Goal: Information Seeking & Learning: Learn about a topic

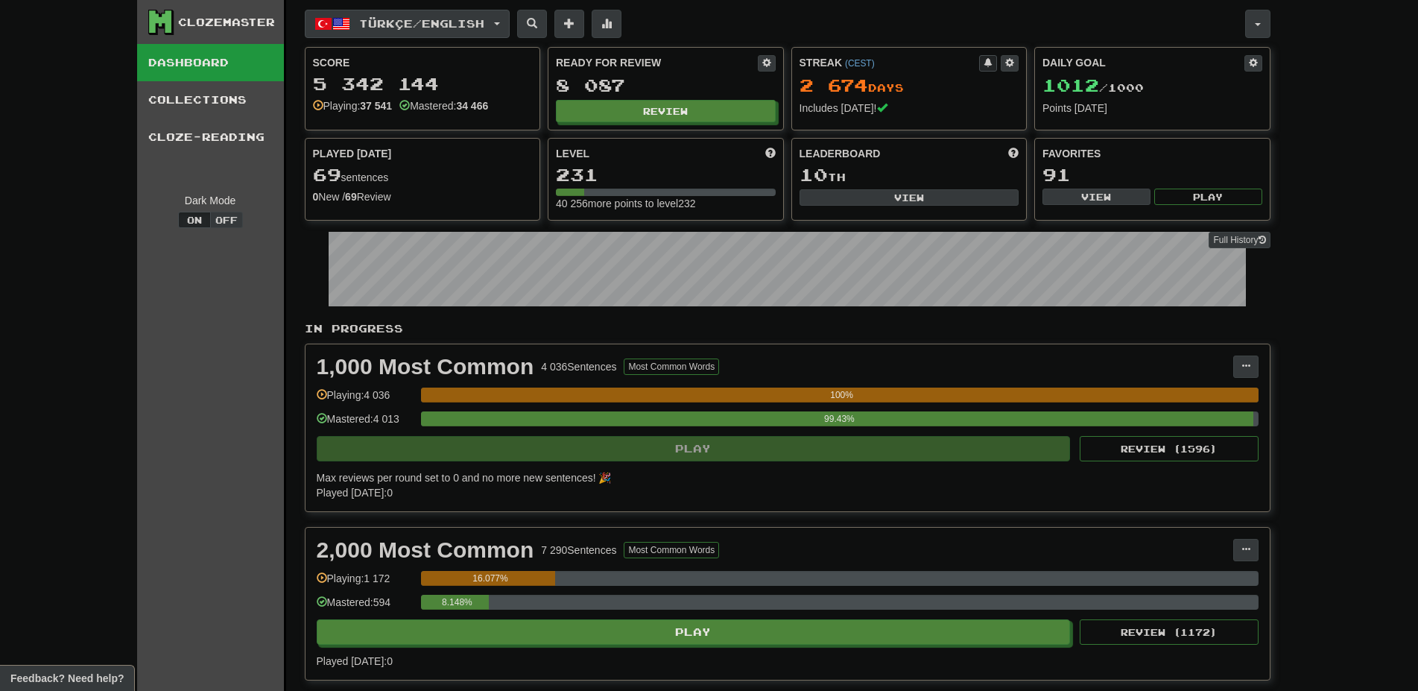
click at [332, 22] on span "button" at bounding box center [341, 24] width 18 height 18
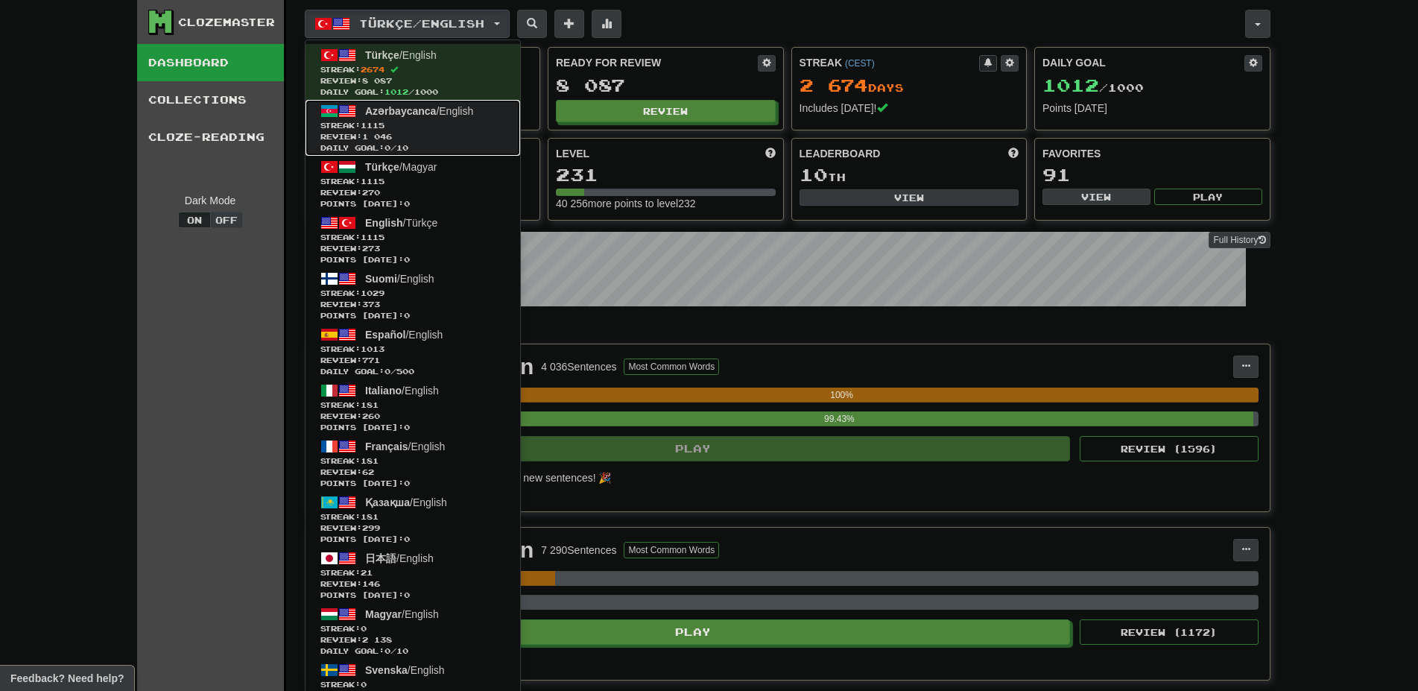
click at [404, 105] on link "Azərbaycanca / English Streak: 1115 Review: 1 046 Daily Goal: 0 / 10" at bounding box center [412, 128] width 215 height 56
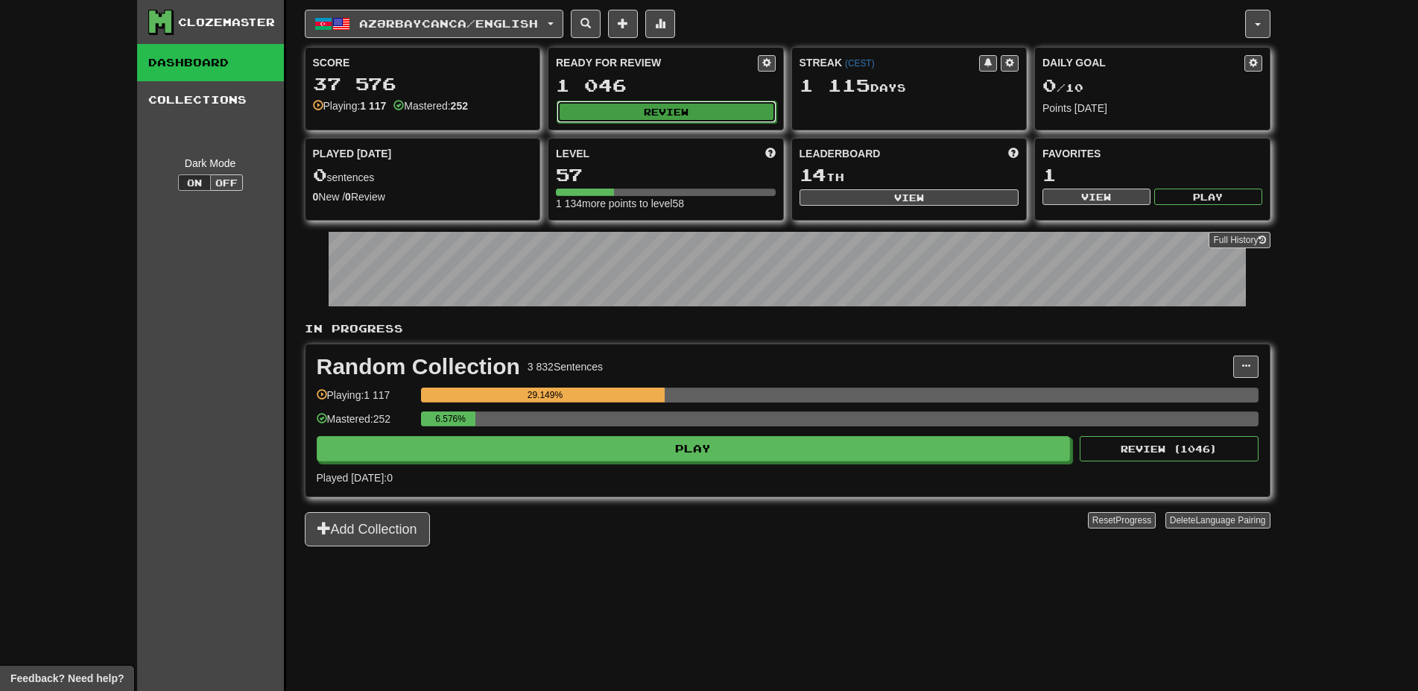
click at [599, 107] on button "Review" at bounding box center [667, 112] width 220 height 22
select select "**"
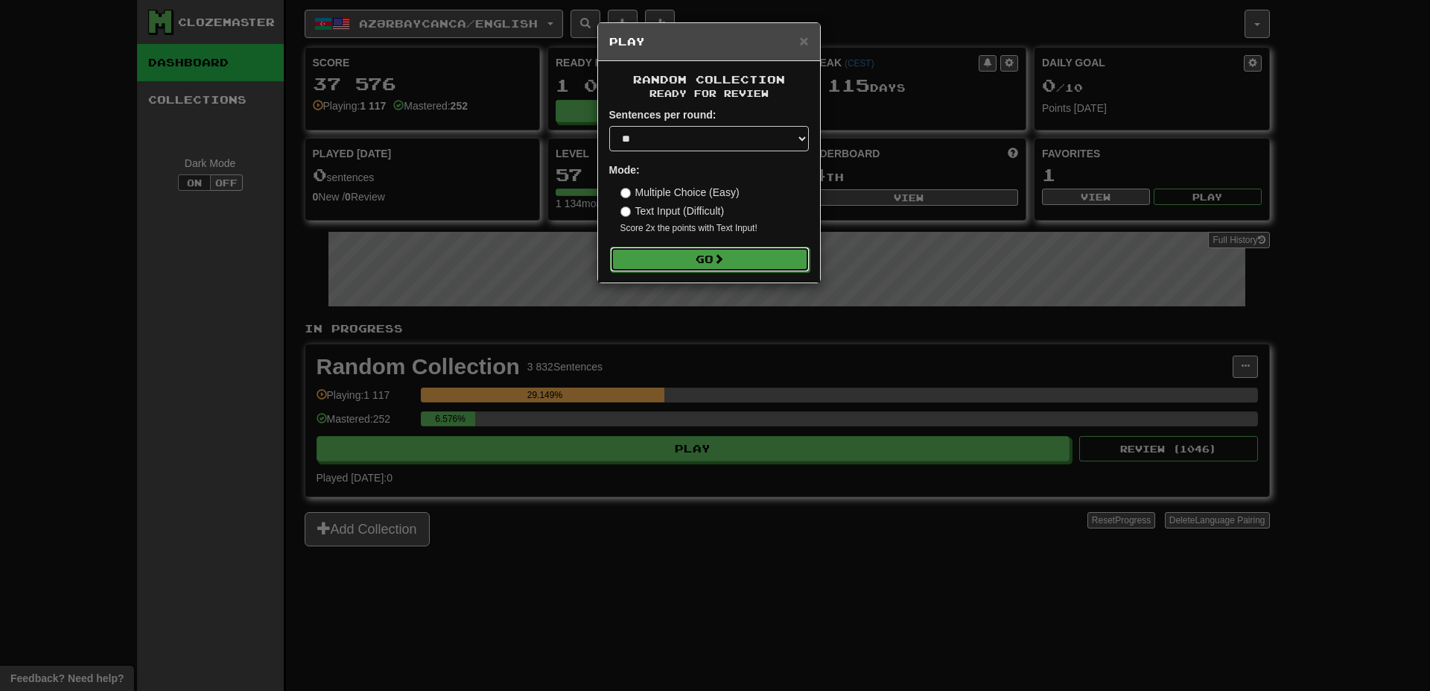
click at [740, 248] on button "Go" at bounding box center [710, 259] width 200 height 25
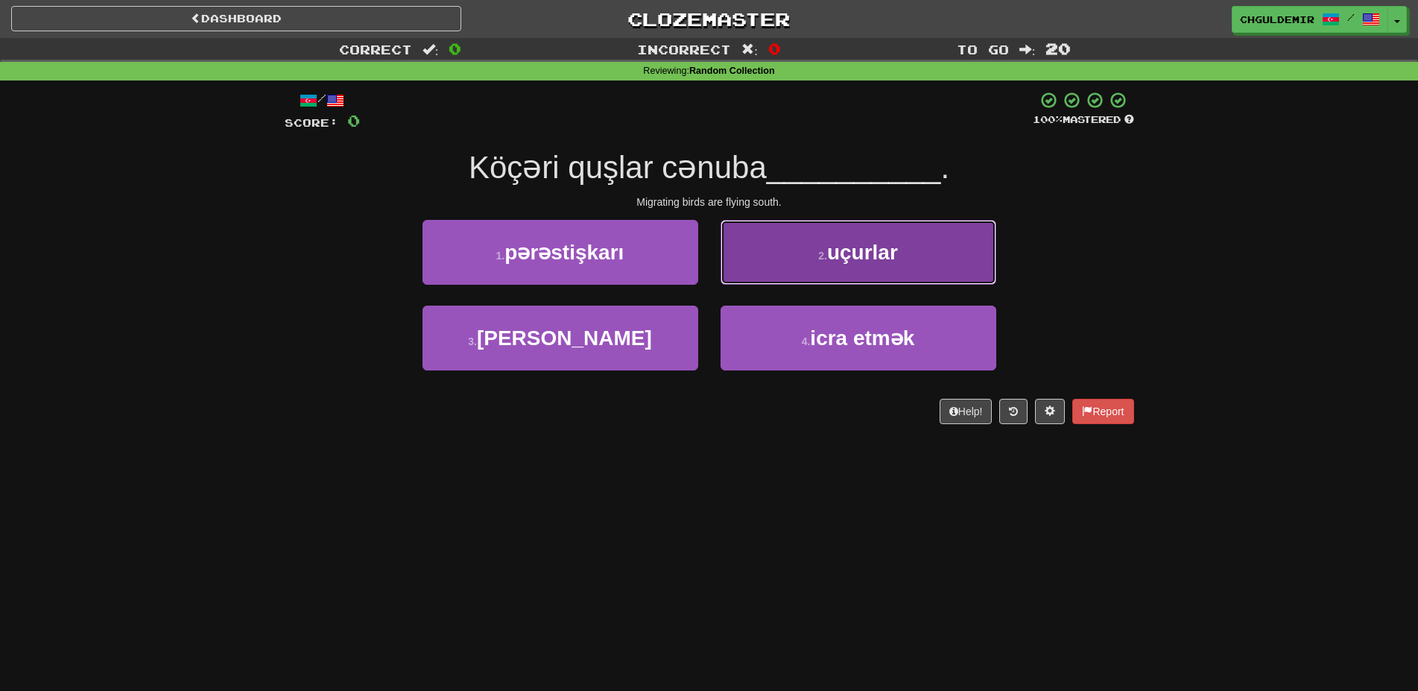
click at [759, 278] on button "2 . uçurlar" at bounding box center [858, 252] width 276 height 65
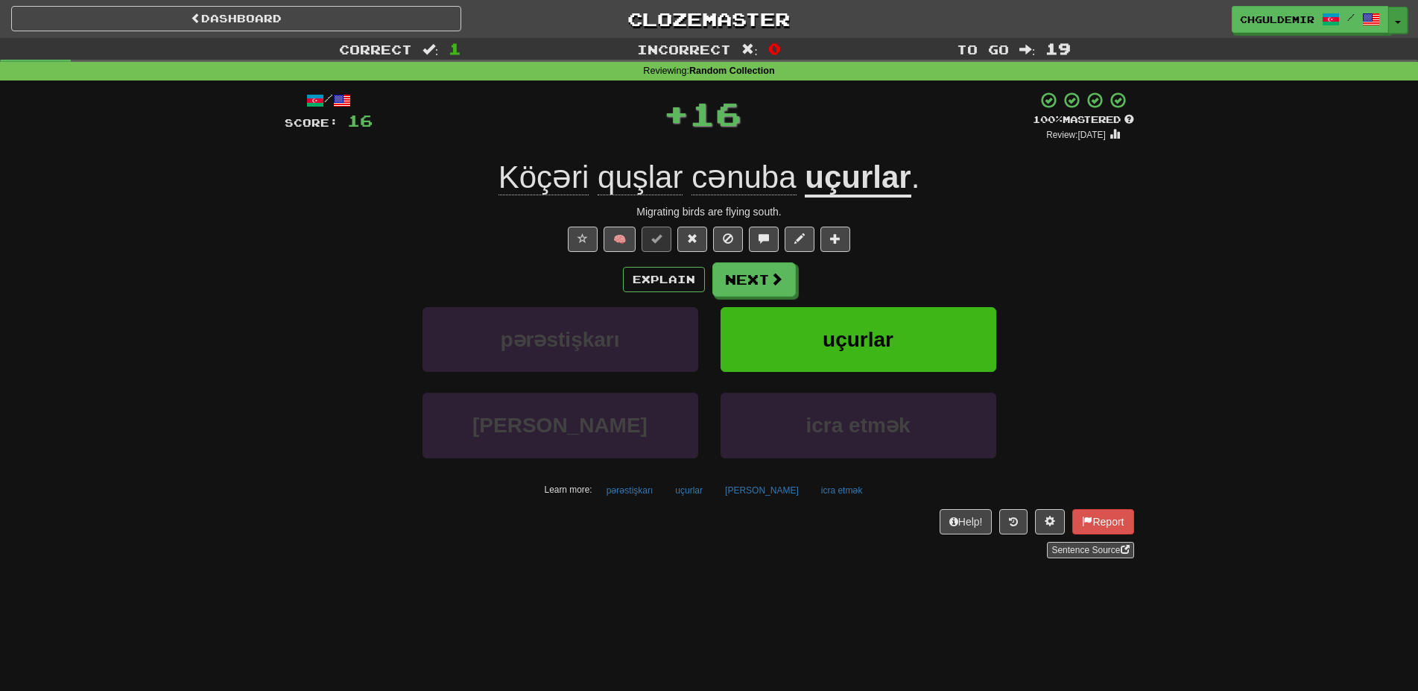
click at [1399, 24] on button "Toggle Dropdown" at bounding box center [1397, 20] width 19 height 27
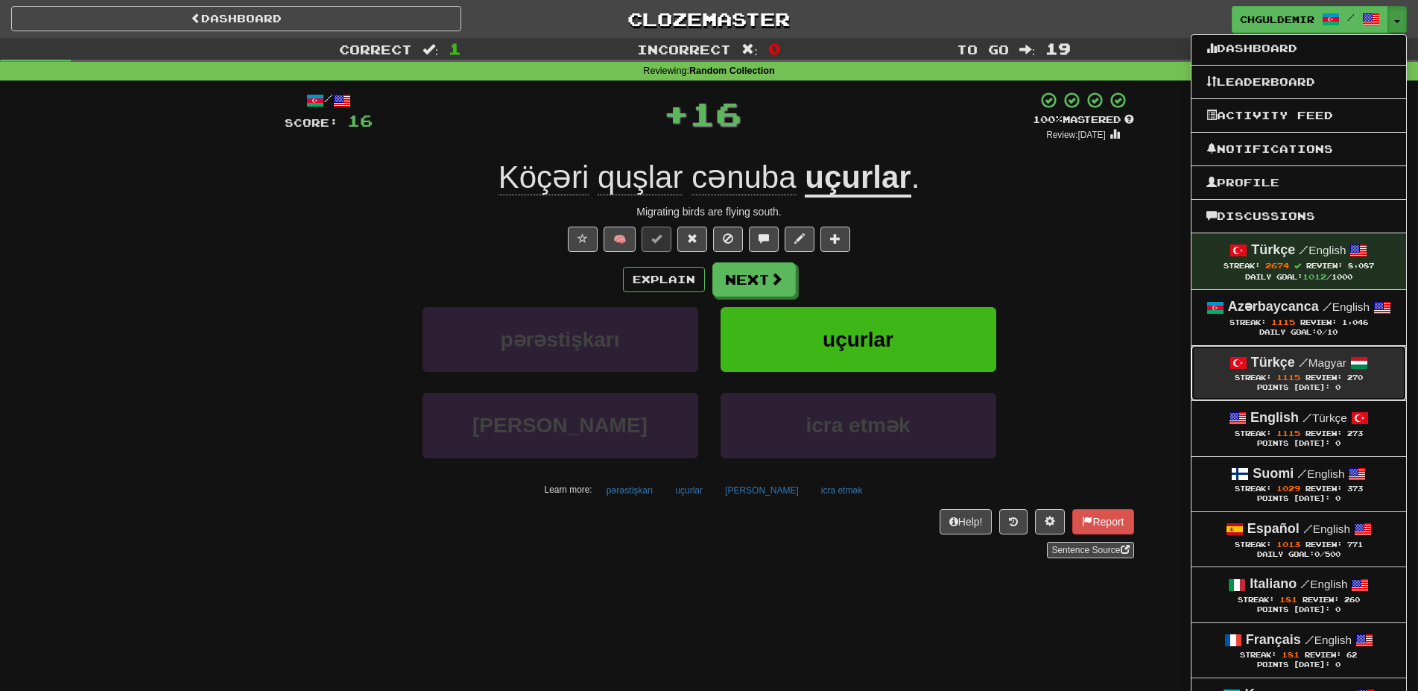
click at [1302, 363] on span "/" at bounding box center [1304, 361] width 10 height 13
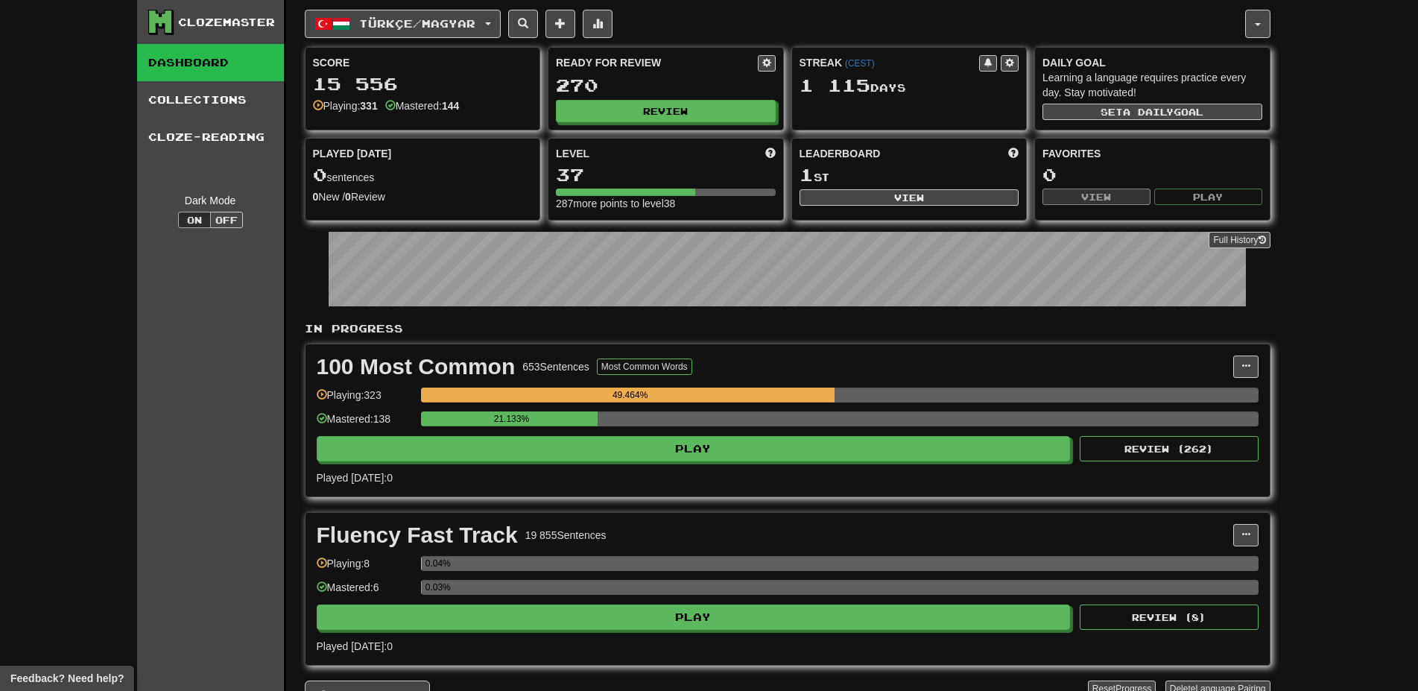
click at [671, 129] on div "Ready for Review 270 Review" at bounding box center [665, 89] width 235 height 82
click at [668, 113] on button "Review" at bounding box center [667, 112] width 220 height 22
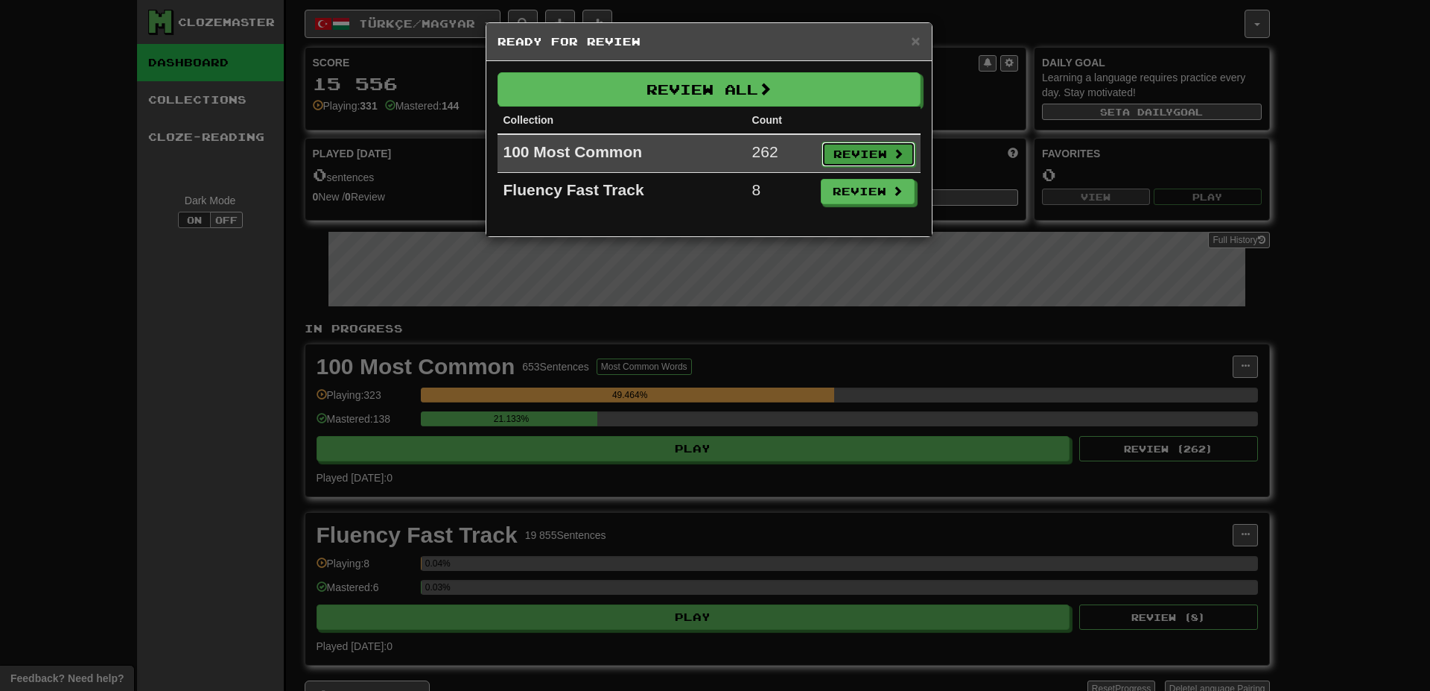
click at [883, 156] on button "Review" at bounding box center [869, 154] width 94 height 25
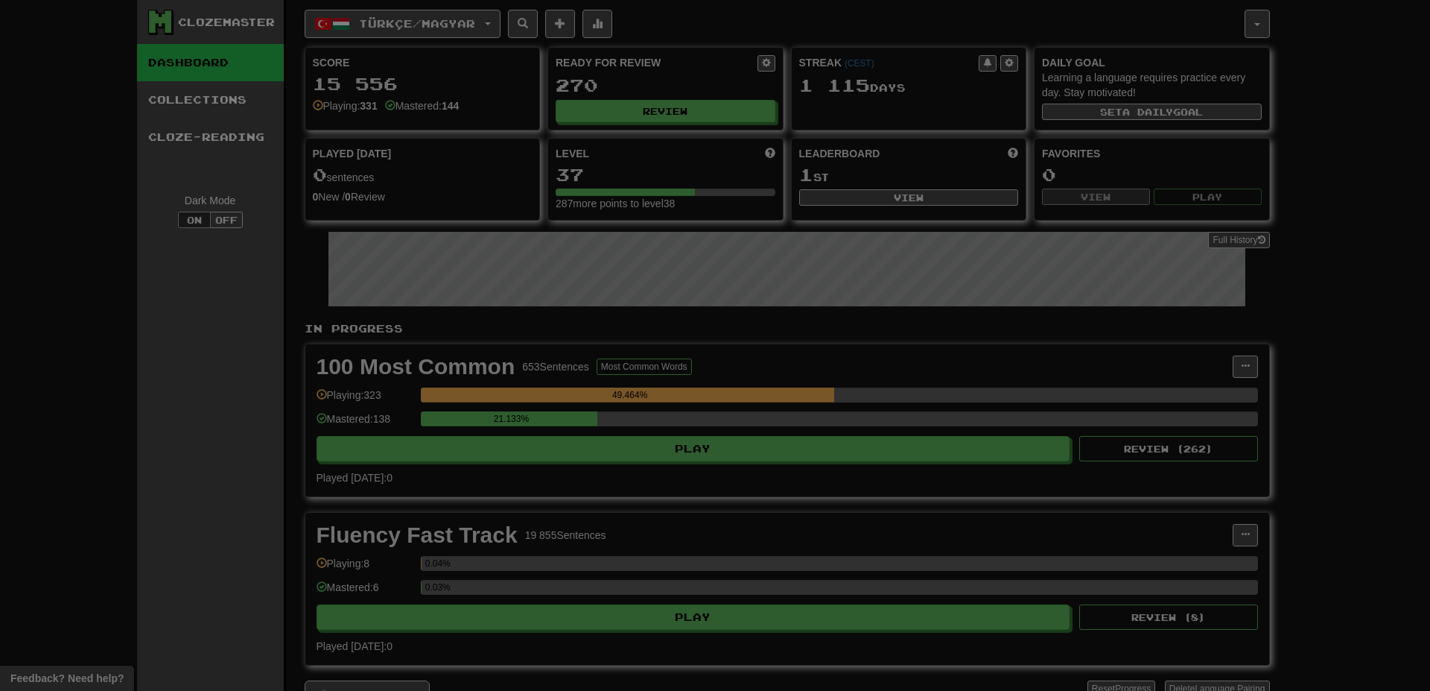
select select "**"
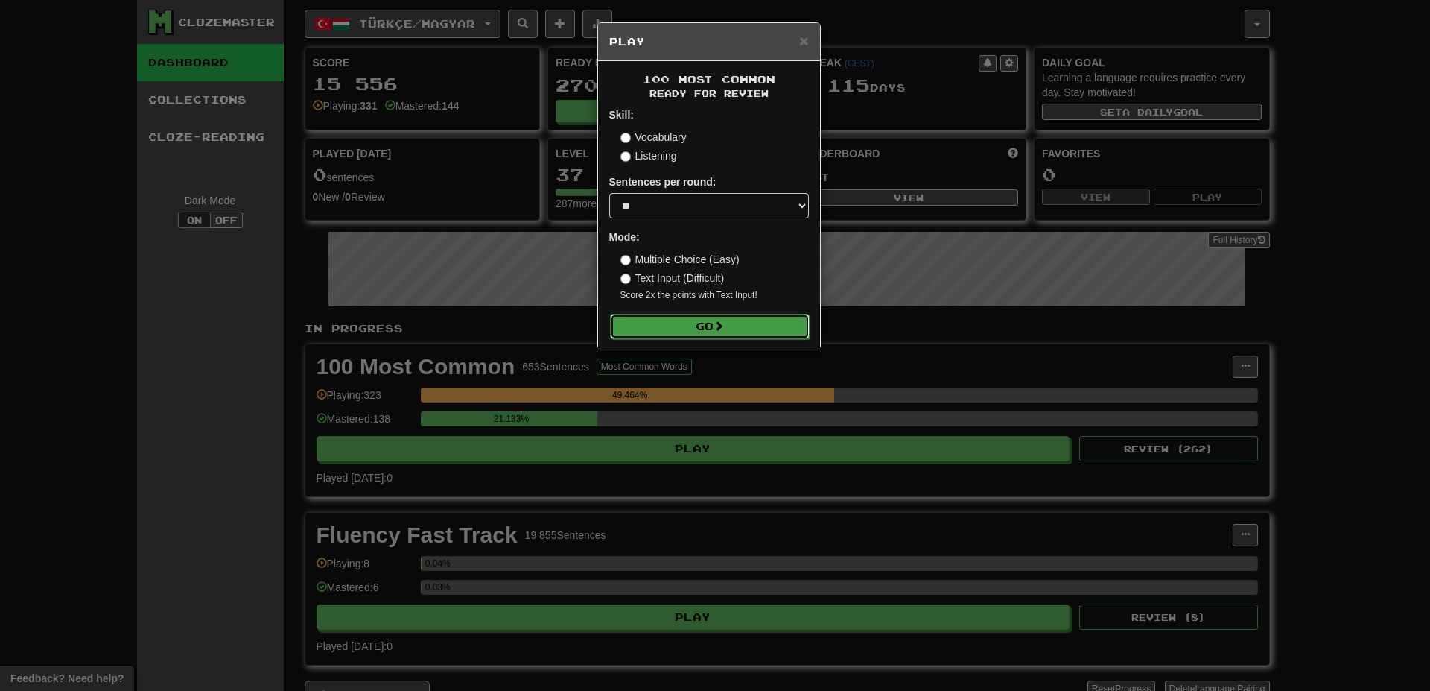
click at [750, 323] on button "Go" at bounding box center [710, 326] width 200 height 25
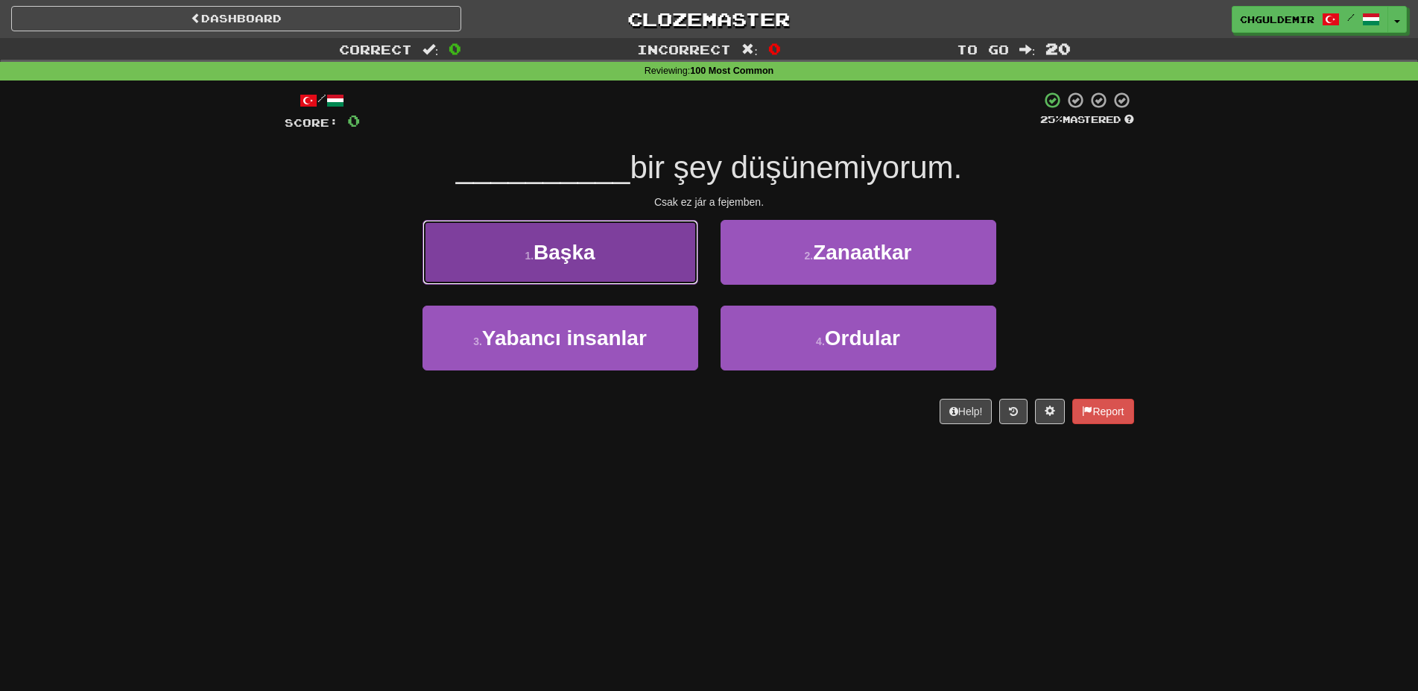
click at [662, 260] on button "1 . Başka" at bounding box center [560, 252] width 276 height 65
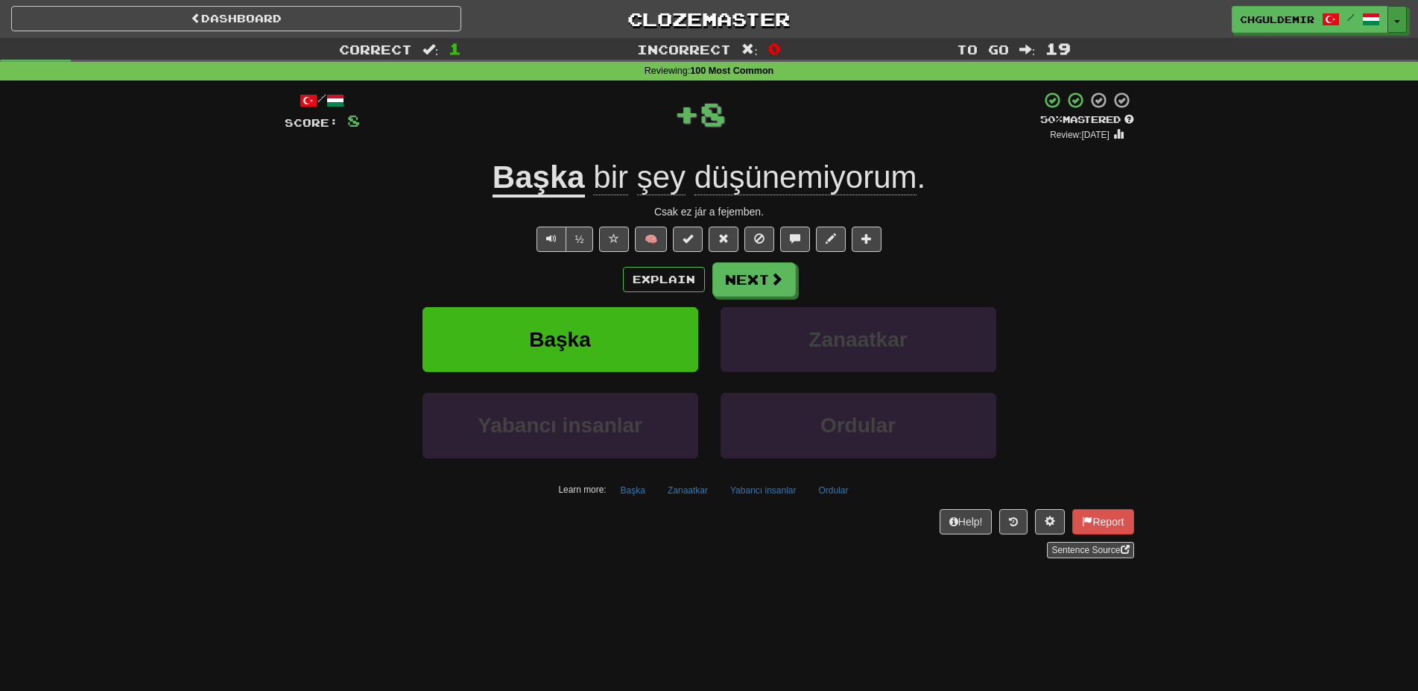
drag, startPoint x: 1406, startPoint y: 23, endPoint x: 1405, endPoint y: 46, distance: 23.1
click at [1406, 22] on button "Toggle Dropdown" at bounding box center [1396, 19] width 19 height 27
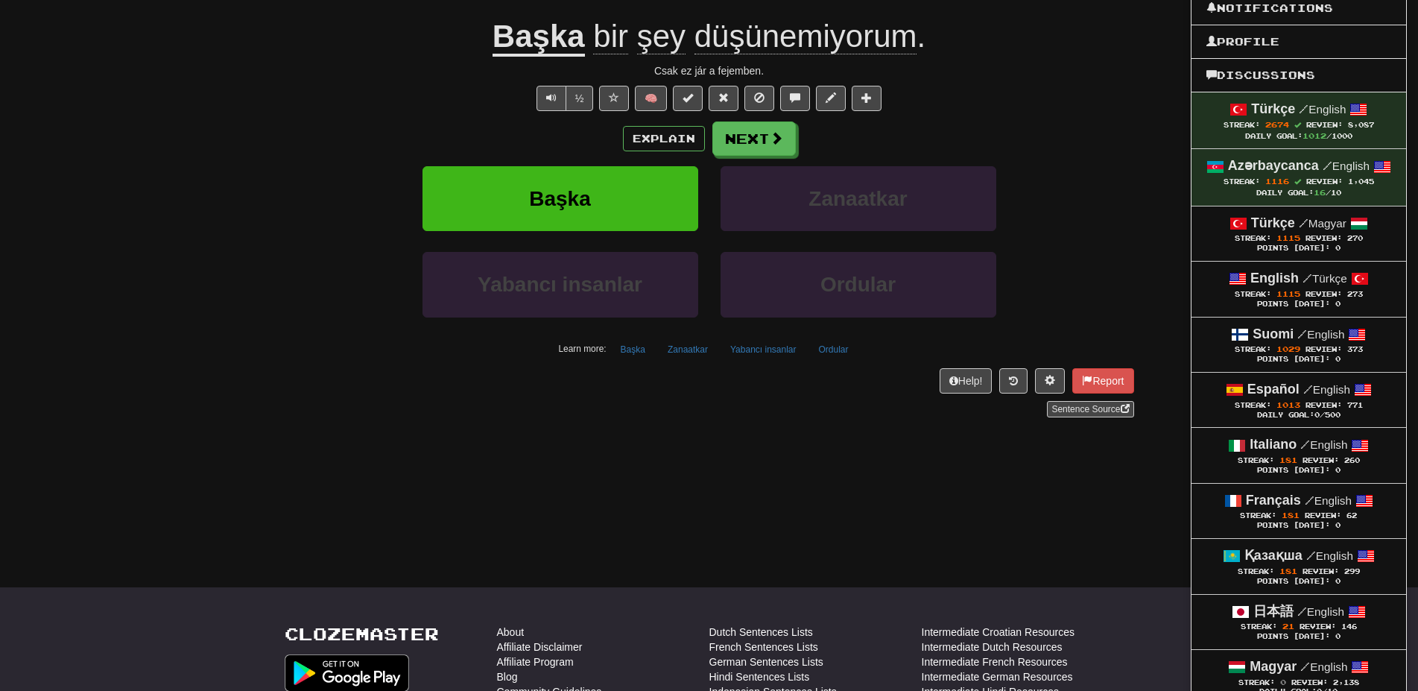
scroll to position [152, 0]
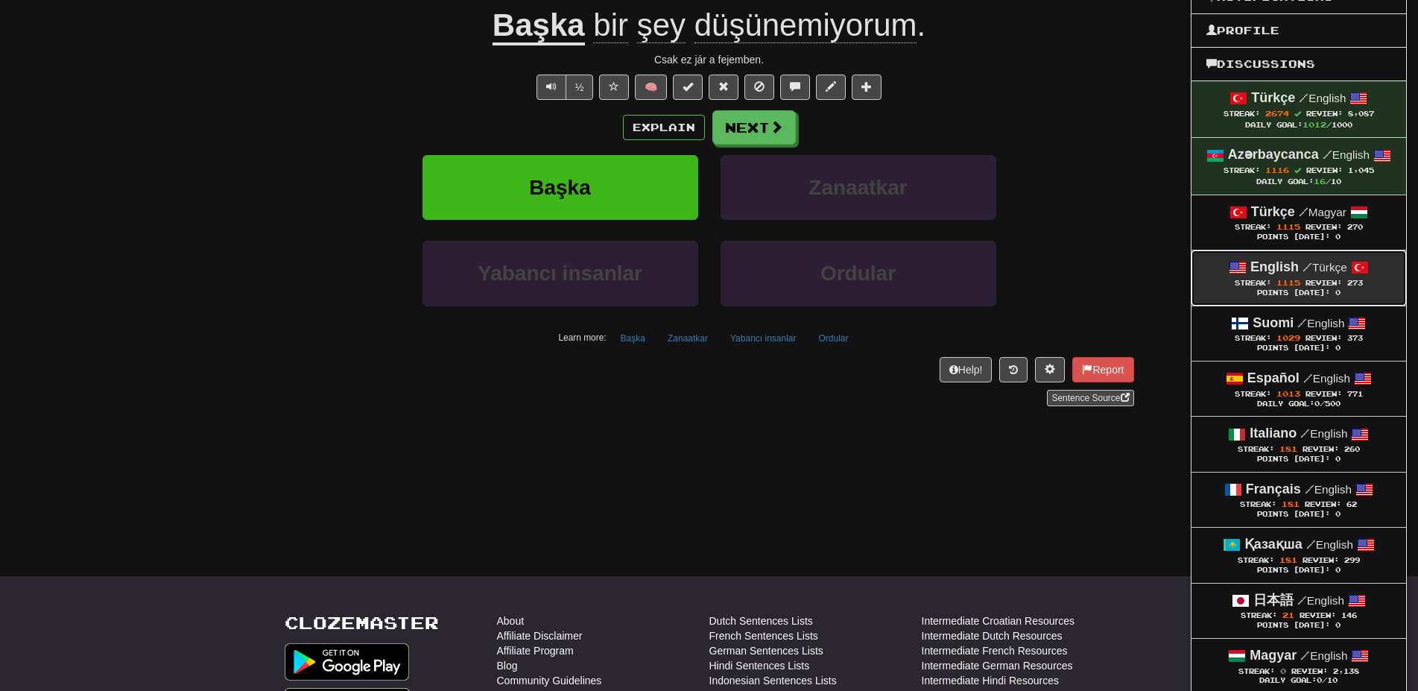
click at [1298, 279] on span "1115" at bounding box center [1288, 282] width 24 height 9
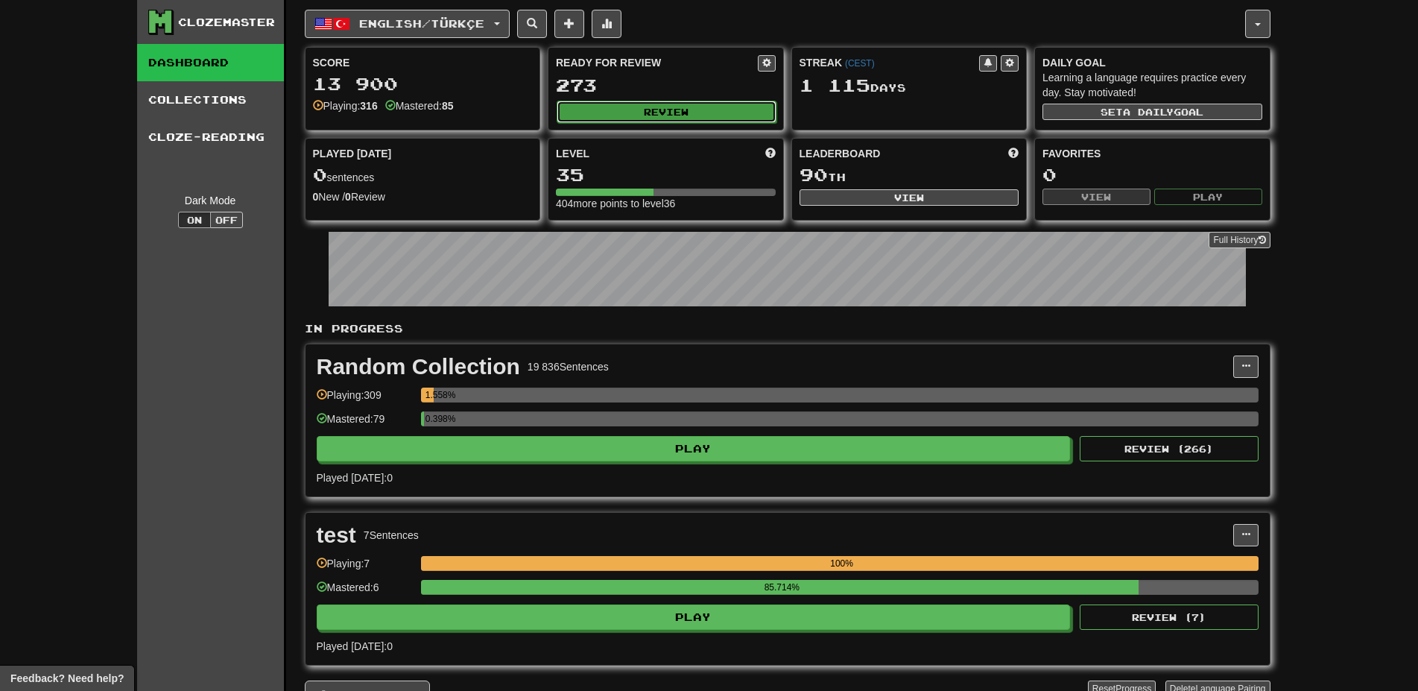
click at [649, 101] on button "Review" at bounding box center [667, 112] width 220 height 22
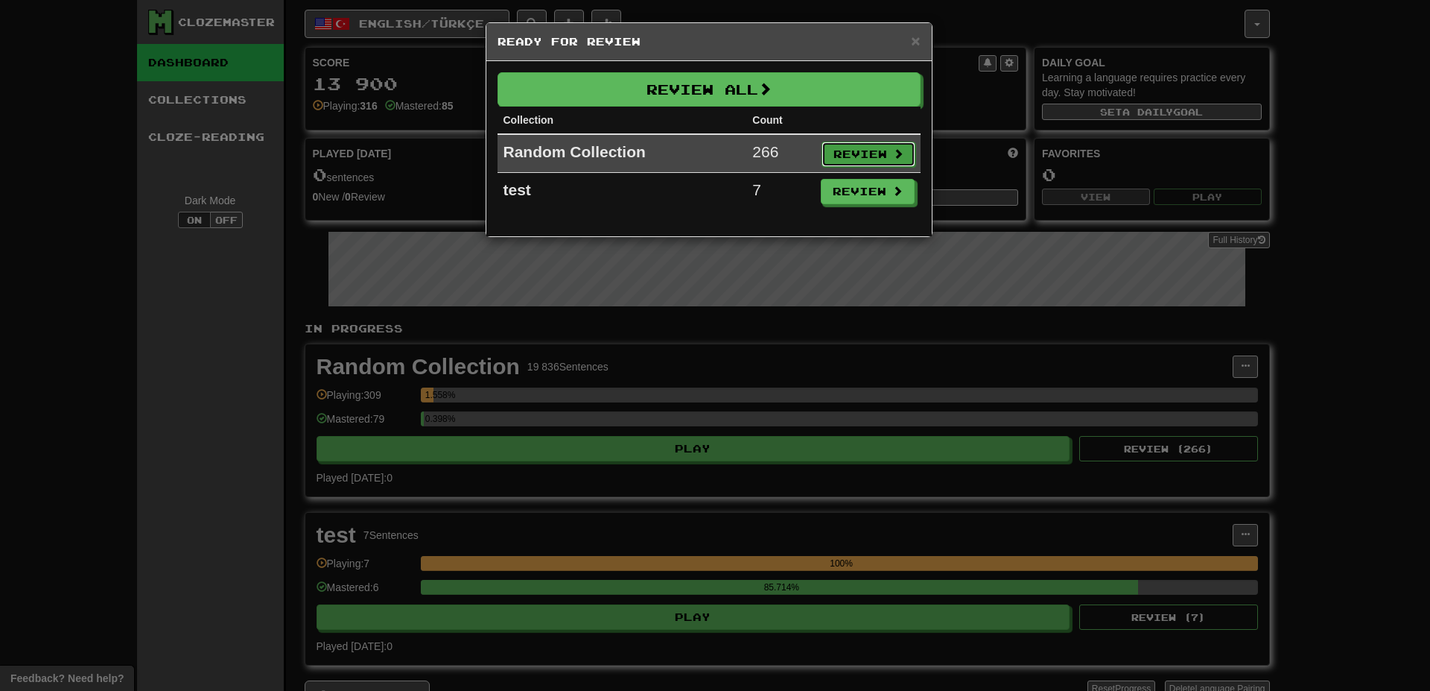
click at [853, 157] on button "Review" at bounding box center [869, 154] width 94 height 25
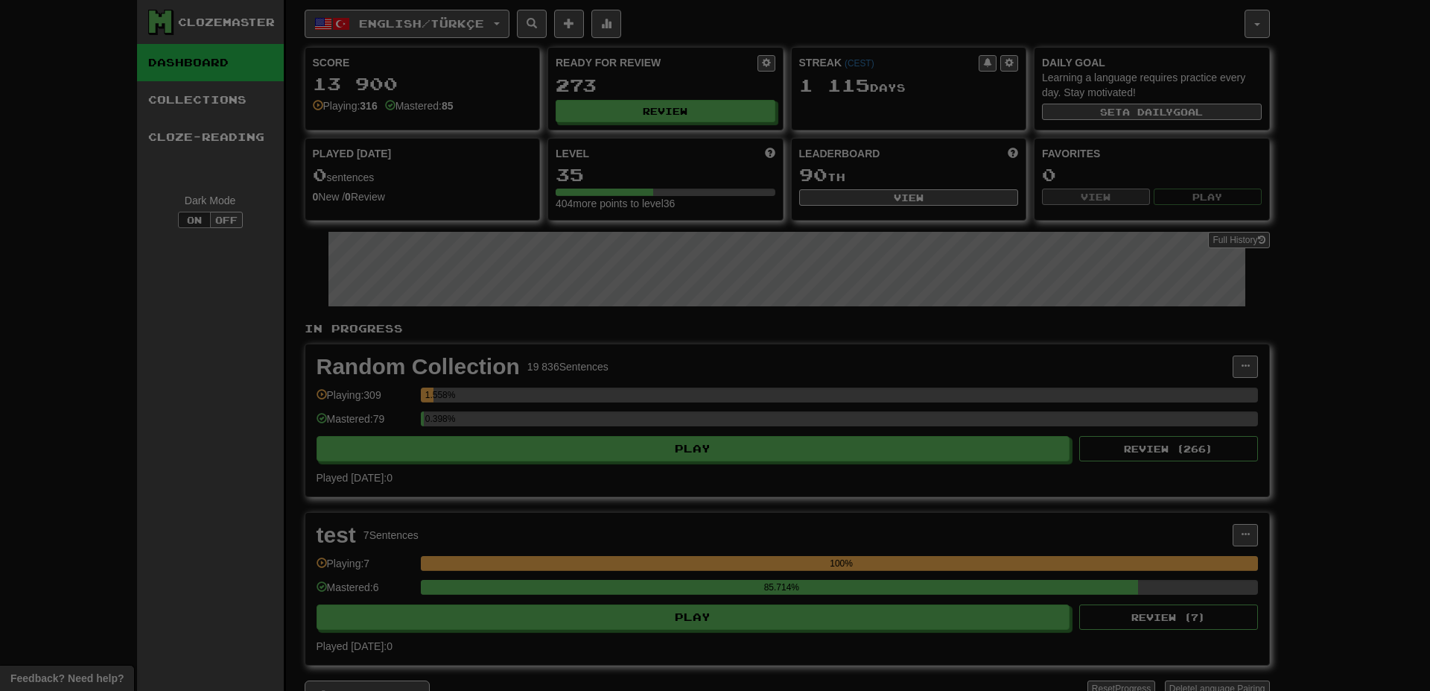
select select "**"
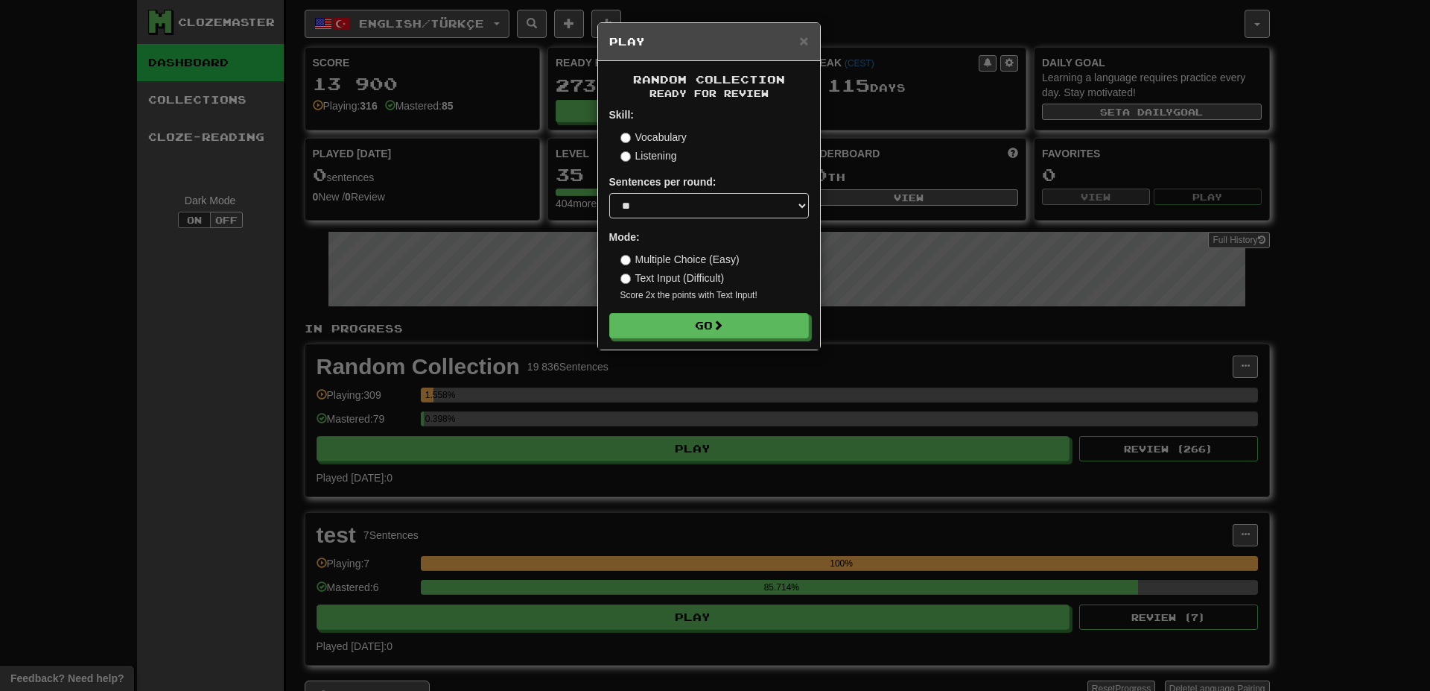
click at [764, 341] on div "Random Collection Ready for Review Skill: Vocabulary Listening Sentences per ro…" at bounding box center [709, 205] width 222 height 288
click at [754, 340] on div "Random Collection Ready for Review Skill: Vocabulary Listening Sentences per ro…" at bounding box center [709, 205] width 222 height 288
click at [750, 330] on button "Go" at bounding box center [710, 326] width 200 height 25
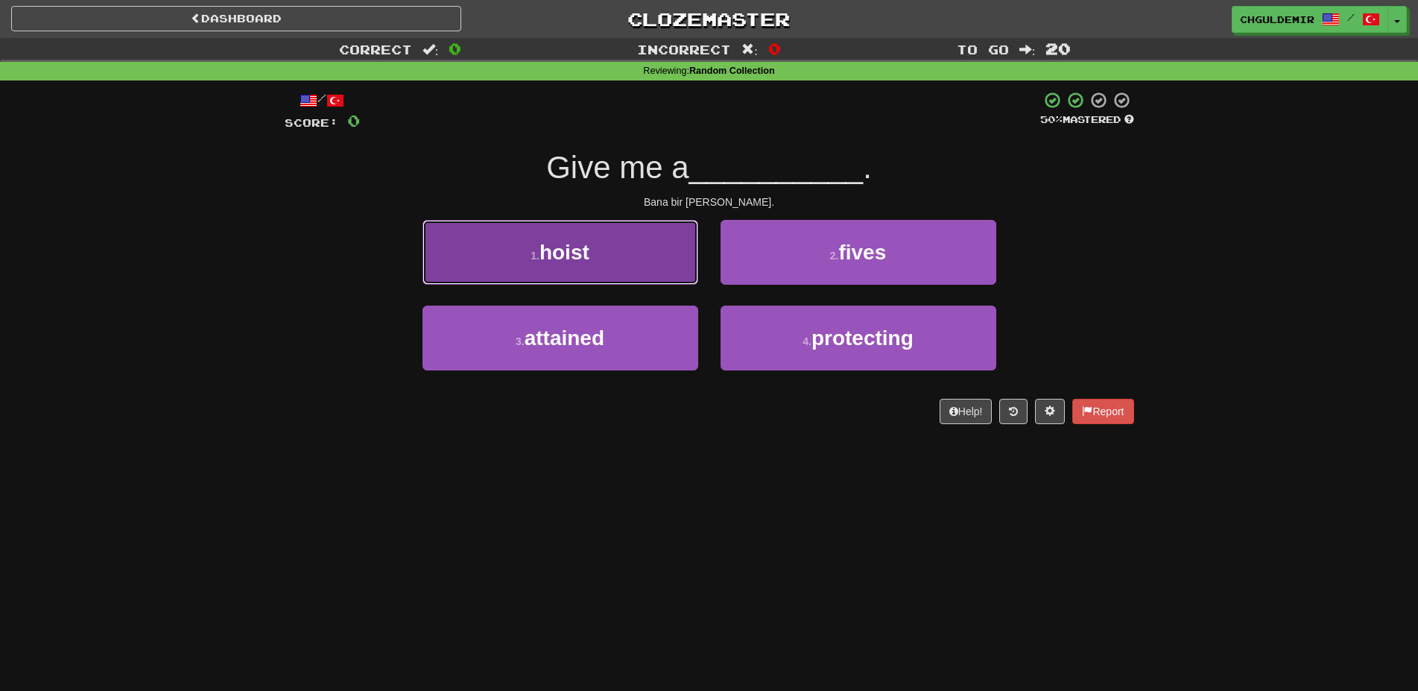
click at [624, 250] on button "1 . hoist" at bounding box center [560, 252] width 276 height 65
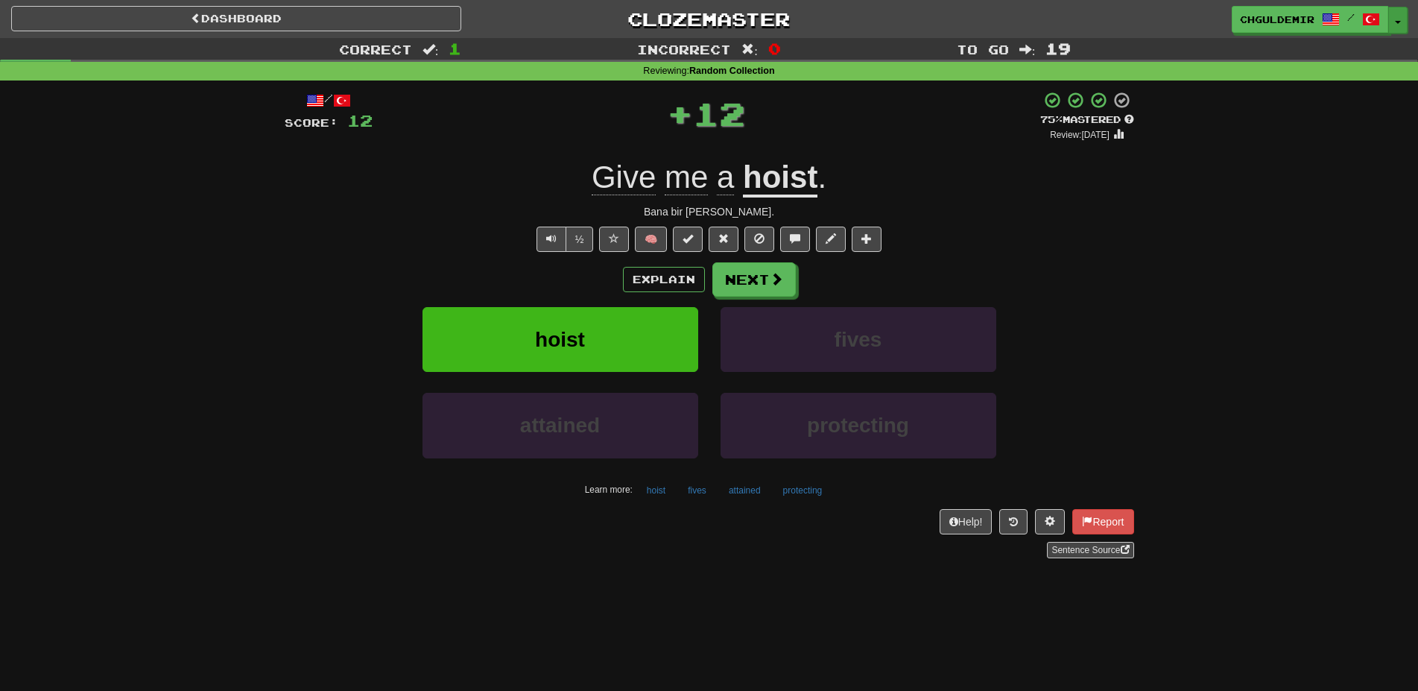
click at [1401, 18] on button "Toggle Dropdown" at bounding box center [1397, 20] width 19 height 27
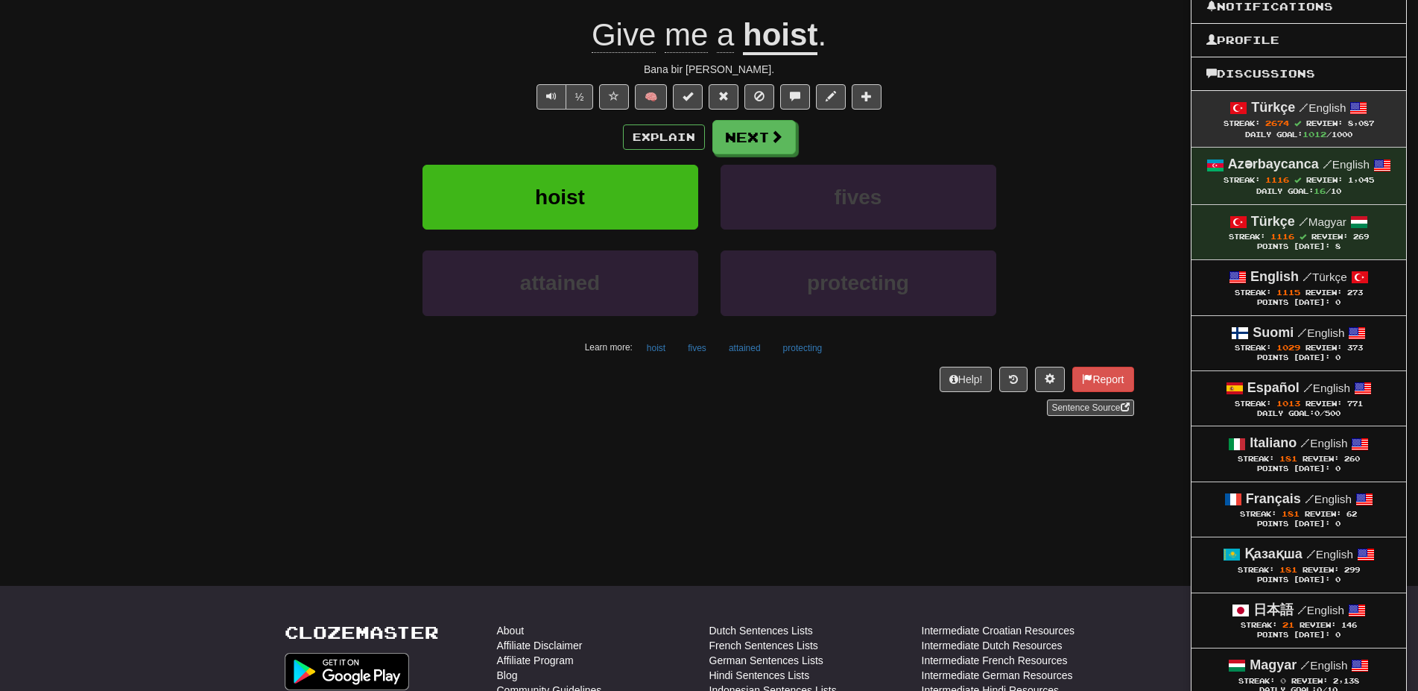
scroll to position [152, 0]
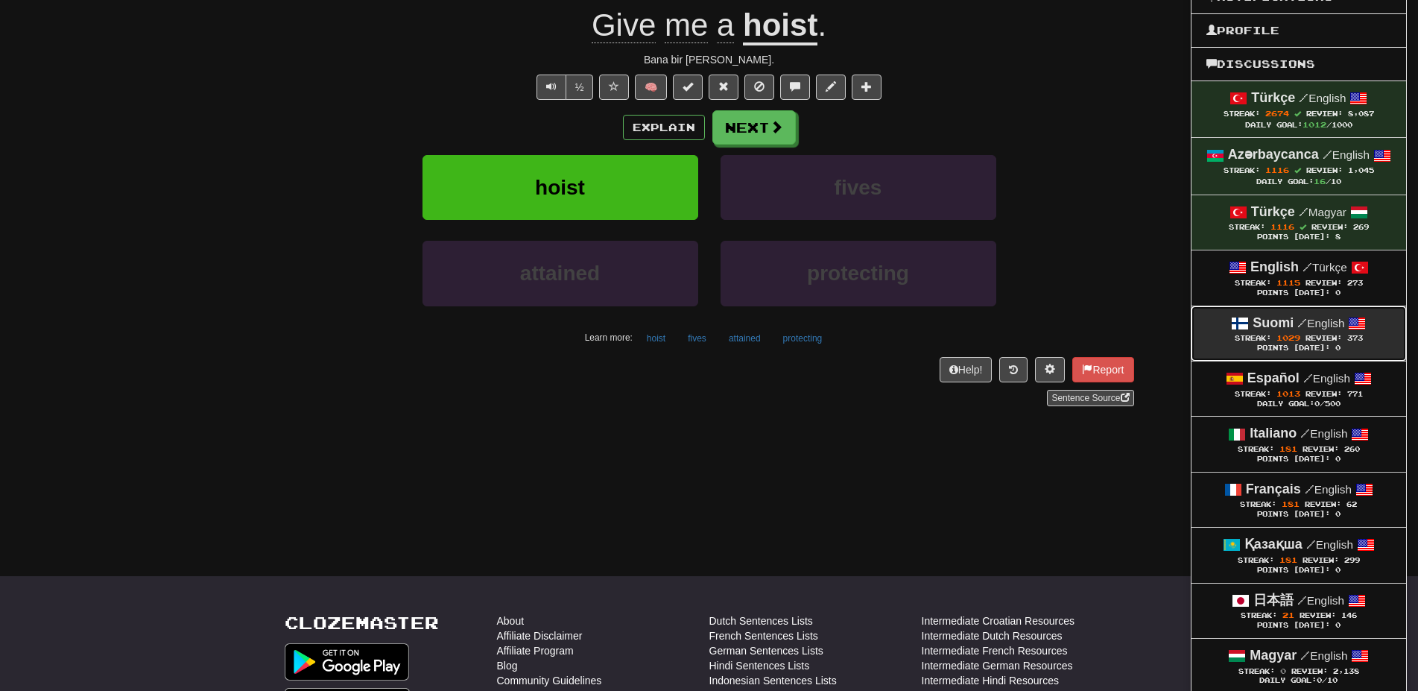
click at [1295, 340] on span "1029" at bounding box center [1288, 337] width 24 height 9
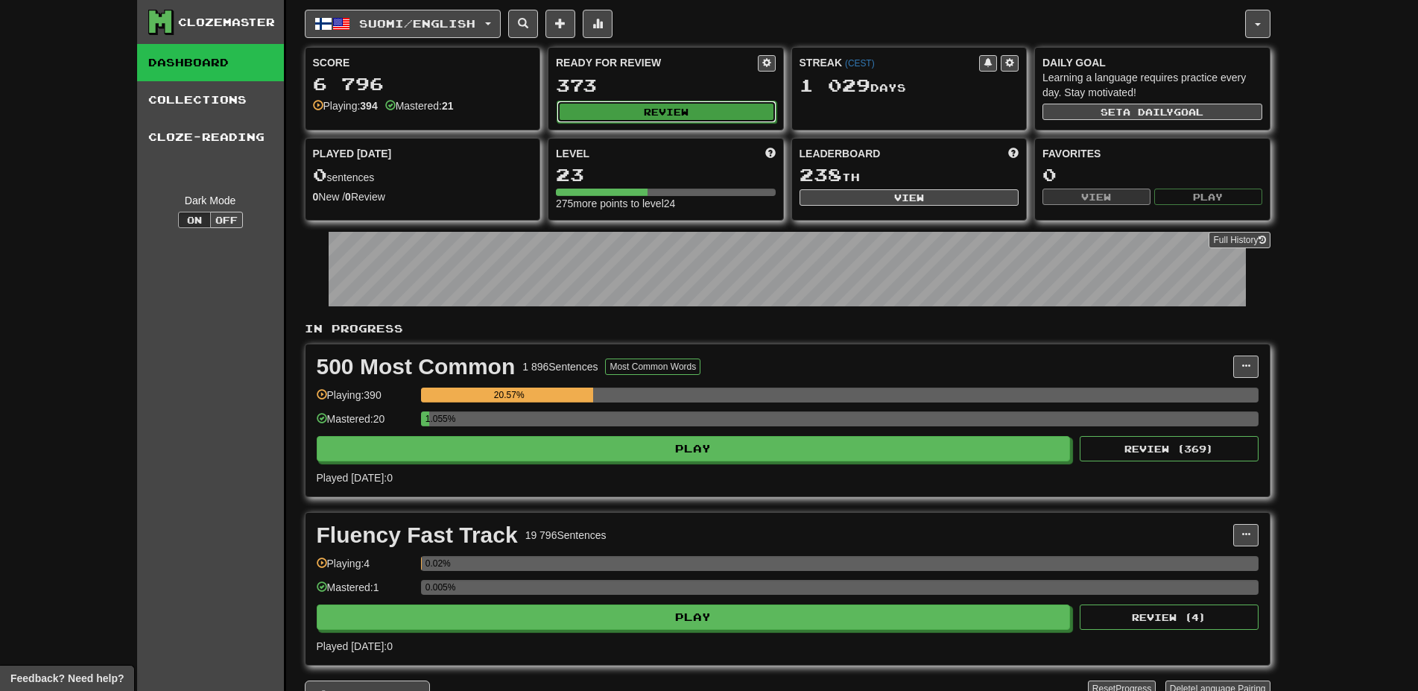
click at [654, 101] on button "Review" at bounding box center [667, 112] width 220 height 22
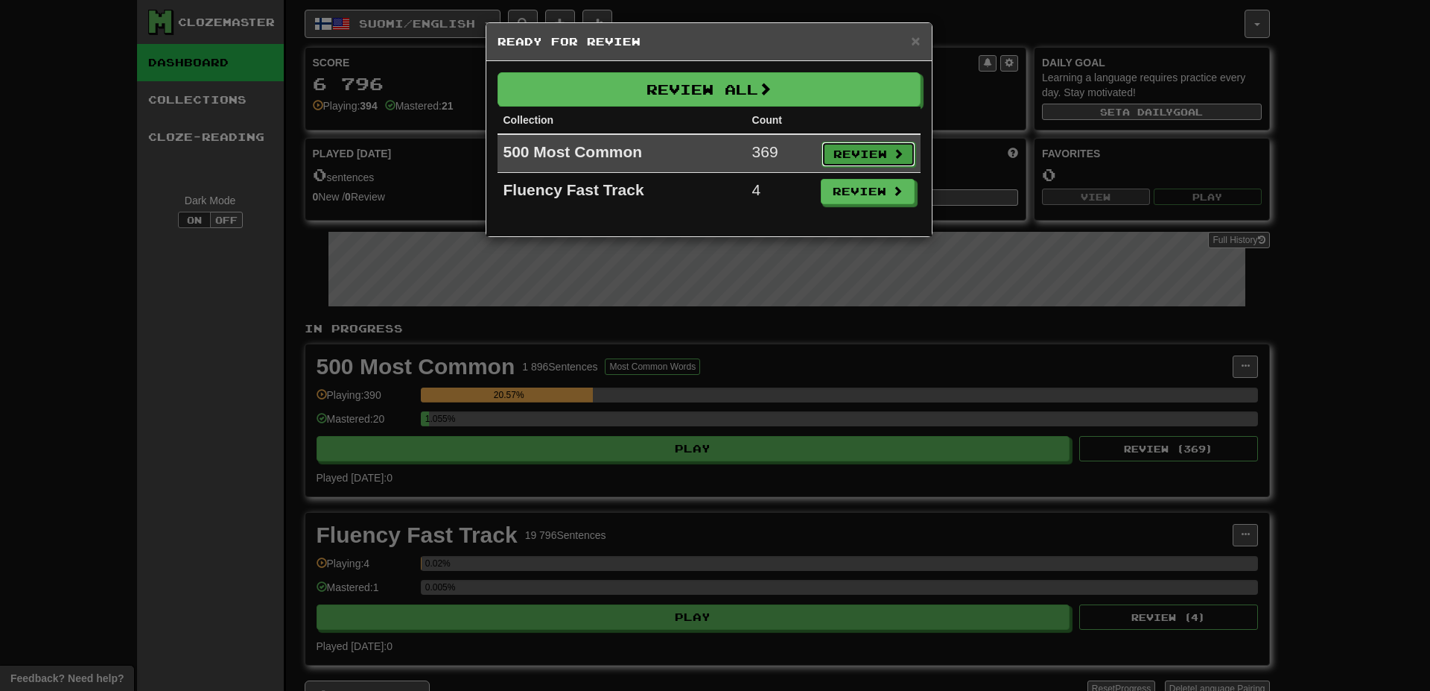
click at [865, 159] on button "Review" at bounding box center [869, 154] width 94 height 25
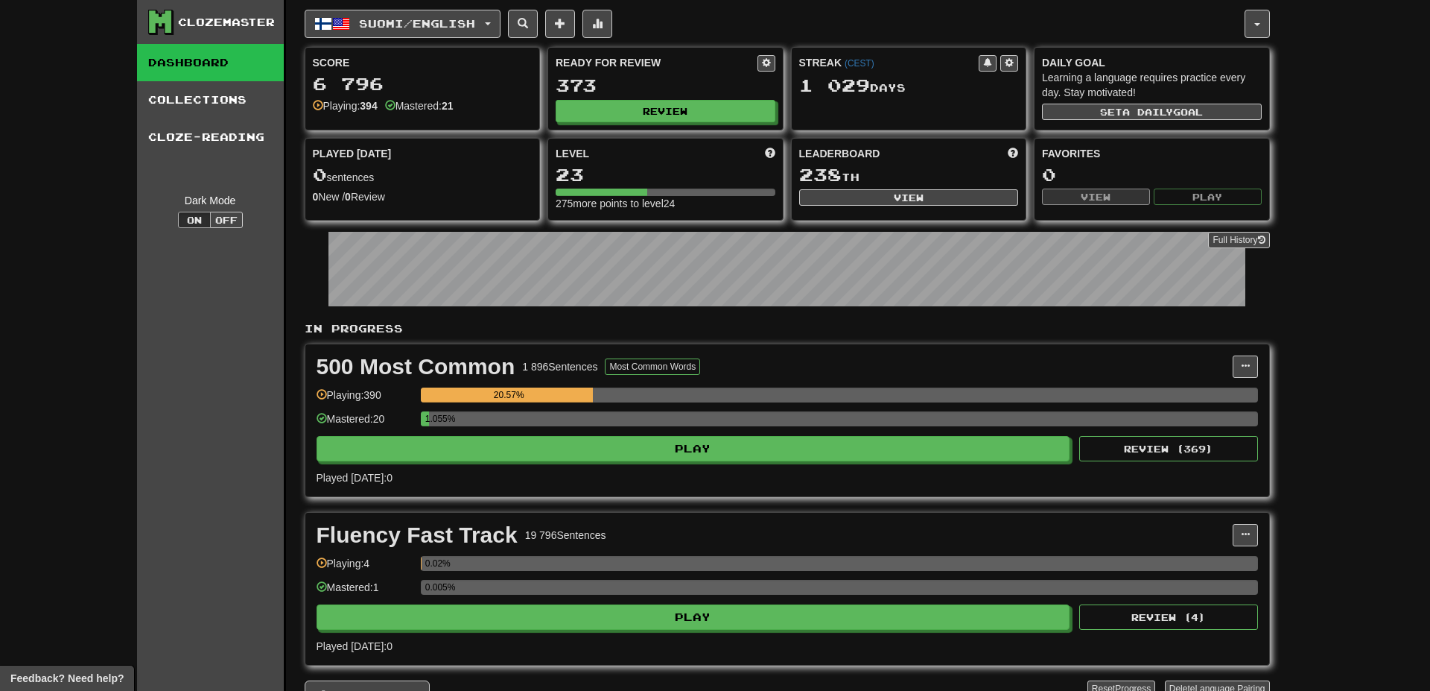
select select "**"
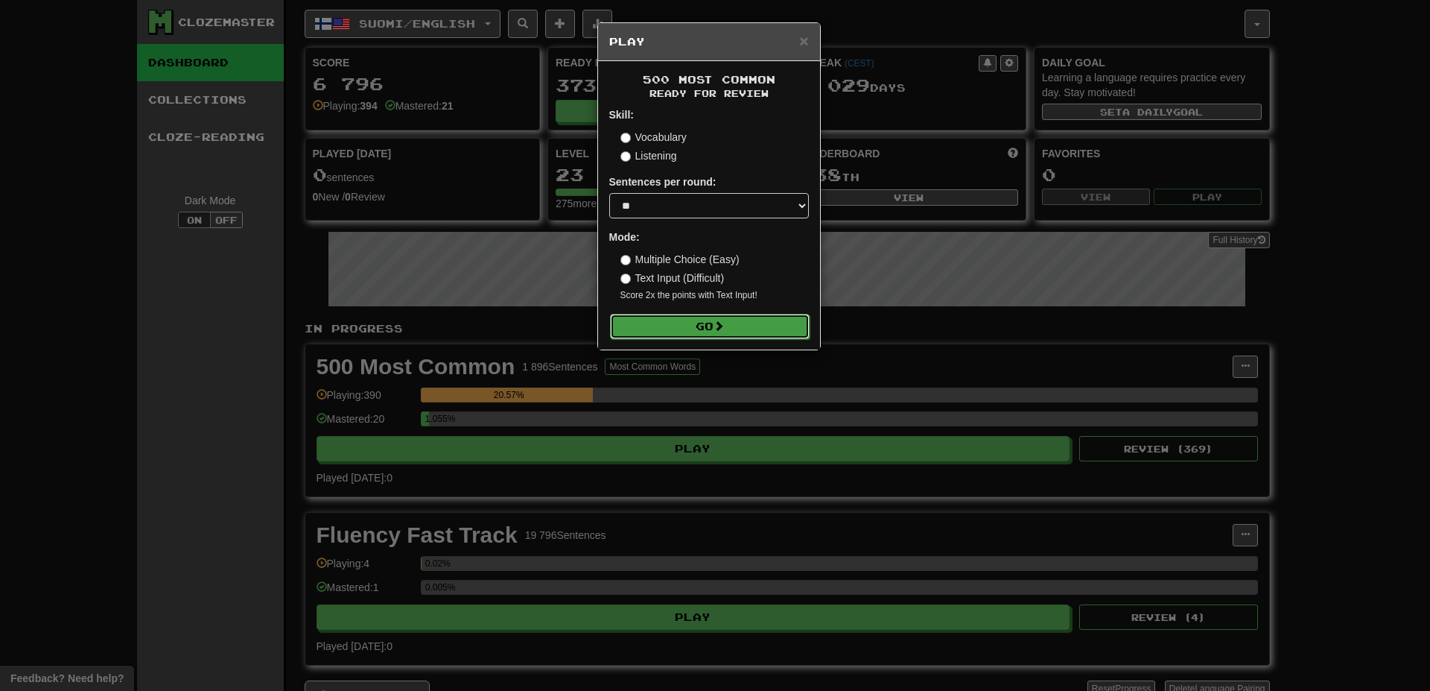
click at [728, 335] on button "Go" at bounding box center [710, 326] width 200 height 25
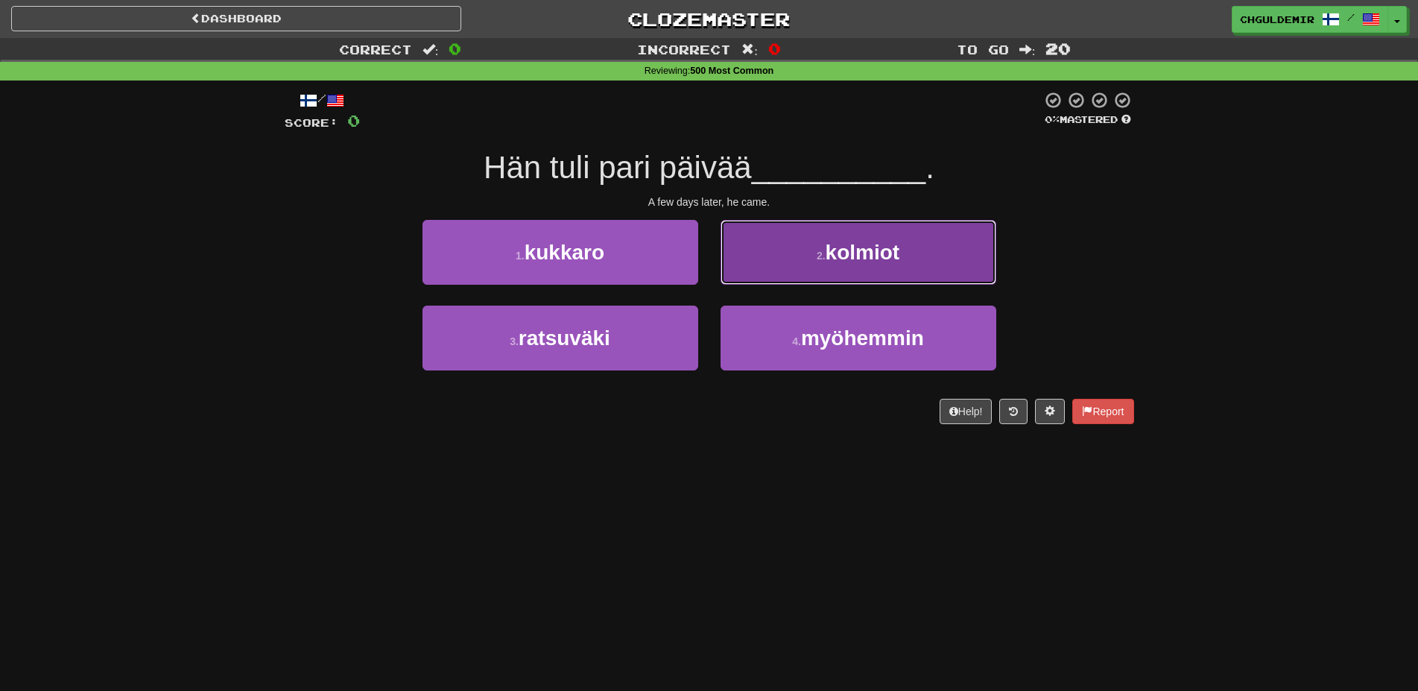
click at [807, 275] on button "2 . kolmiot" at bounding box center [858, 252] width 276 height 65
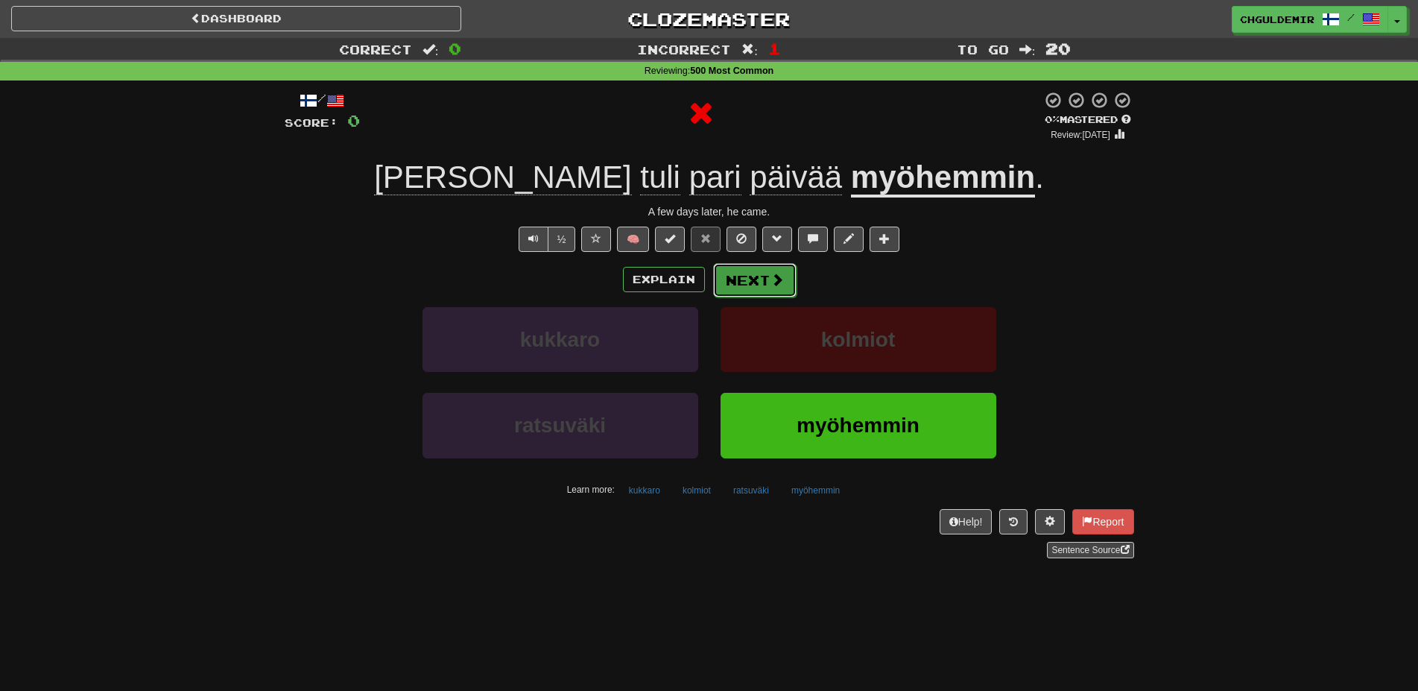
click at [755, 267] on button "Next" at bounding box center [754, 280] width 83 height 34
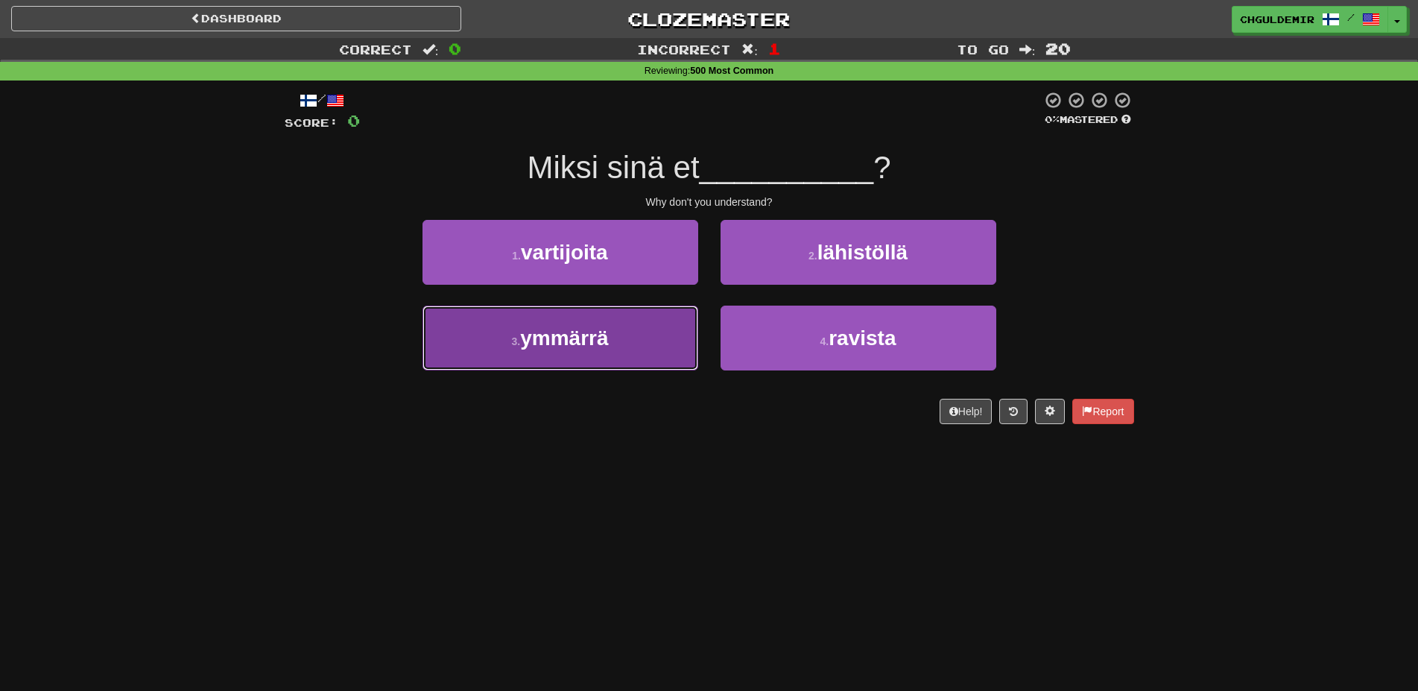
click at [671, 332] on button "3 . ymmärrä" at bounding box center [560, 337] width 276 height 65
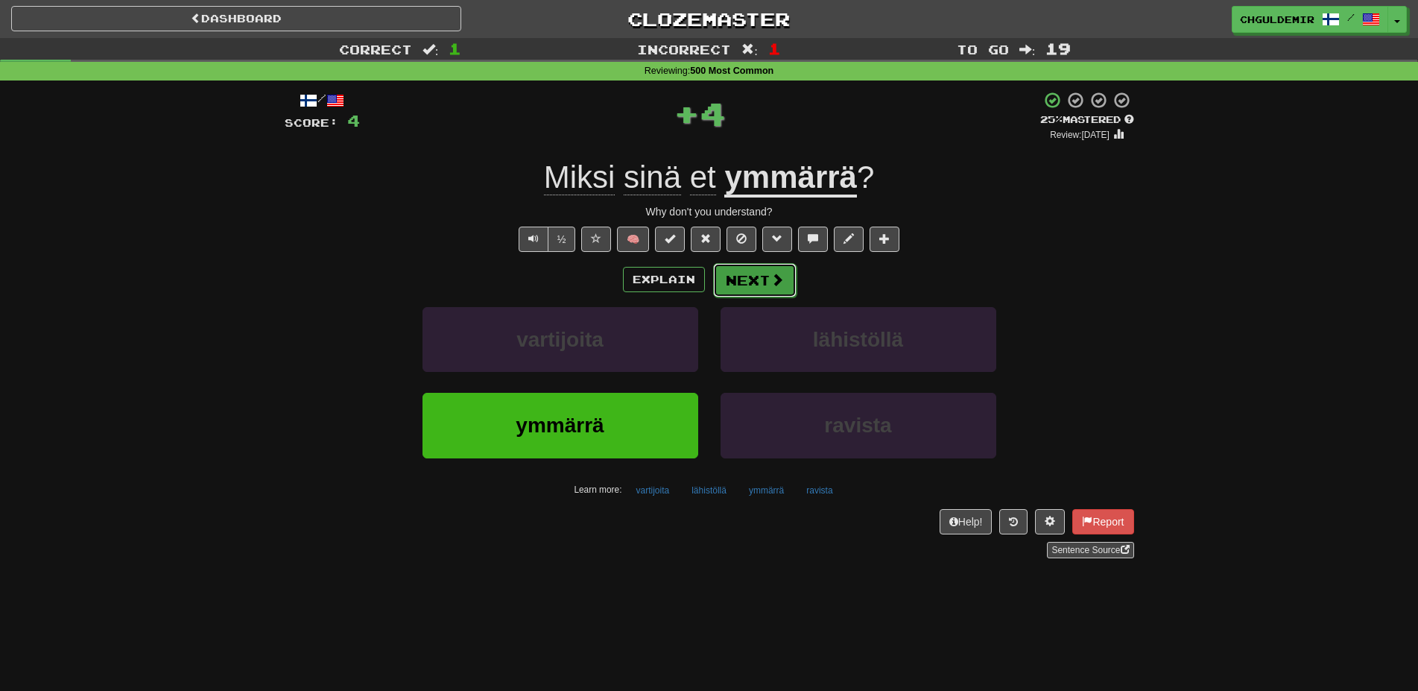
click at [744, 264] on button "Next" at bounding box center [754, 280] width 83 height 34
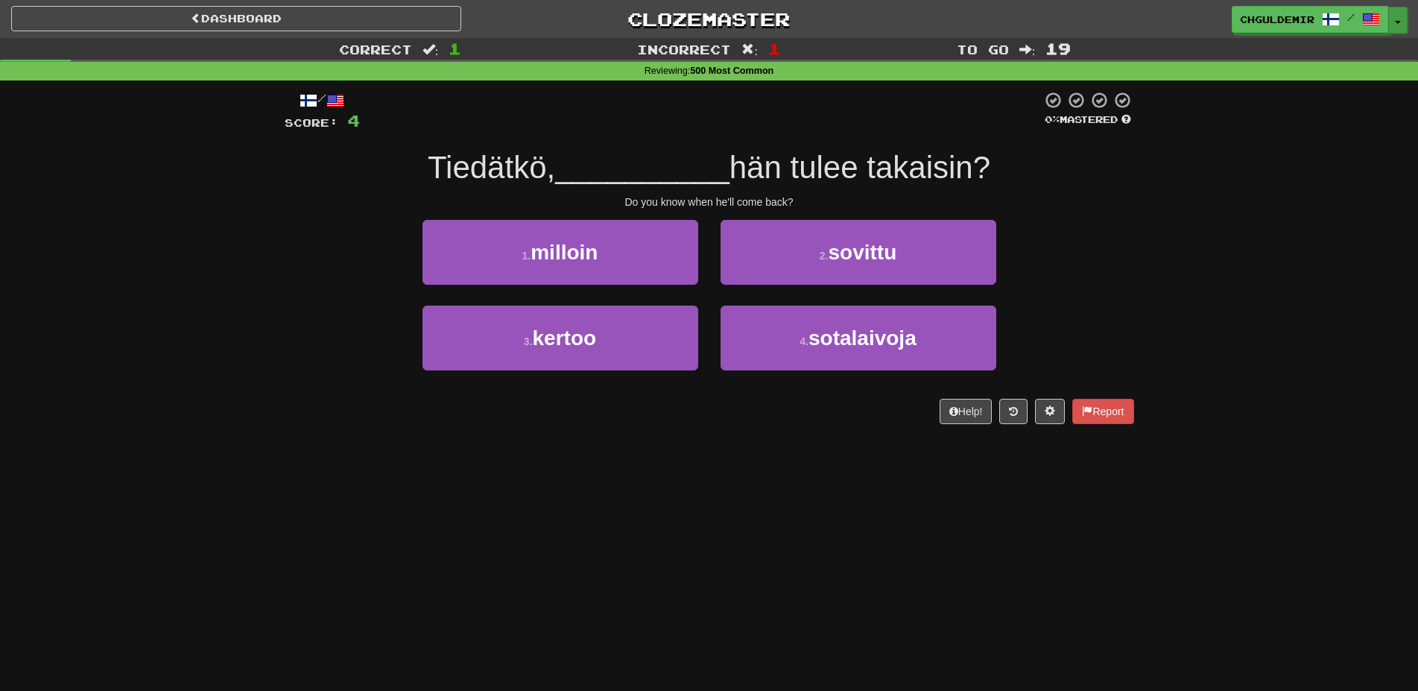
click at [1395, 21] on span "button" at bounding box center [1398, 22] width 6 height 3
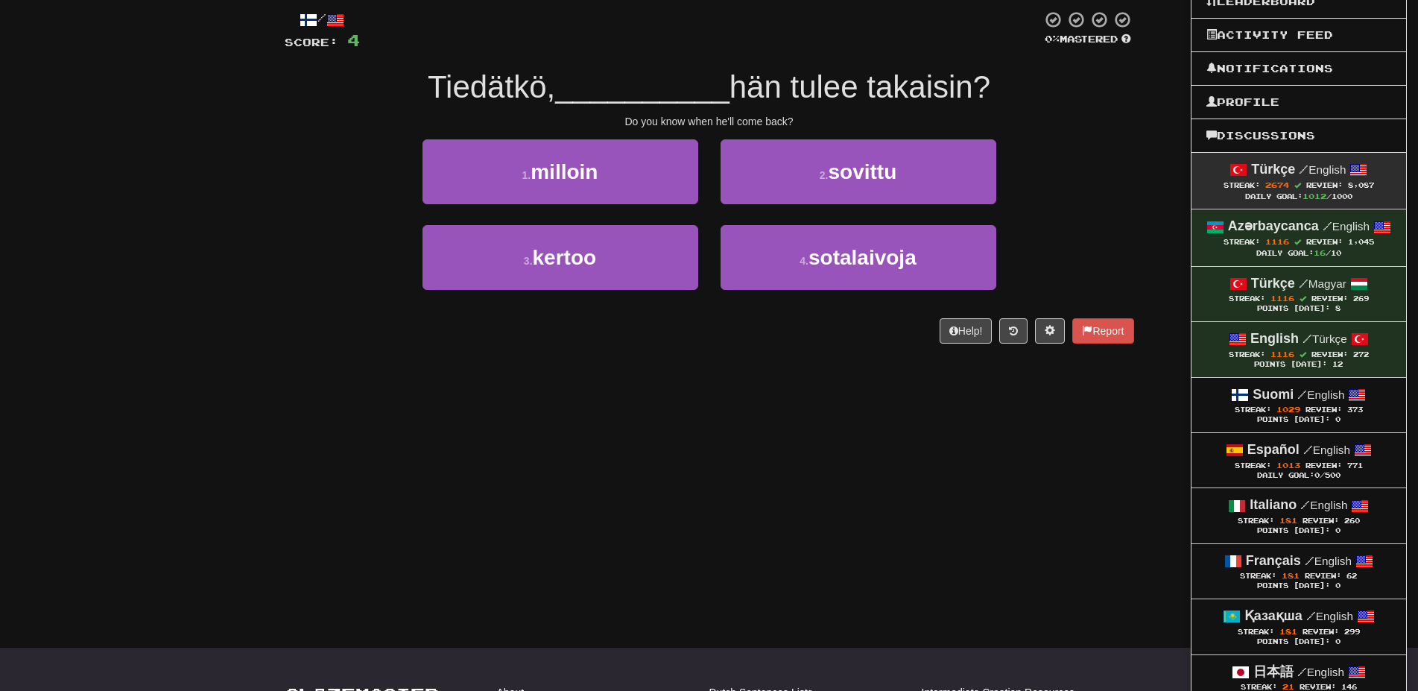
scroll to position [228, 0]
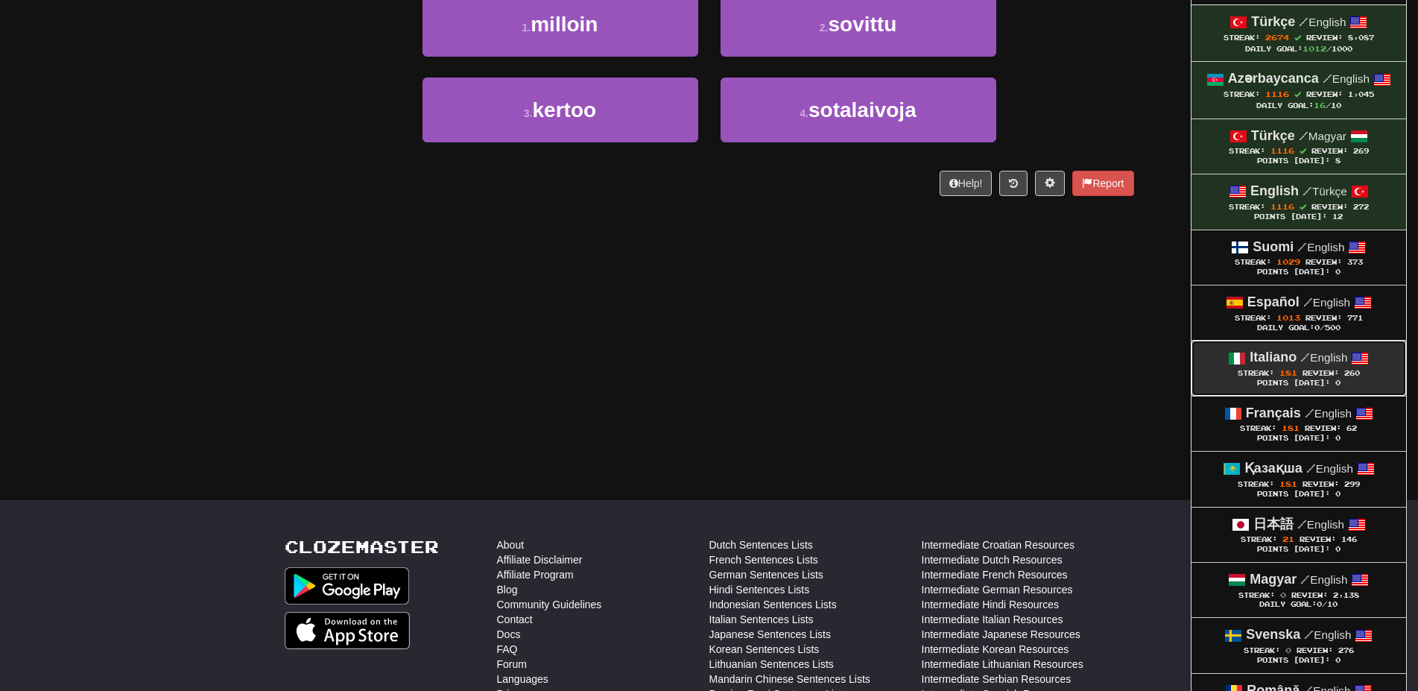
click at [1314, 360] on small "/ English" at bounding box center [1323, 357] width 47 height 13
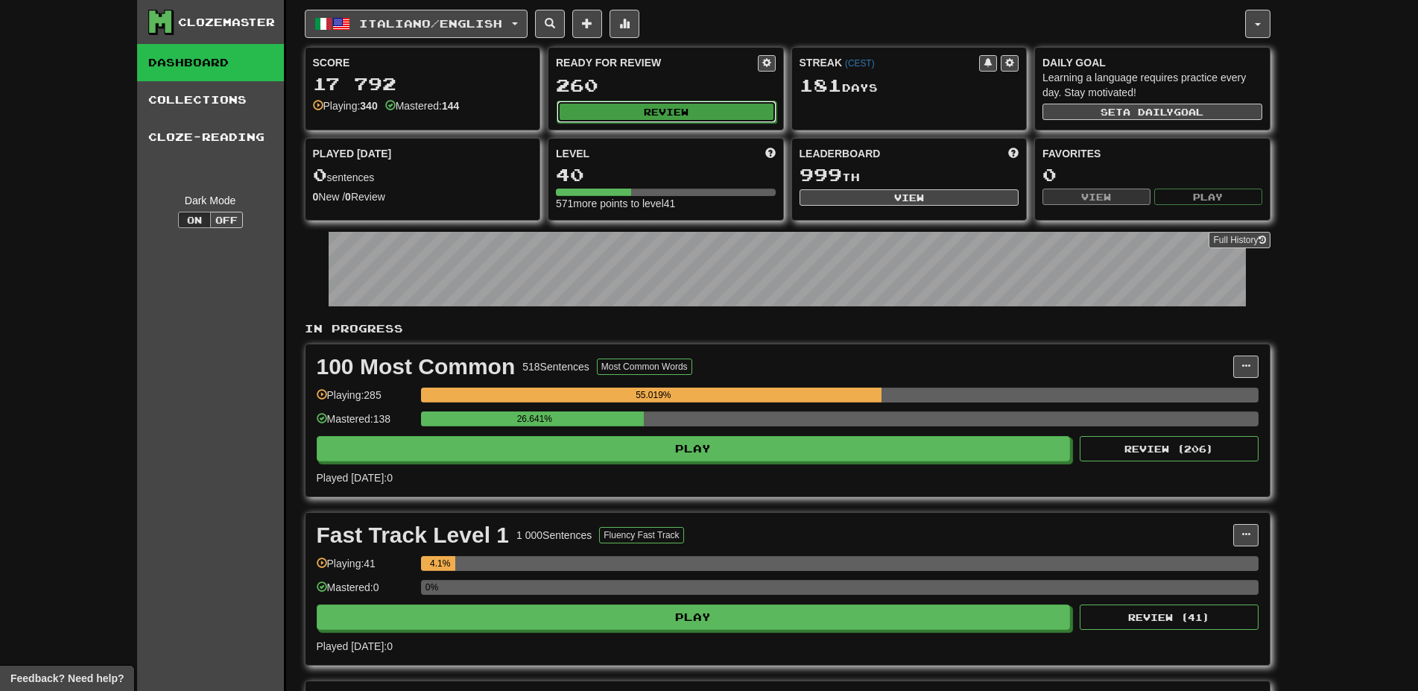
click at [703, 107] on button "Review" at bounding box center [667, 112] width 220 height 22
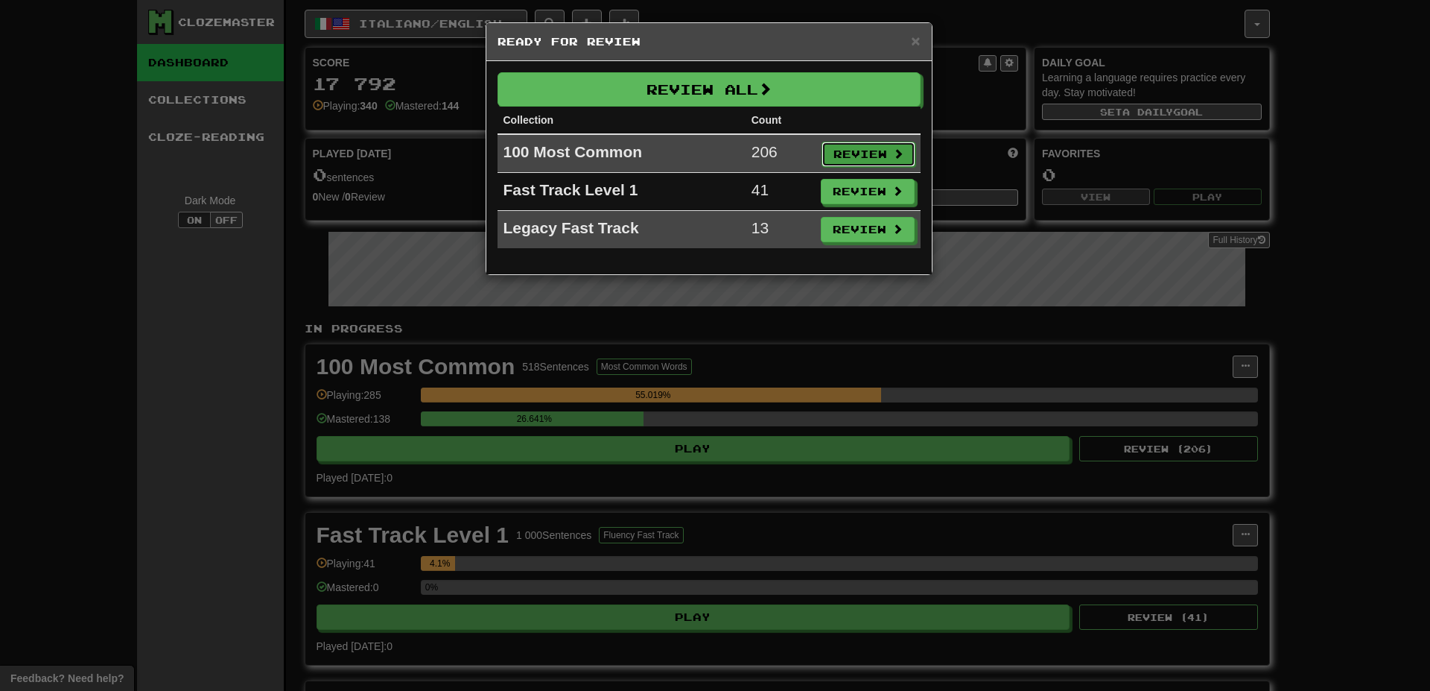
click at [877, 161] on button "Review" at bounding box center [869, 154] width 94 height 25
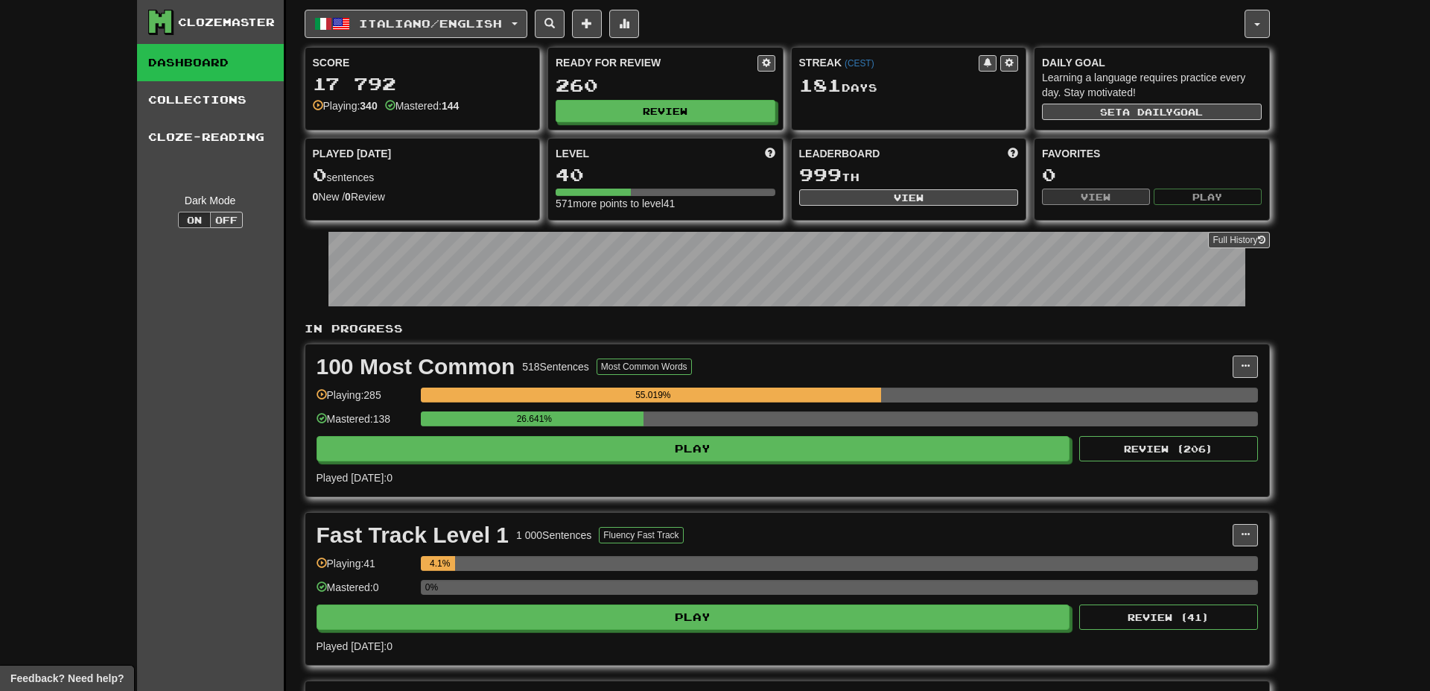
select select "**"
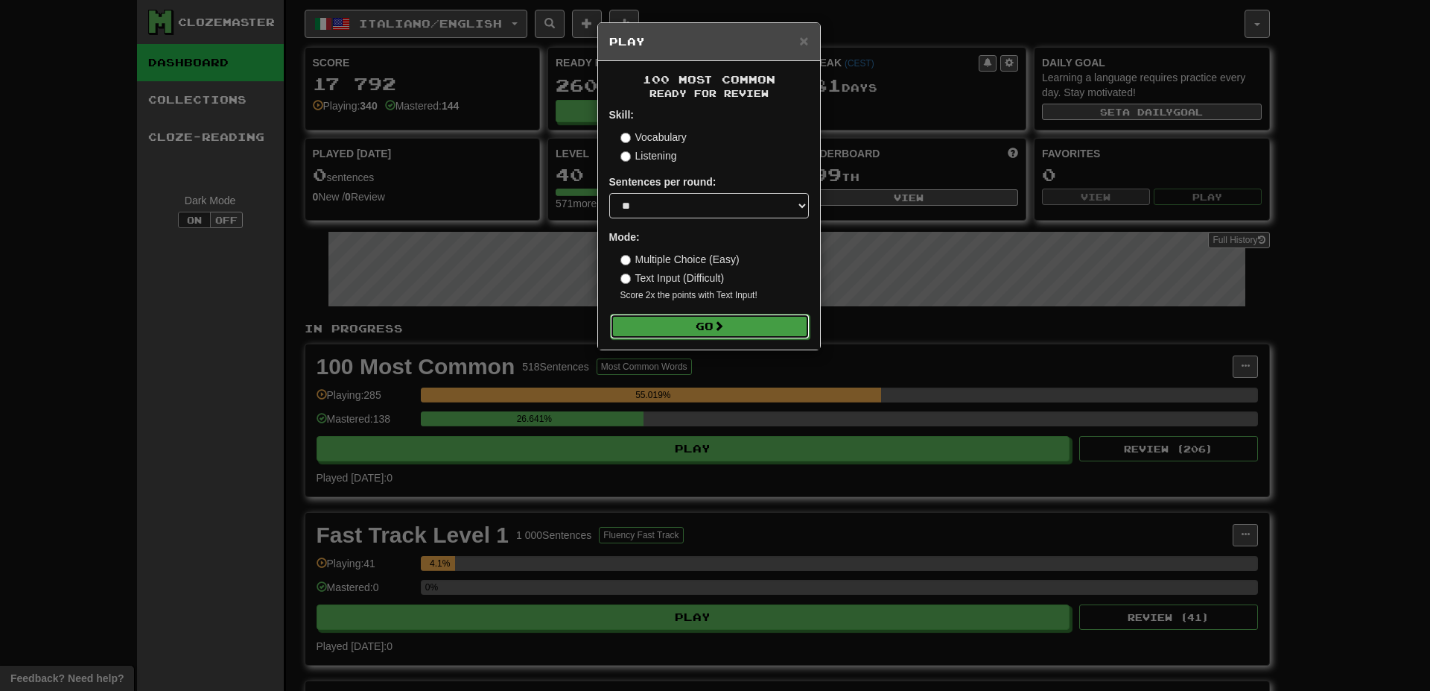
click at [723, 329] on span at bounding box center [719, 325] width 10 height 10
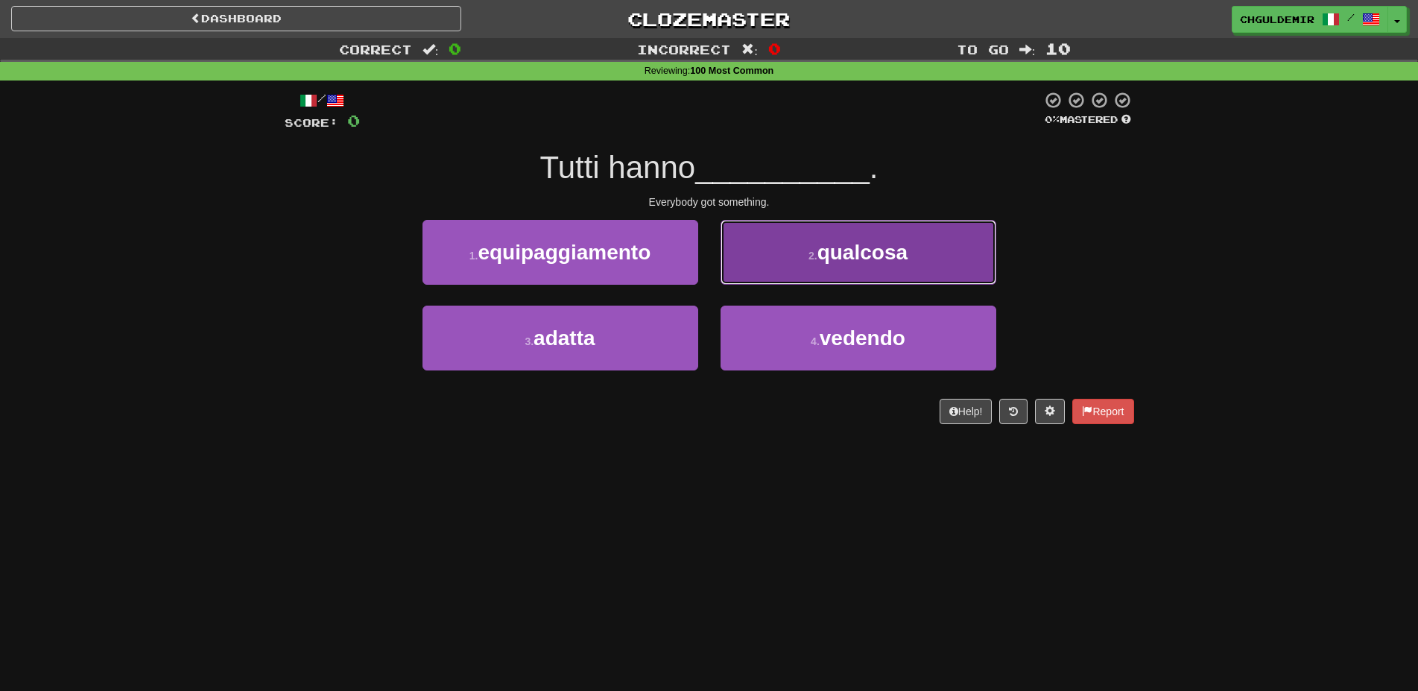
click at [785, 255] on button "2 . qualcosa" at bounding box center [858, 252] width 276 height 65
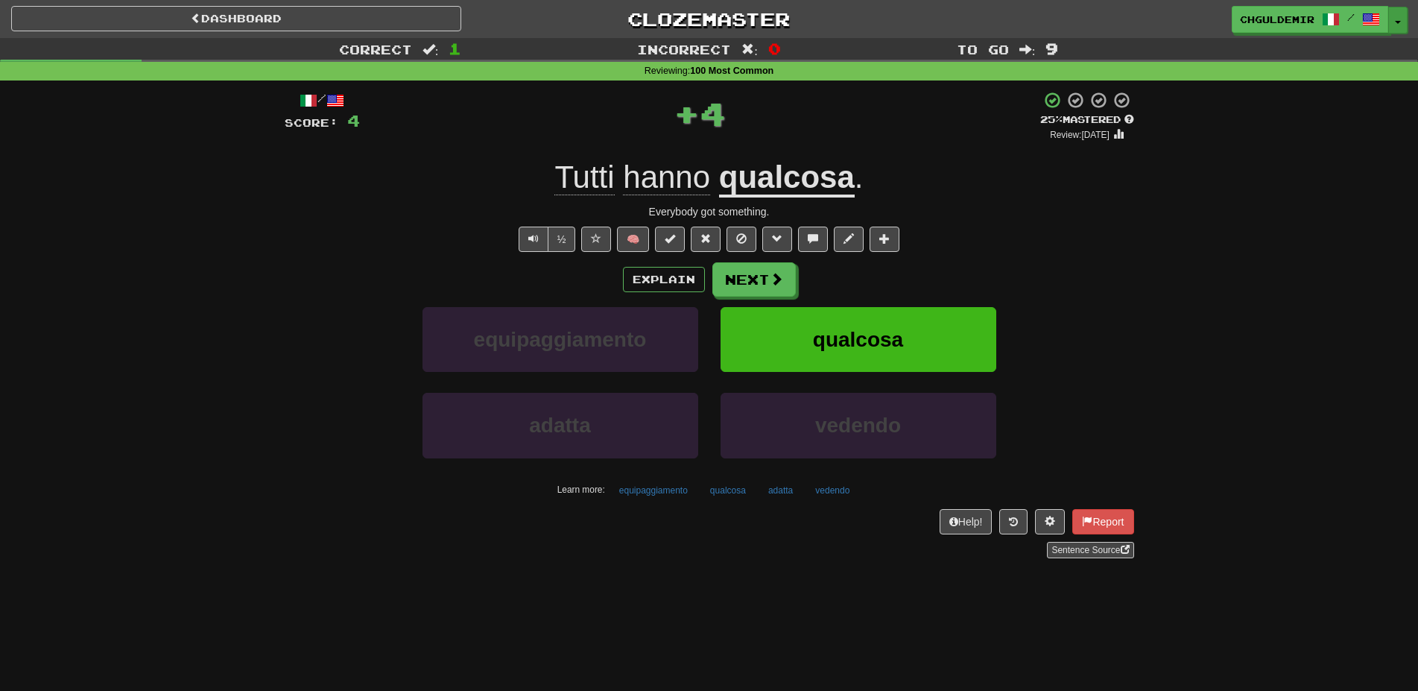
click at [1401, 22] on button "Toggle Dropdown" at bounding box center [1397, 20] width 19 height 27
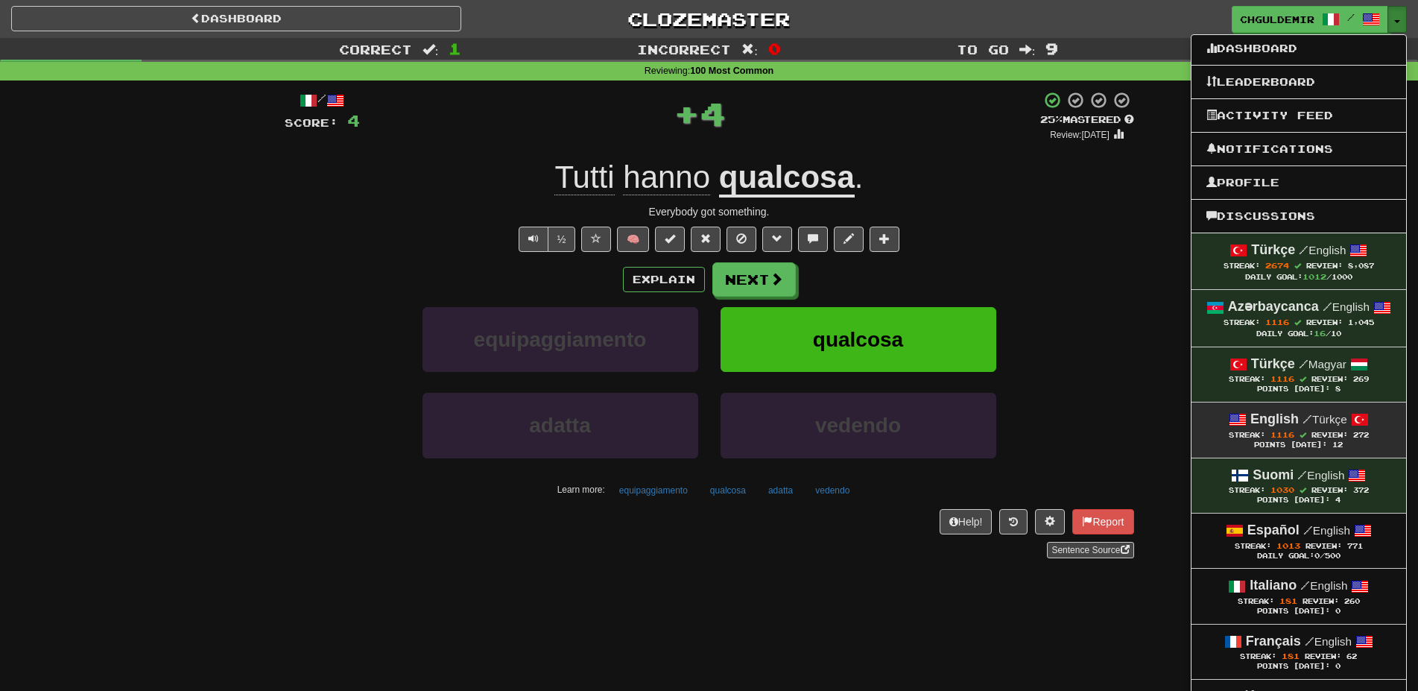
scroll to position [456, 0]
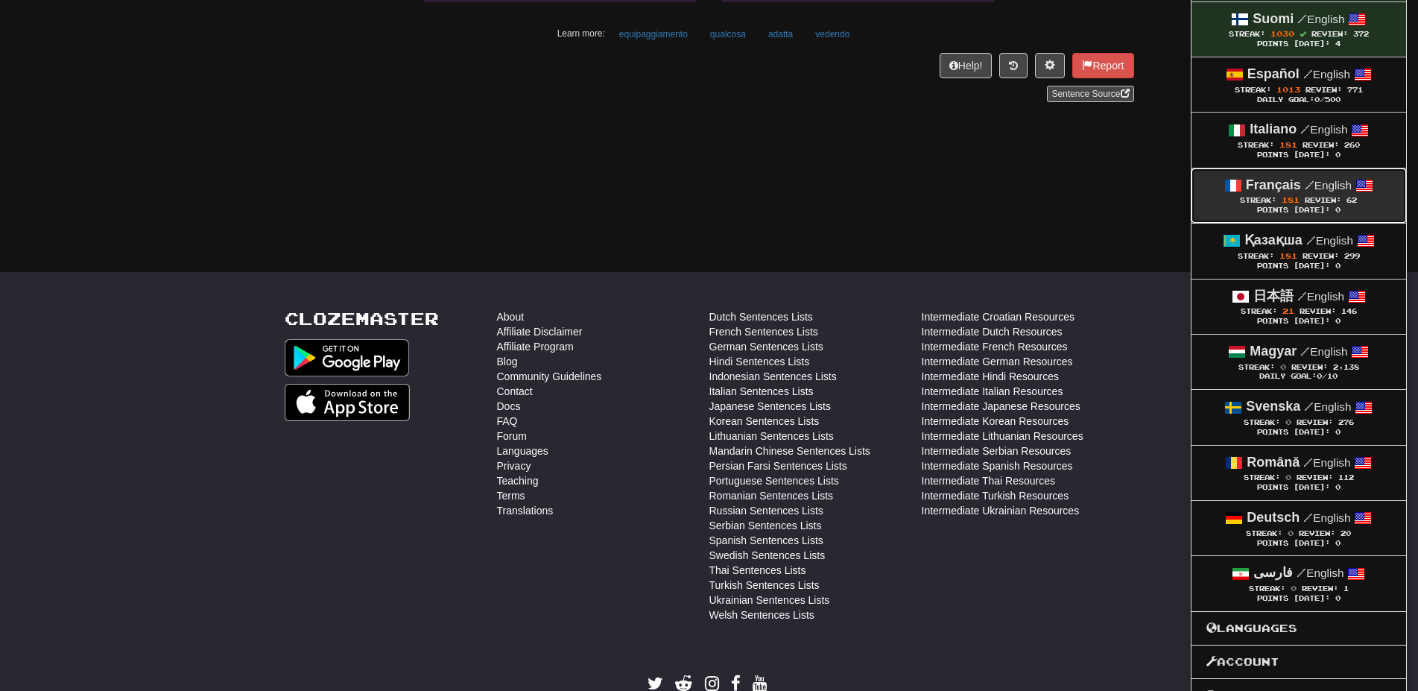
click at [1296, 183] on strong "Français" at bounding box center [1273, 184] width 55 height 15
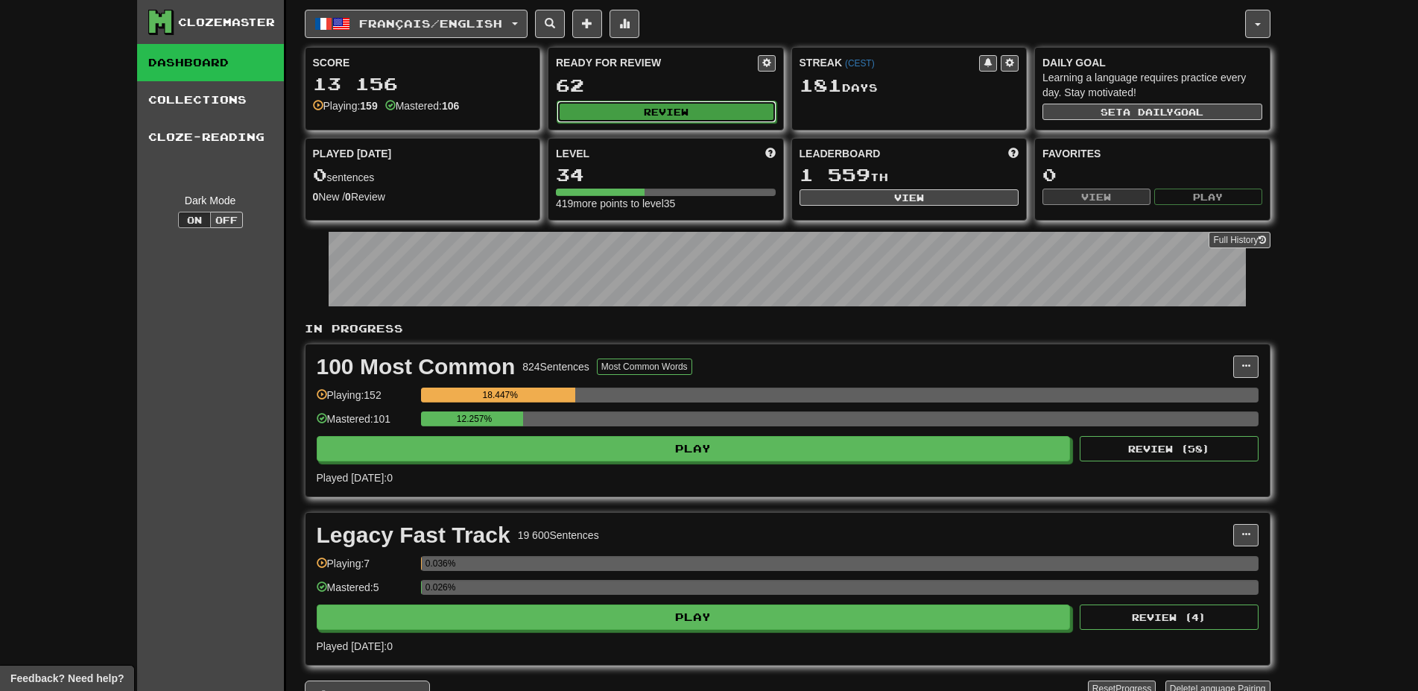
click at [691, 106] on button "Review" at bounding box center [667, 112] width 220 height 22
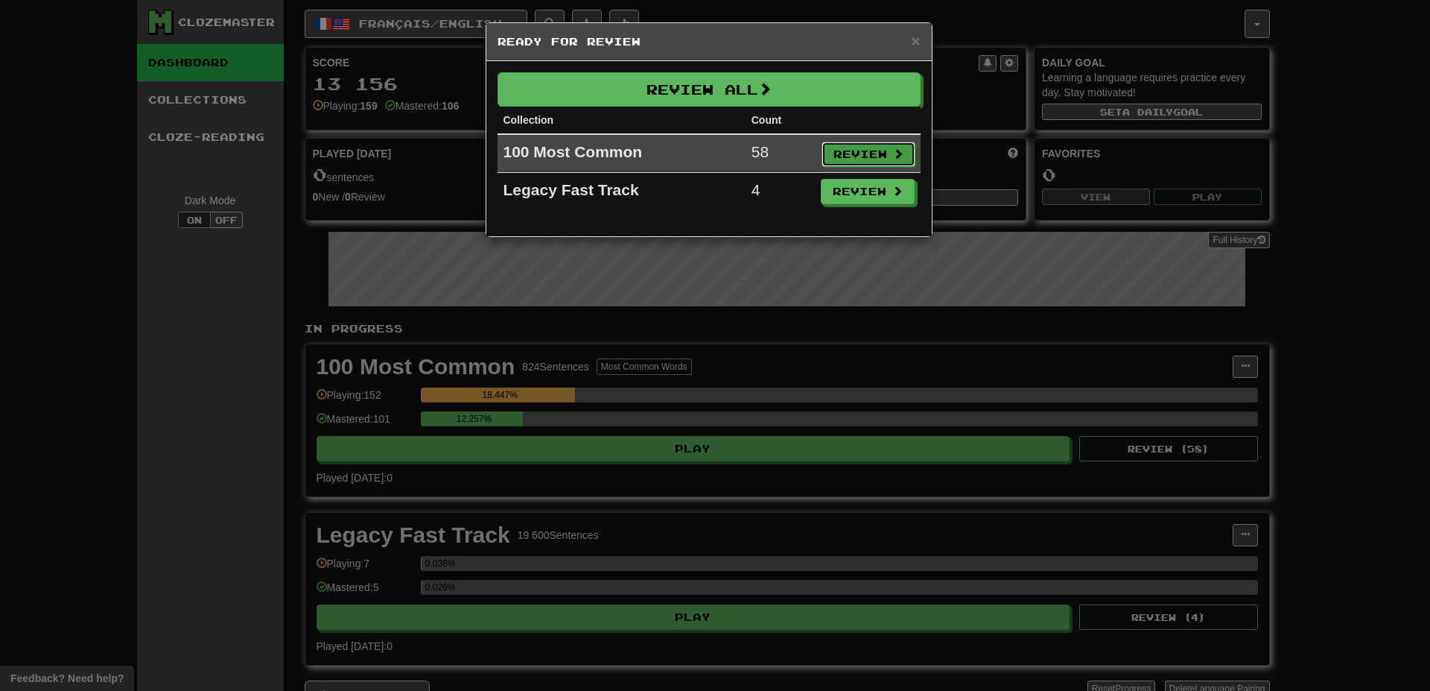
click at [865, 159] on button "Review" at bounding box center [869, 154] width 94 height 25
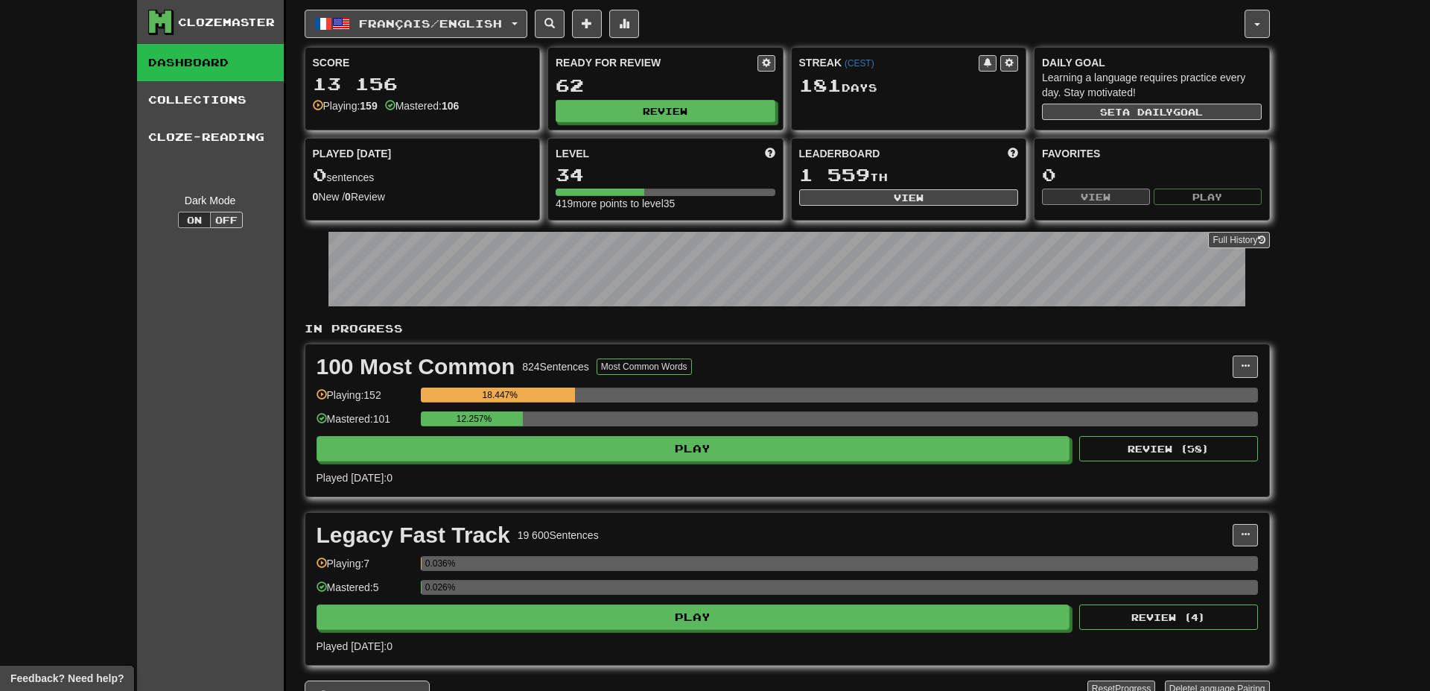
select select "**"
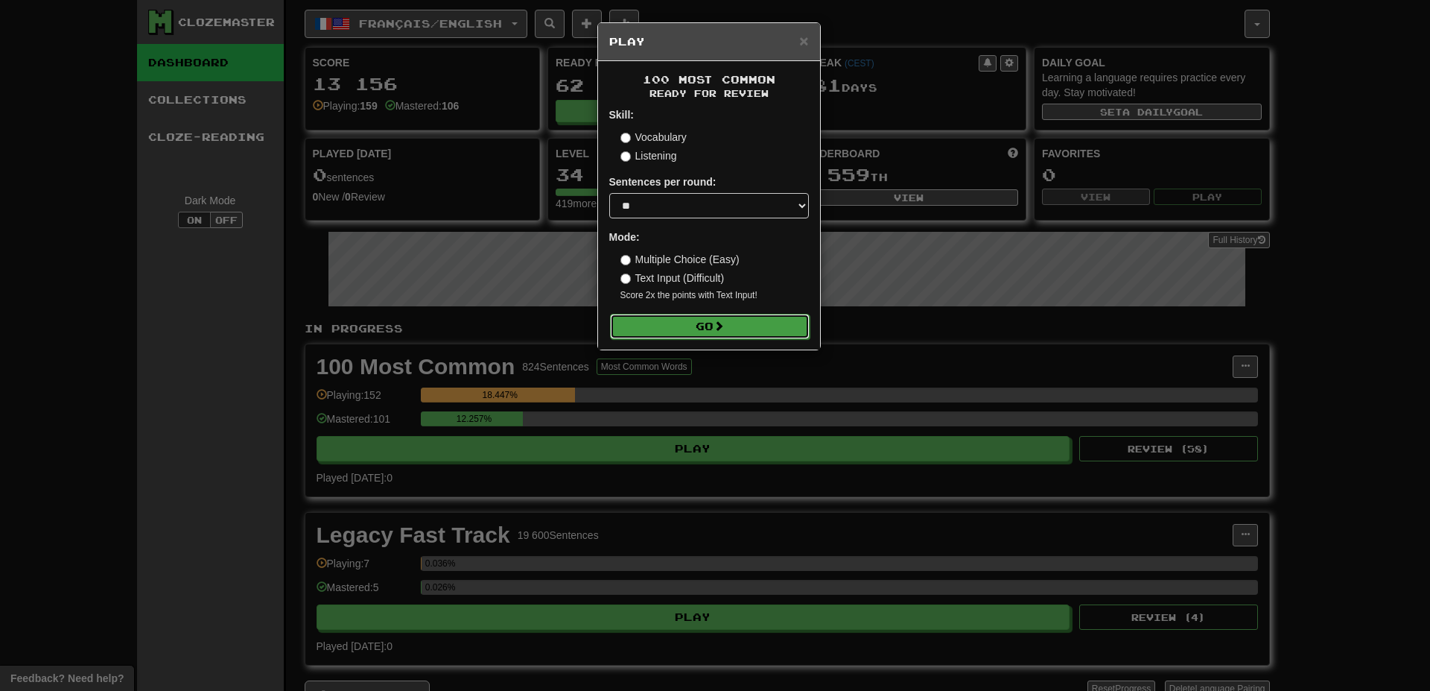
click at [776, 329] on button "Go" at bounding box center [710, 326] width 200 height 25
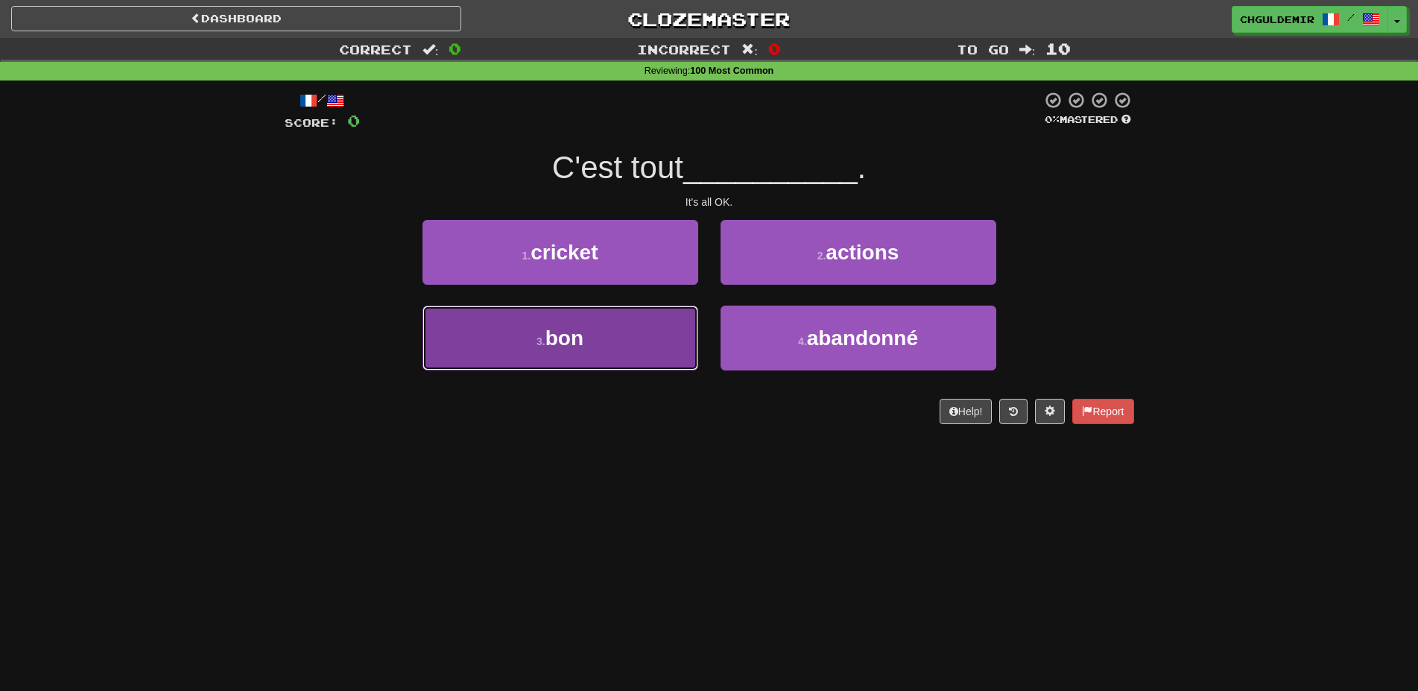
click at [656, 335] on button "3 . bon" at bounding box center [560, 337] width 276 height 65
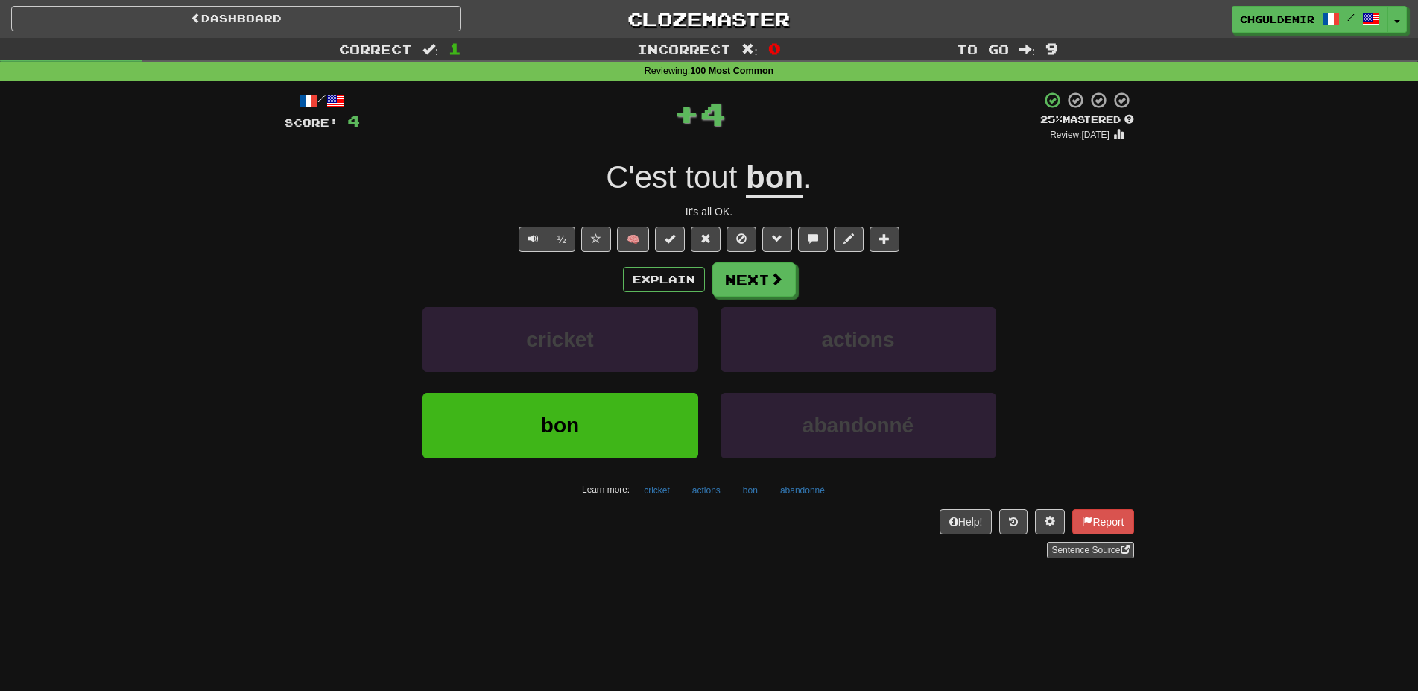
click at [1407, 17] on div "chguldemir / Toggle Dropdown Dashboard Leaderboard Activity Feed Notifications …" at bounding box center [1181, 19] width 472 height 27
click at [1408, 17] on div "chguldemir / Toggle Dropdown Dashboard Leaderboard Activity Feed Notifications …" at bounding box center [1181, 19] width 472 height 27
click at [1401, 22] on button "Toggle Dropdown" at bounding box center [1397, 20] width 19 height 27
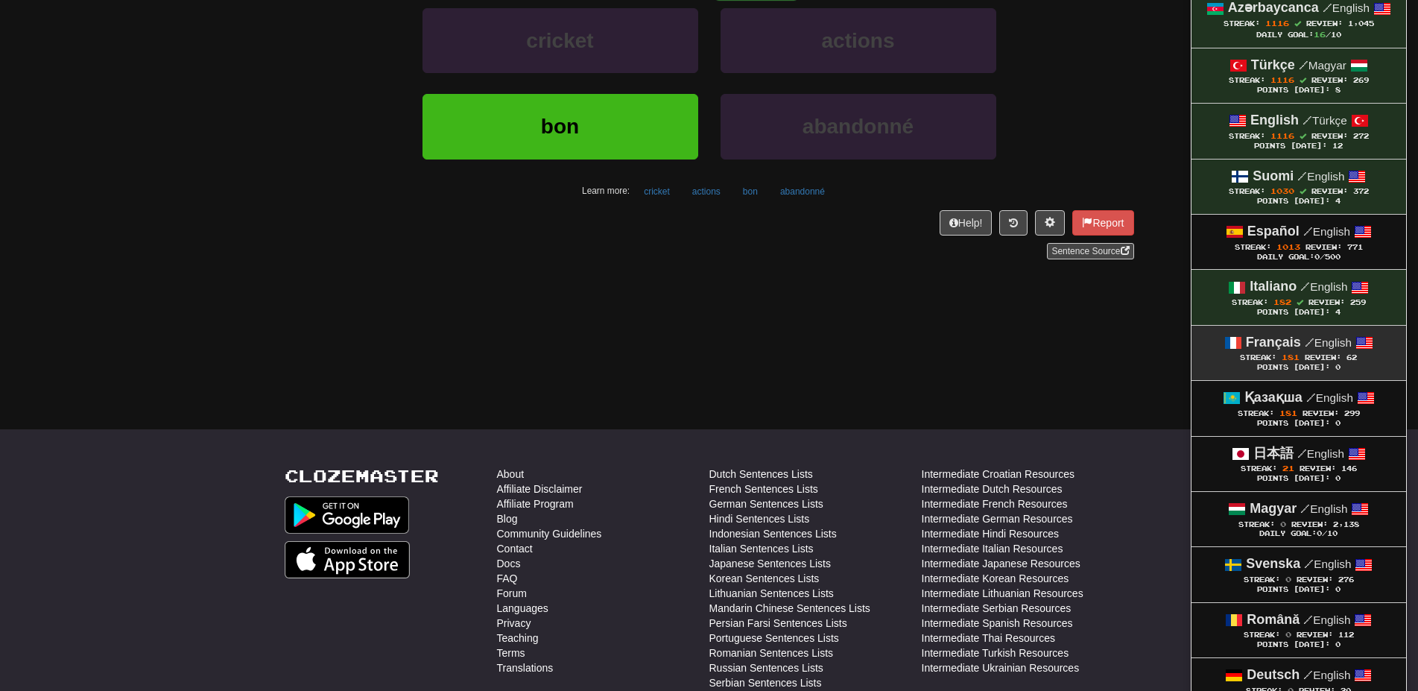
scroll to position [304, 0]
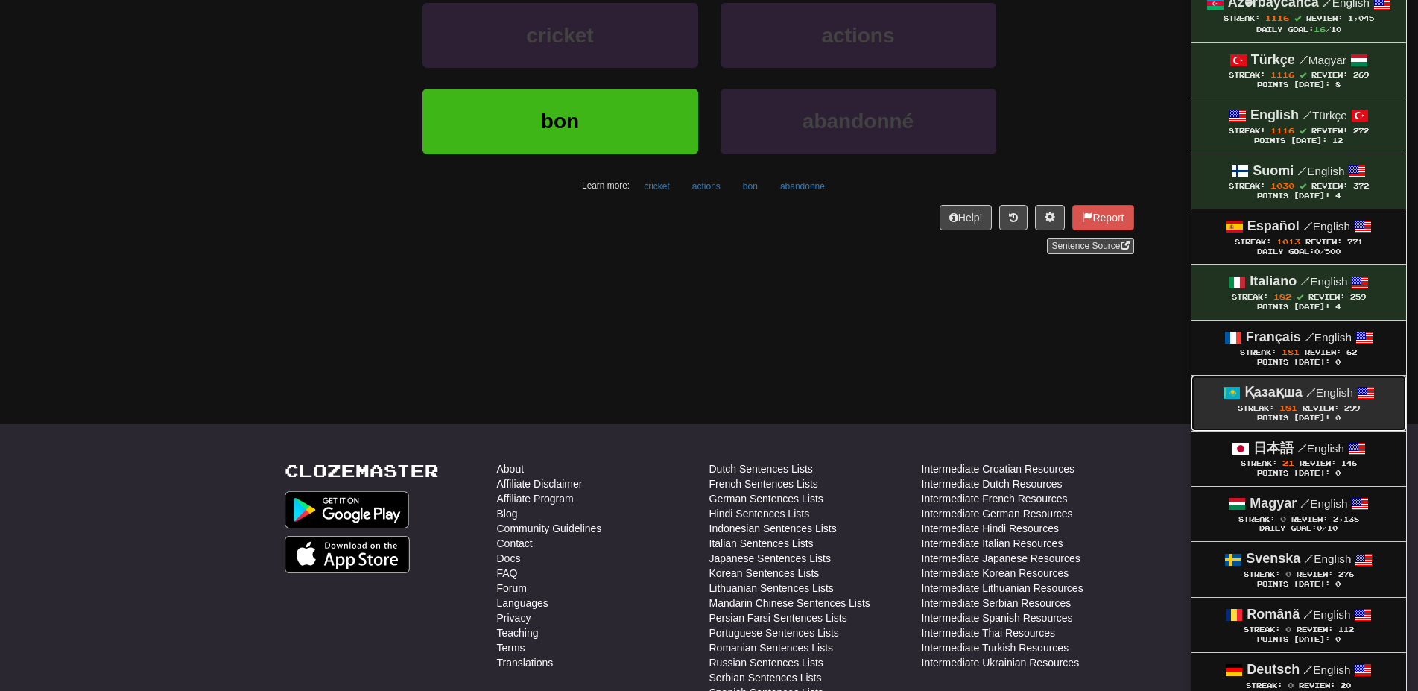
click at [1276, 391] on strong "Қазақша" at bounding box center [1273, 391] width 58 height 15
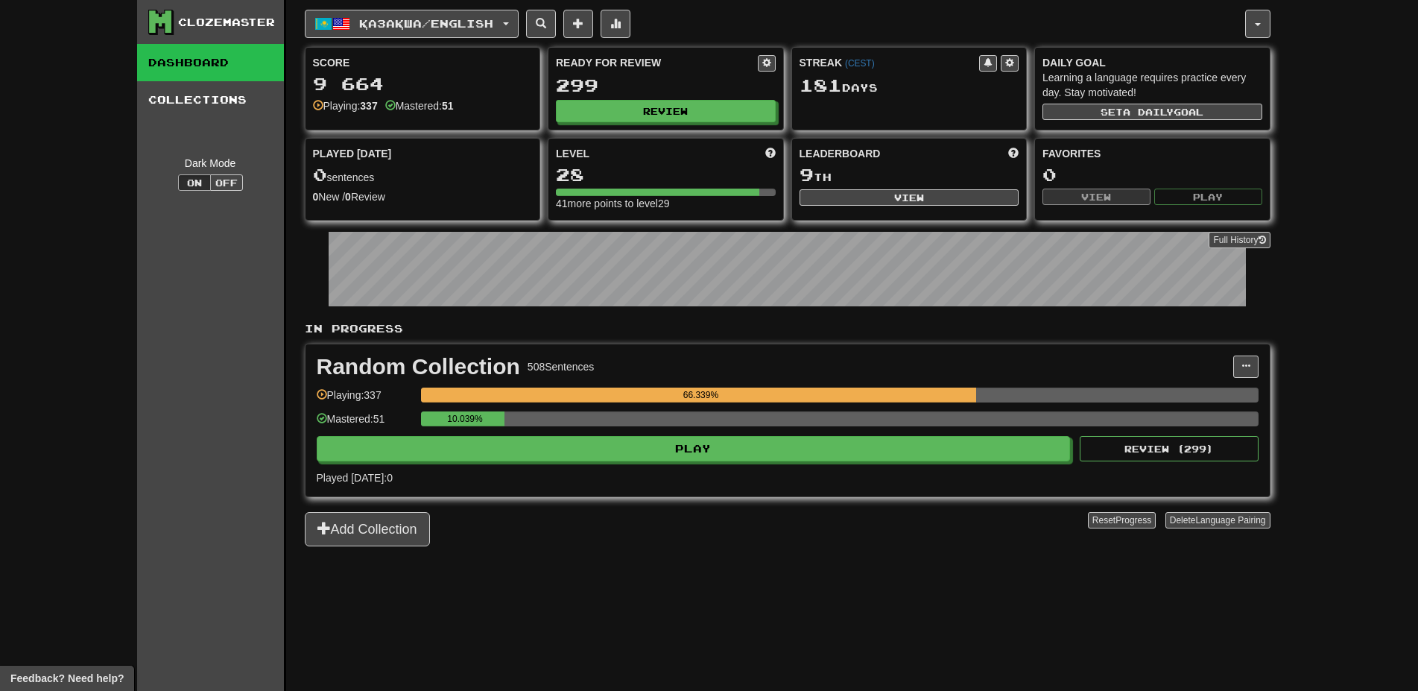
click at [666, 122] on div "Ready for Review 299 Review" at bounding box center [665, 89] width 235 height 82
click at [671, 110] on button "Review" at bounding box center [667, 112] width 220 height 22
select select "**"
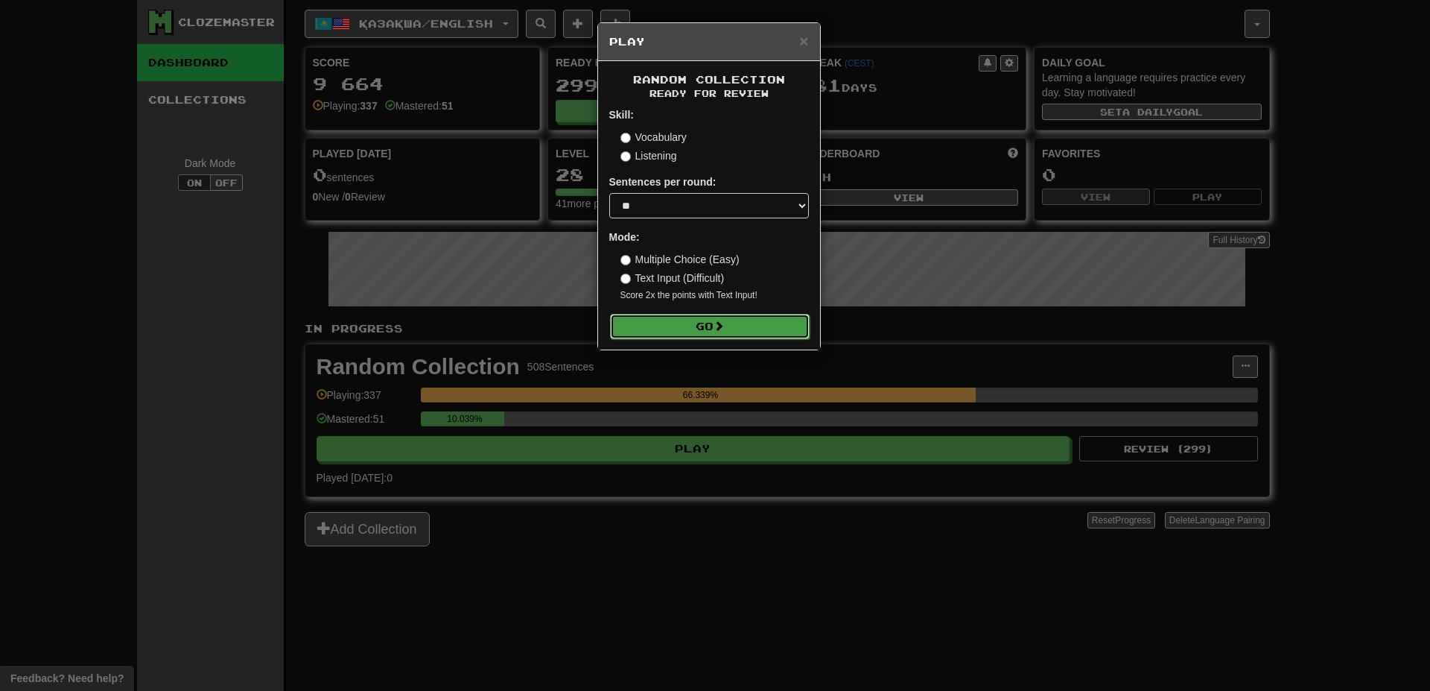
click at [704, 335] on button "Go" at bounding box center [710, 326] width 200 height 25
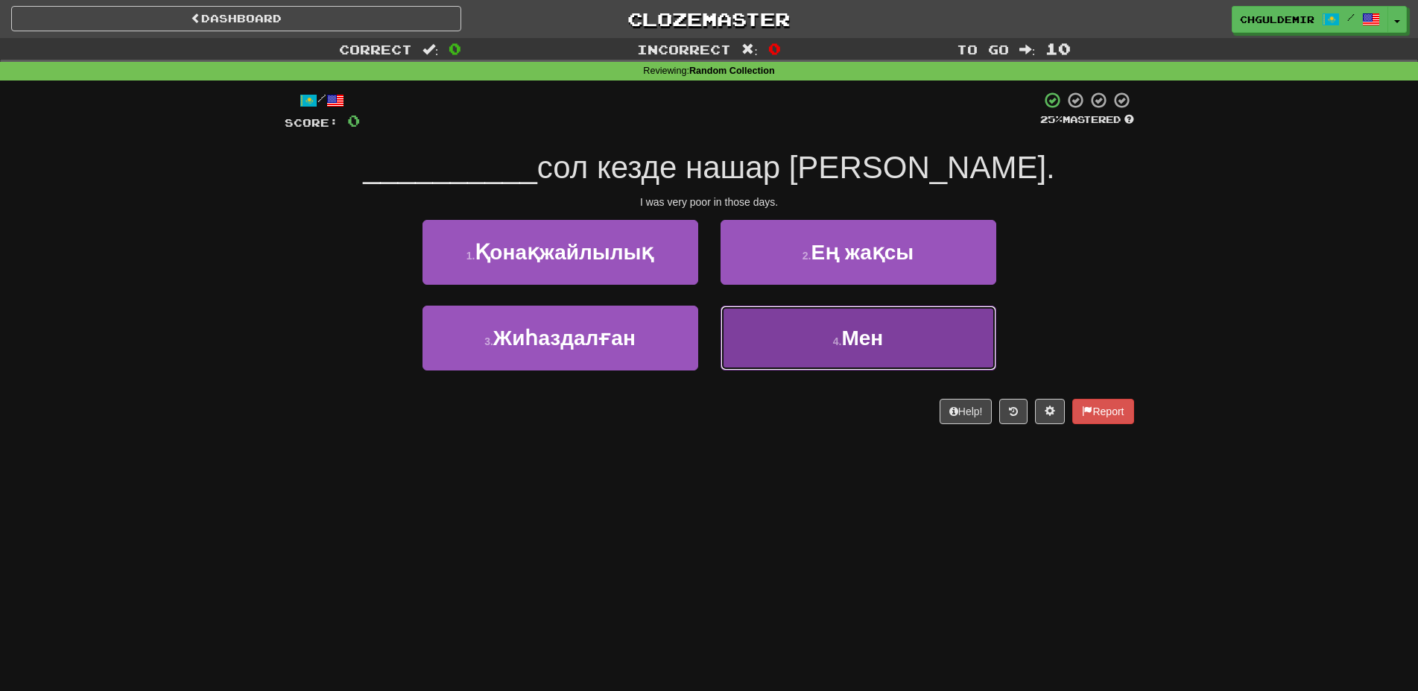
click at [837, 352] on button "4 . Мен" at bounding box center [858, 337] width 276 height 65
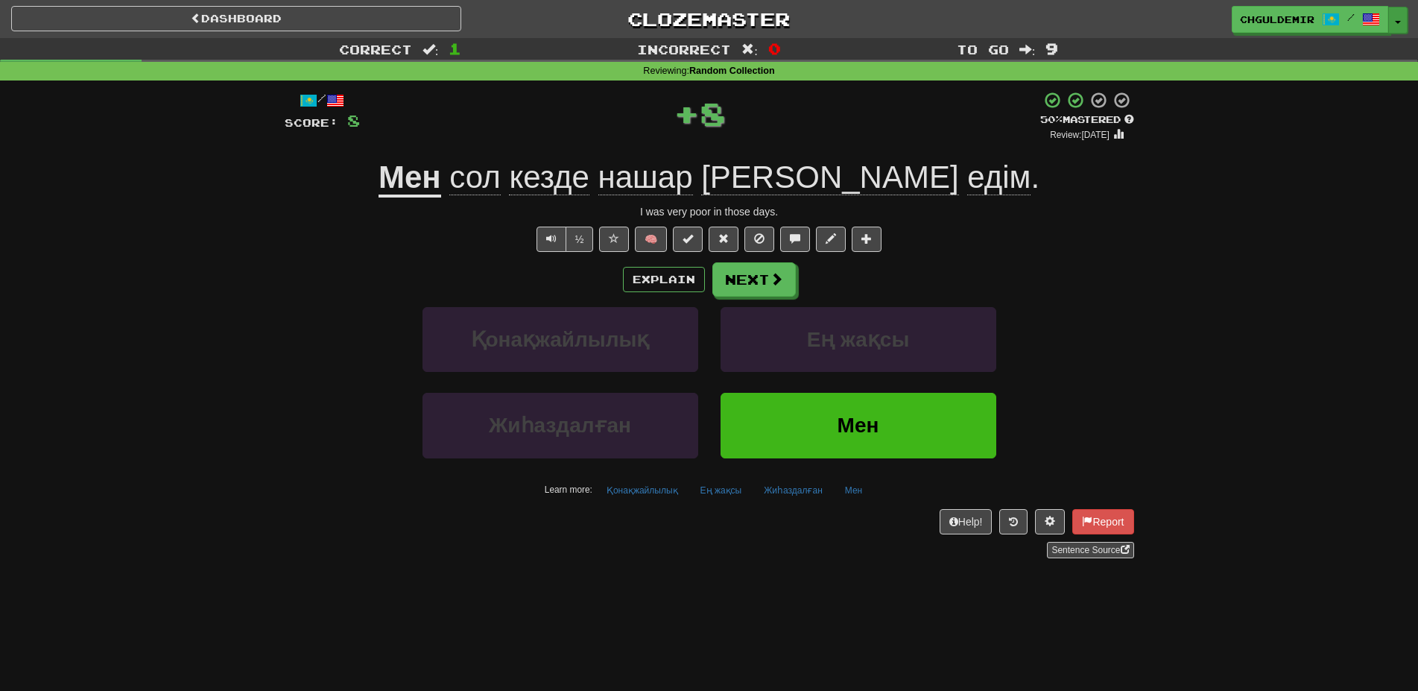
click at [1404, 19] on button "Toggle Dropdown" at bounding box center [1397, 20] width 19 height 27
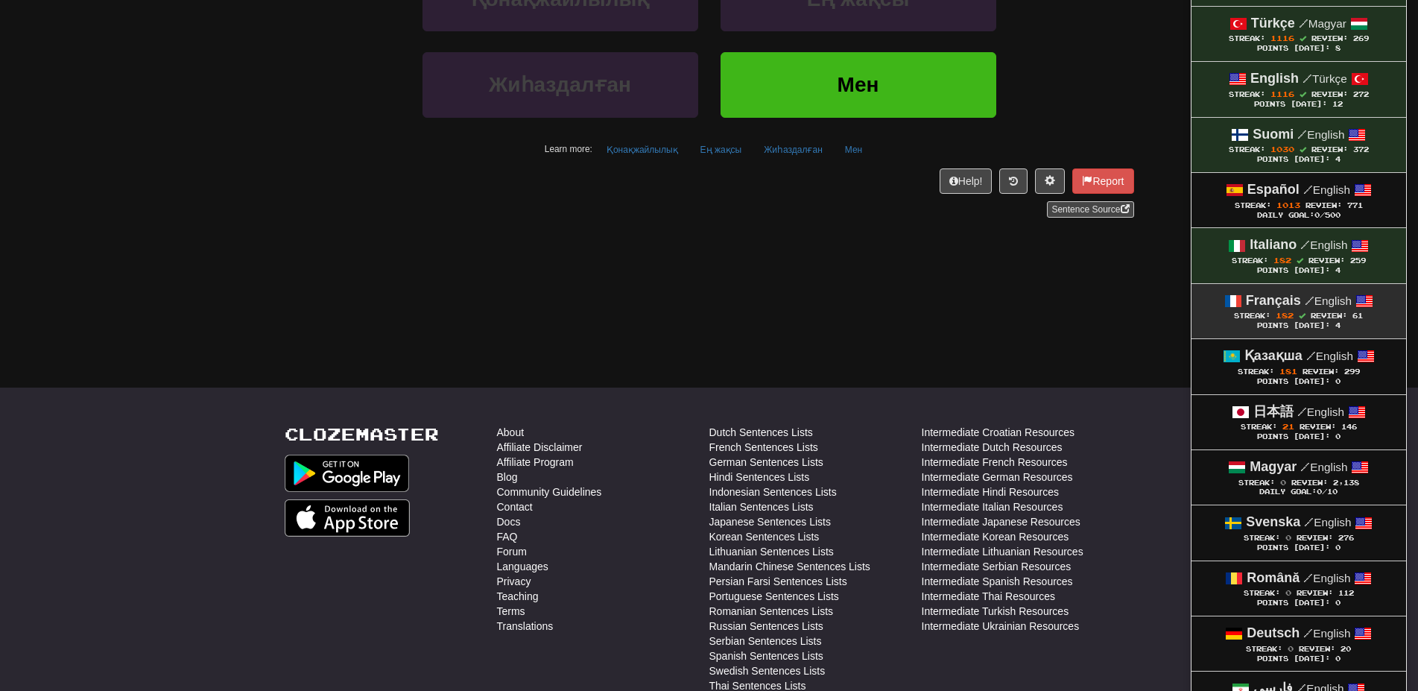
scroll to position [456, 0]
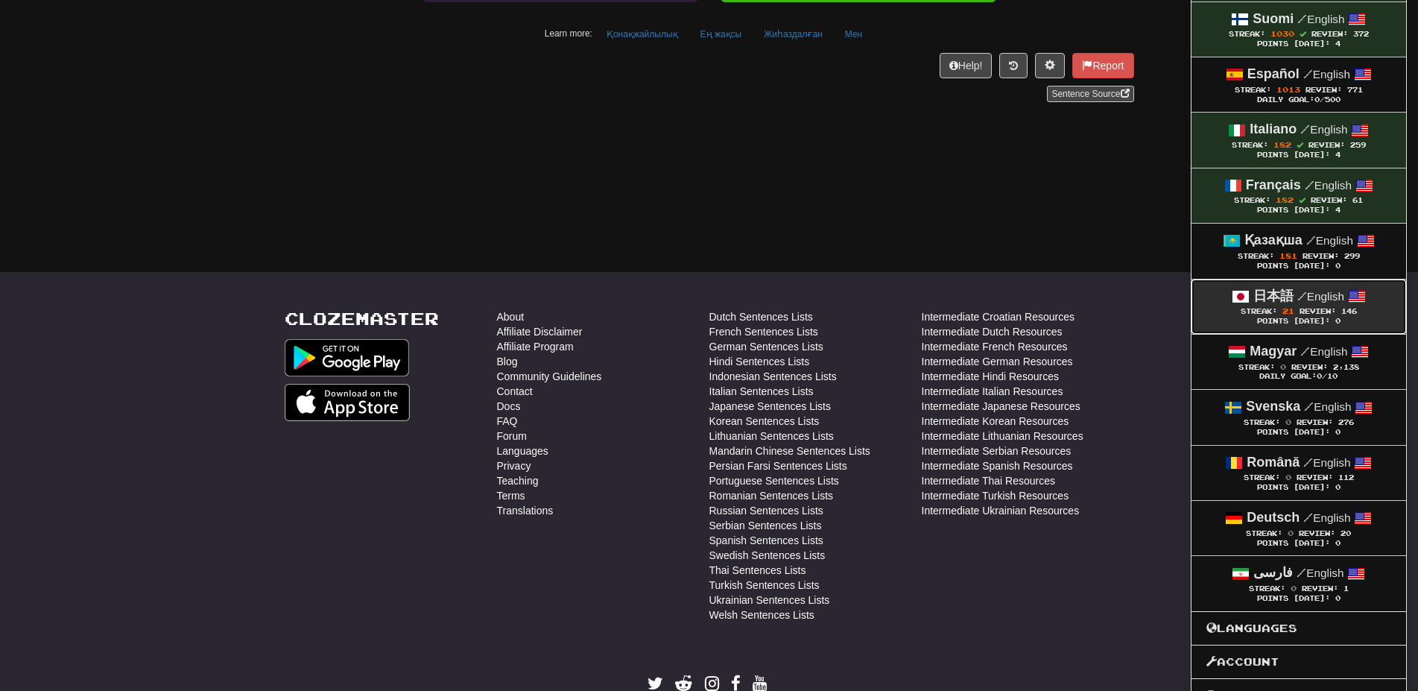
click at [1321, 297] on small "/ English" at bounding box center [1320, 296] width 47 height 13
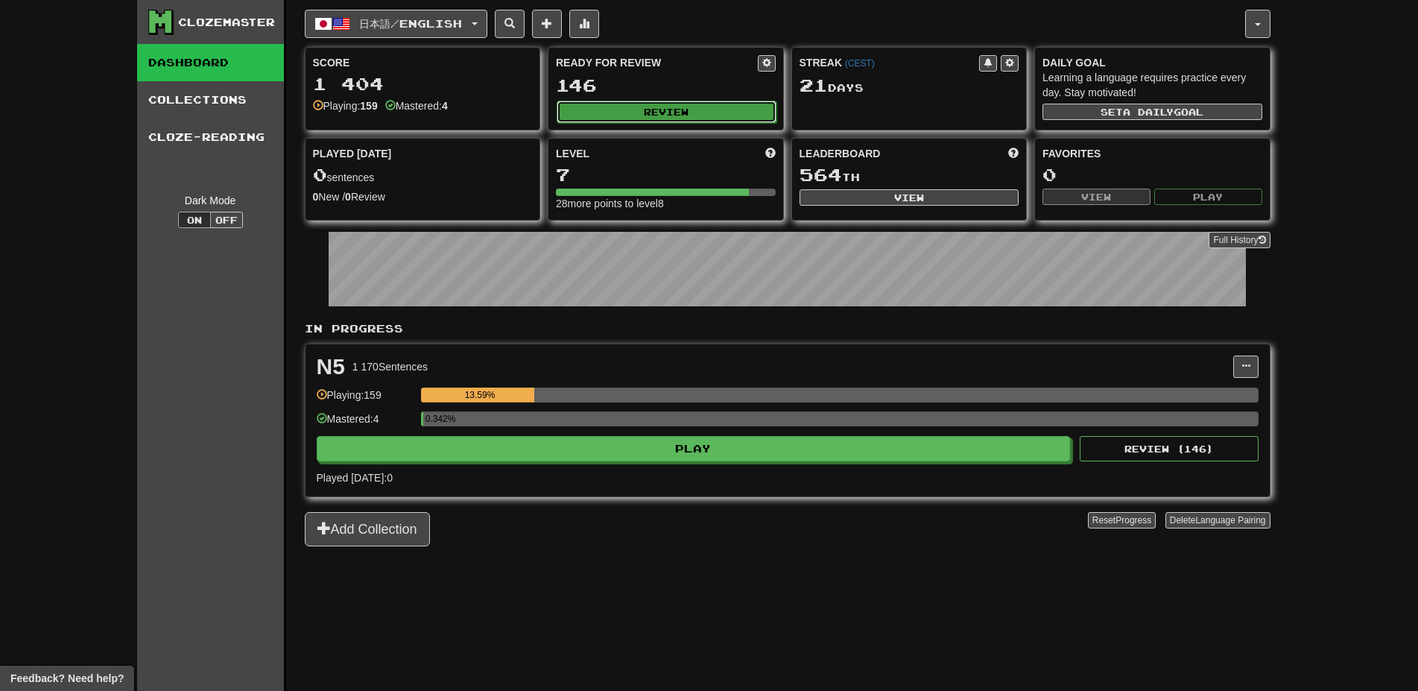
click at [583, 104] on button "Review" at bounding box center [667, 112] width 220 height 22
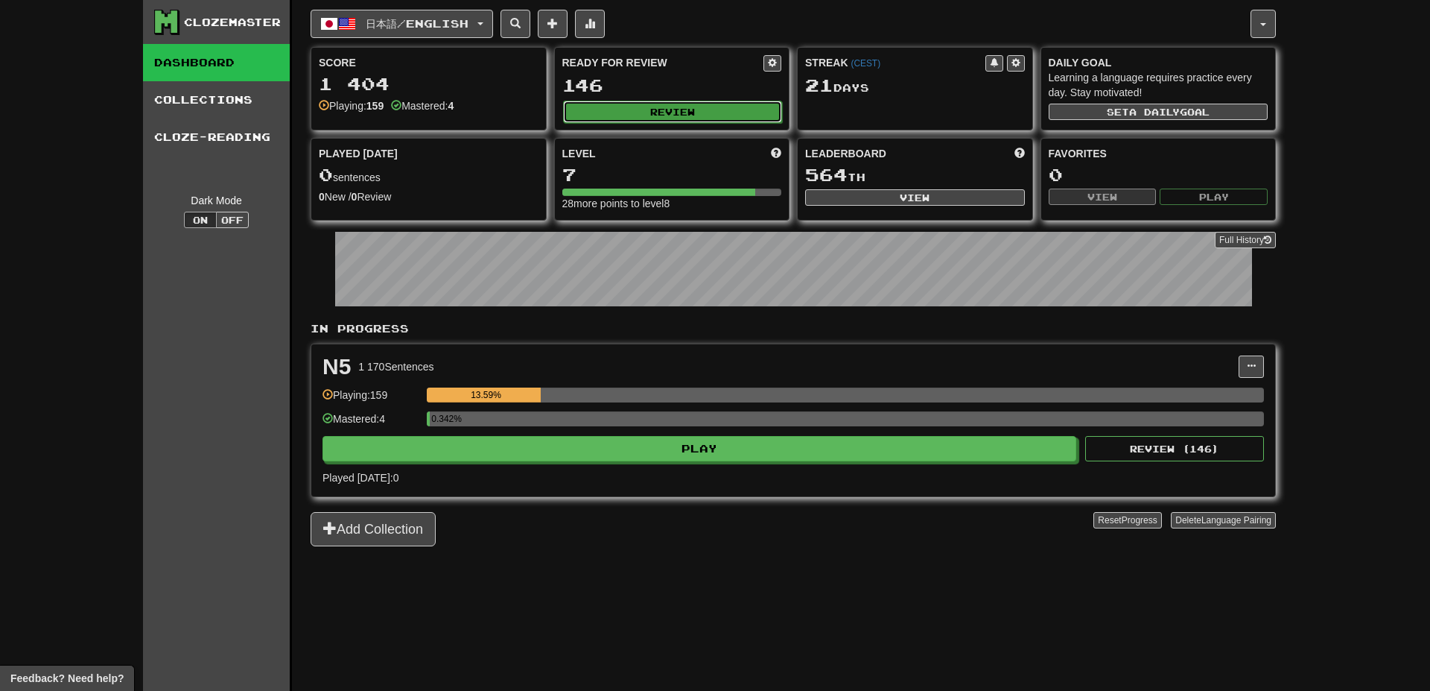
select select "********"
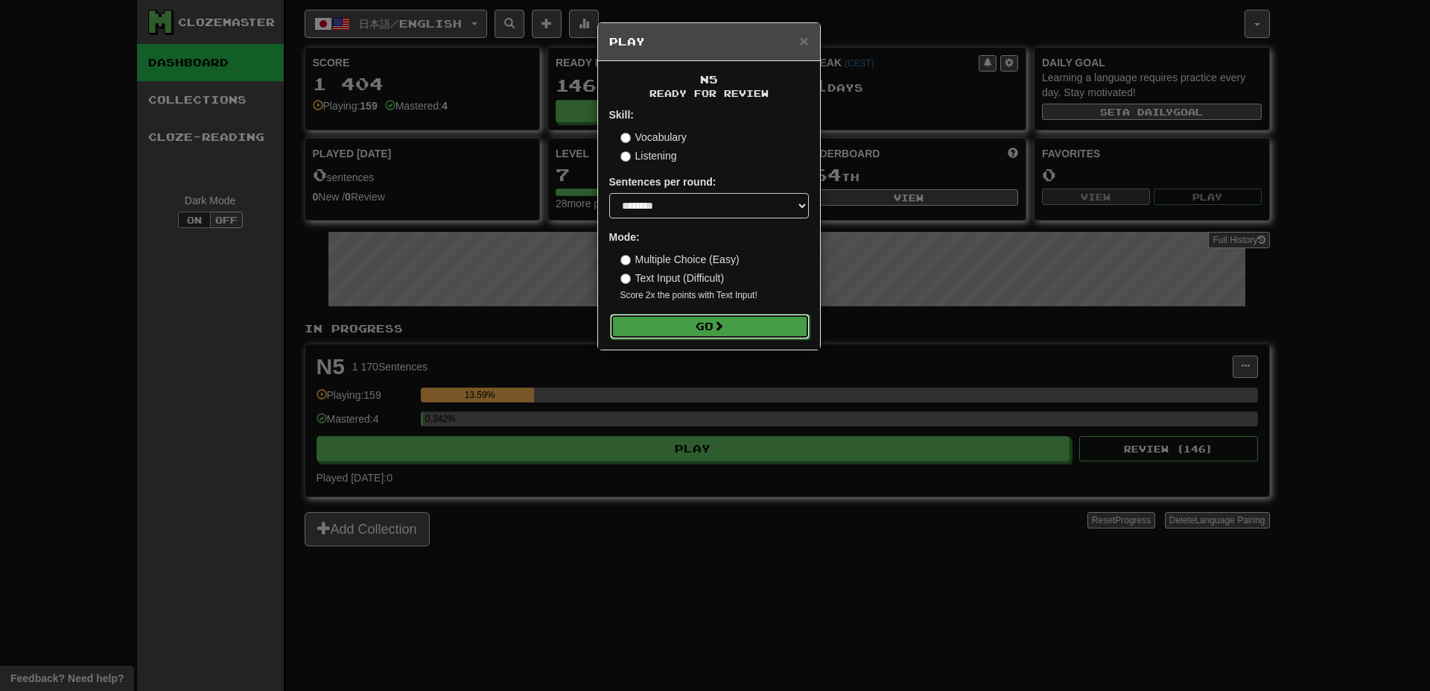
click at [738, 329] on button "Go" at bounding box center [710, 326] width 200 height 25
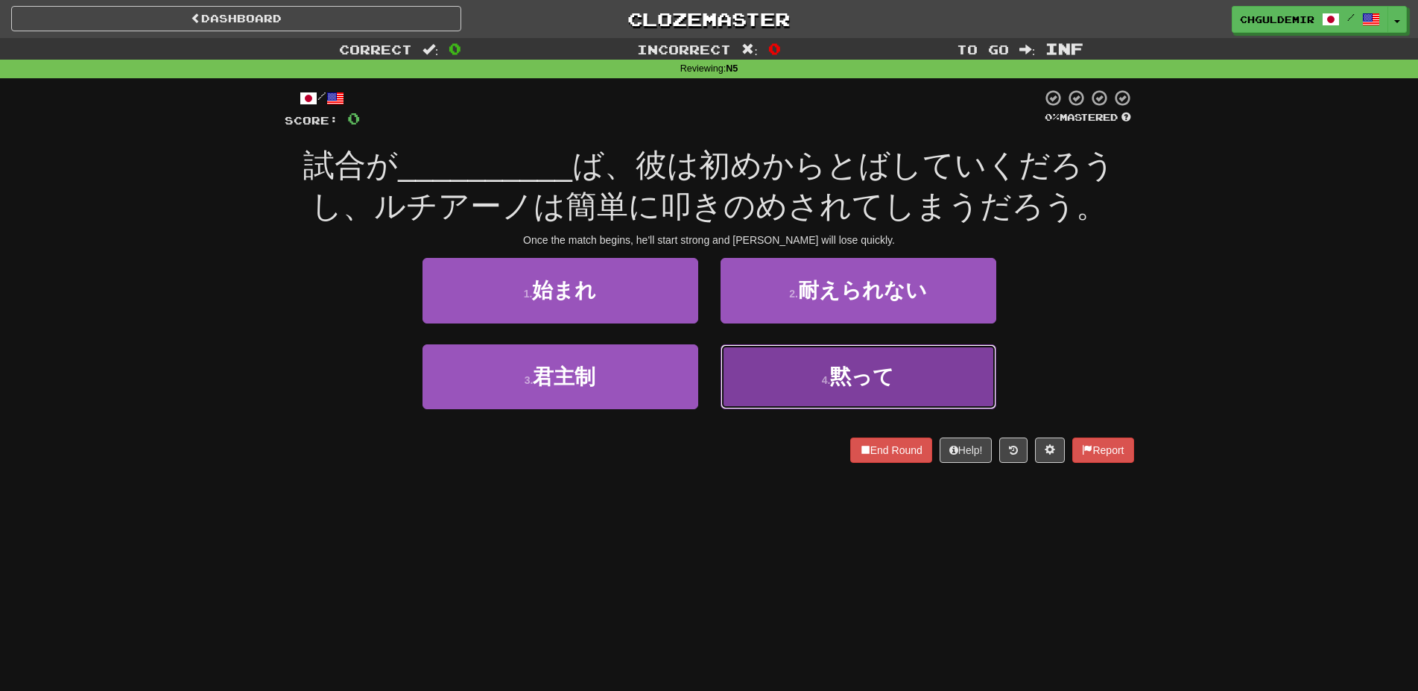
click at [813, 386] on button "4 . 黙って" at bounding box center [858, 376] width 276 height 65
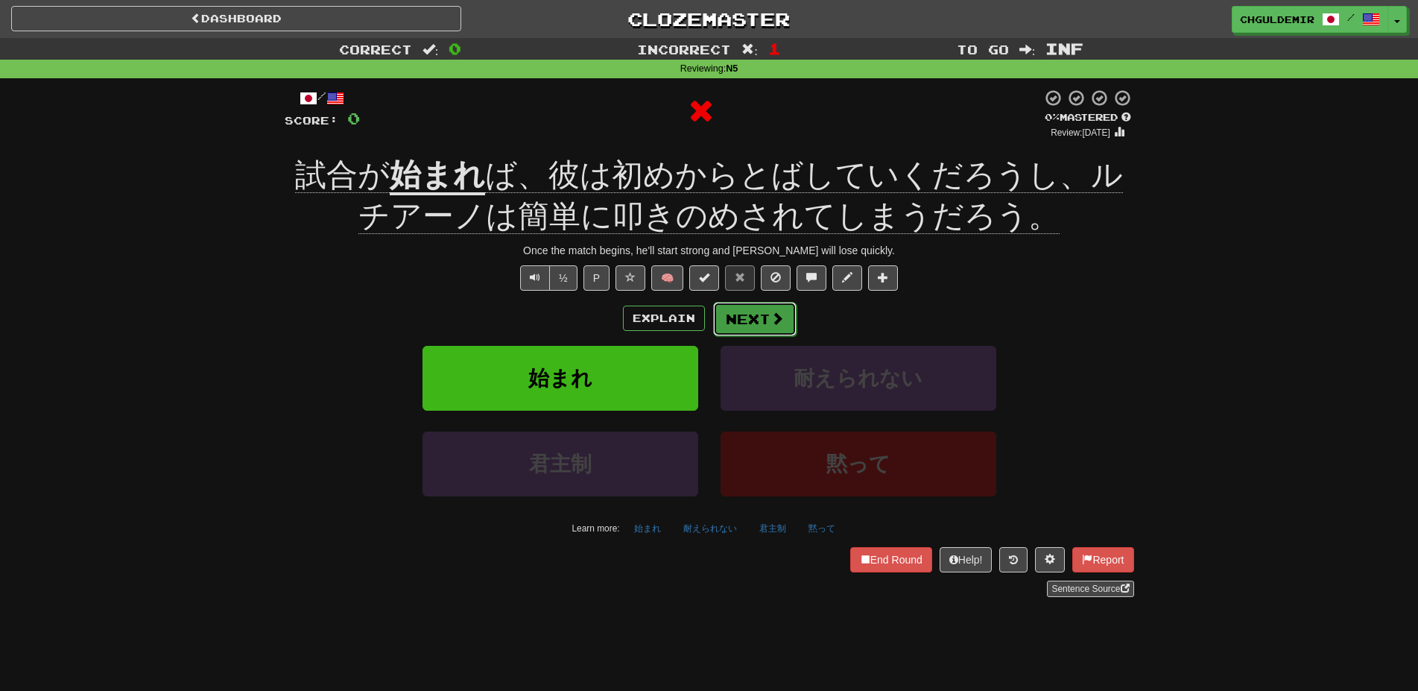
click at [753, 329] on button "Next" at bounding box center [754, 319] width 83 height 34
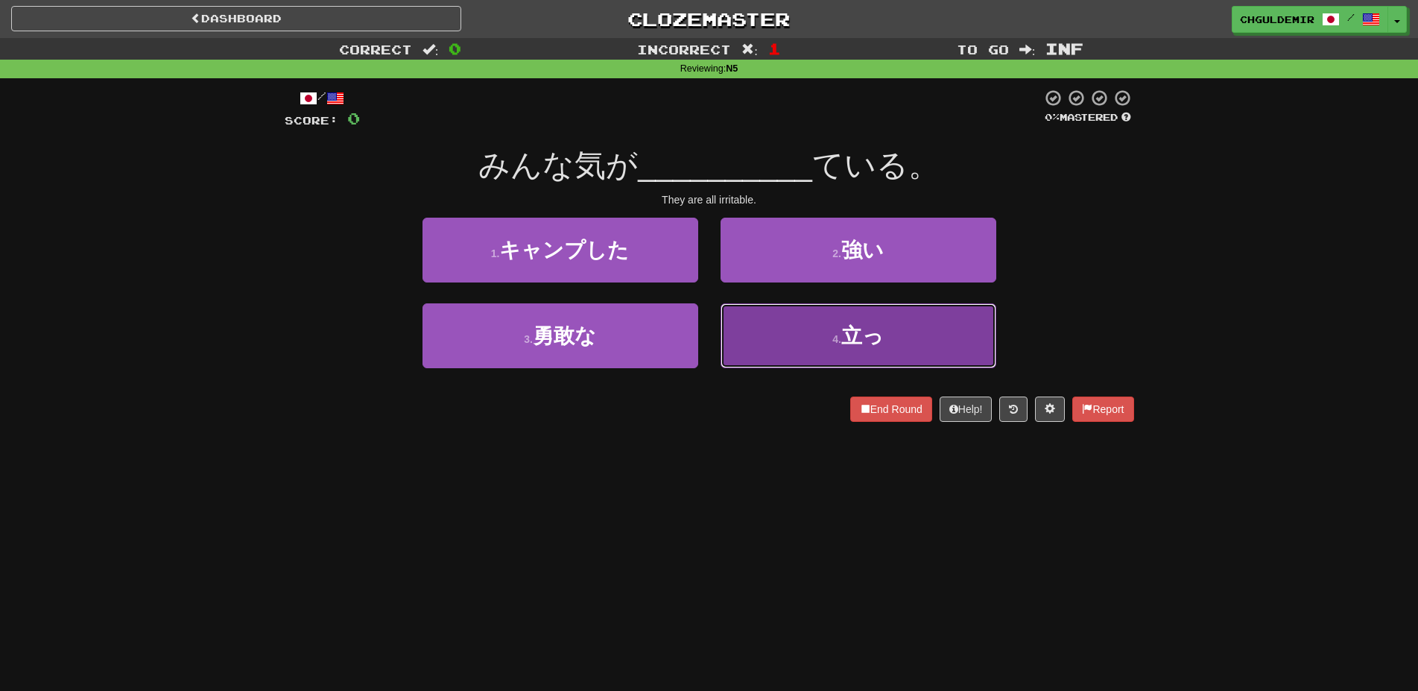
click at [891, 355] on button "4 . 立っ" at bounding box center [858, 335] width 276 height 65
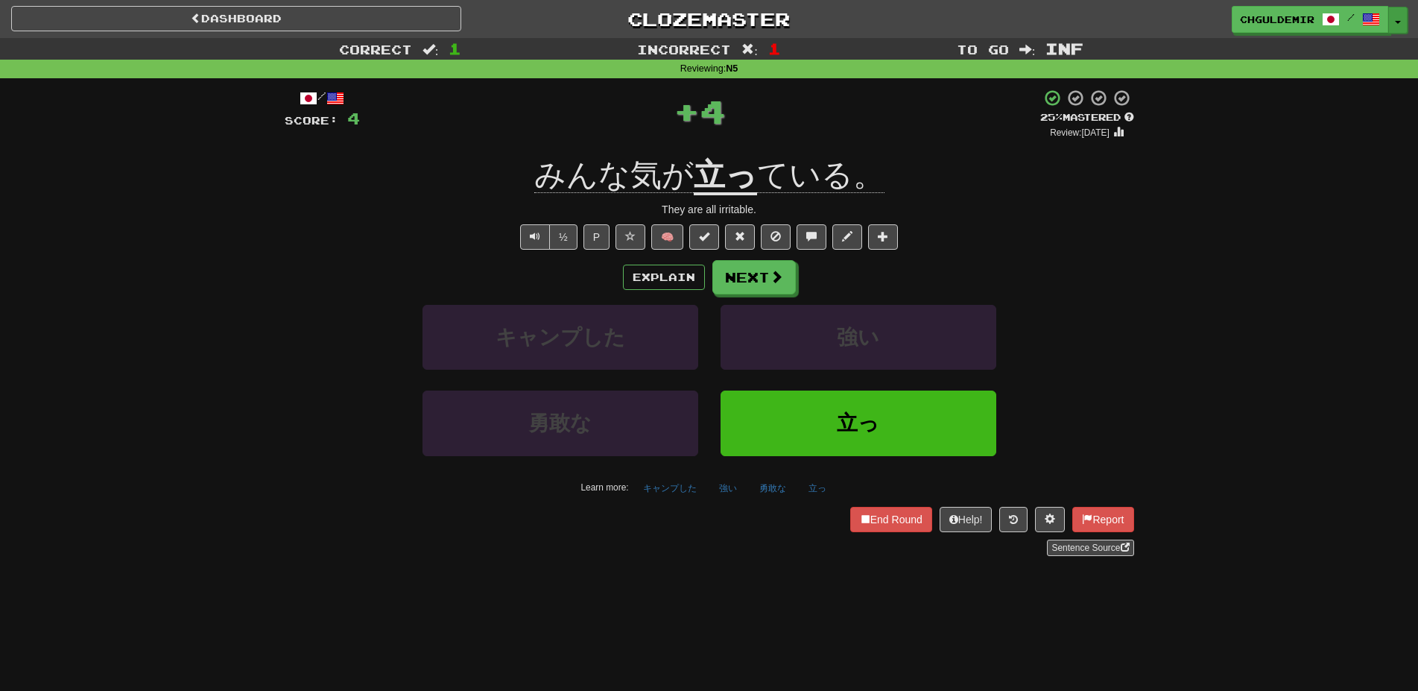
click at [1401, 28] on button "Toggle Dropdown" at bounding box center [1397, 20] width 19 height 27
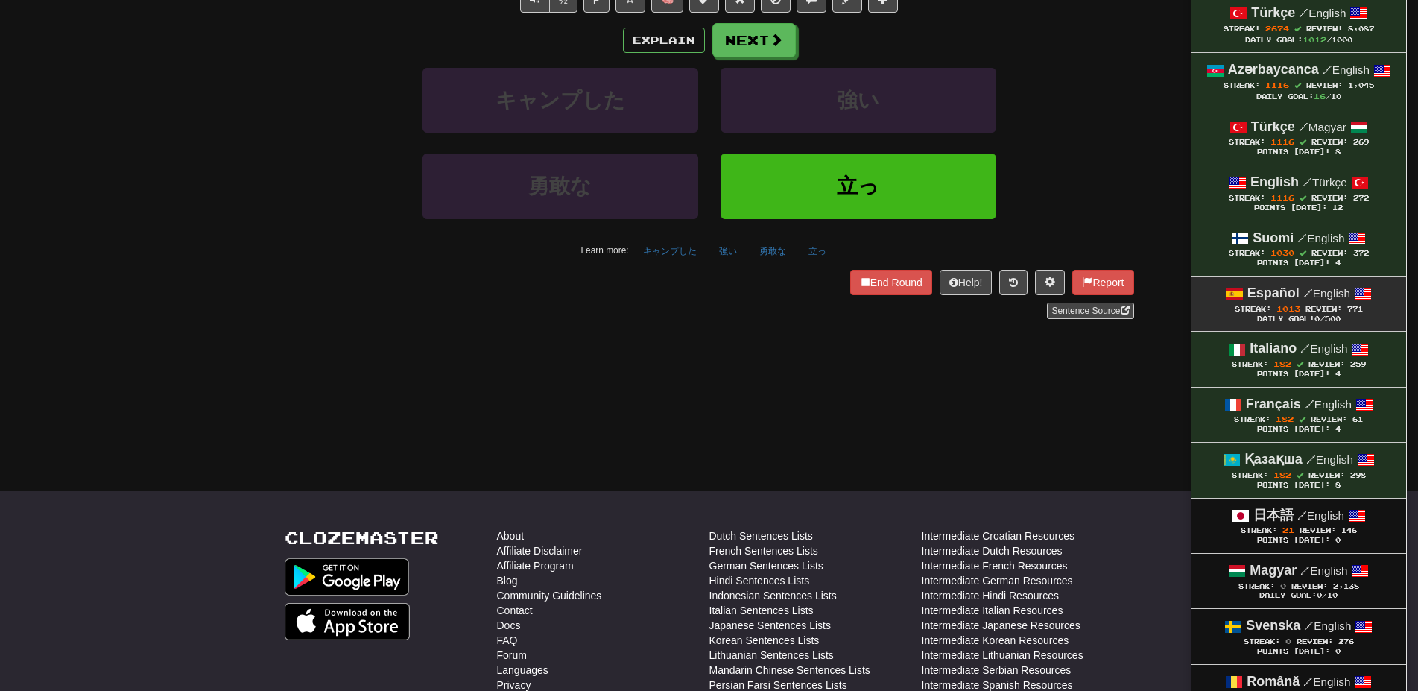
scroll to position [228, 0]
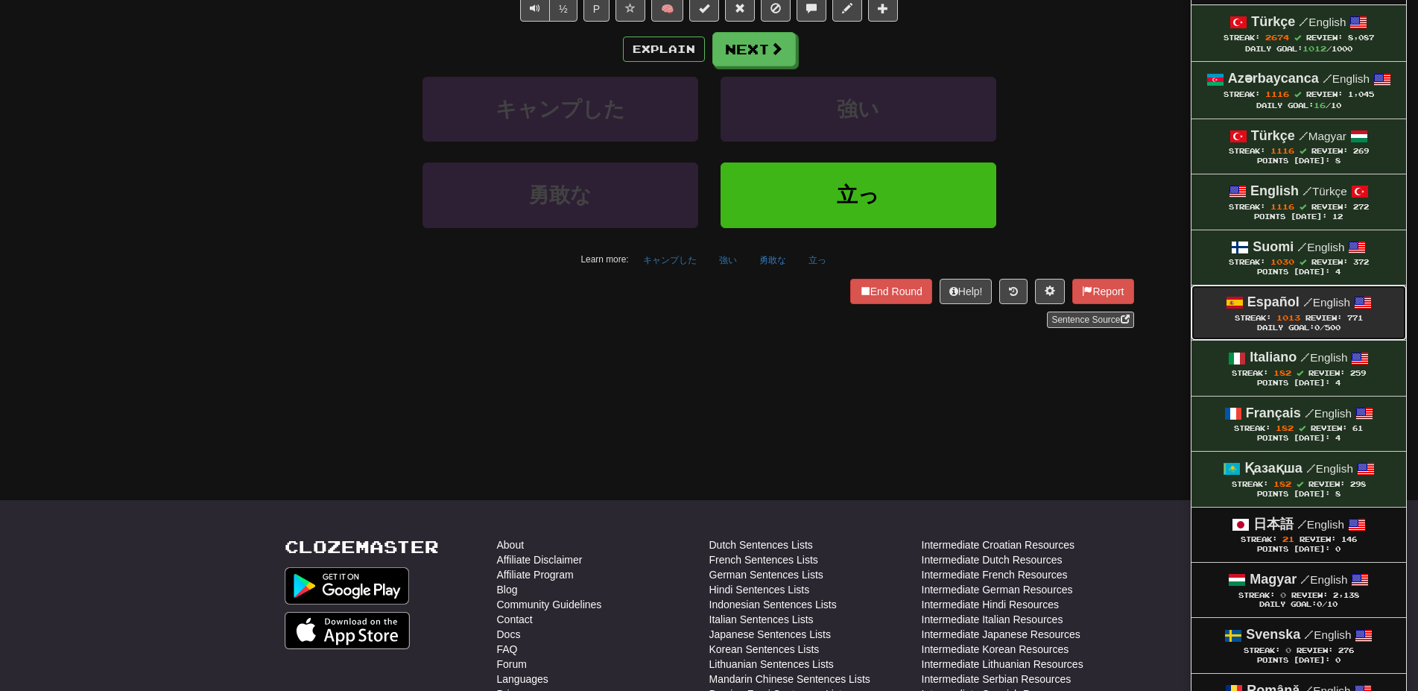
click at [1317, 319] on span "Review:" at bounding box center [1323, 318] width 37 height 8
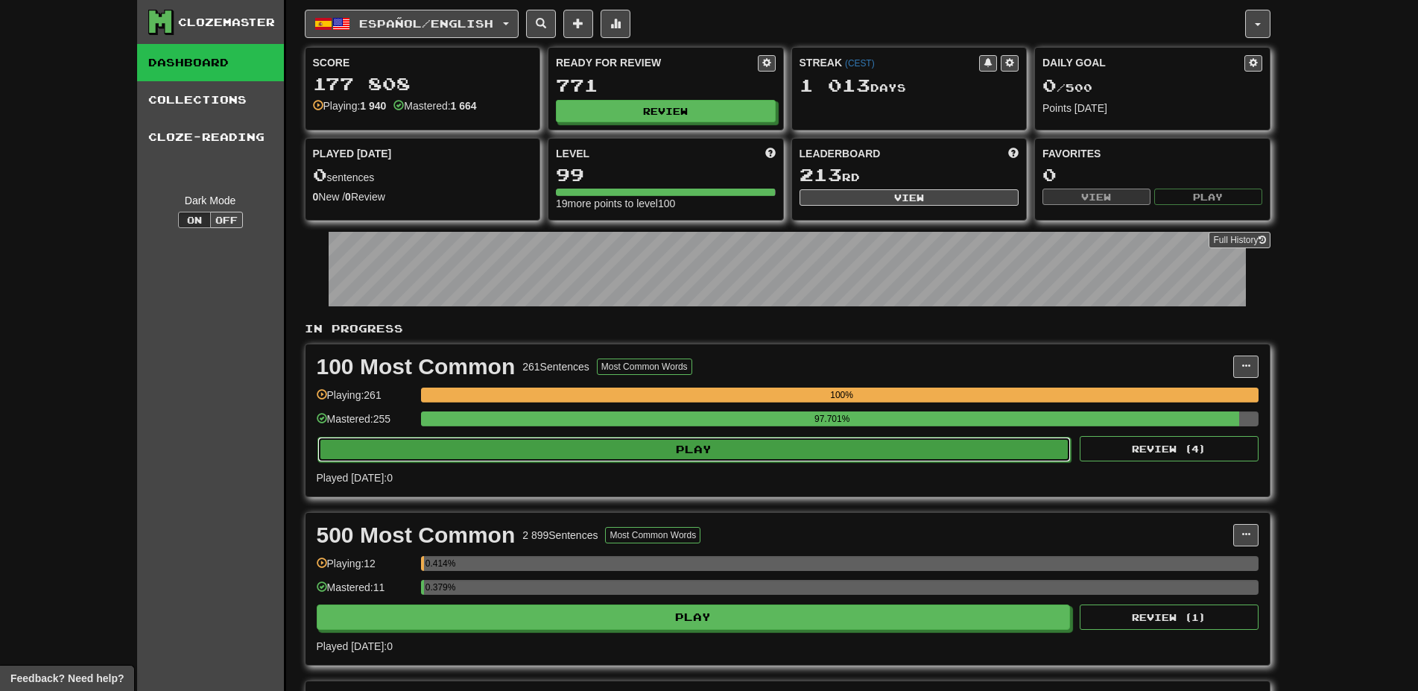
click at [631, 445] on button "Play" at bounding box center [694, 449] width 754 height 25
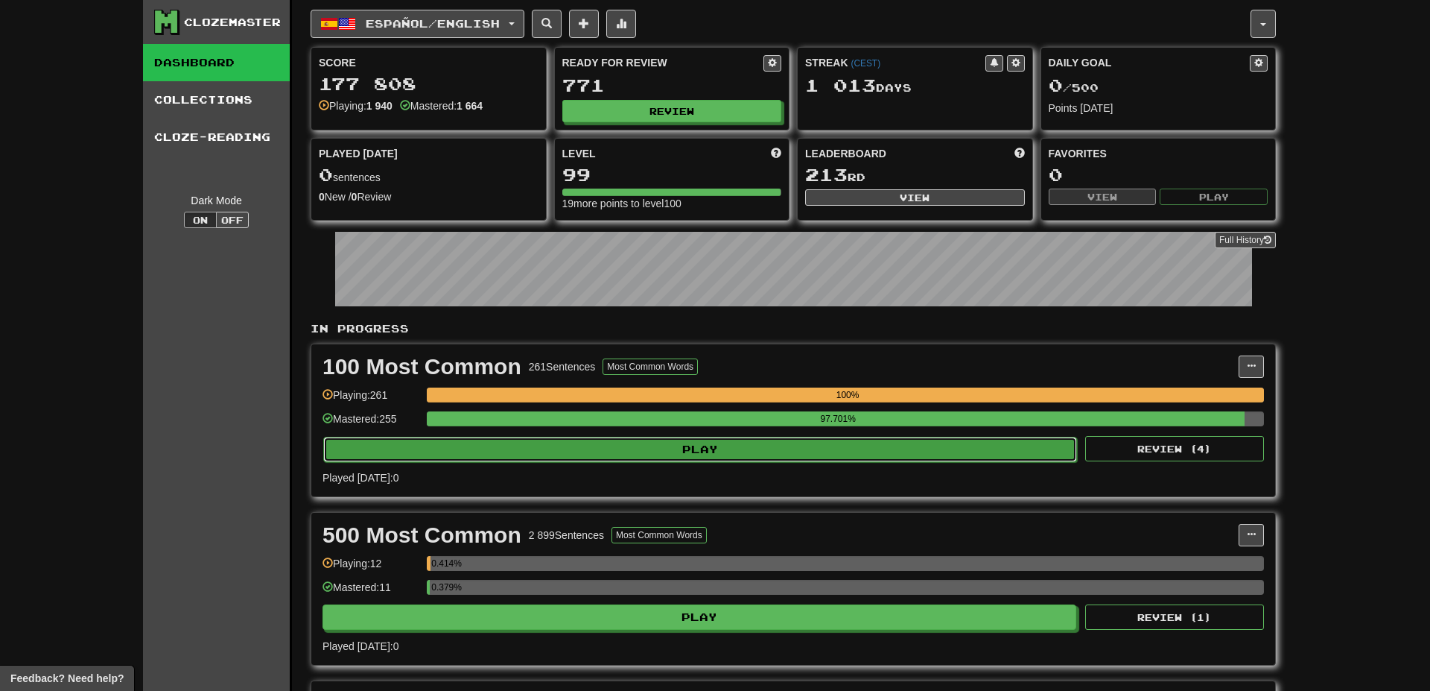
select select "********"
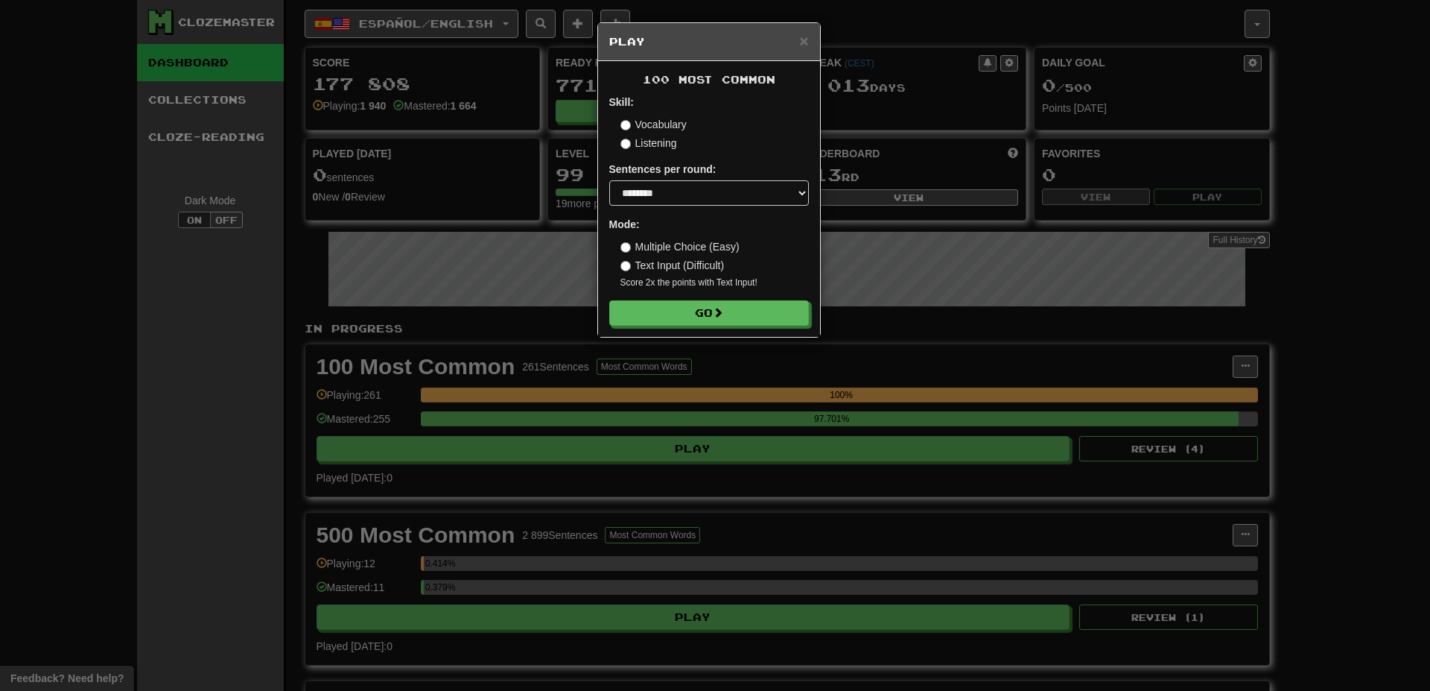
click at [688, 326] on div "100 Most Common Skill: Vocabulary Listening Sentences per round: * ** ** ** ** …" at bounding box center [709, 199] width 222 height 276
click at [694, 312] on button "Go" at bounding box center [710, 313] width 200 height 25
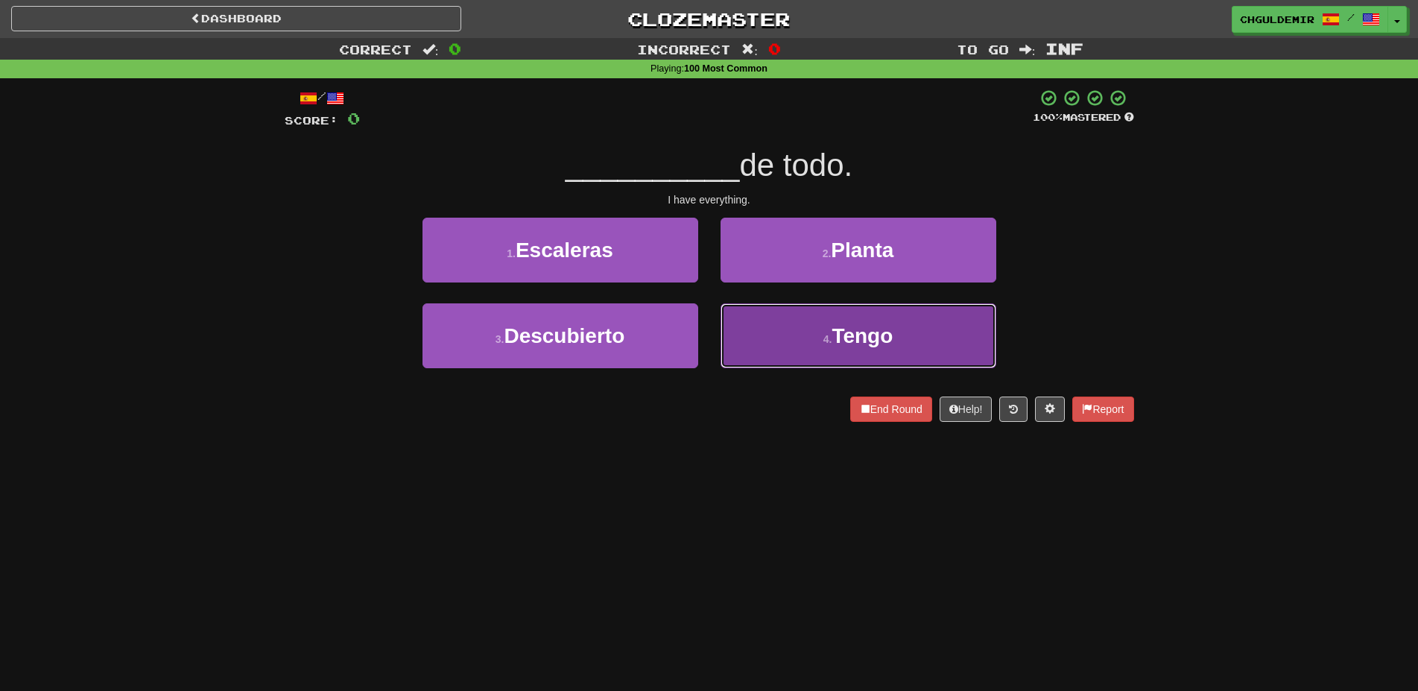
click at [774, 339] on button "4 . Tengo" at bounding box center [858, 335] width 276 height 65
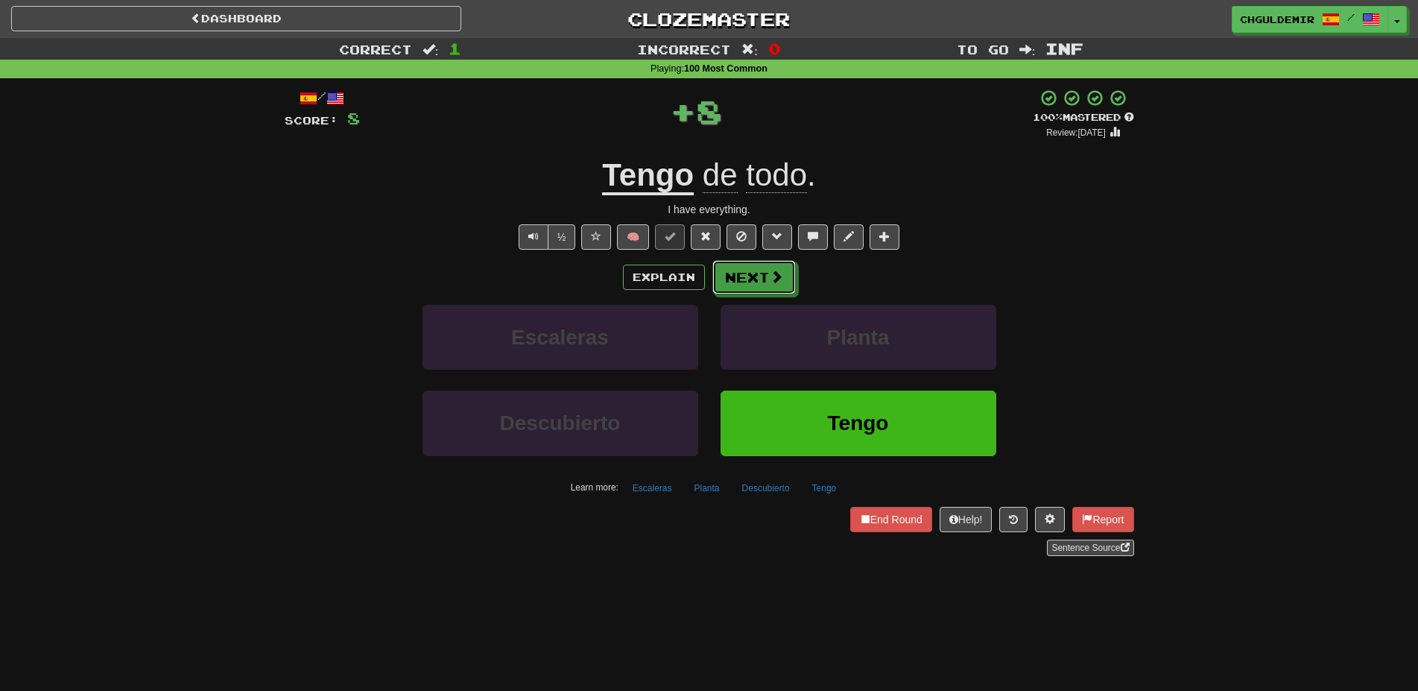
click at [770, 275] on span at bounding box center [776, 276] width 13 height 13
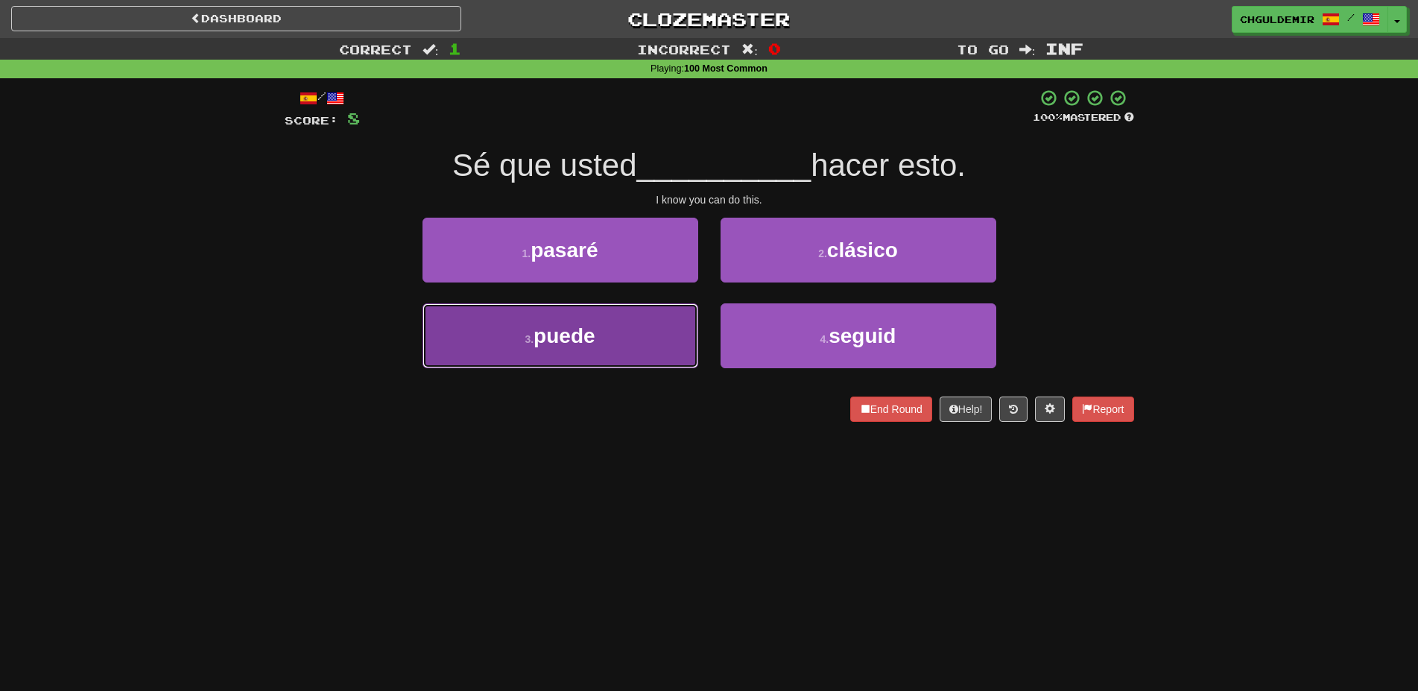
click at [609, 311] on button "3 . puede" at bounding box center [560, 335] width 276 height 65
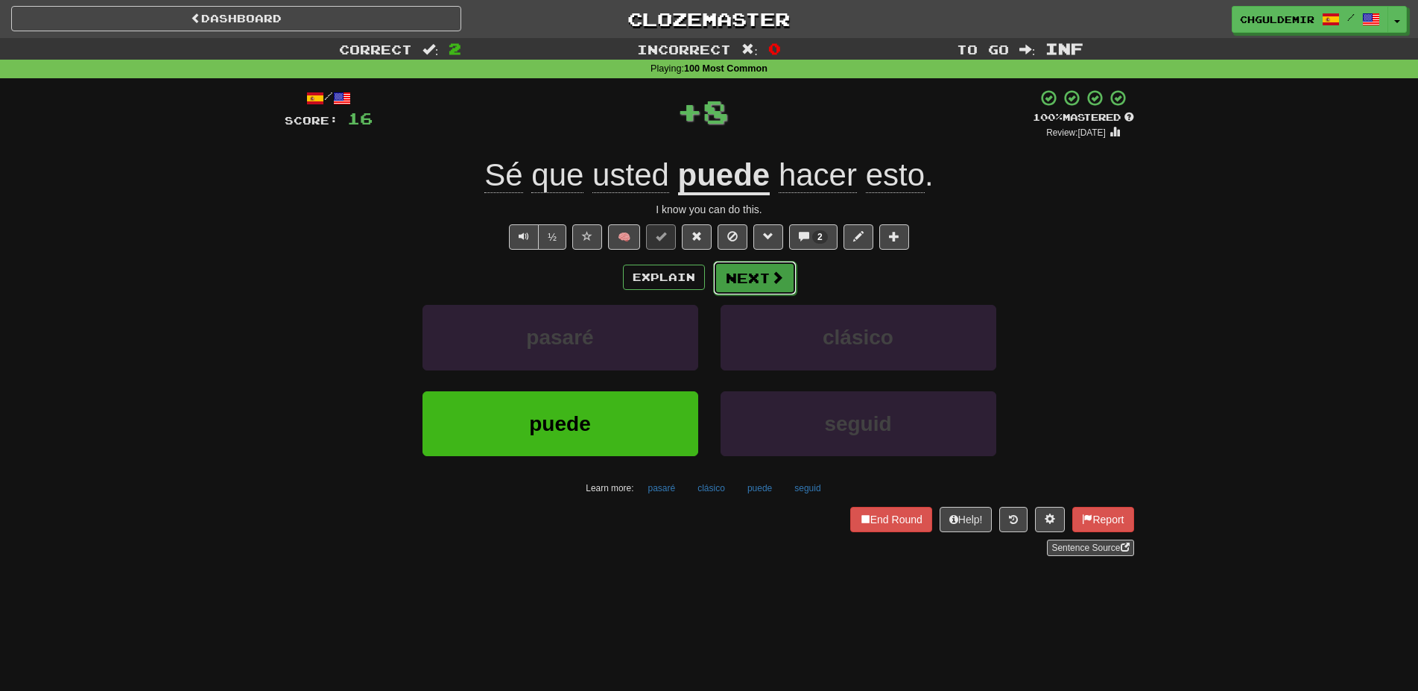
click at [763, 271] on button "Next" at bounding box center [754, 278] width 83 height 34
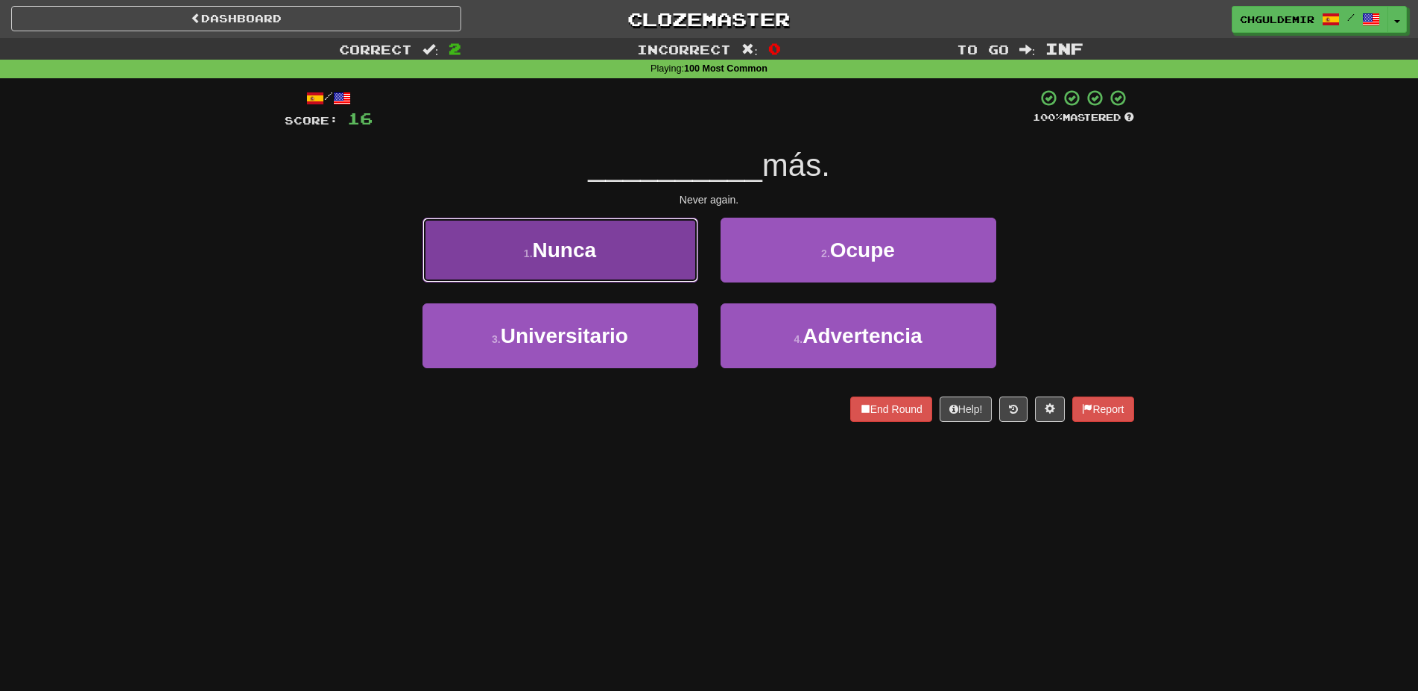
click at [636, 267] on button "1 . [GEOGRAPHIC_DATA]" at bounding box center [560, 250] width 276 height 65
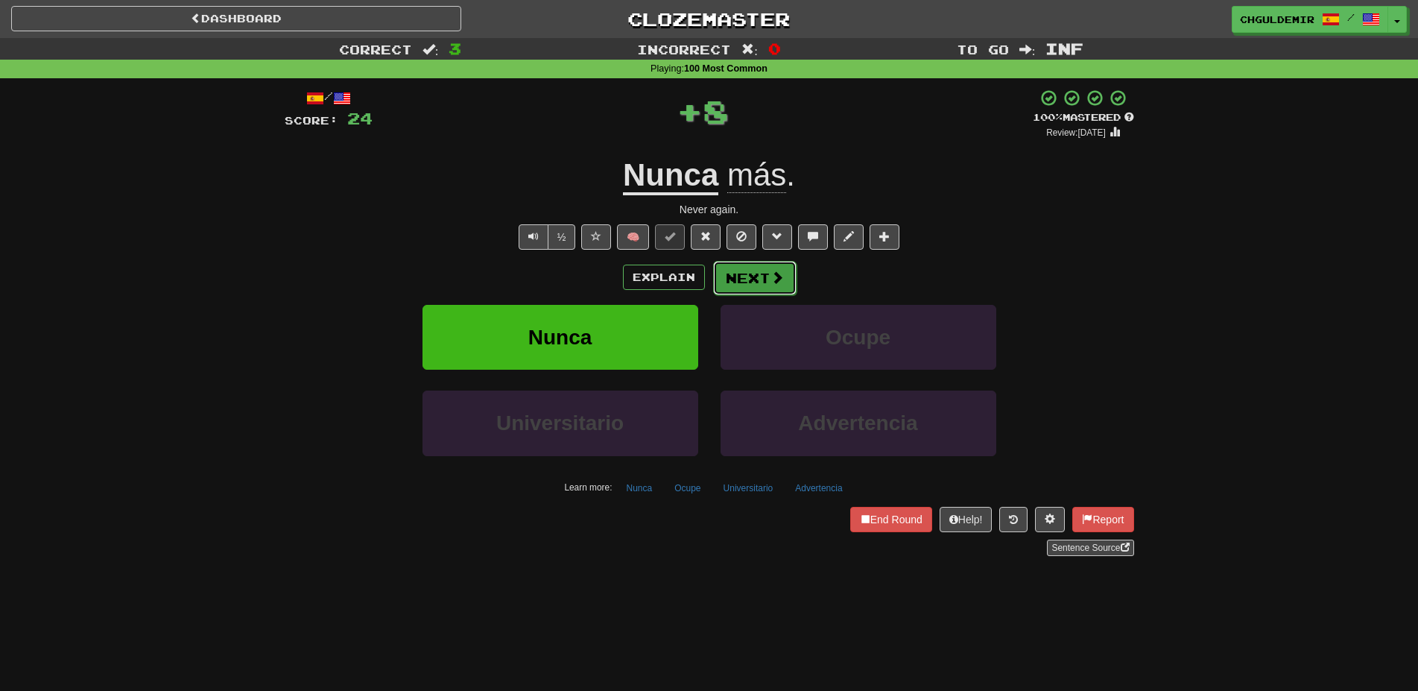
click at [755, 284] on button "Next" at bounding box center [754, 278] width 83 height 34
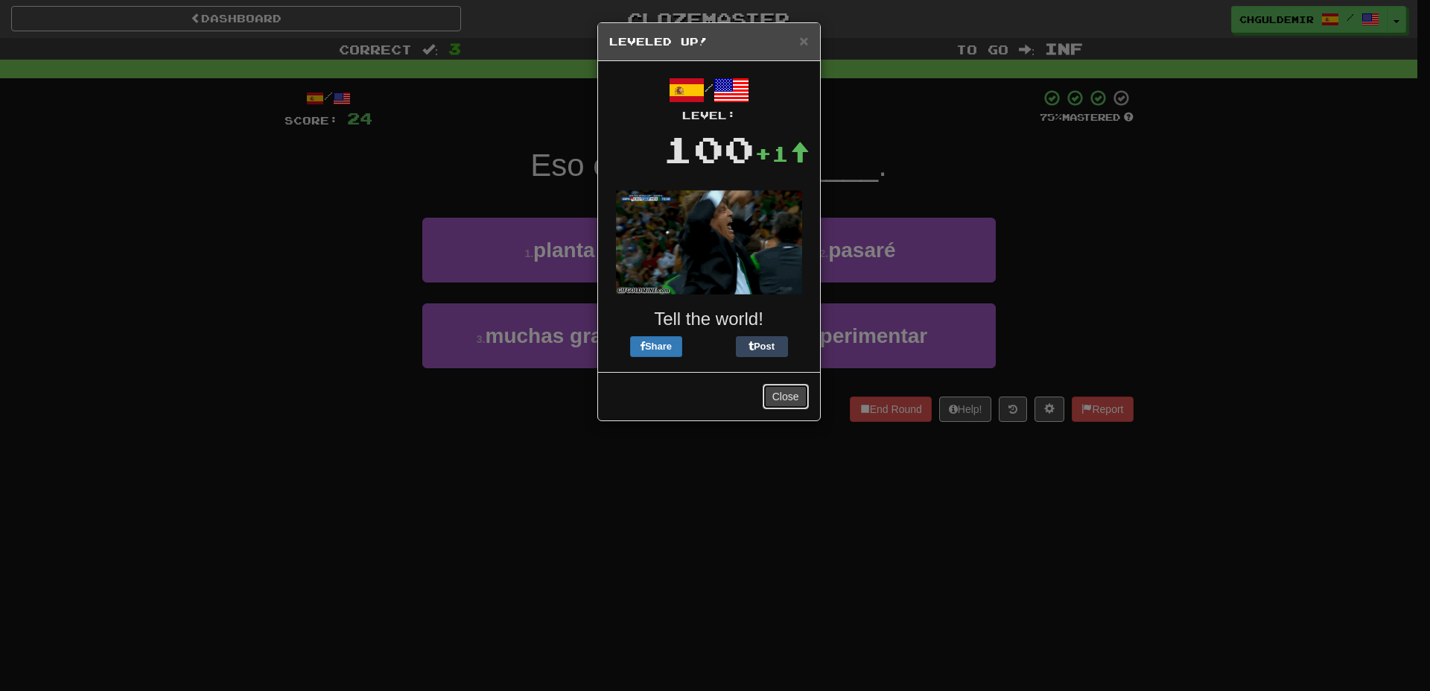
click at [779, 390] on button "Close" at bounding box center [786, 396] width 46 height 25
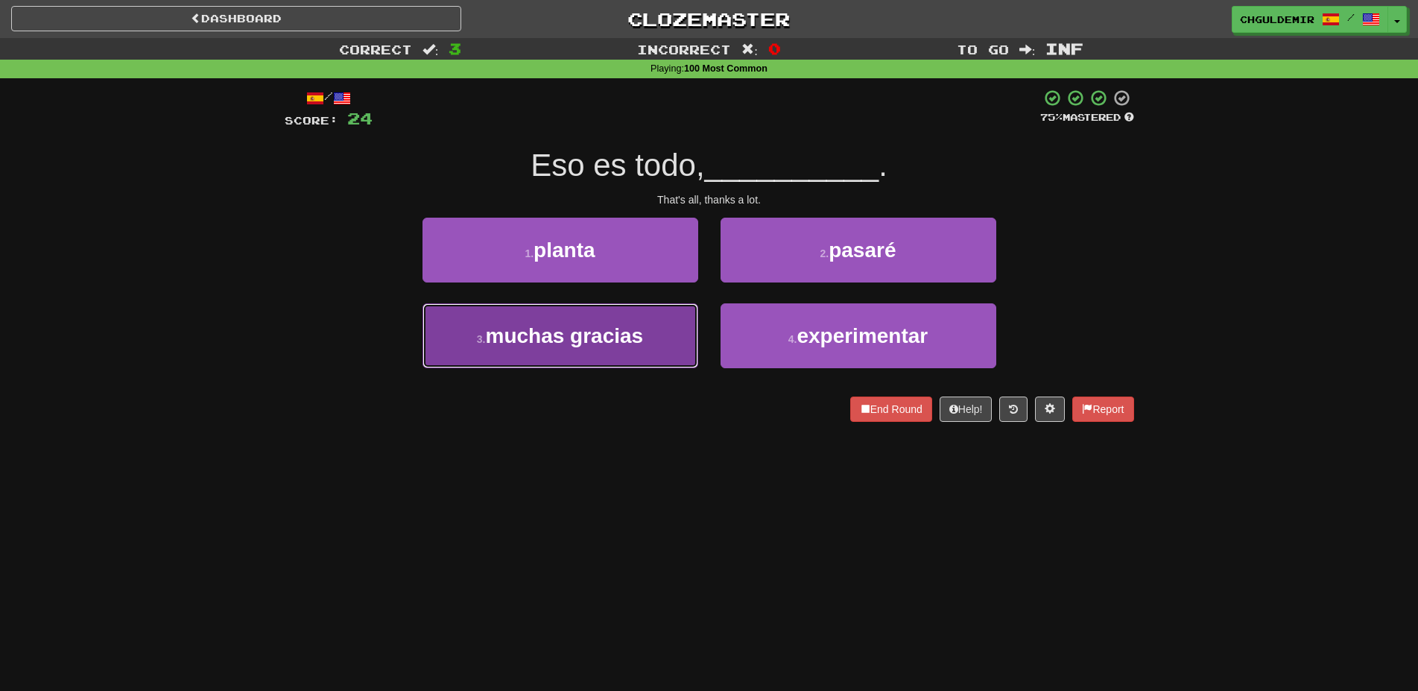
click at [670, 326] on button "3 . muchas gracias" at bounding box center [560, 335] width 276 height 65
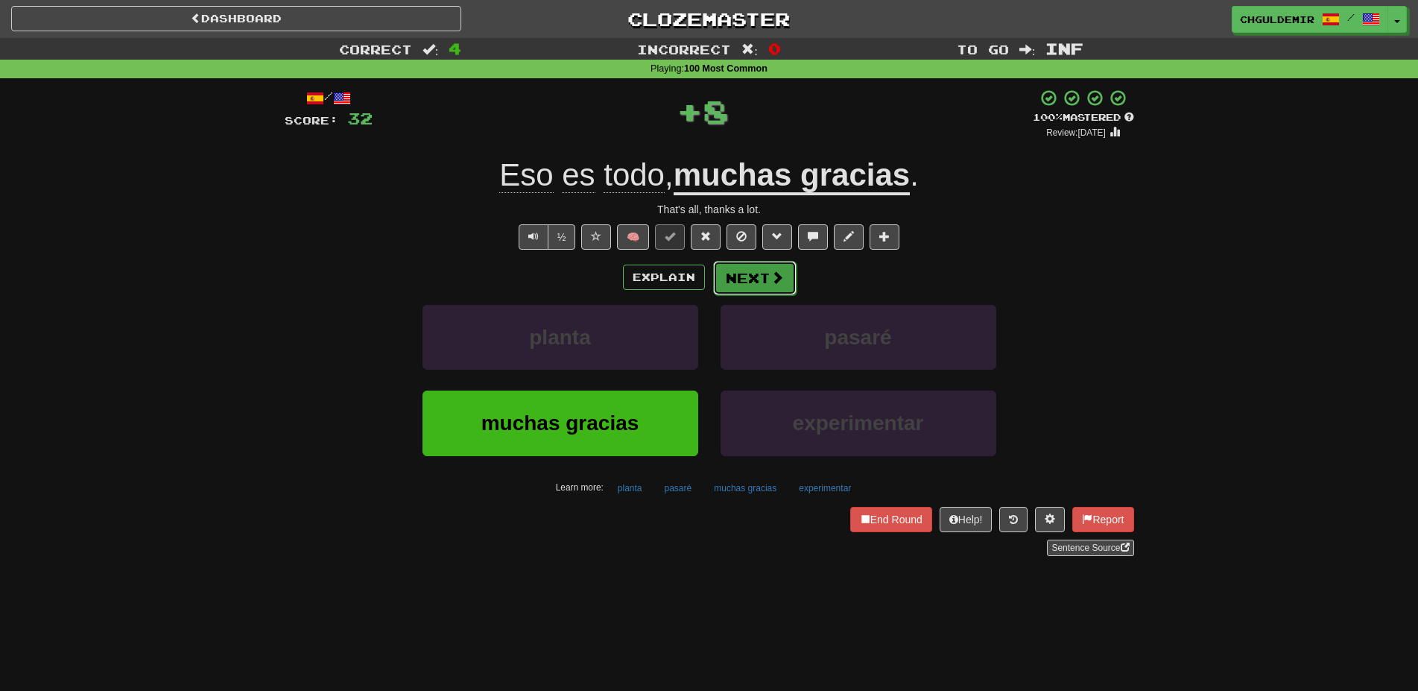
click at [751, 276] on button "Next" at bounding box center [754, 278] width 83 height 34
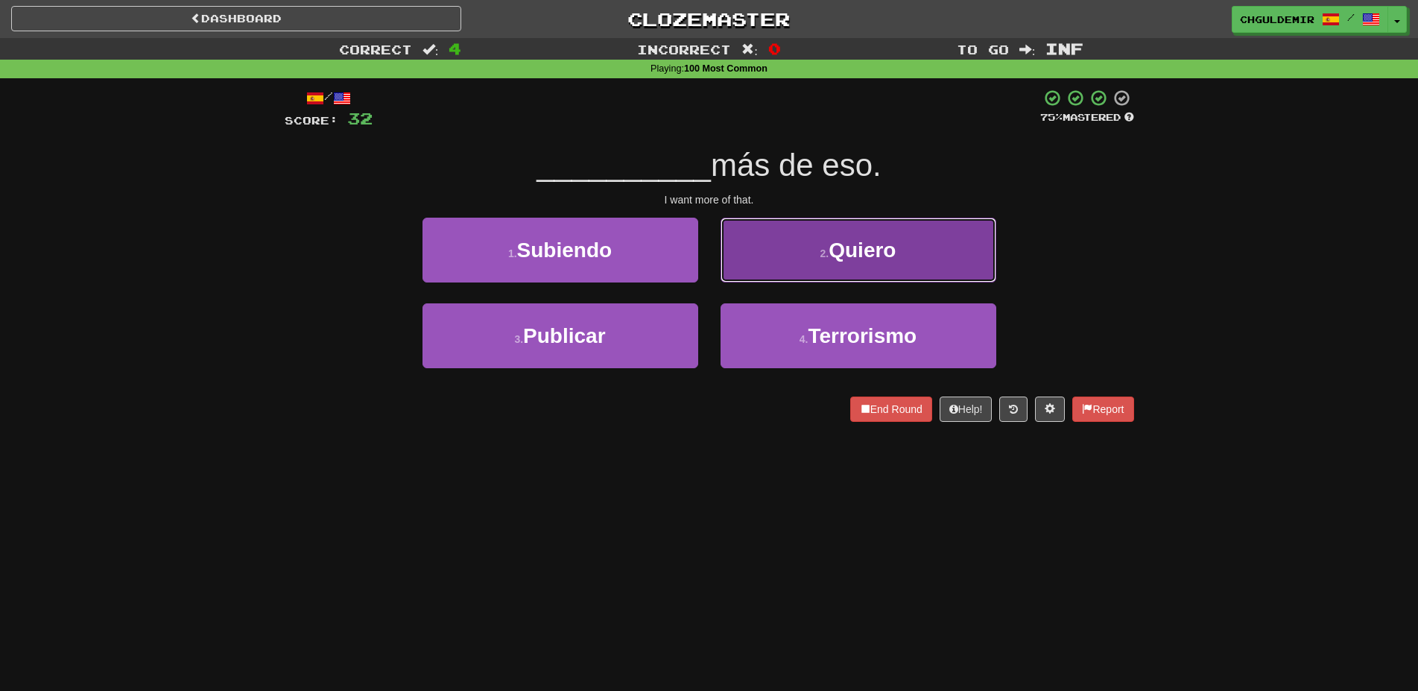
click at [750, 279] on button "2 . Quiero" at bounding box center [858, 250] width 276 height 65
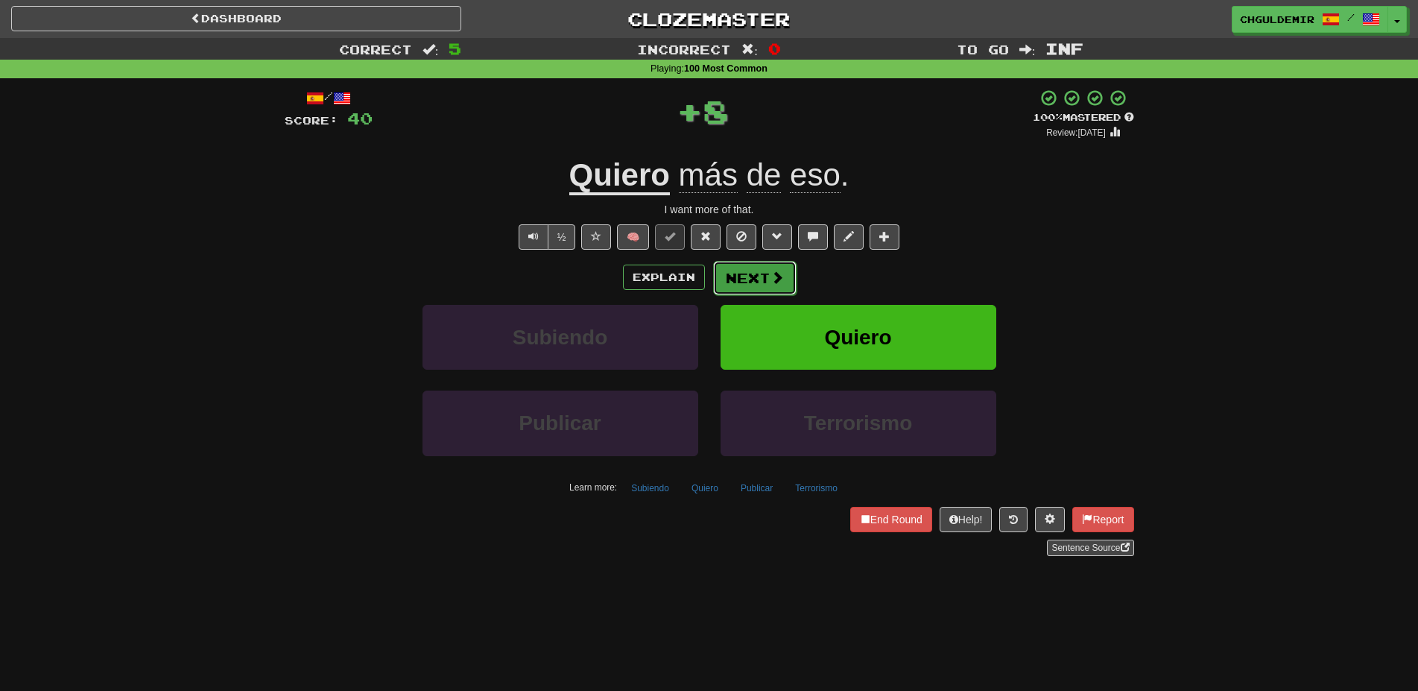
click at [748, 283] on button "Next" at bounding box center [754, 278] width 83 height 34
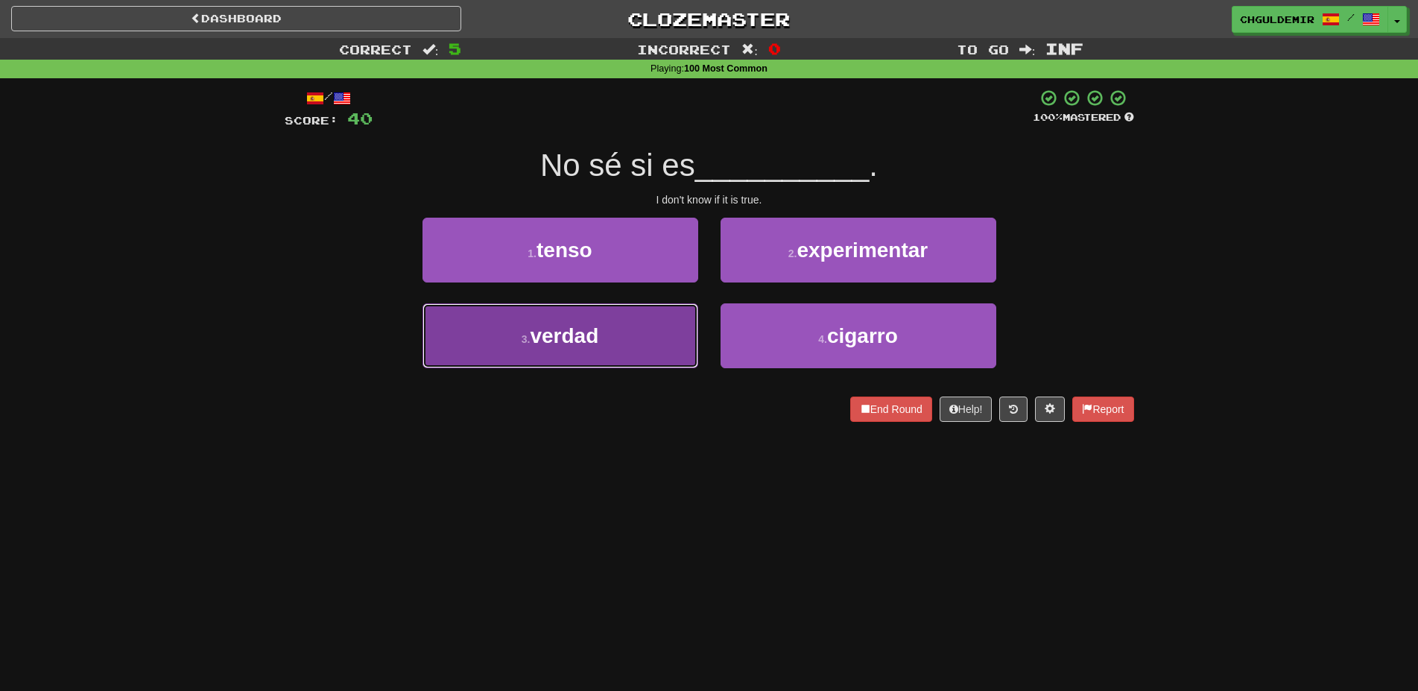
click at [656, 325] on button "3 . verdad" at bounding box center [560, 335] width 276 height 65
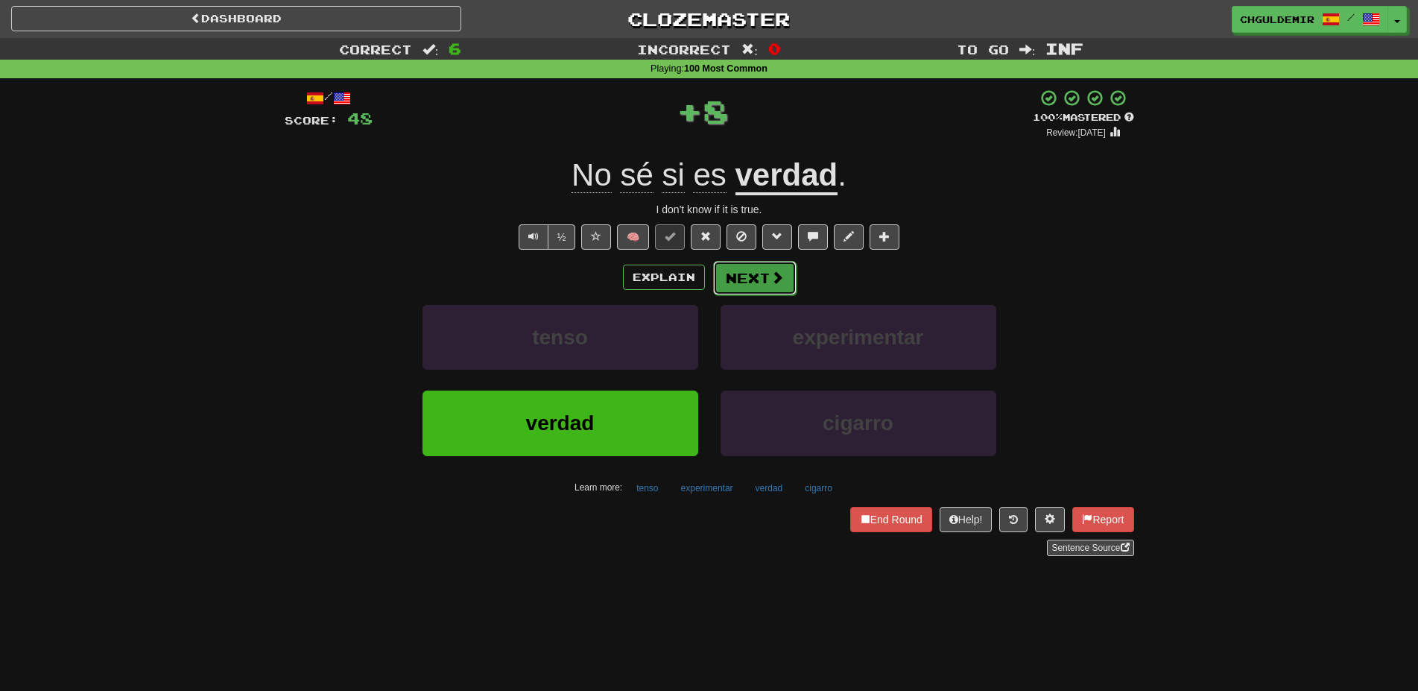
click at [749, 281] on button "Next" at bounding box center [754, 278] width 83 height 34
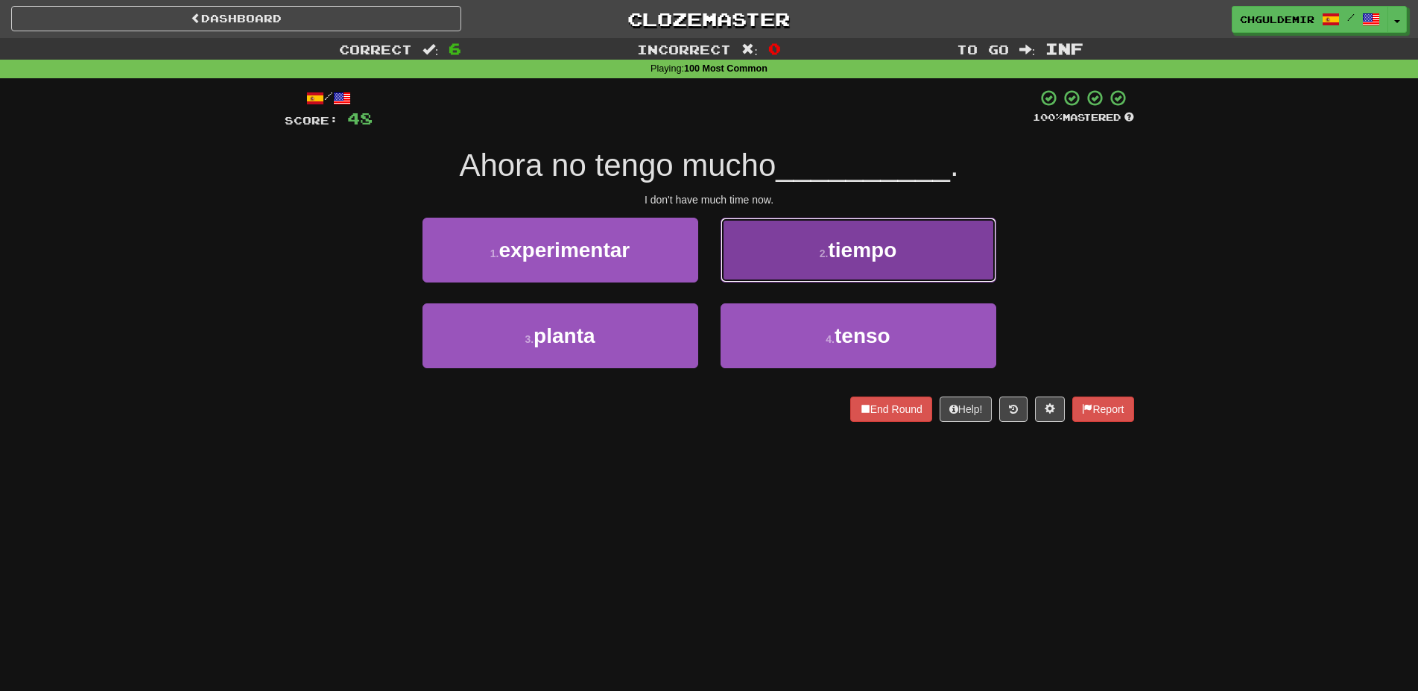
click at [786, 252] on button "2 . tiempo" at bounding box center [858, 250] width 276 height 65
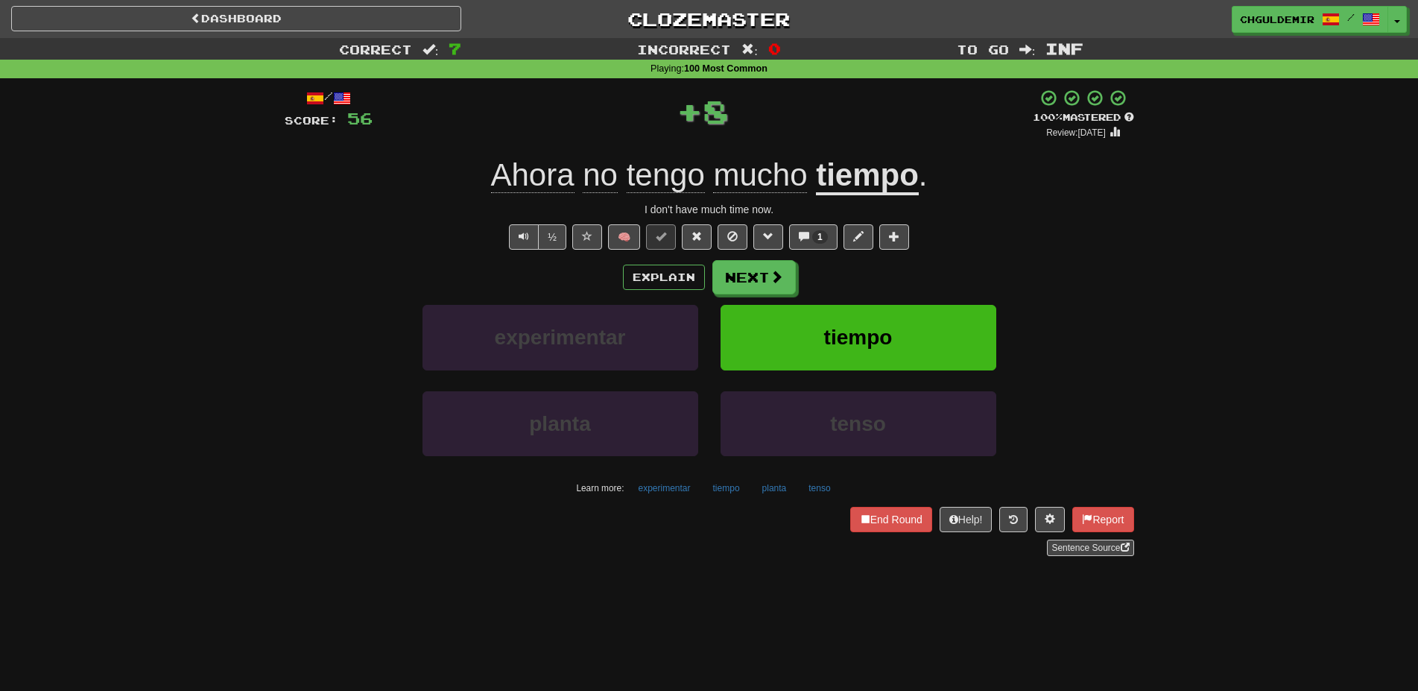
click at [747, 288] on button "Next" at bounding box center [753, 277] width 83 height 34
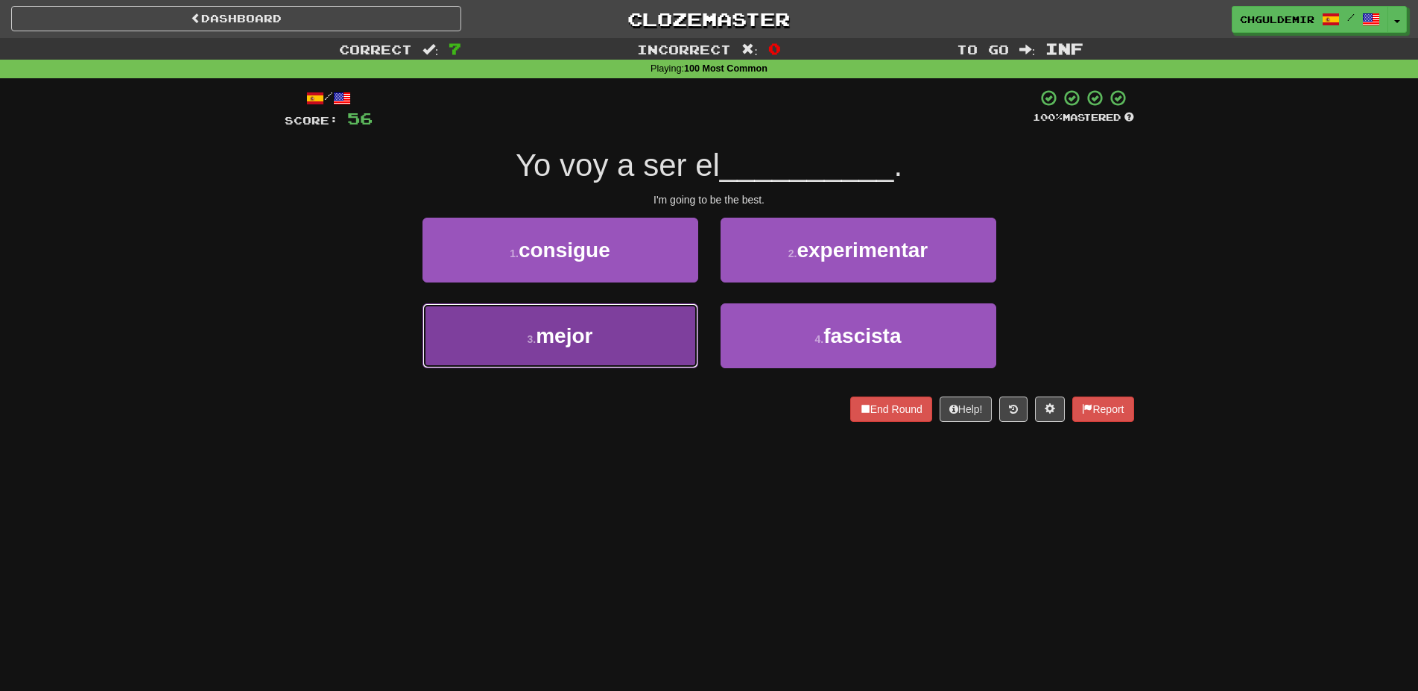
click at [631, 326] on button "3 . mejor" at bounding box center [560, 335] width 276 height 65
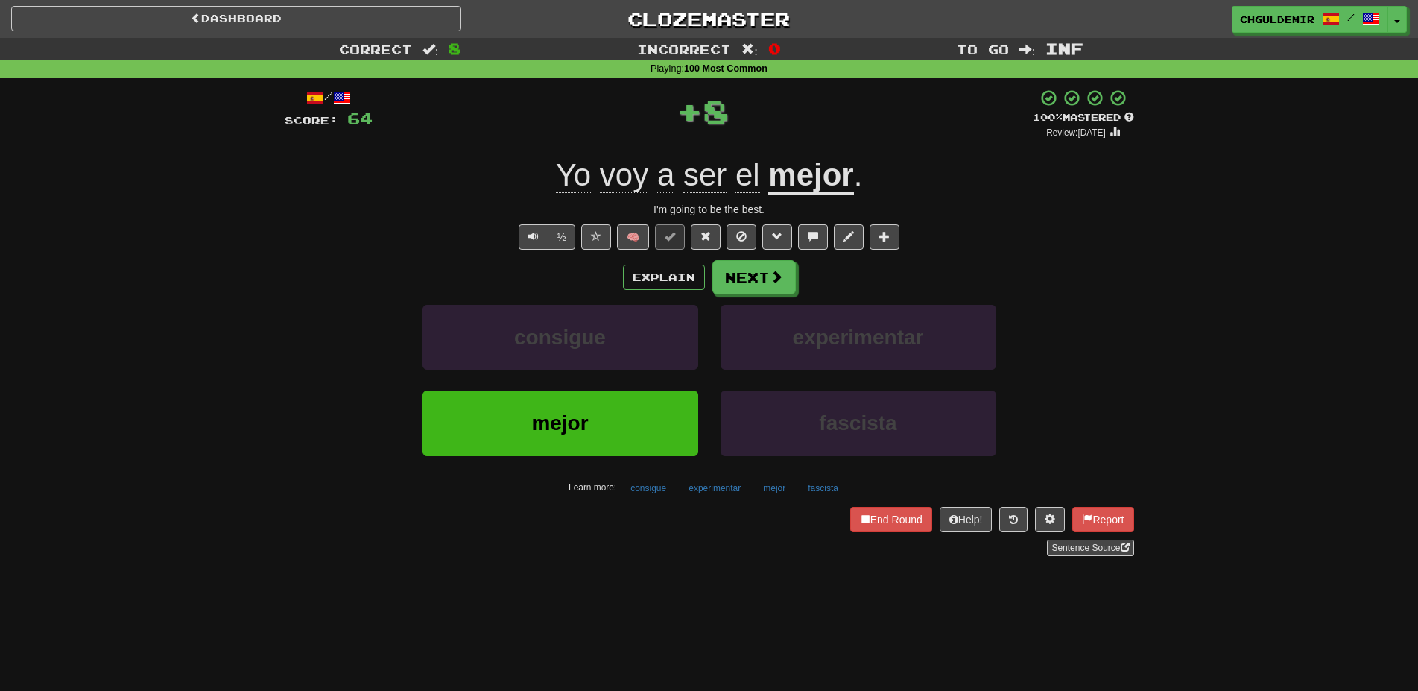
click at [708, 267] on div "Explain Next" at bounding box center [709, 277] width 849 height 34
click at [722, 268] on button "Next" at bounding box center [754, 278] width 83 height 34
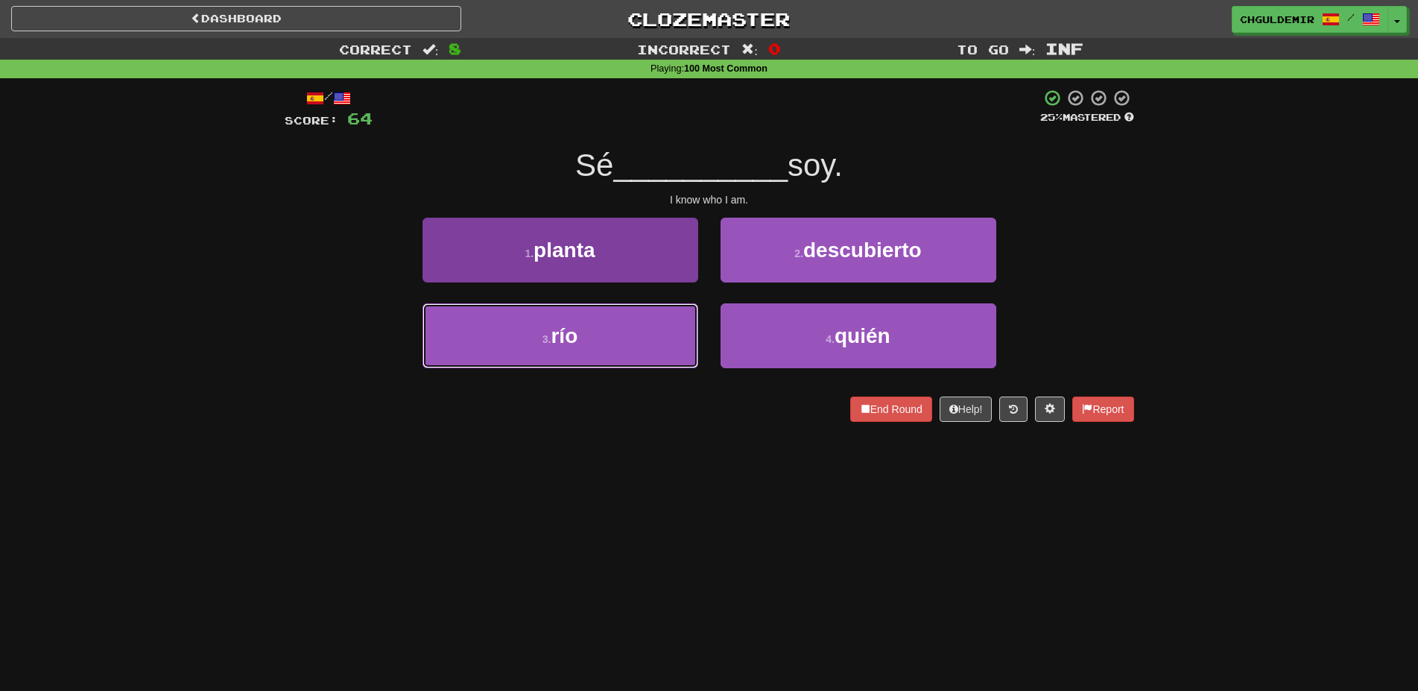
click at [652, 331] on button "3 . río" at bounding box center [560, 335] width 276 height 65
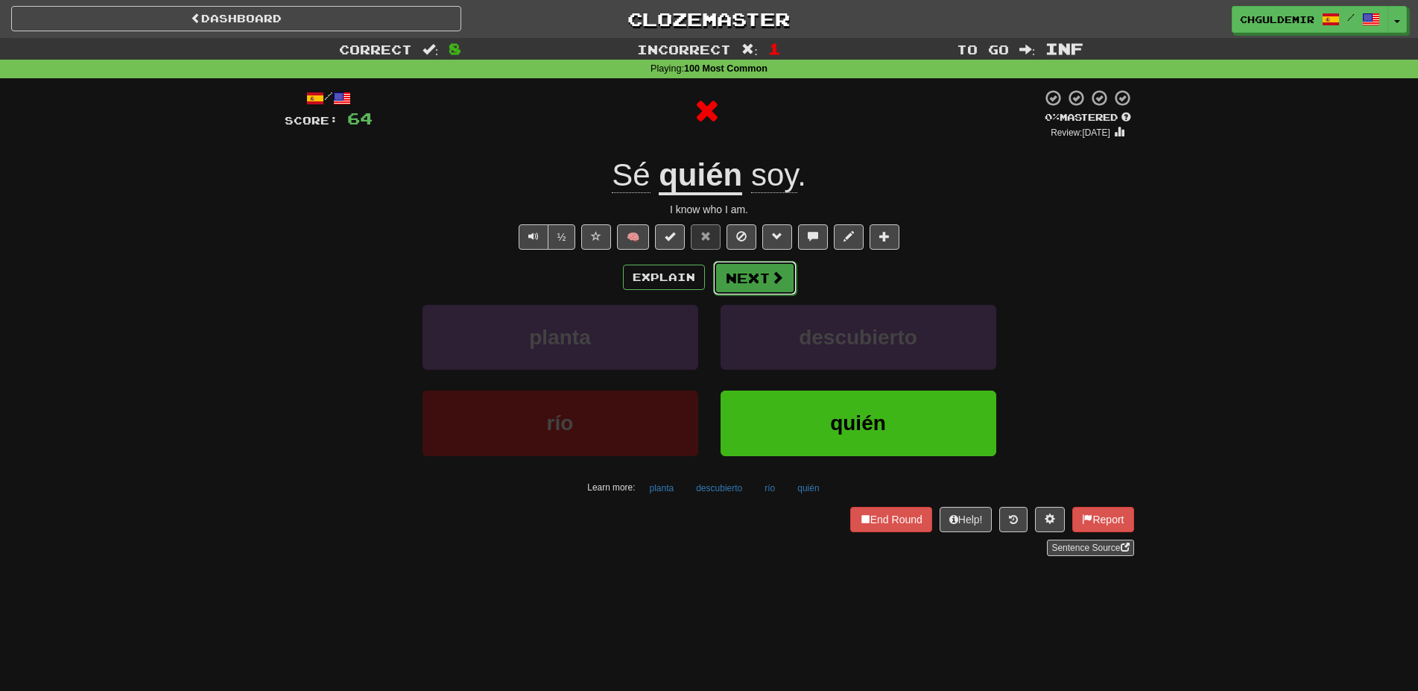
click at [756, 273] on button "Next" at bounding box center [754, 278] width 83 height 34
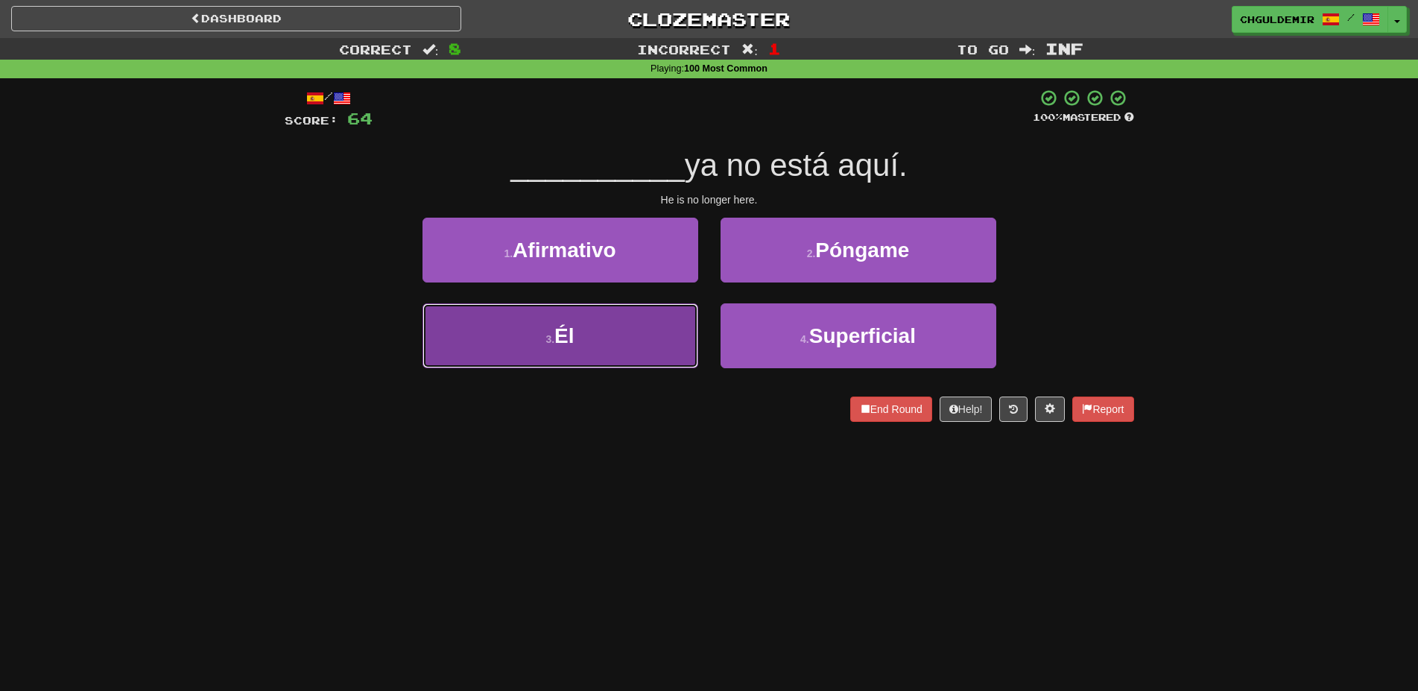
drag, startPoint x: 601, startPoint y: 320, endPoint x: 685, endPoint y: 295, distance: 87.7
click at [605, 319] on button "3 . Él" at bounding box center [560, 335] width 276 height 65
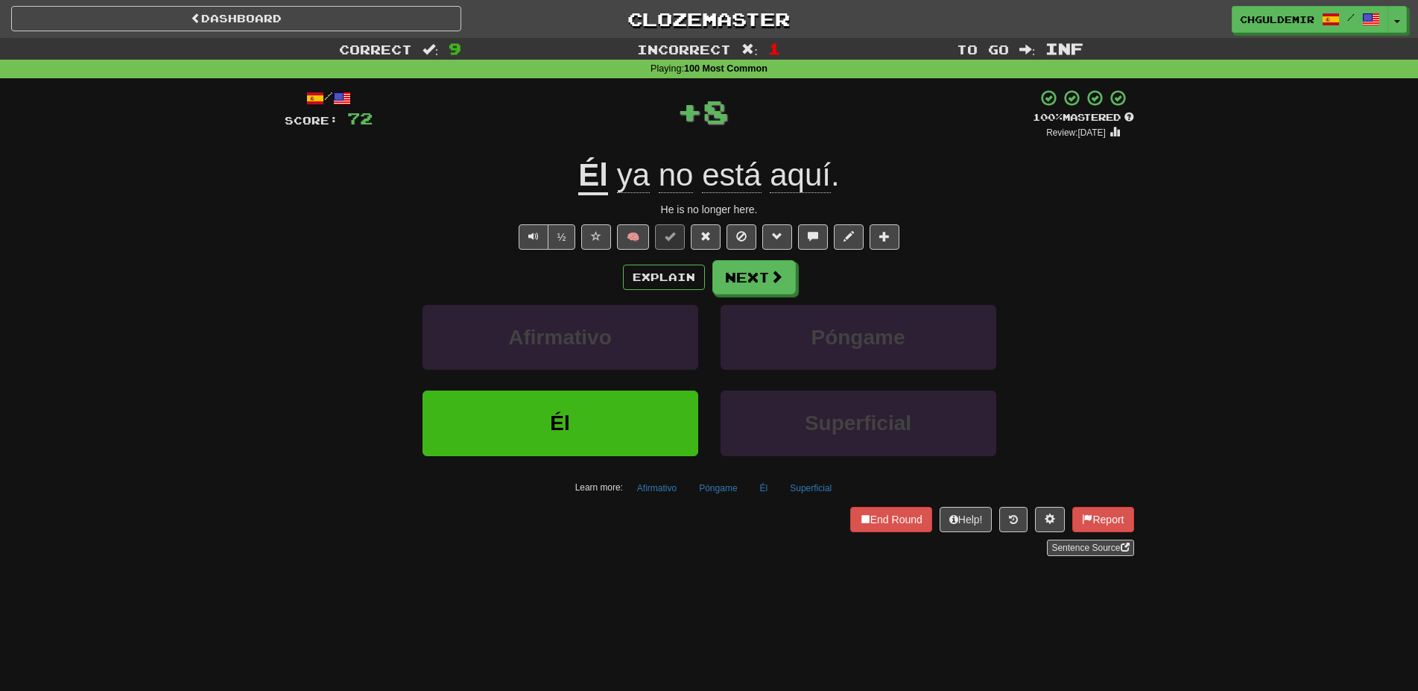
click at [735, 273] on button "Next" at bounding box center [753, 277] width 83 height 34
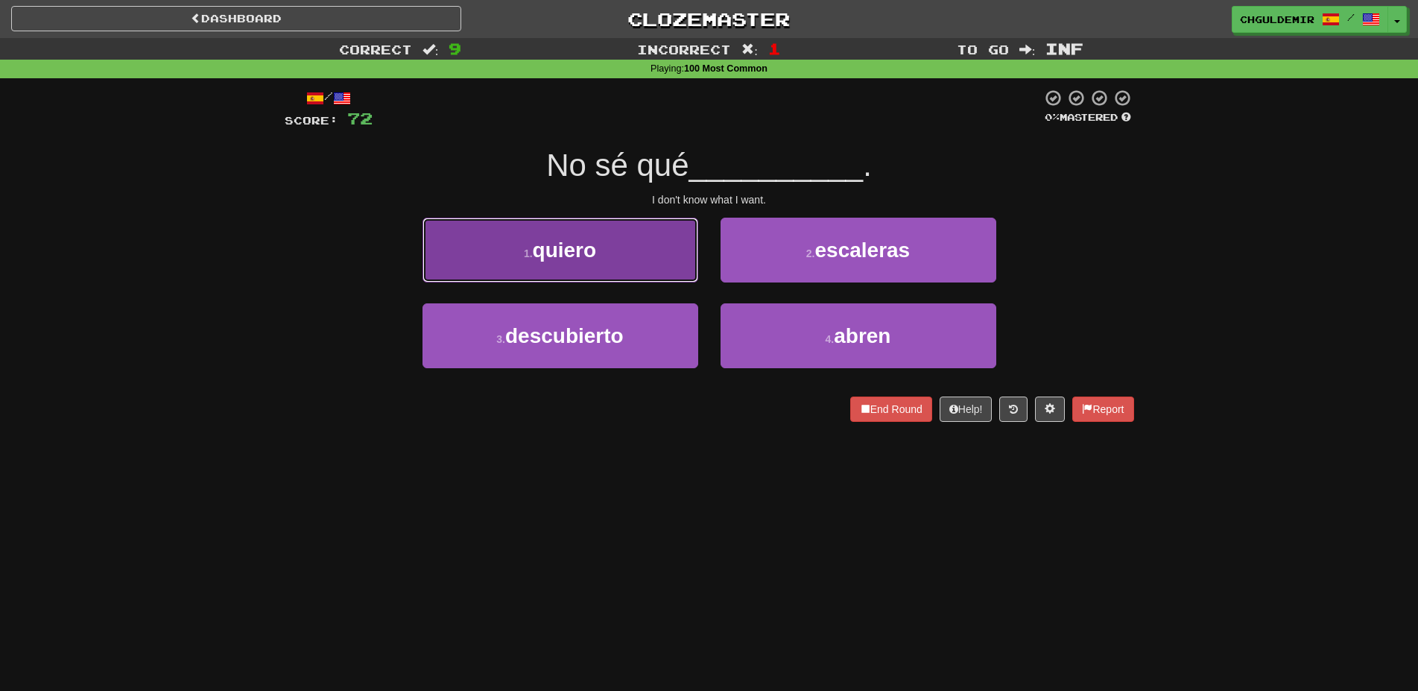
click at [688, 264] on button "1 . quiero" at bounding box center [560, 250] width 276 height 65
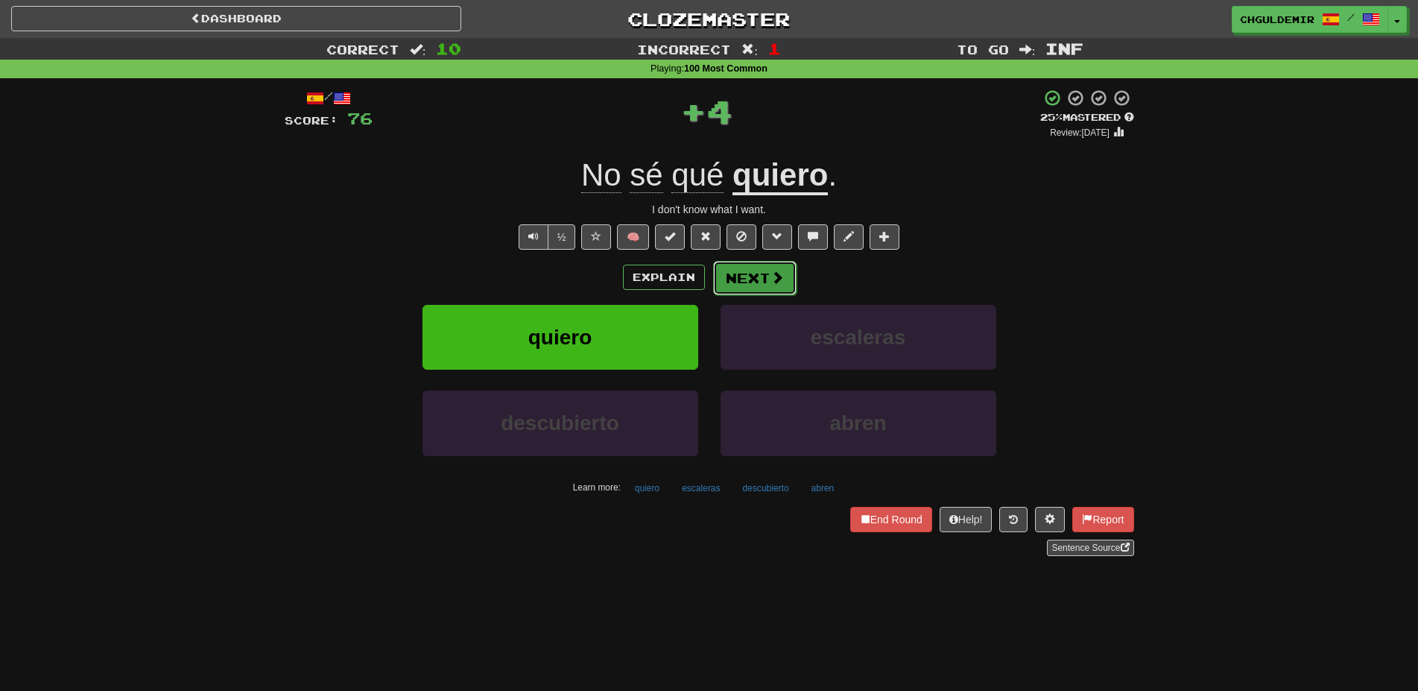
click at [762, 276] on button "Next" at bounding box center [754, 278] width 83 height 34
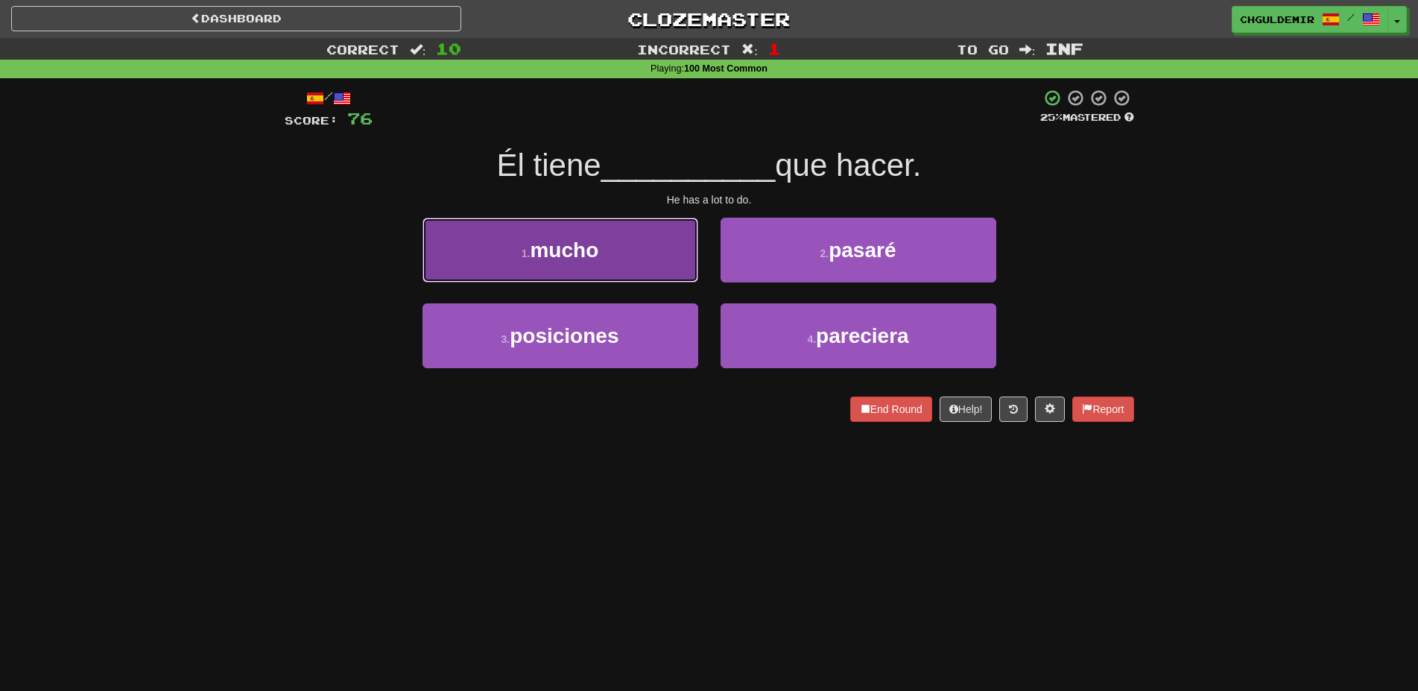
click at [635, 257] on button "1 . mucho" at bounding box center [560, 250] width 276 height 65
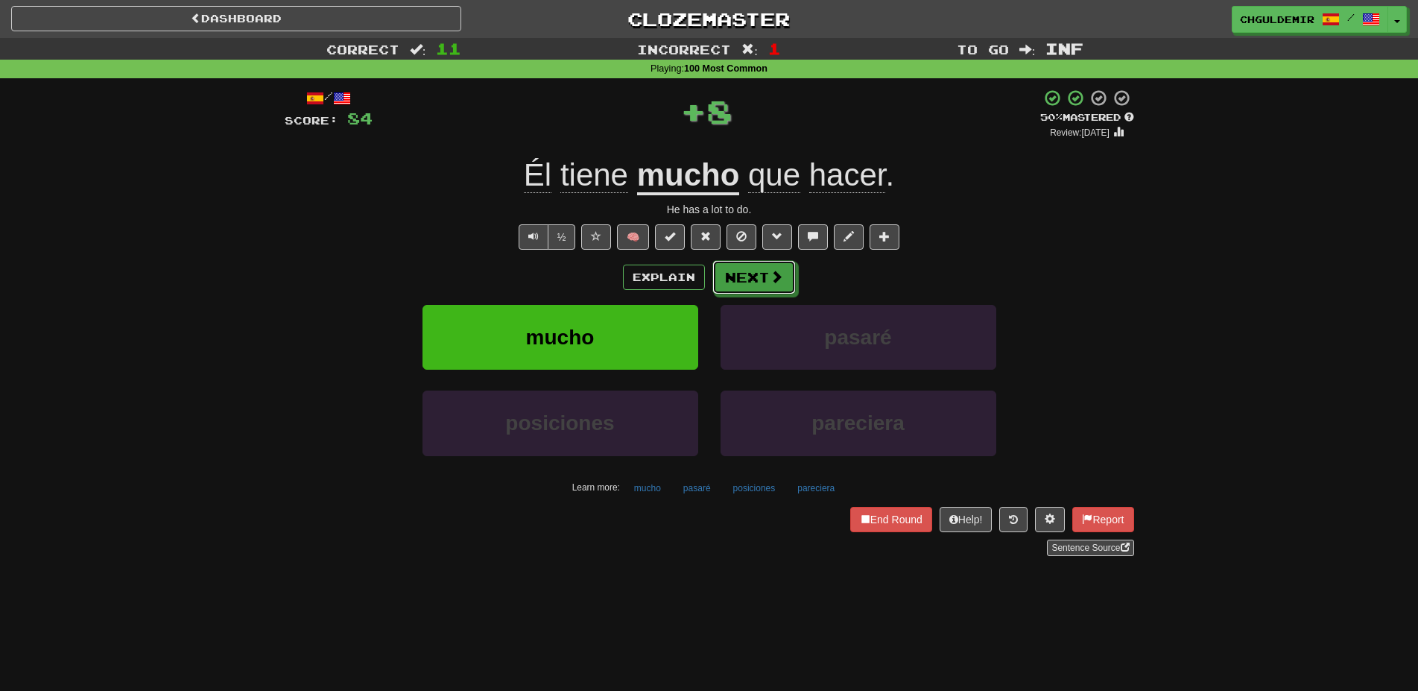
click at [750, 263] on button "Next" at bounding box center [753, 277] width 83 height 34
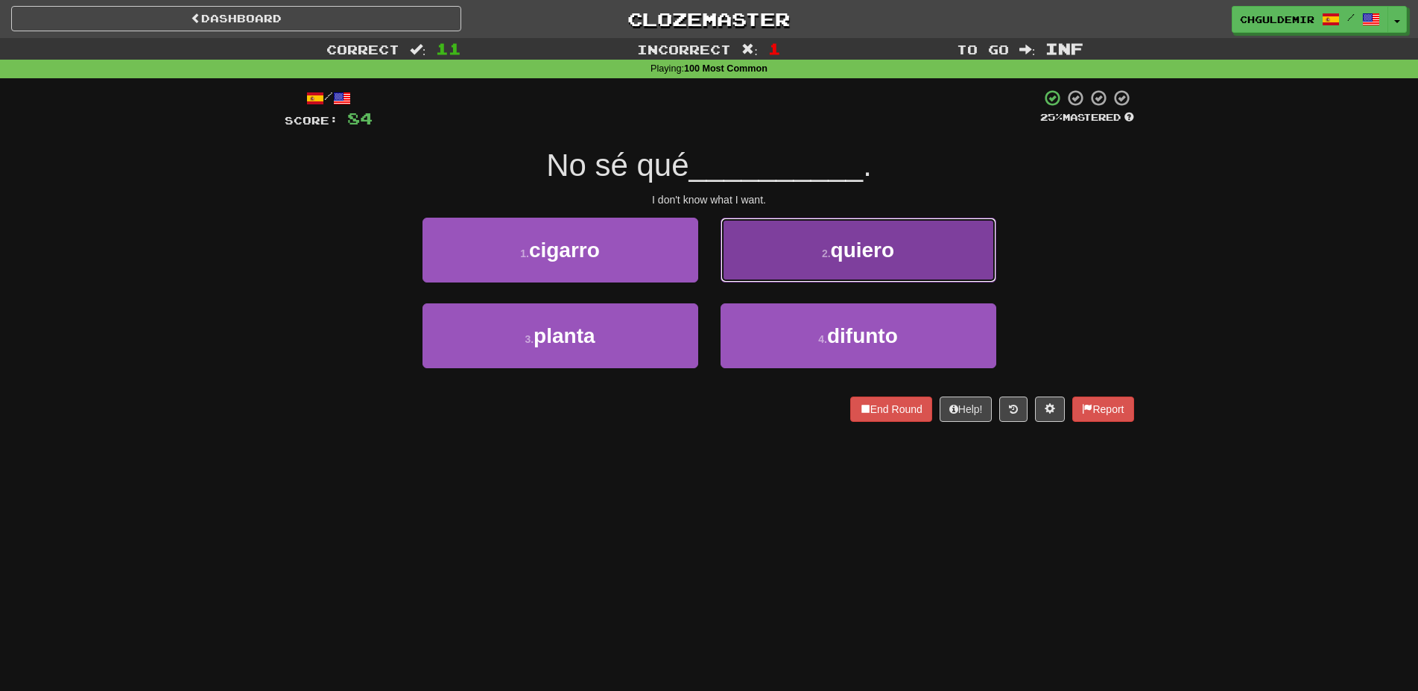
click at [738, 261] on button "2 . quiero" at bounding box center [858, 250] width 276 height 65
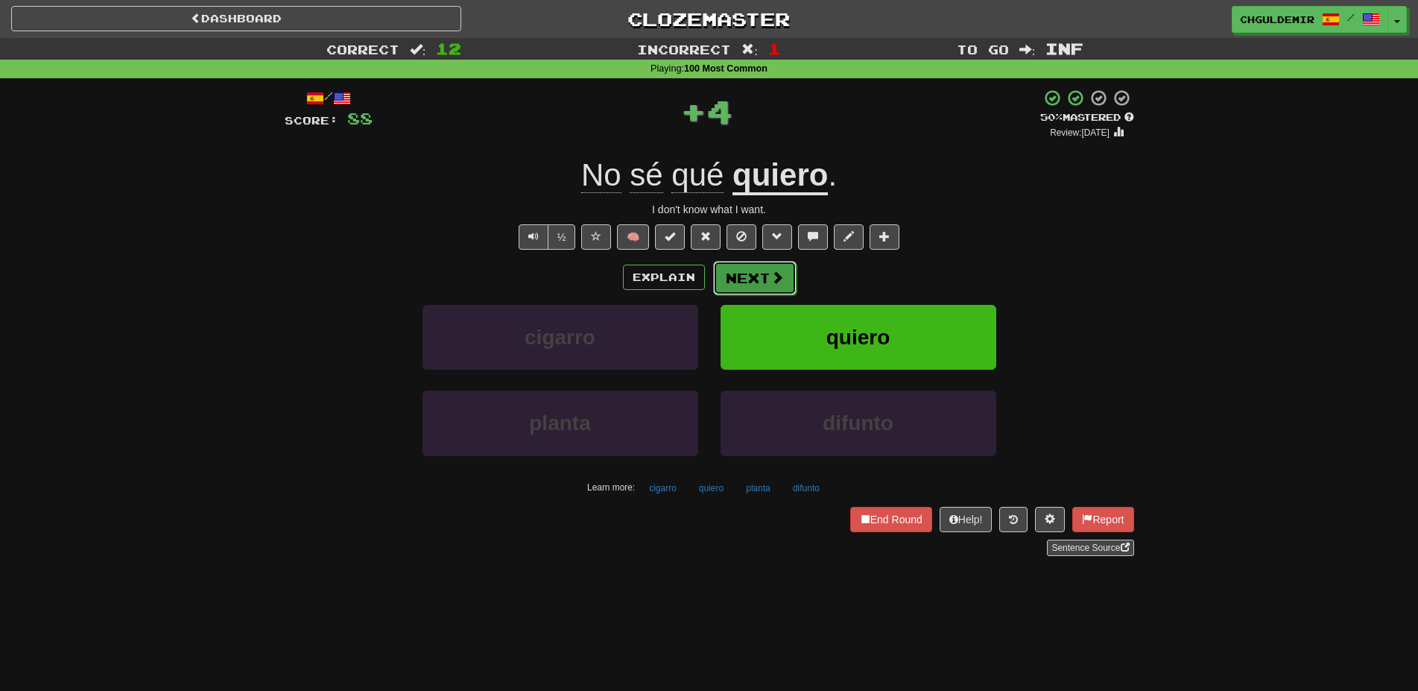
click at [738, 271] on button "Next" at bounding box center [754, 278] width 83 height 34
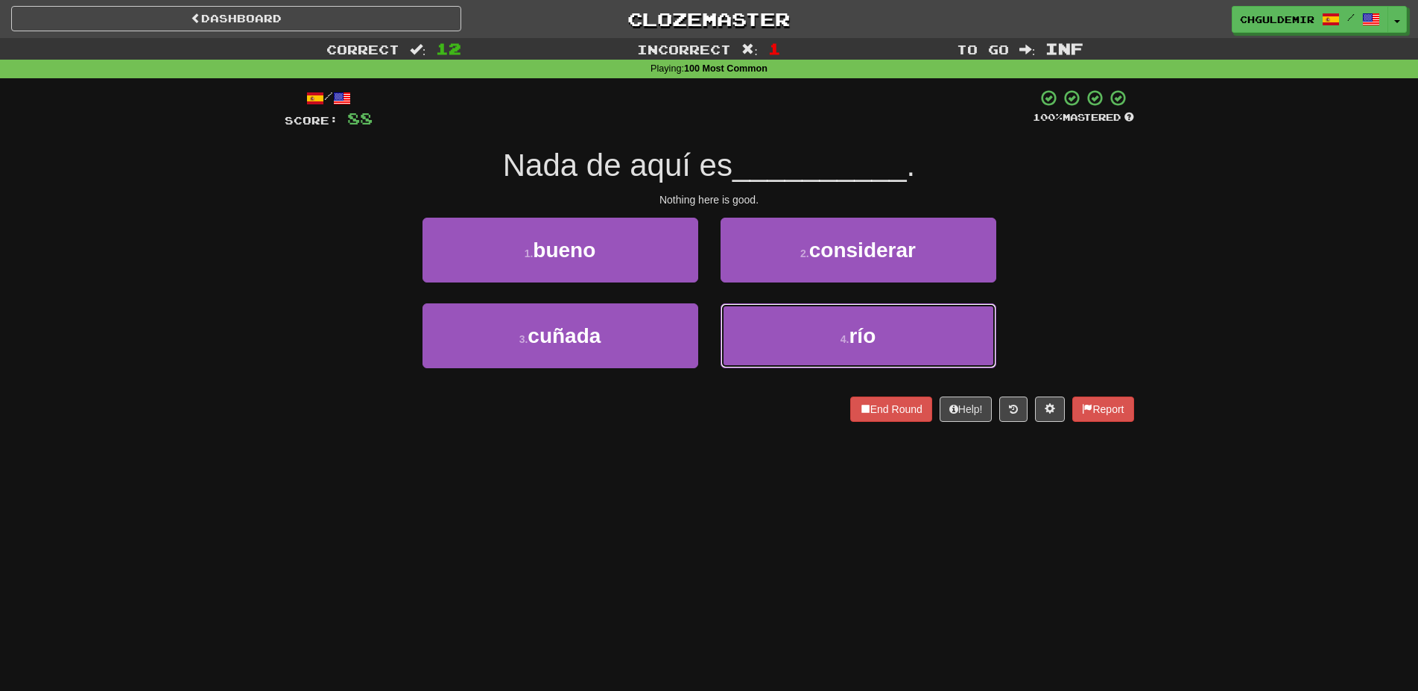
drag, startPoint x: 801, startPoint y: 340, endPoint x: 782, endPoint y: 302, distance: 42.7
click at [799, 338] on button "4 . río" at bounding box center [858, 335] width 276 height 65
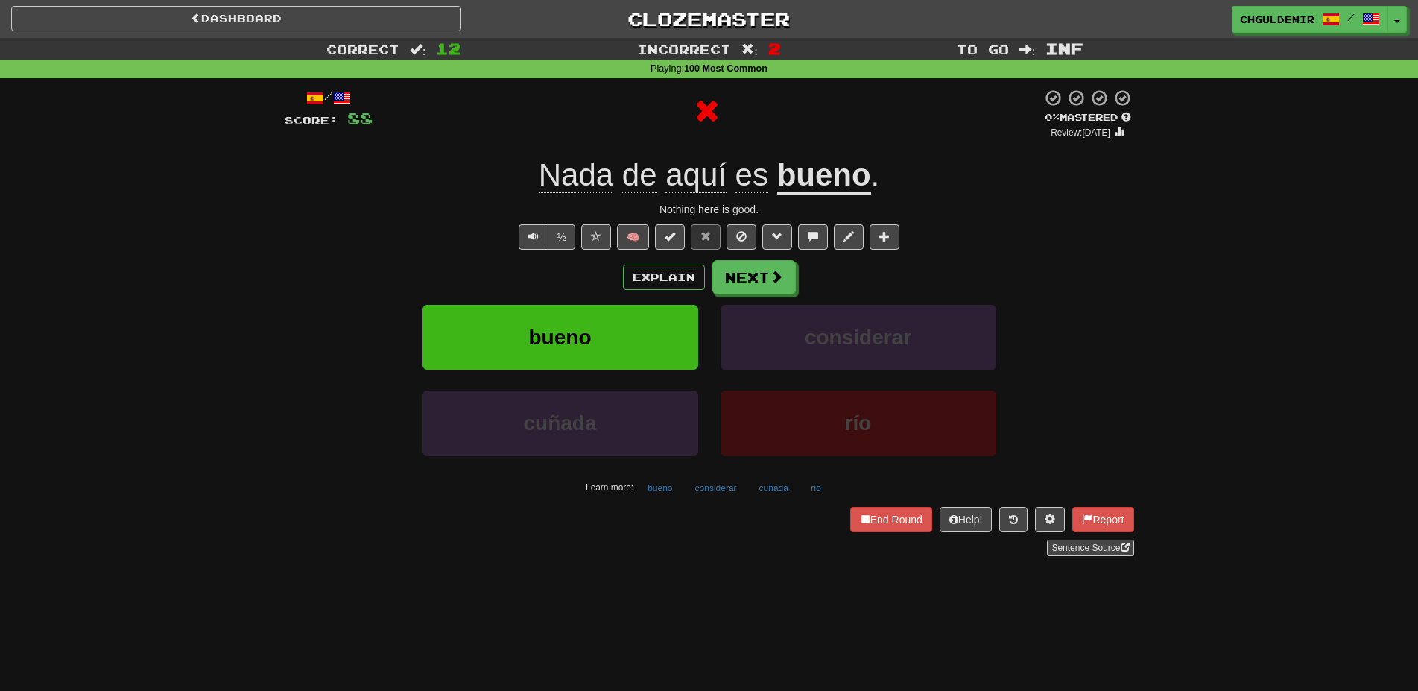
click at [776, 276] on span at bounding box center [776, 276] width 13 height 13
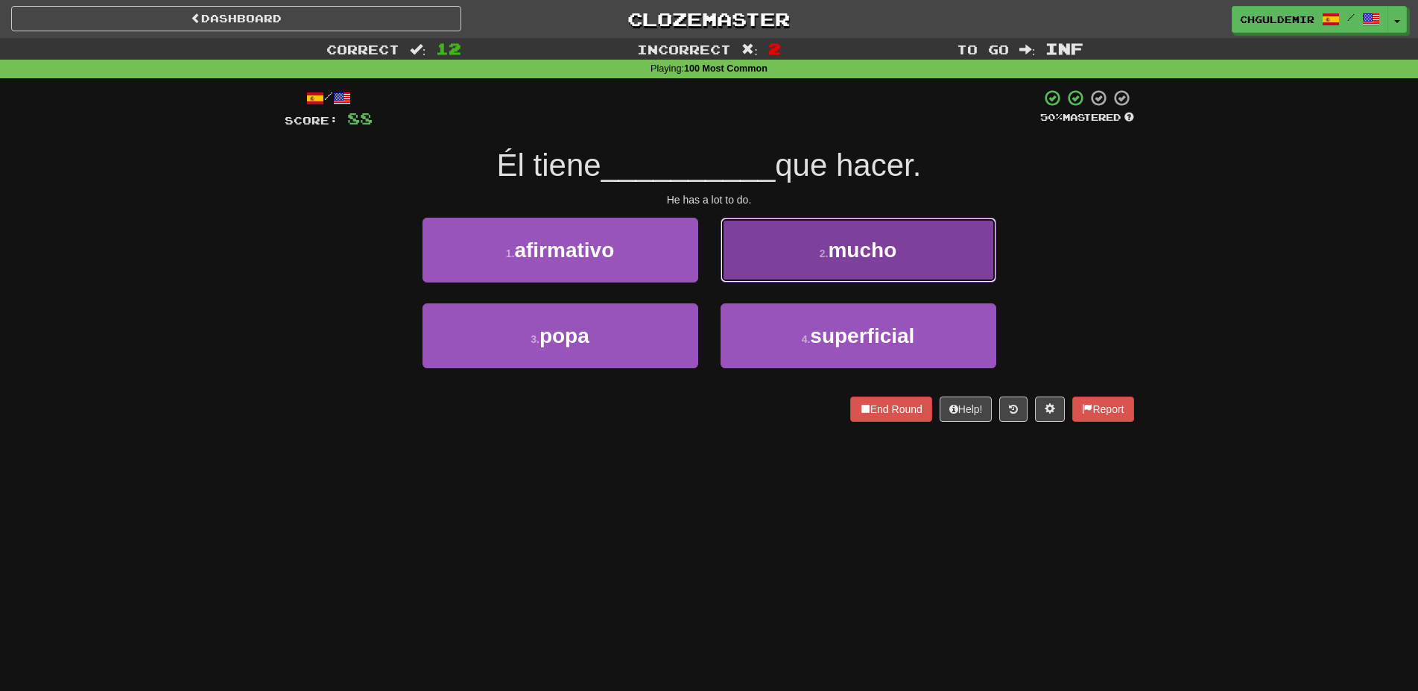
click at [779, 253] on button "2 . mucho" at bounding box center [858, 250] width 276 height 65
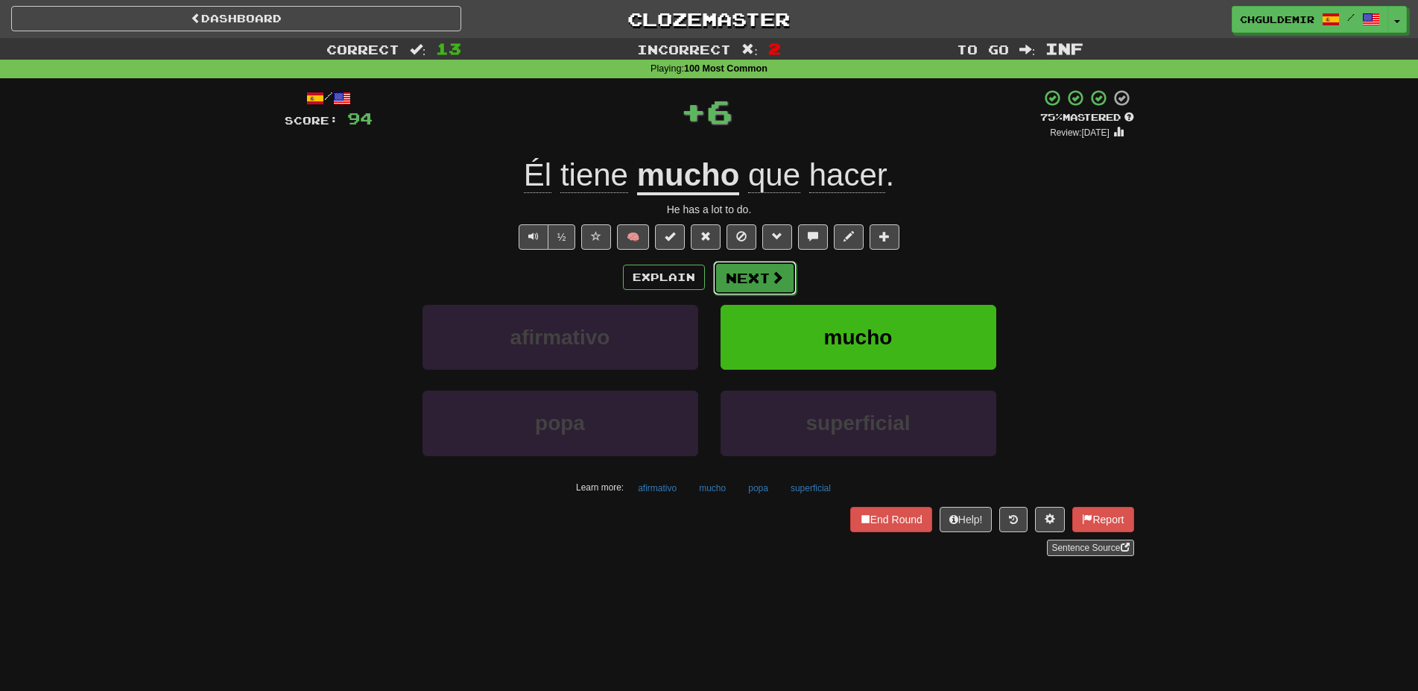
click at [750, 267] on button "Next" at bounding box center [754, 278] width 83 height 34
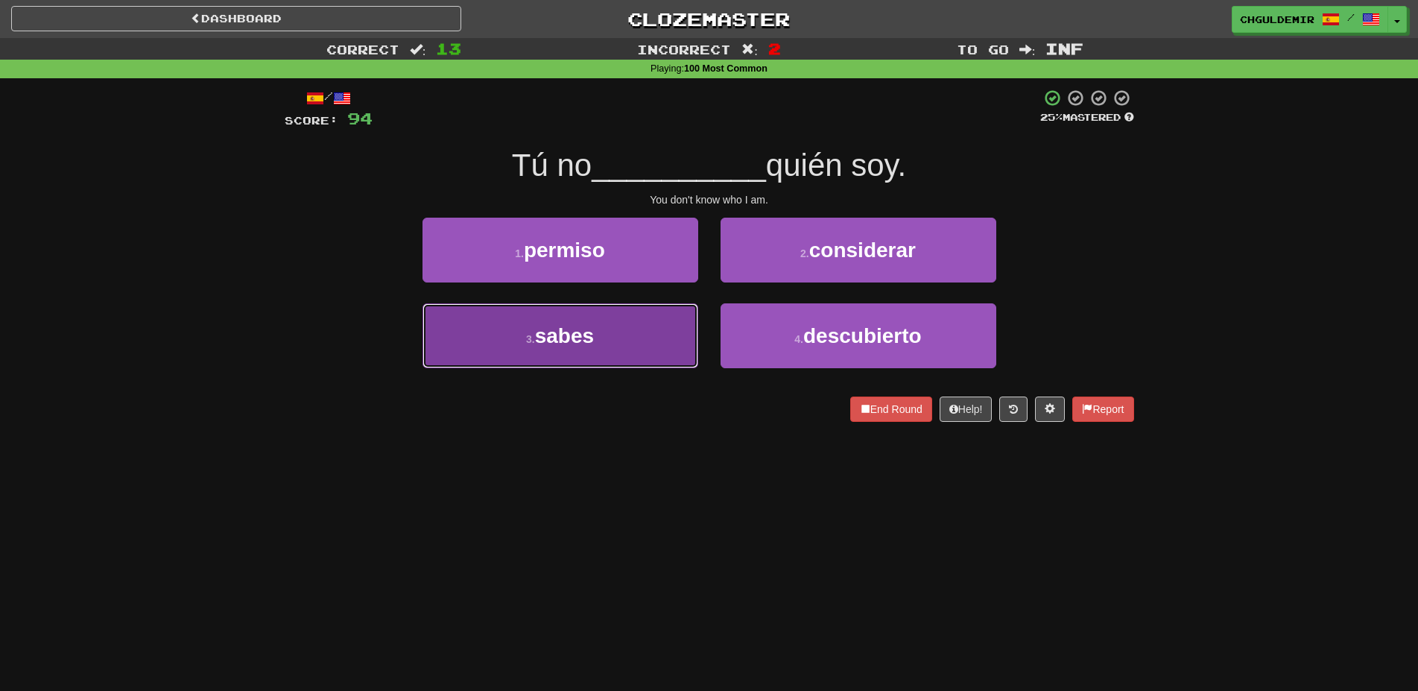
click at [650, 323] on button "3 . sabes" at bounding box center [560, 335] width 276 height 65
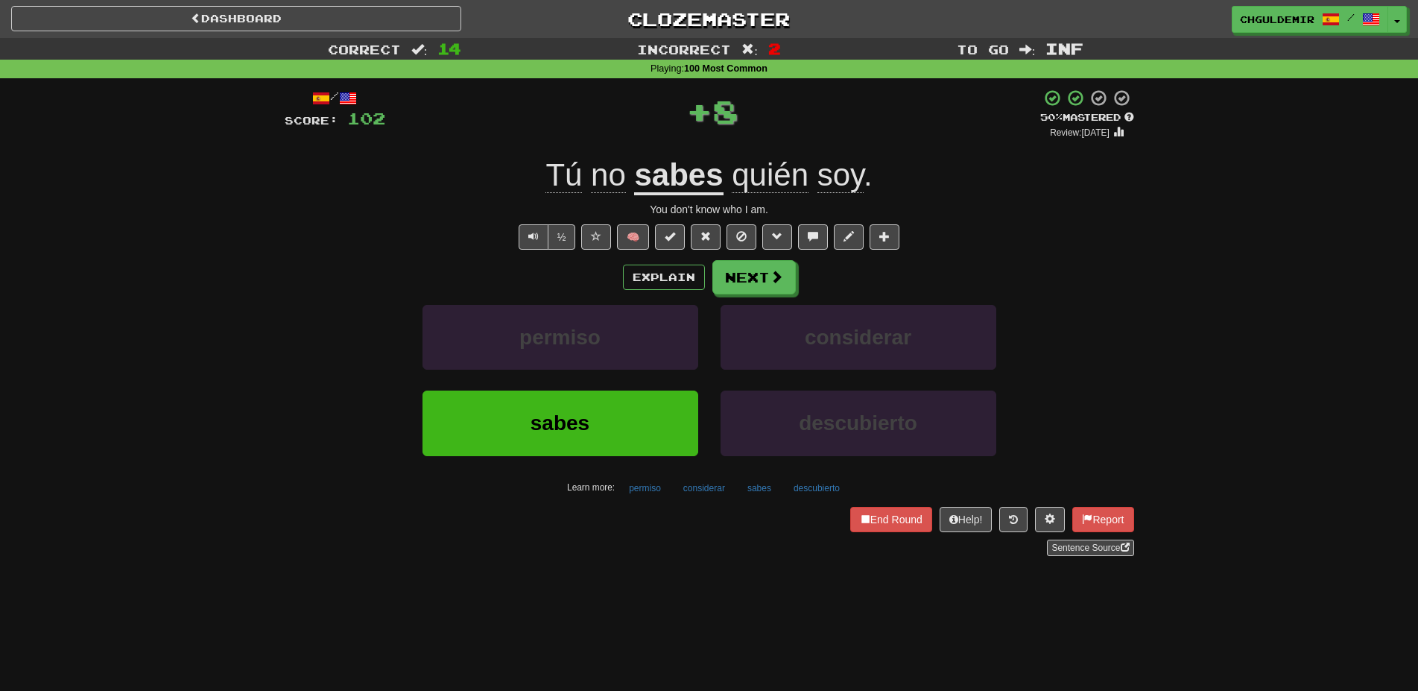
click at [745, 273] on button "Next" at bounding box center [753, 277] width 83 height 34
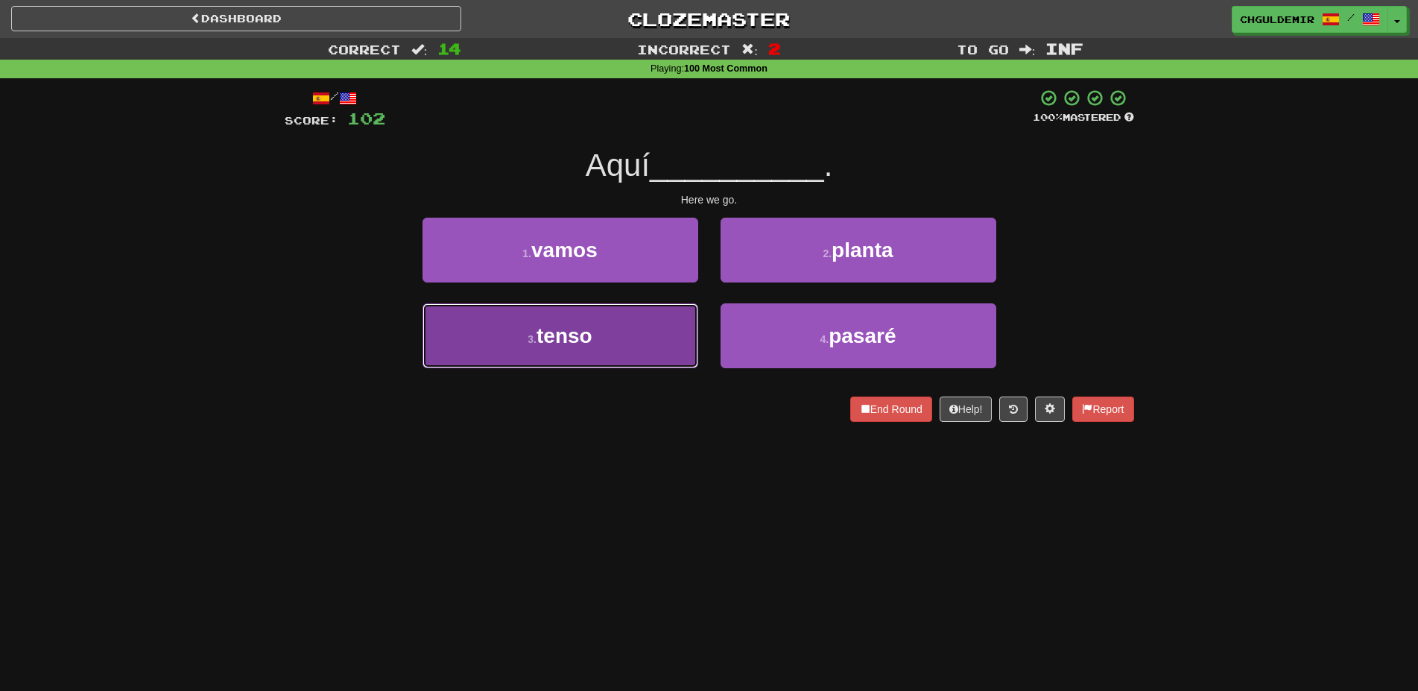
click at [666, 335] on button "3 . tenso" at bounding box center [560, 335] width 276 height 65
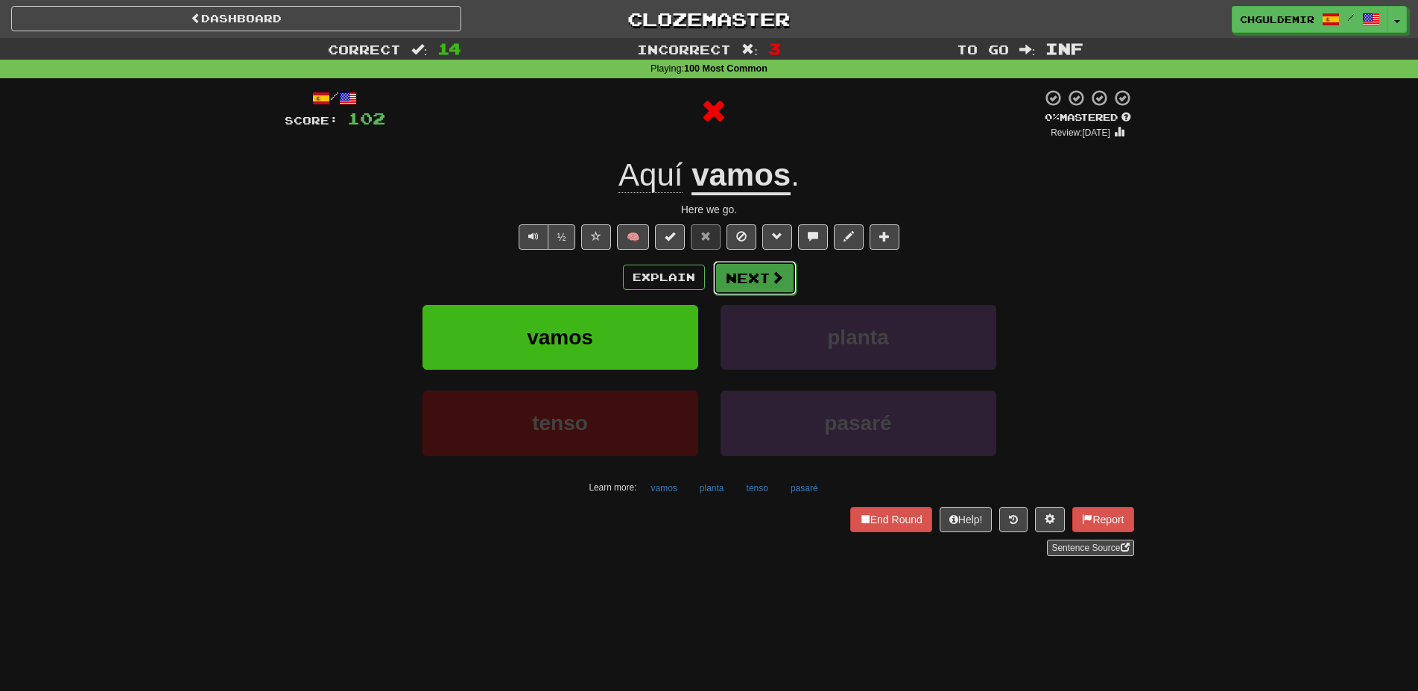
click at [735, 273] on button "Next" at bounding box center [754, 278] width 83 height 34
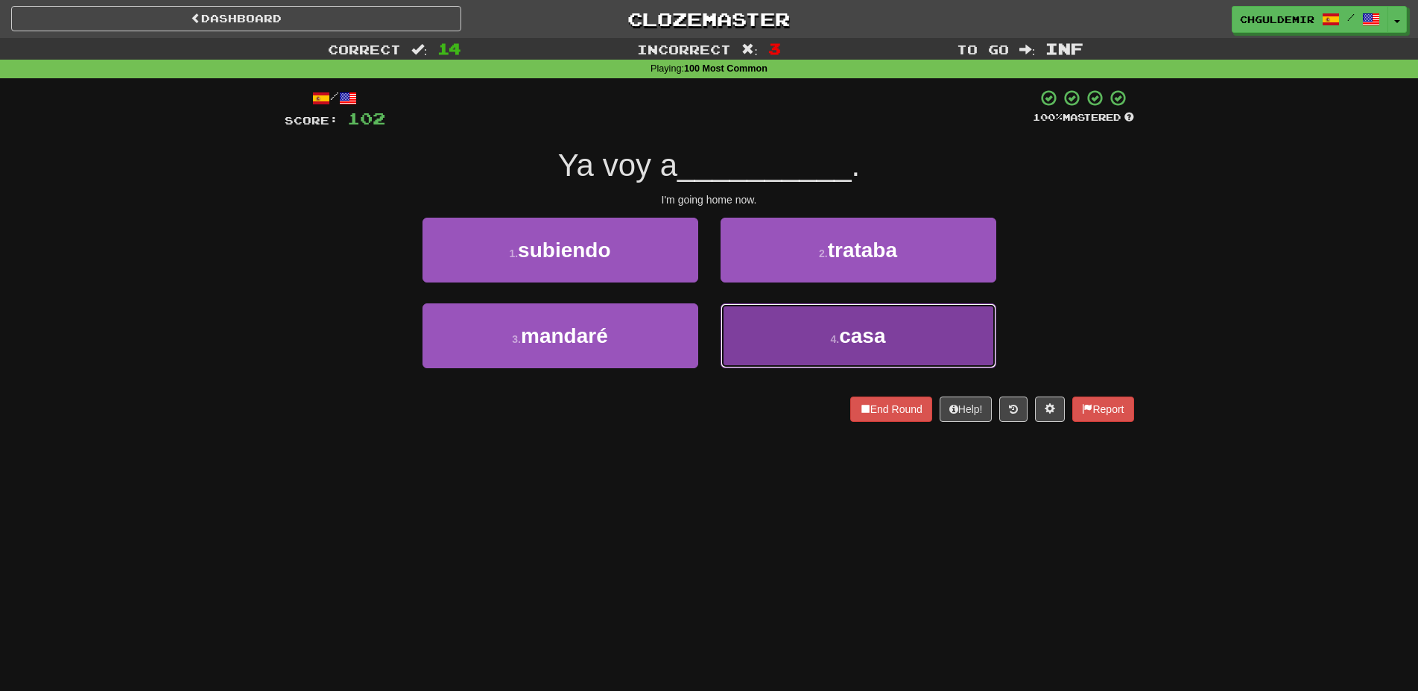
click at [779, 336] on button "4 . casa" at bounding box center [858, 335] width 276 height 65
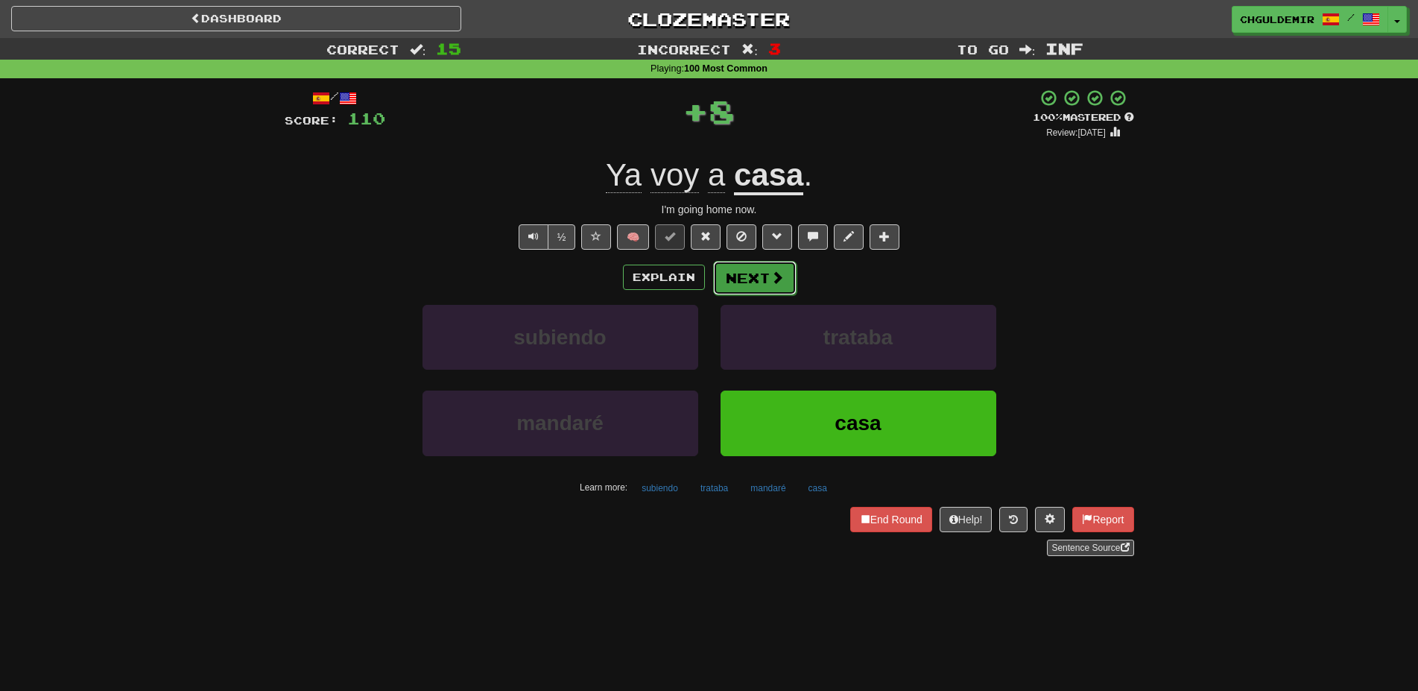
click at [735, 262] on button "Next" at bounding box center [754, 278] width 83 height 34
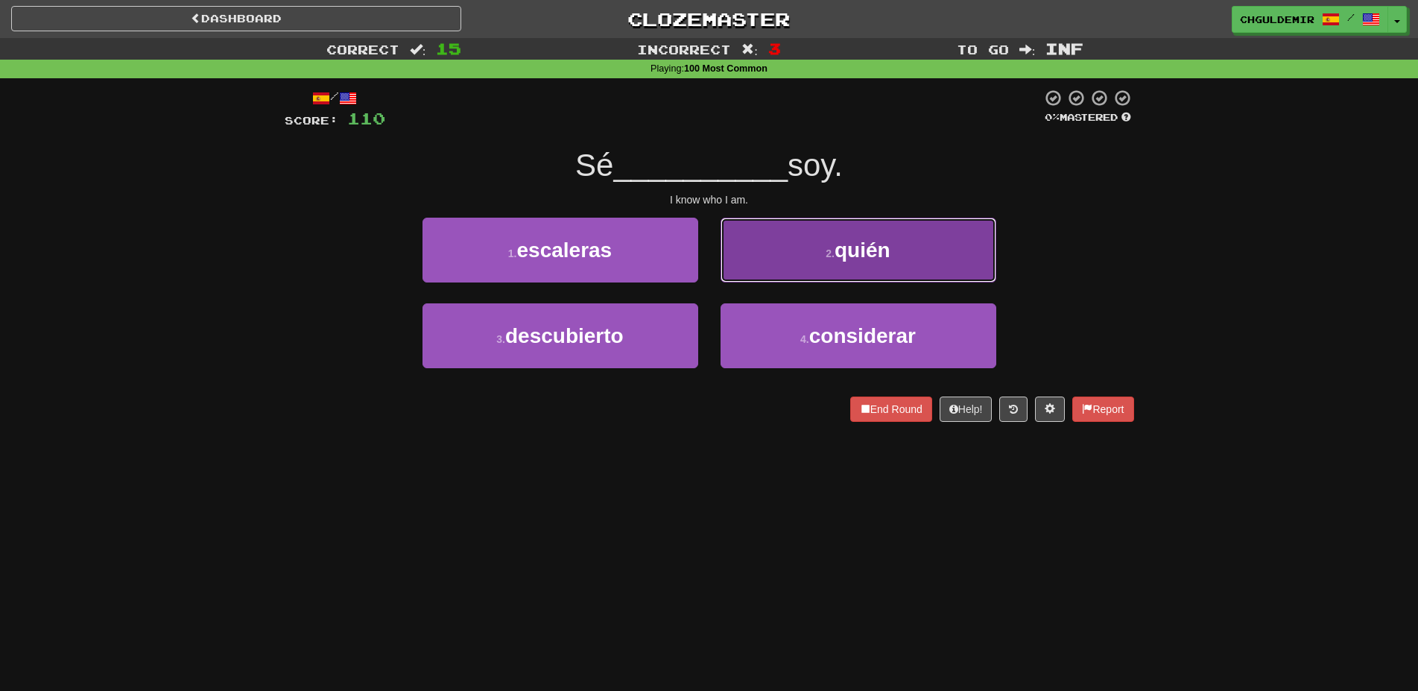
click at [757, 262] on button "2 . quién" at bounding box center [858, 250] width 276 height 65
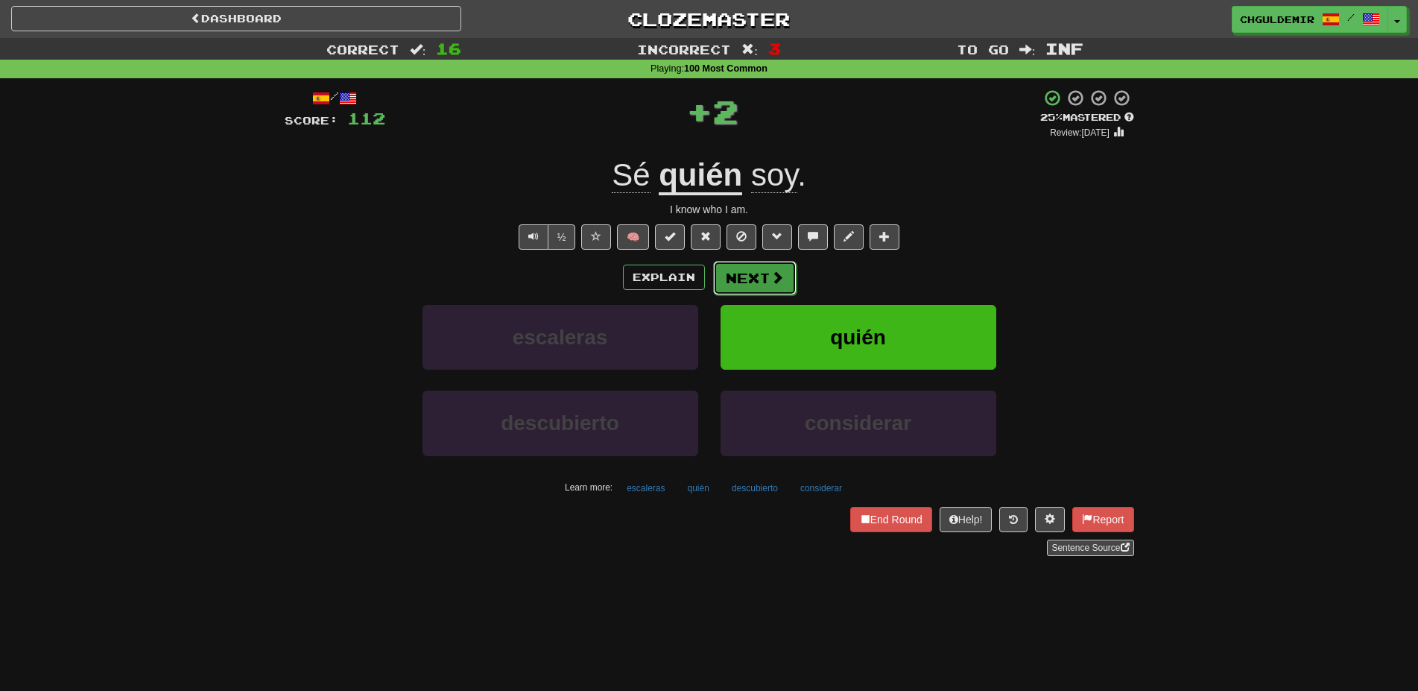
click at [754, 275] on button "Next" at bounding box center [754, 278] width 83 height 34
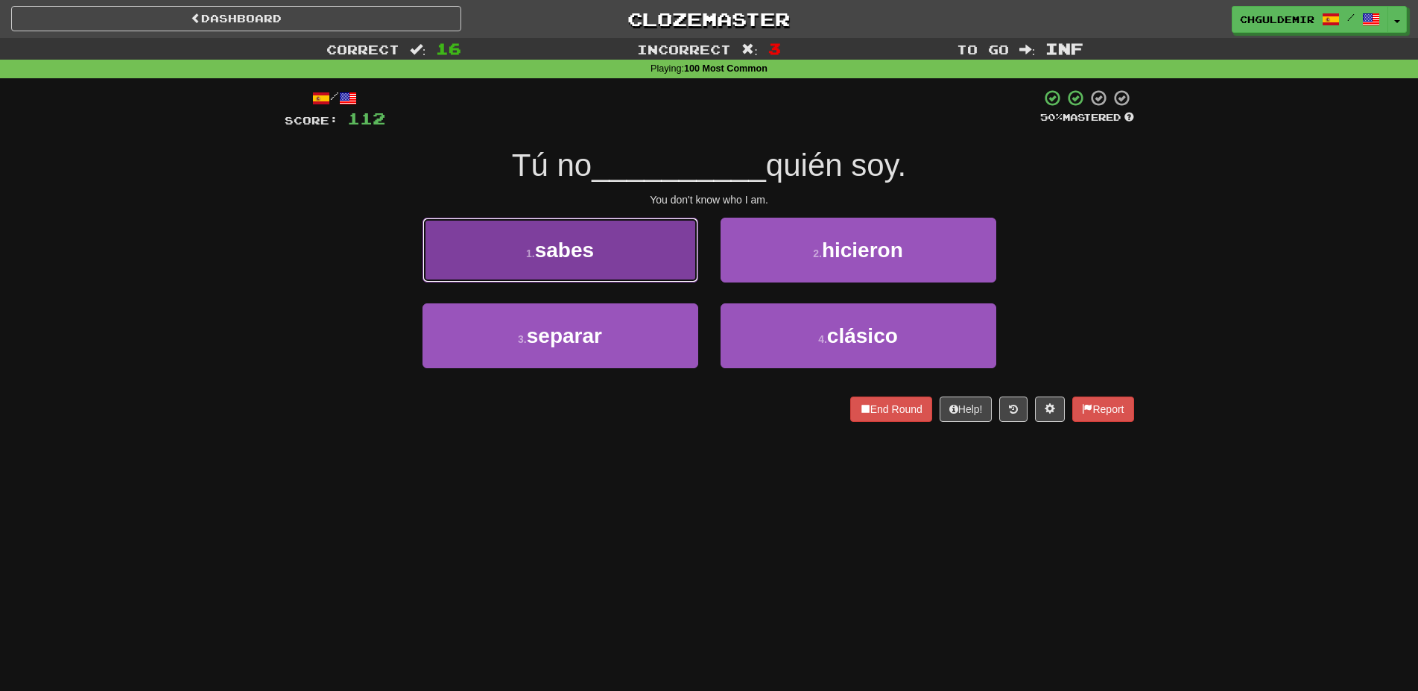
click at [661, 266] on button "1 . sabes" at bounding box center [560, 250] width 276 height 65
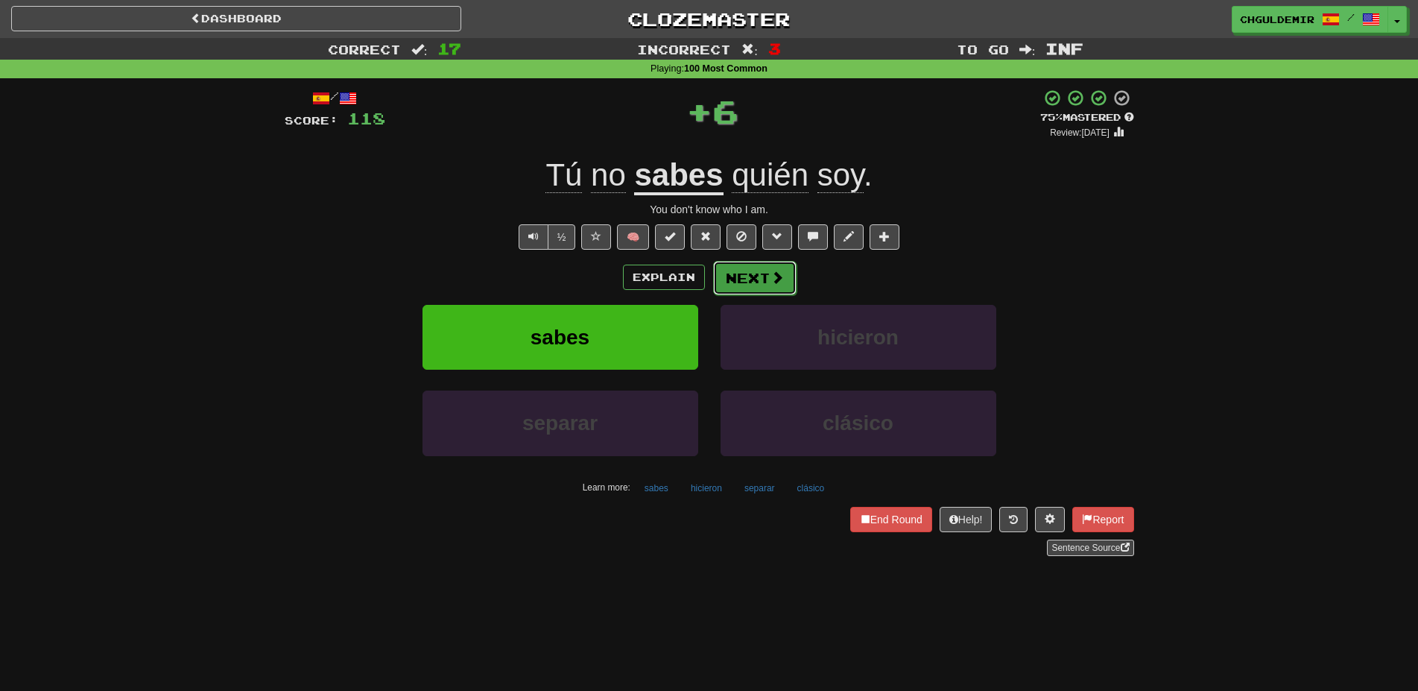
drag, startPoint x: 662, startPoint y: 266, endPoint x: 747, endPoint y: 275, distance: 85.4
click at [747, 275] on button "Next" at bounding box center [754, 278] width 83 height 34
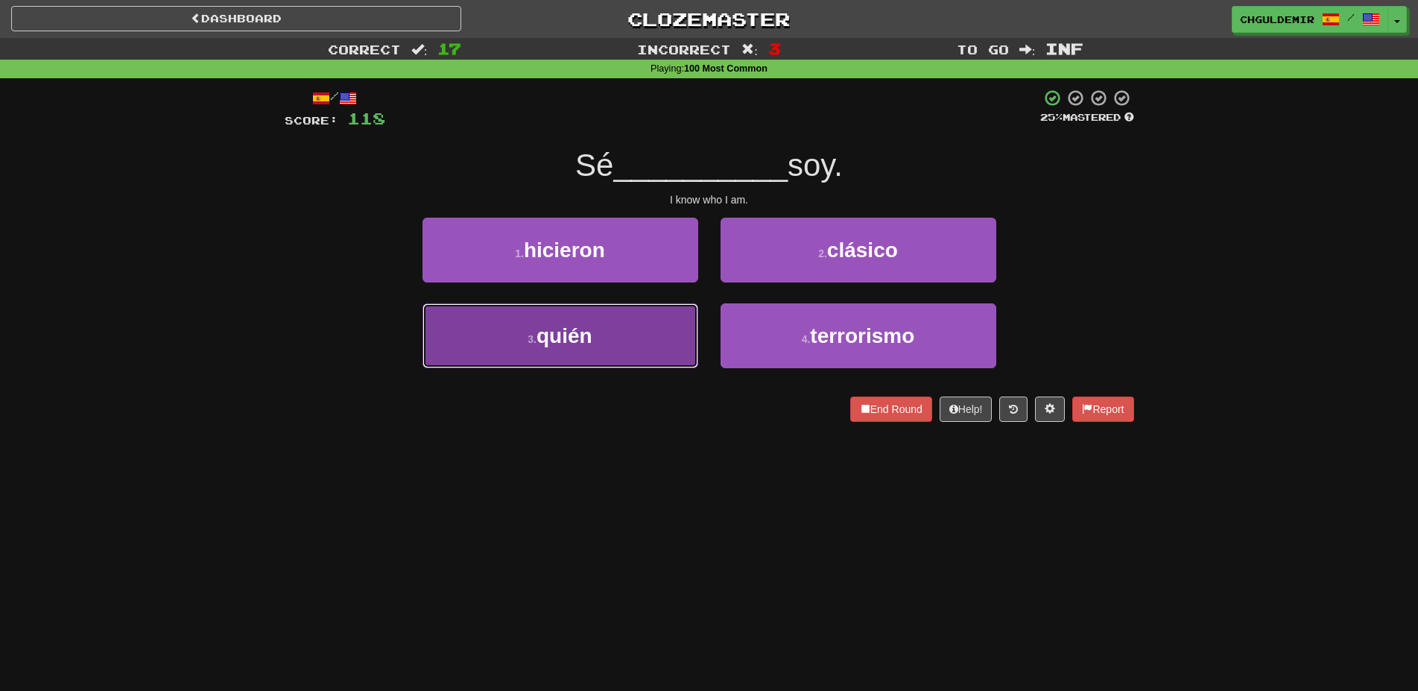
click at [682, 317] on button "3 . quién" at bounding box center [560, 335] width 276 height 65
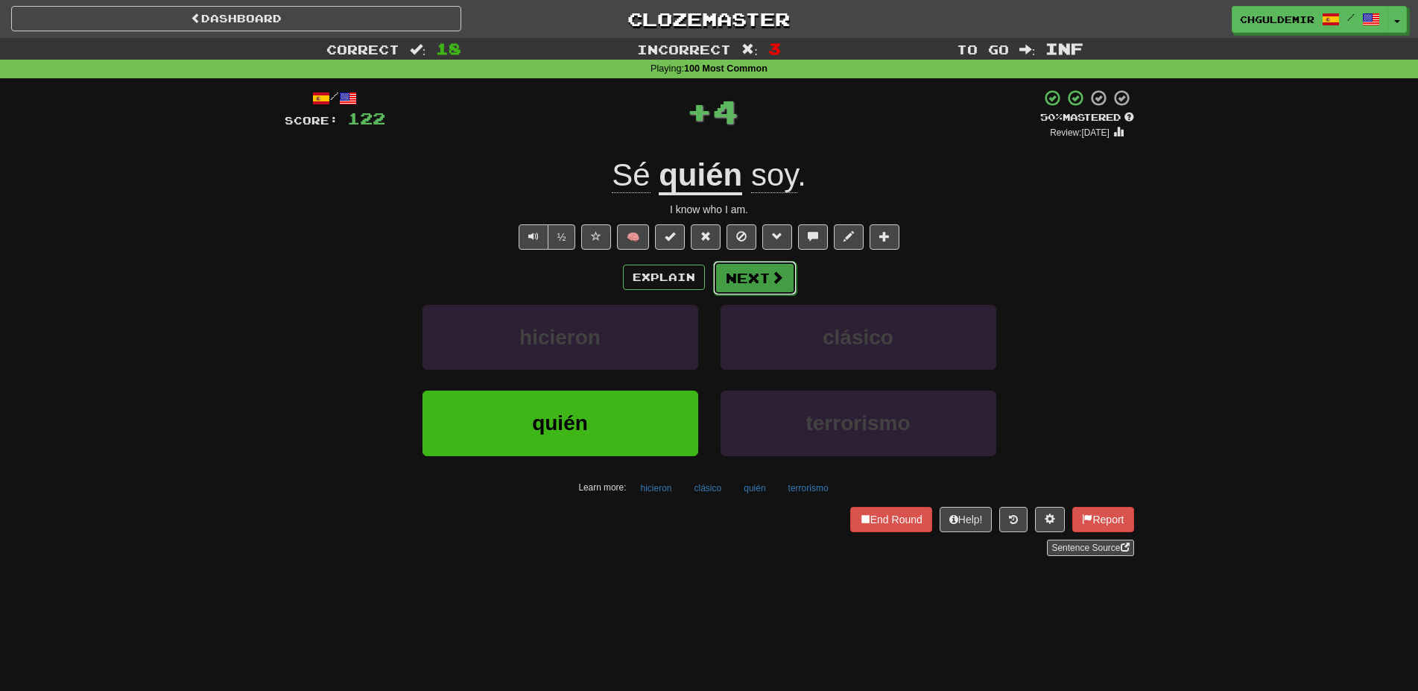
click at [765, 294] on button "Next" at bounding box center [754, 278] width 83 height 34
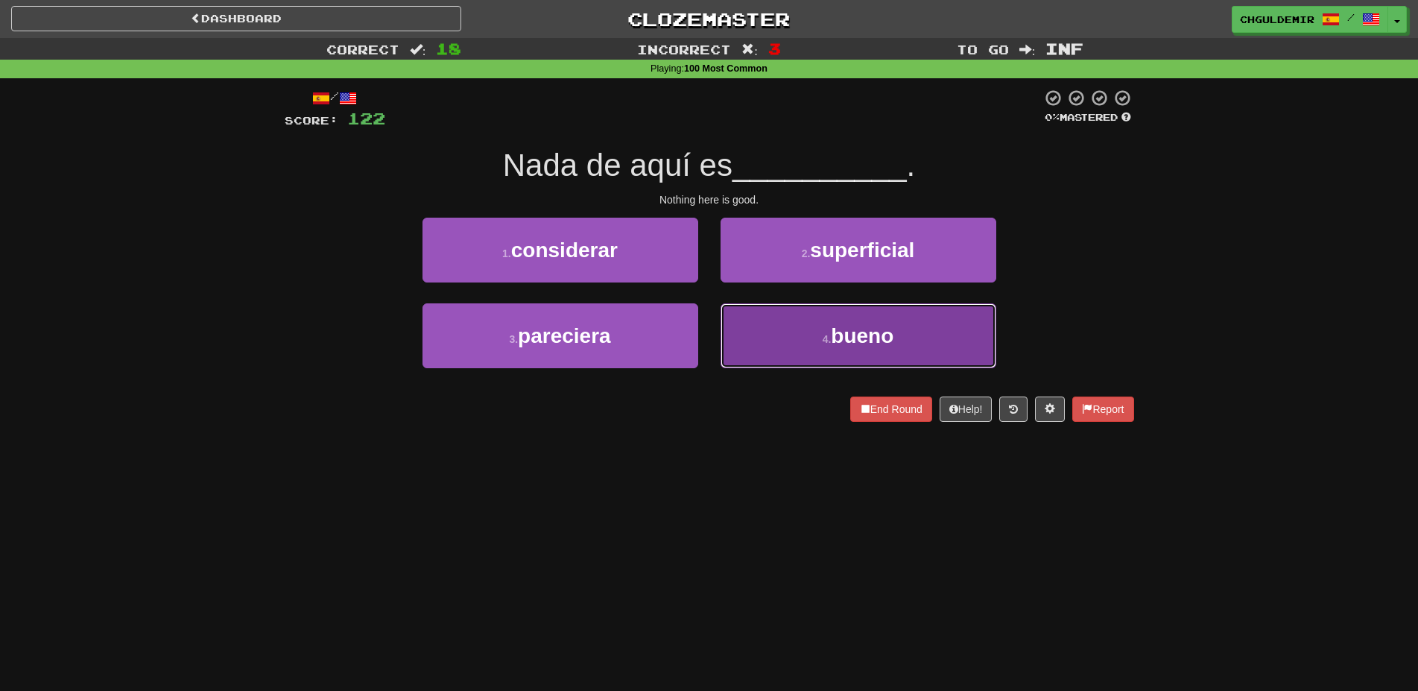
click at [769, 337] on button "4 . bueno" at bounding box center [858, 335] width 276 height 65
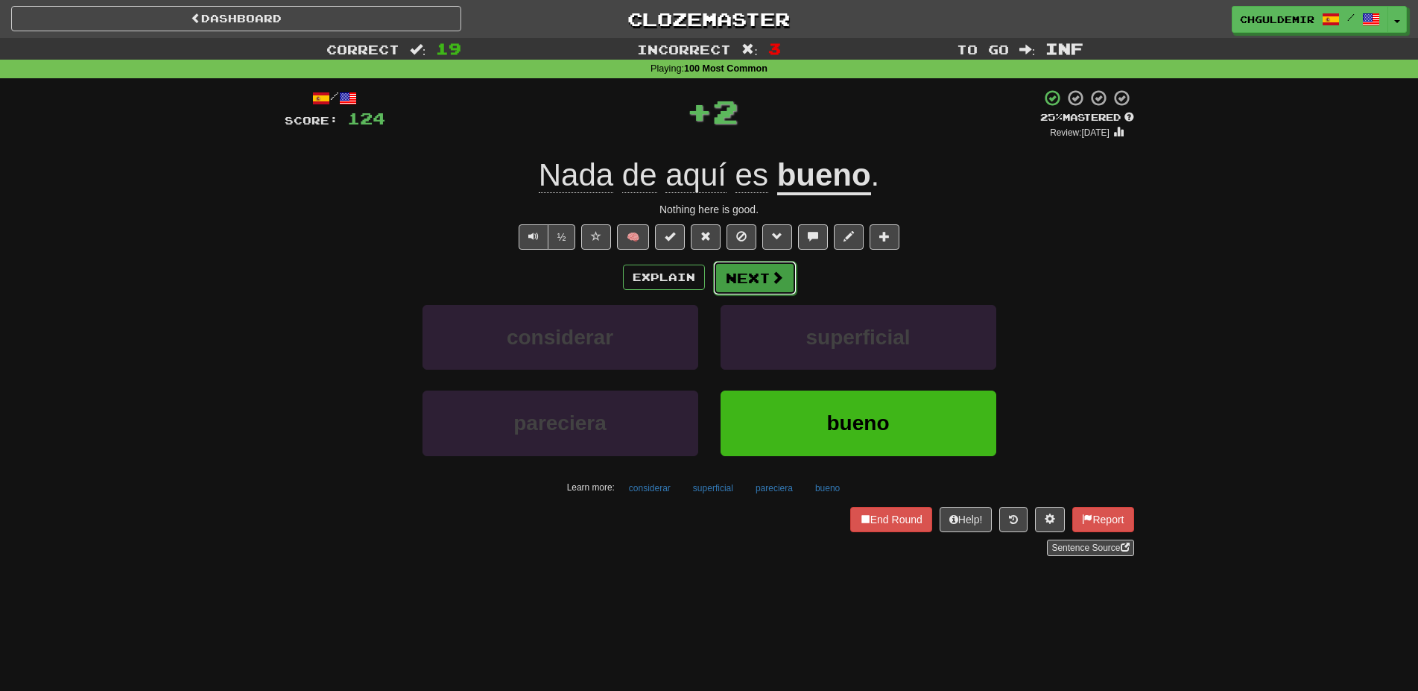
click at [758, 278] on button "Next" at bounding box center [754, 278] width 83 height 34
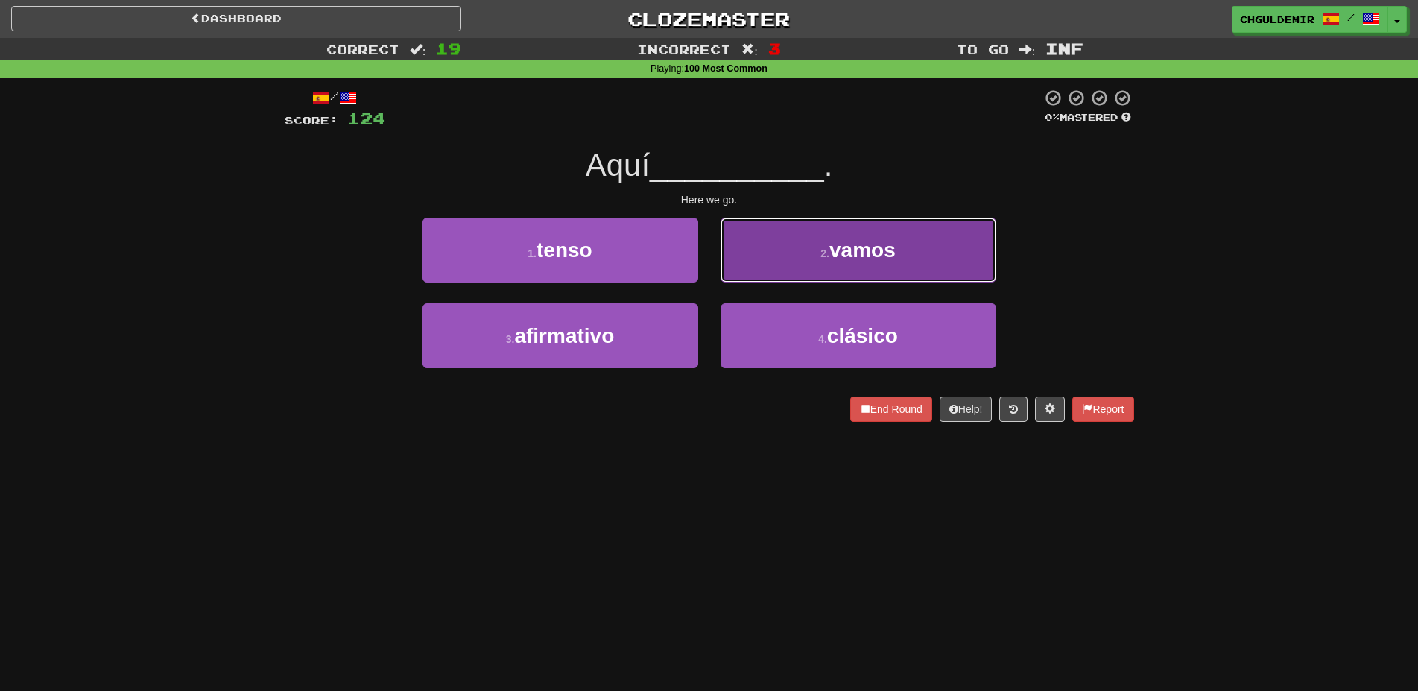
click at [778, 262] on button "2 . vamos" at bounding box center [858, 250] width 276 height 65
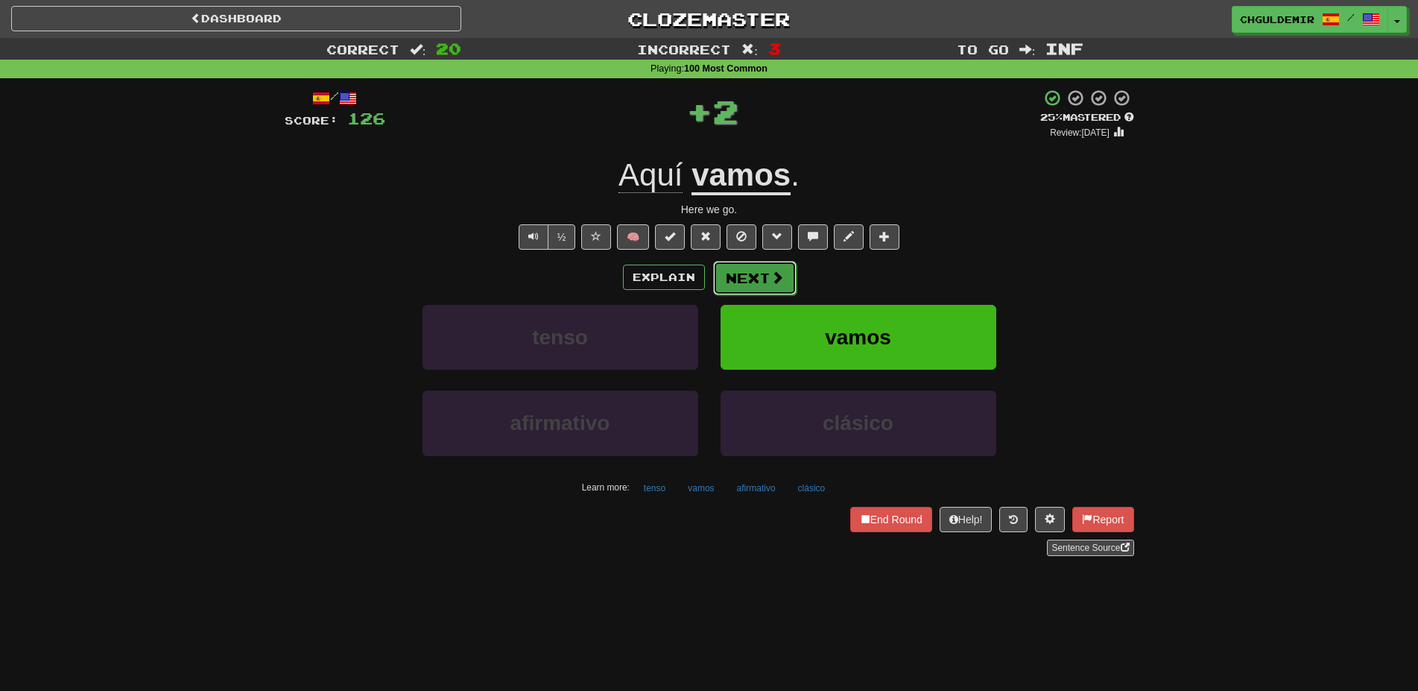
click at [743, 292] on button "Next" at bounding box center [754, 278] width 83 height 34
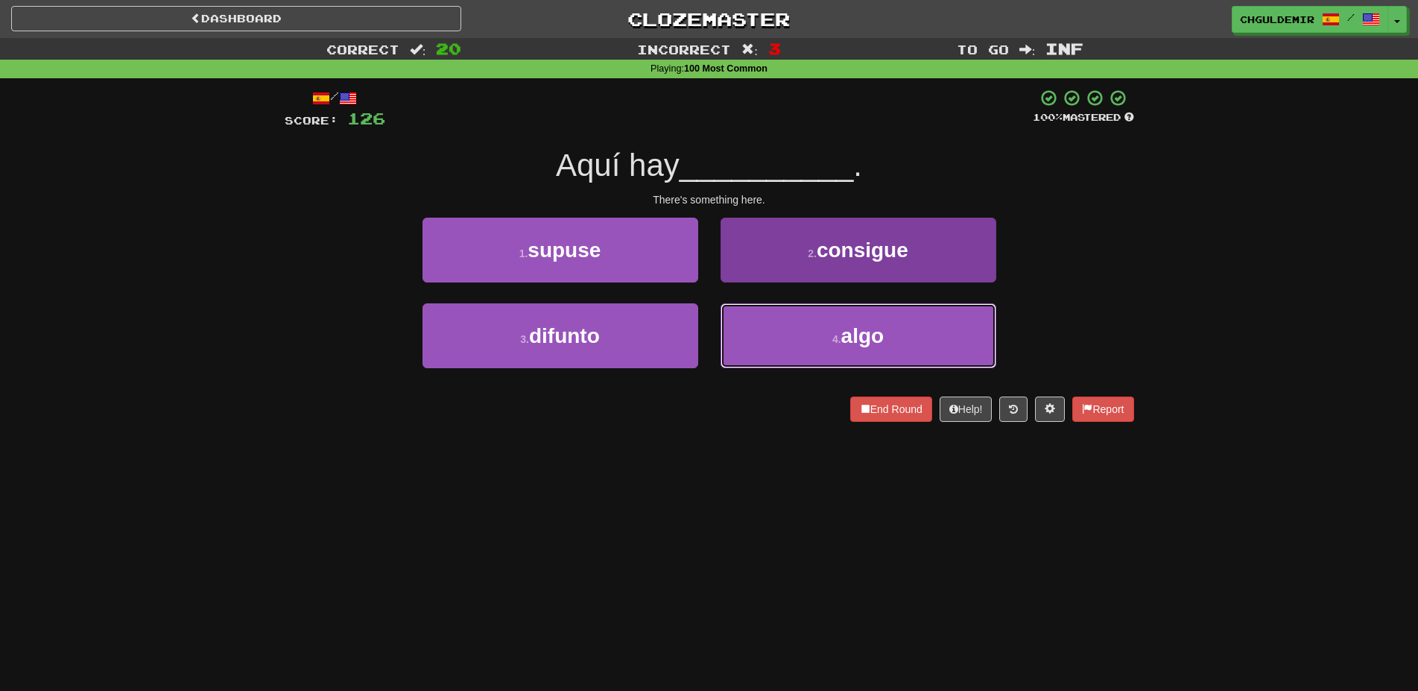
click at [755, 343] on button "4 . algo" at bounding box center [858, 335] width 276 height 65
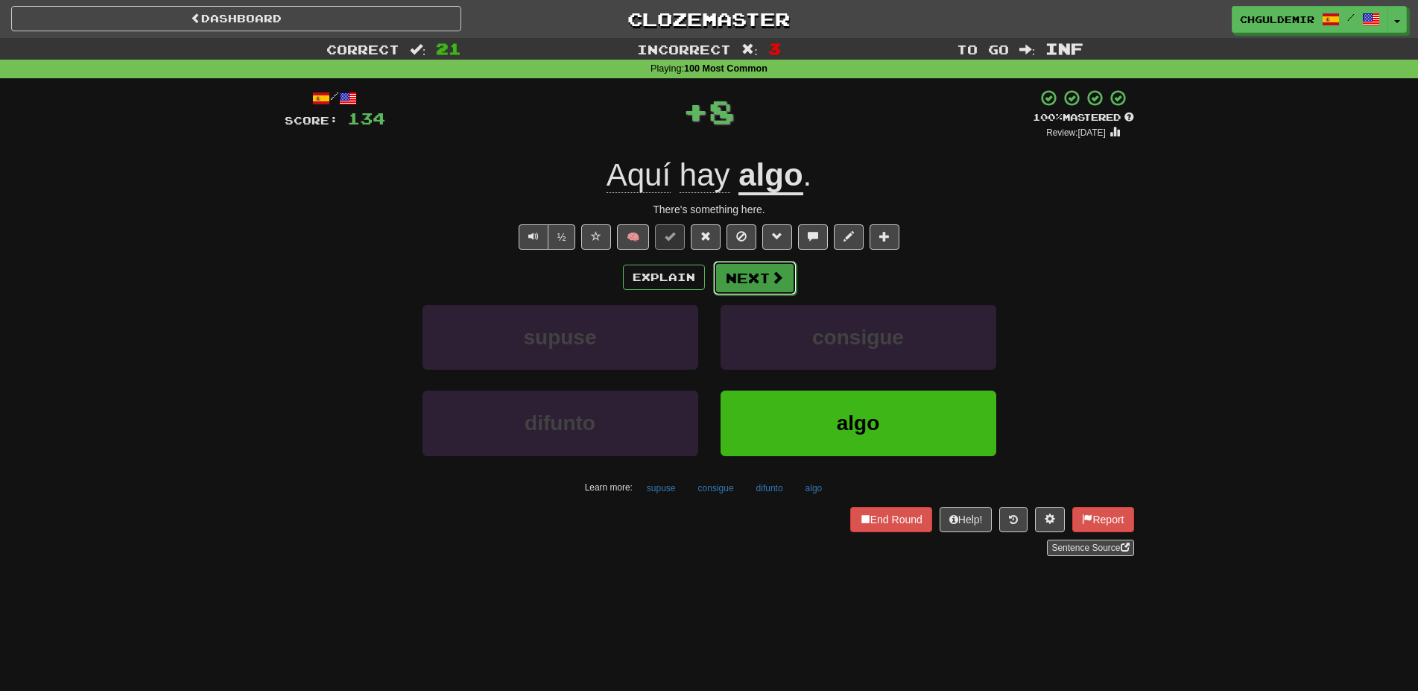
click at [749, 267] on button "Next" at bounding box center [754, 278] width 83 height 34
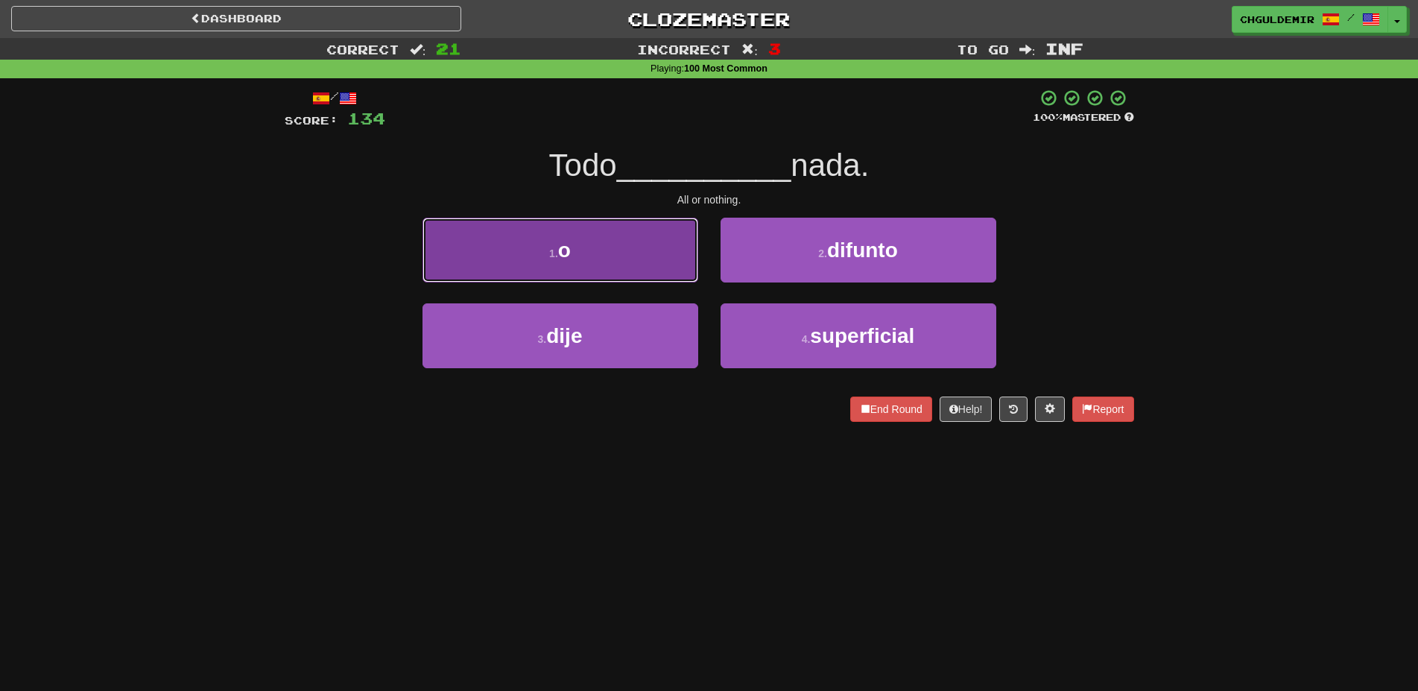
drag, startPoint x: 657, startPoint y: 273, endPoint x: 668, endPoint y: 274, distance: 11.2
click at [658, 273] on button "1 . o" at bounding box center [560, 250] width 276 height 65
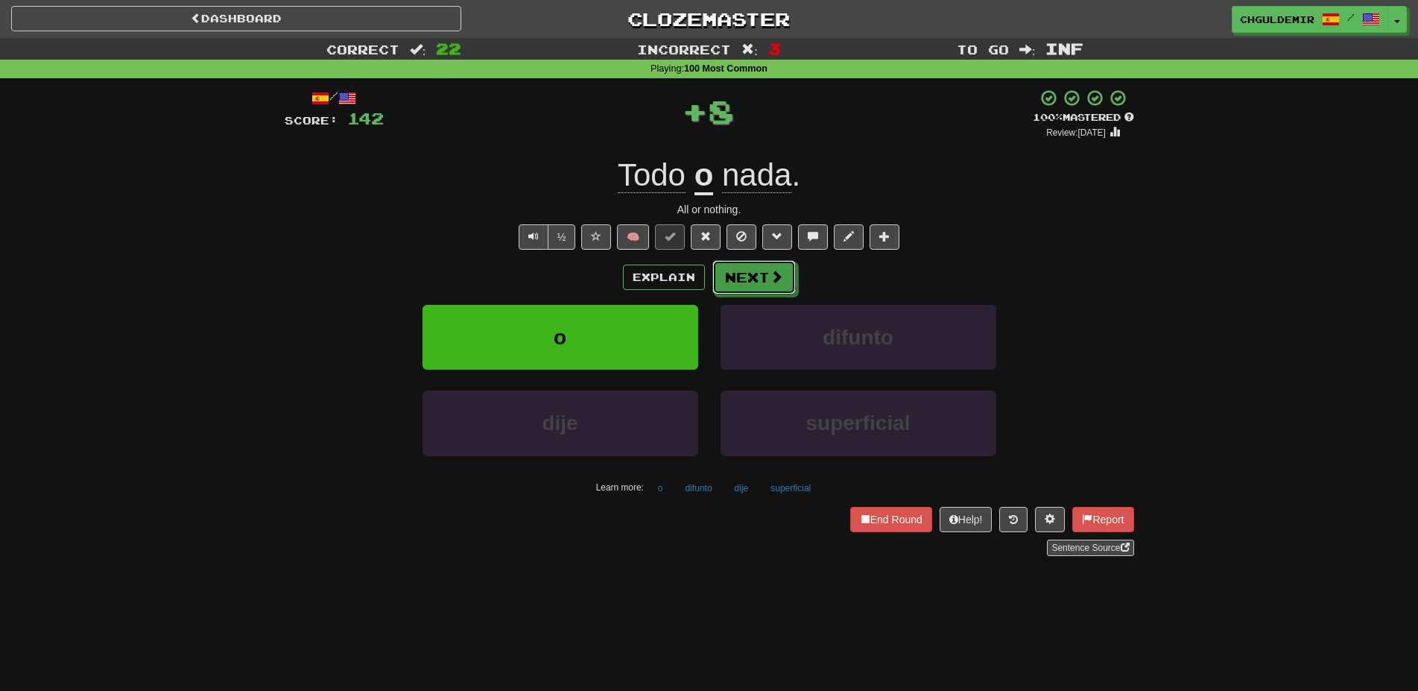
click at [782, 279] on span at bounding box center [776, 276] width 13 height 13
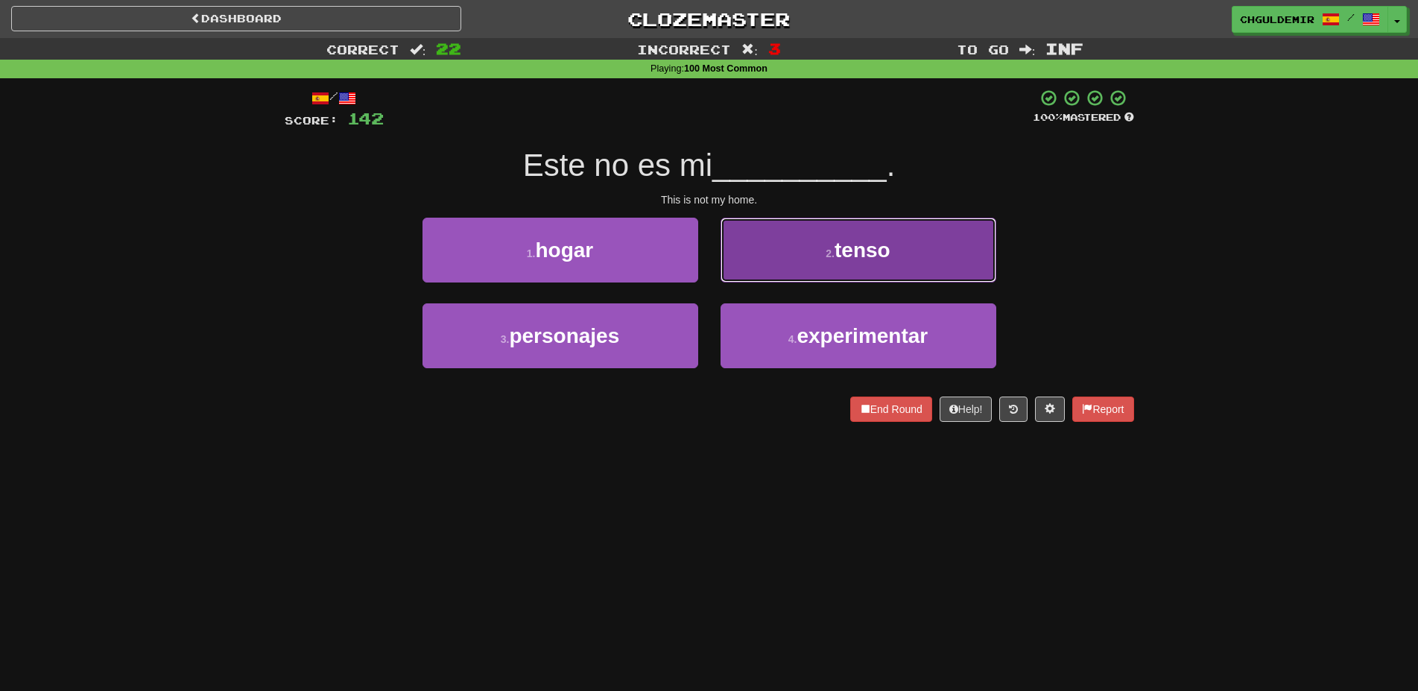
click at [757, 274] on button "2 . tenso" at bounding box center [858, 250] width 276 height 65
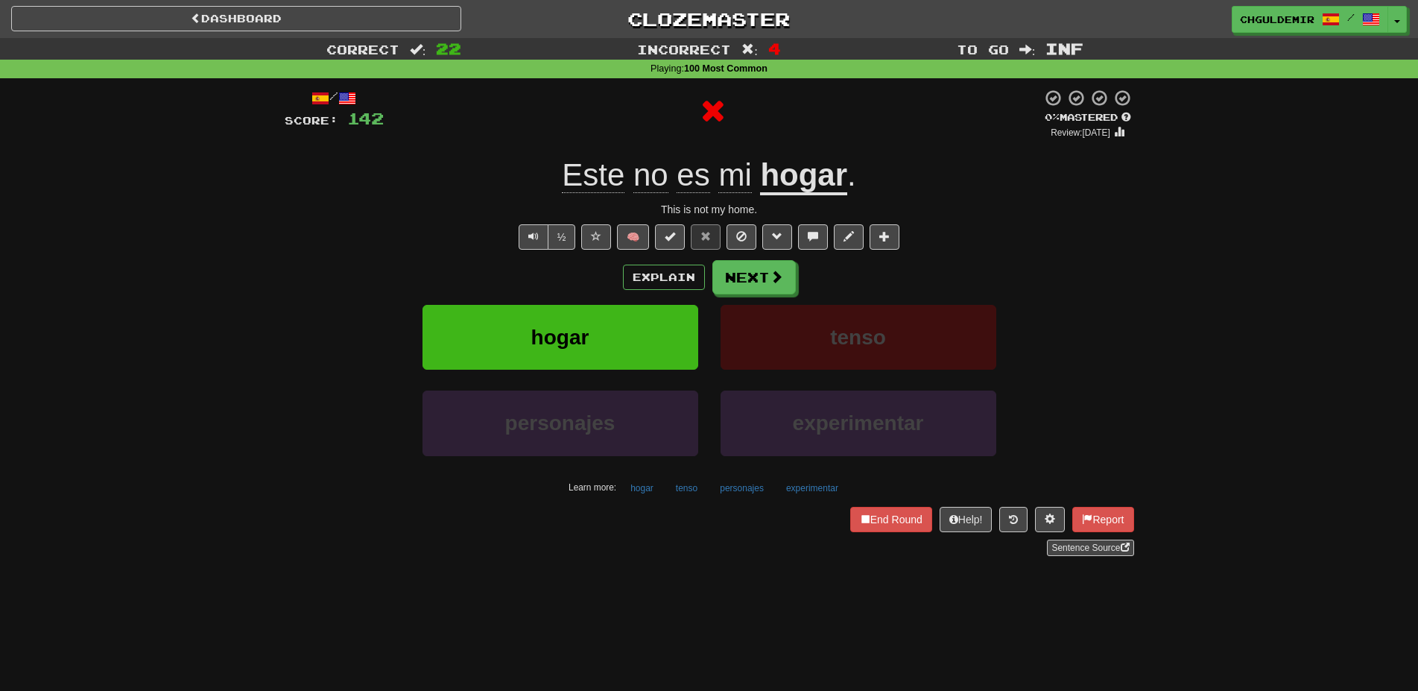
click at [757, 274] on button "Next" at bounding box center [753, 277] width 83 height 34
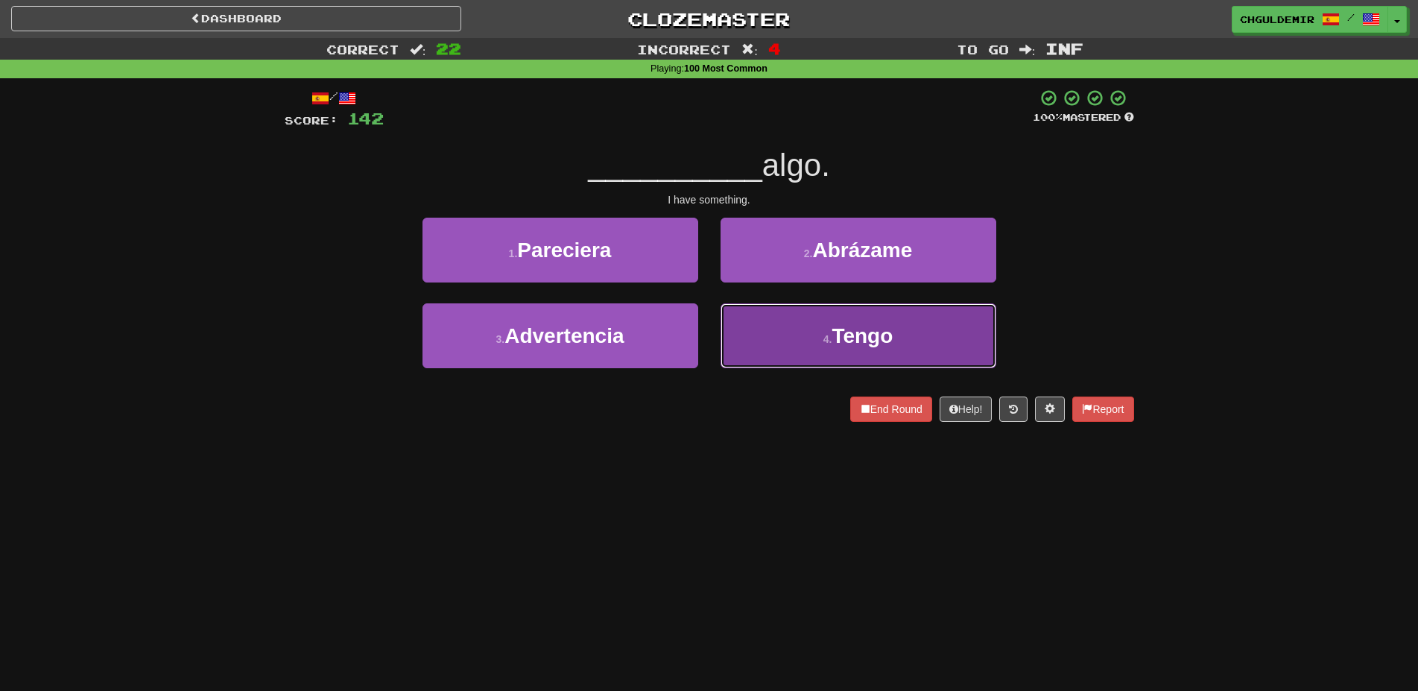
click at [837, 311] on button "4 . Tengo" at bounding box center [858, 335] width 276 height 65
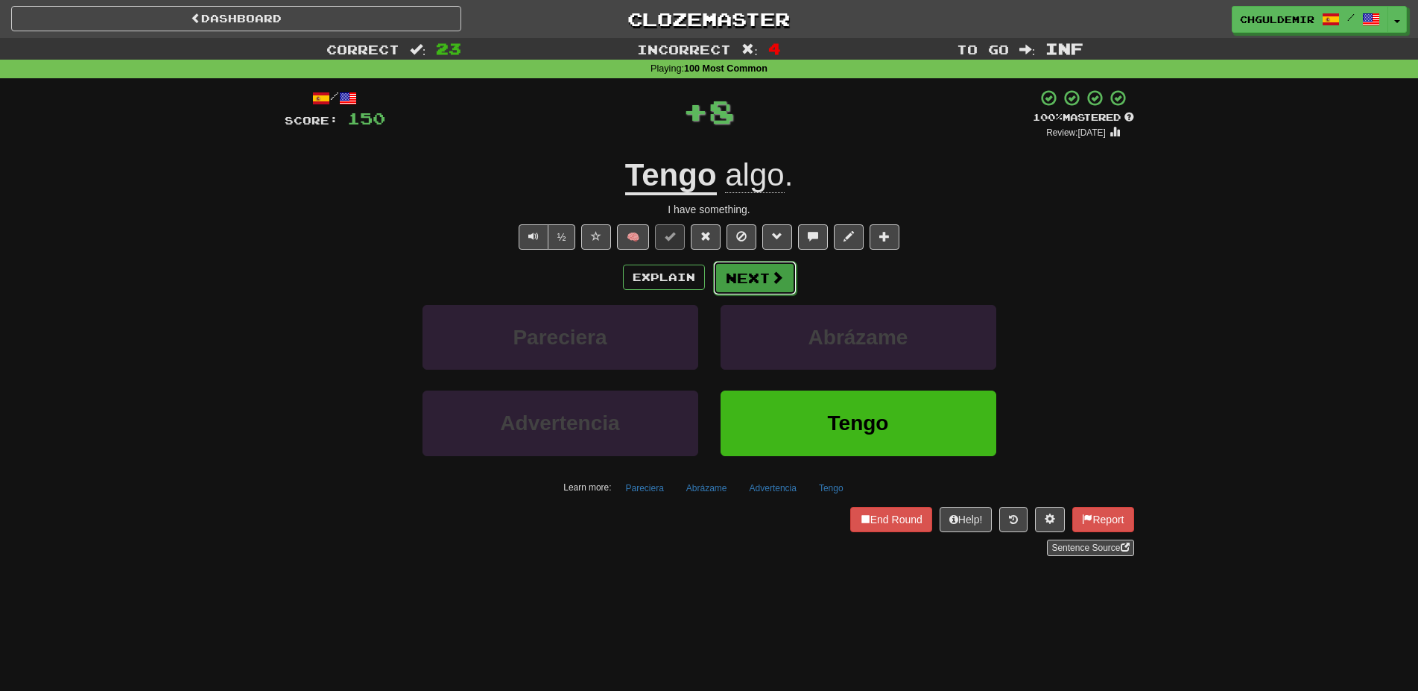
click at [726, 292] on button "Next" at bounding box center [754, 278] width 83 height 34
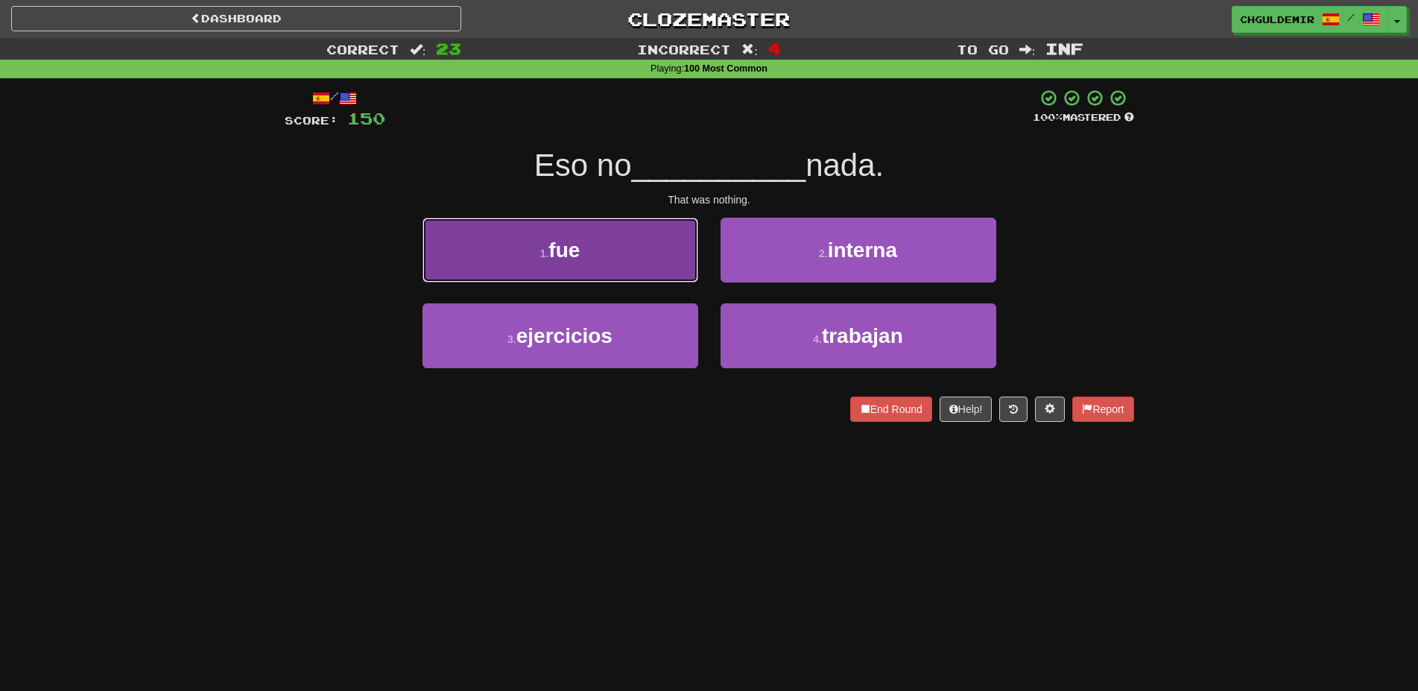
click at [683, 260] on button "1 . fue" at bounding box center [560, 250] width 276 height 65
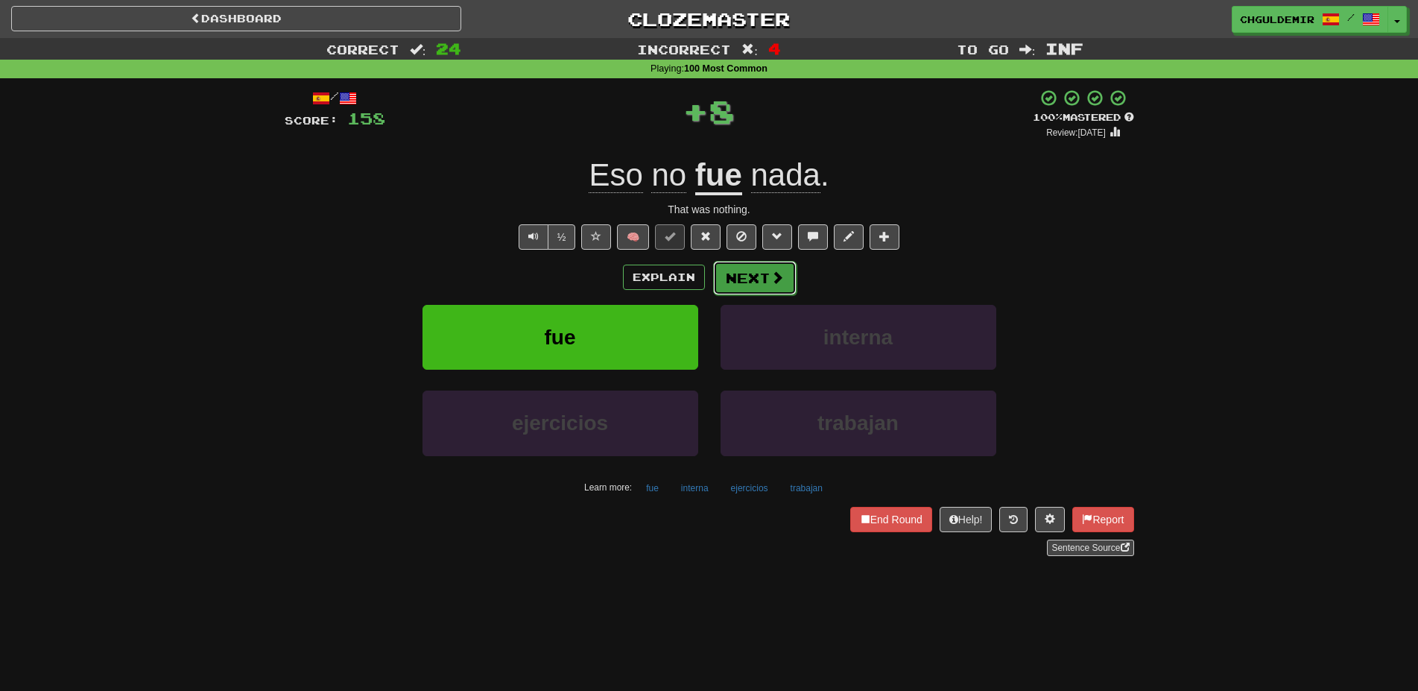
click at [775, 269] on button "Next" at bounding box center [754, 278] width 83 height 34
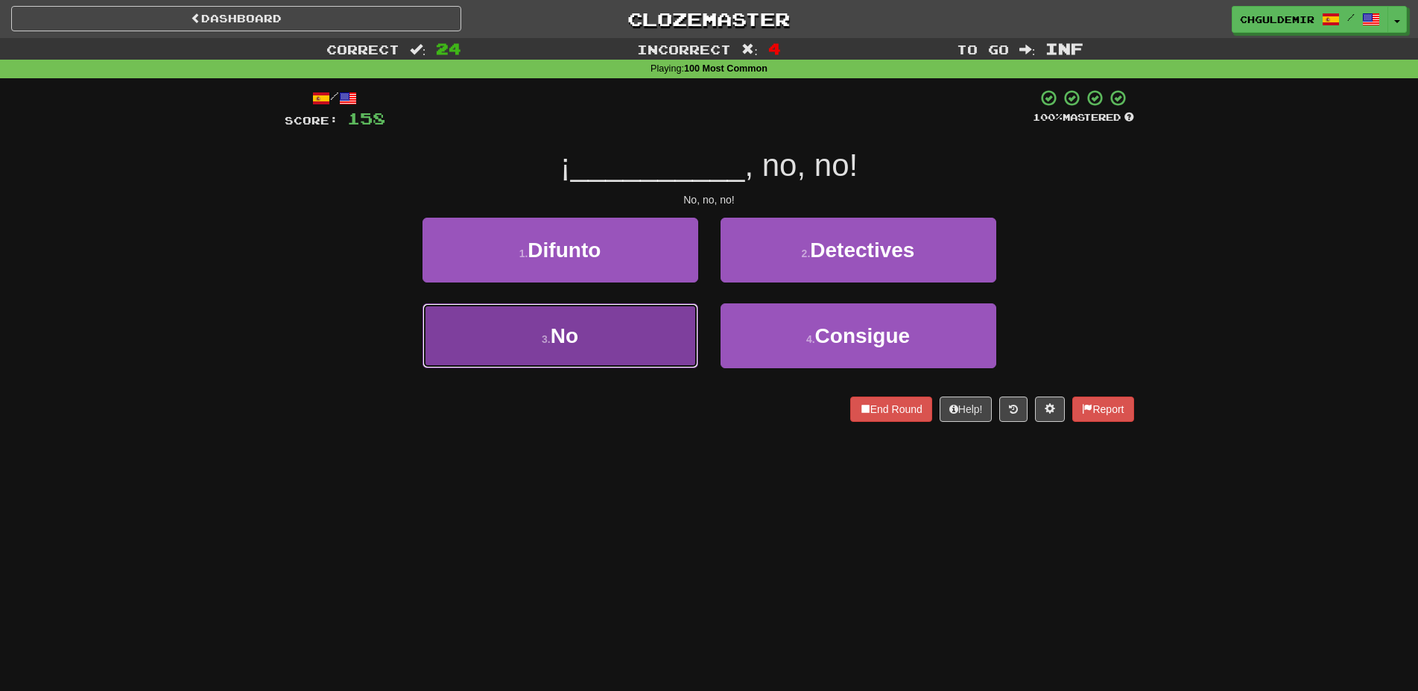
click at [668, 338] on button "3 . No" at bounding box center [560, 335] width 276 height 65
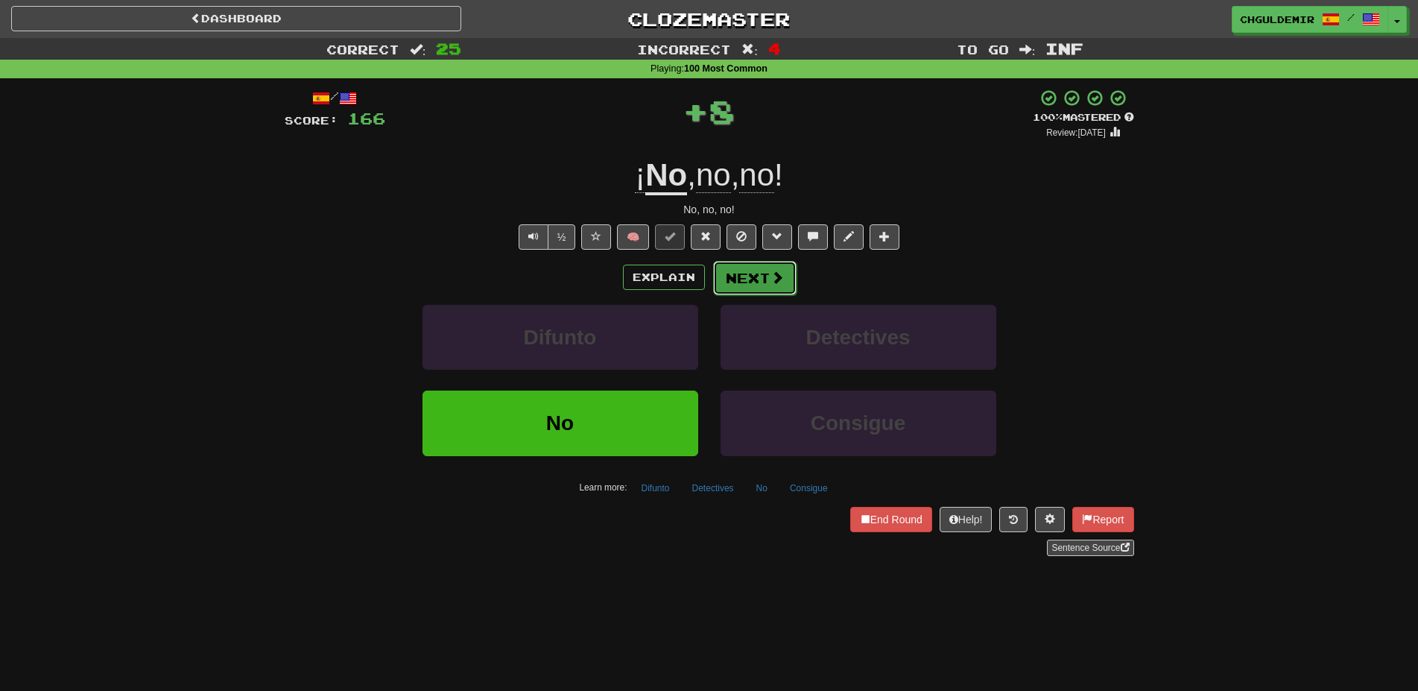
click at [756, 274] on button "Next" at bounding box center [754, 278] width 83 height 34
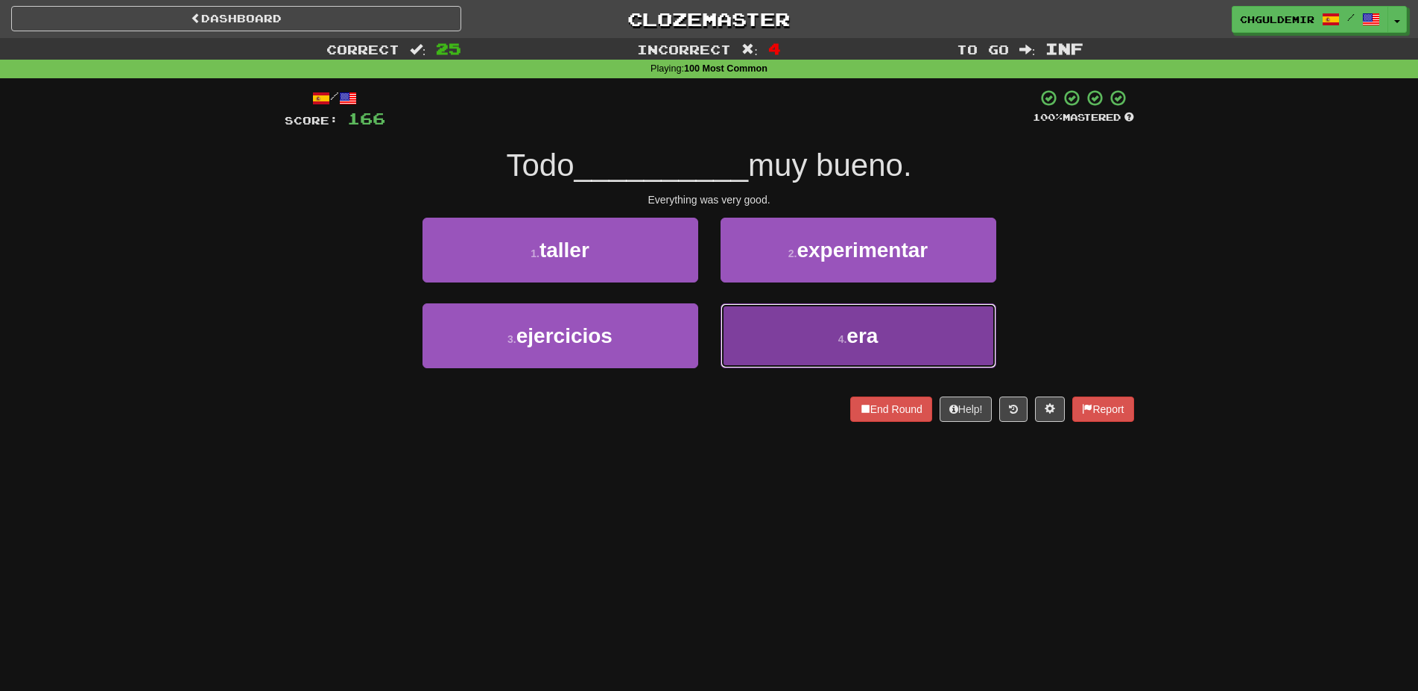
click at [760, 326] on button "4 . era" at bounding box center [858, 335] width 276 height 65
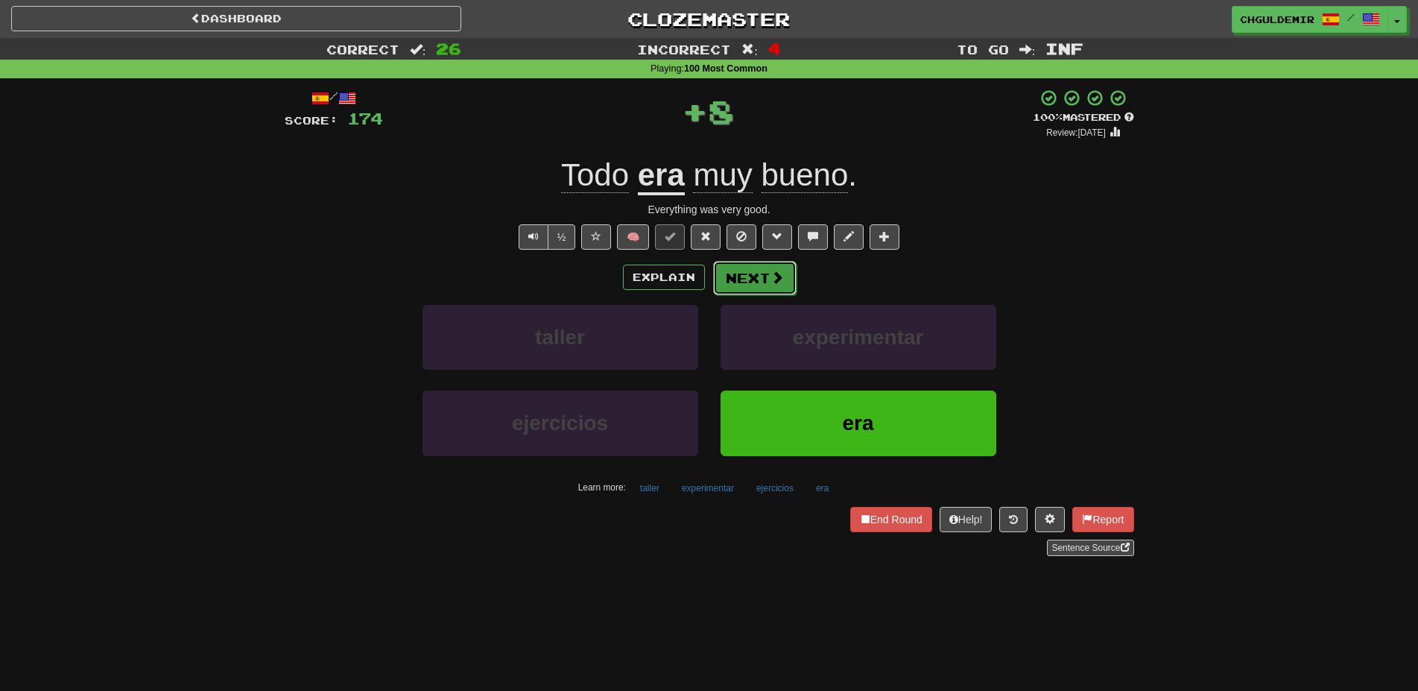
click at [753, 271] on button "Next" at bounding box center [754, 278] width 83 height 34
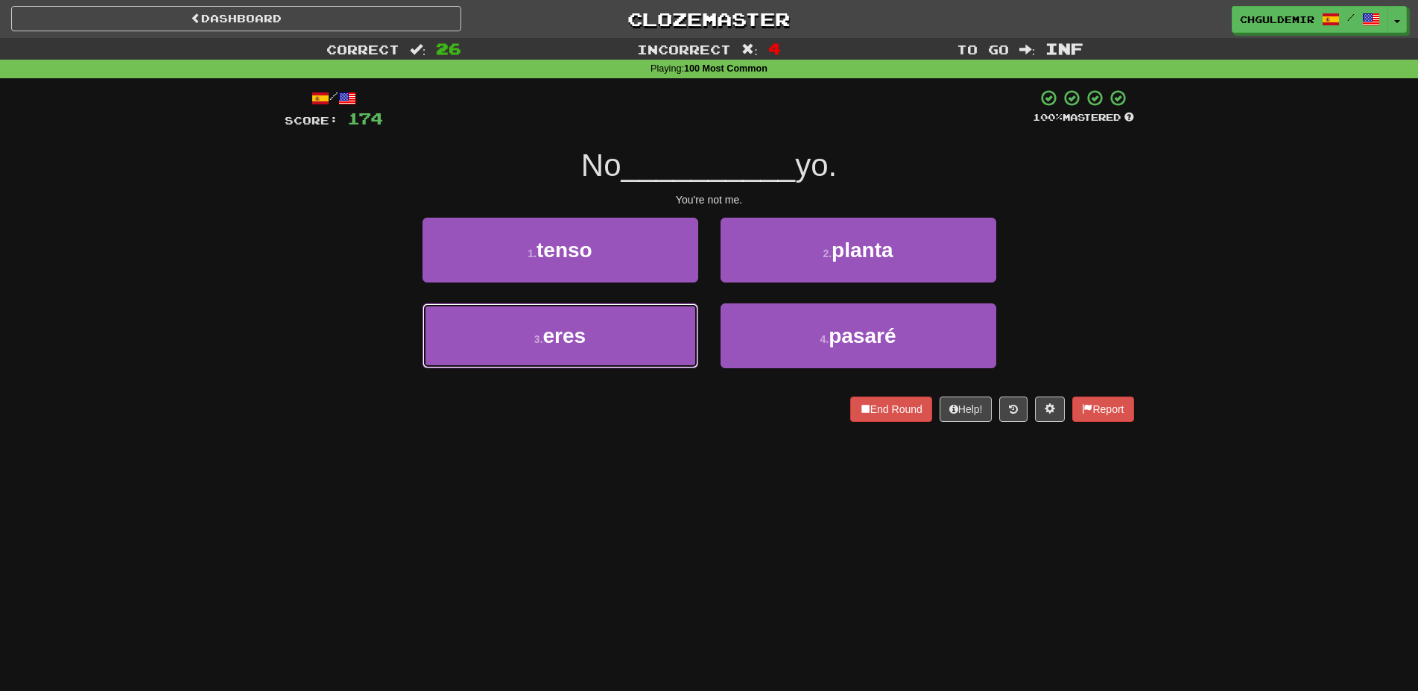
click at [668, 319] on button "3 . eres" at bounding box center [560, 335] width 276 height 65
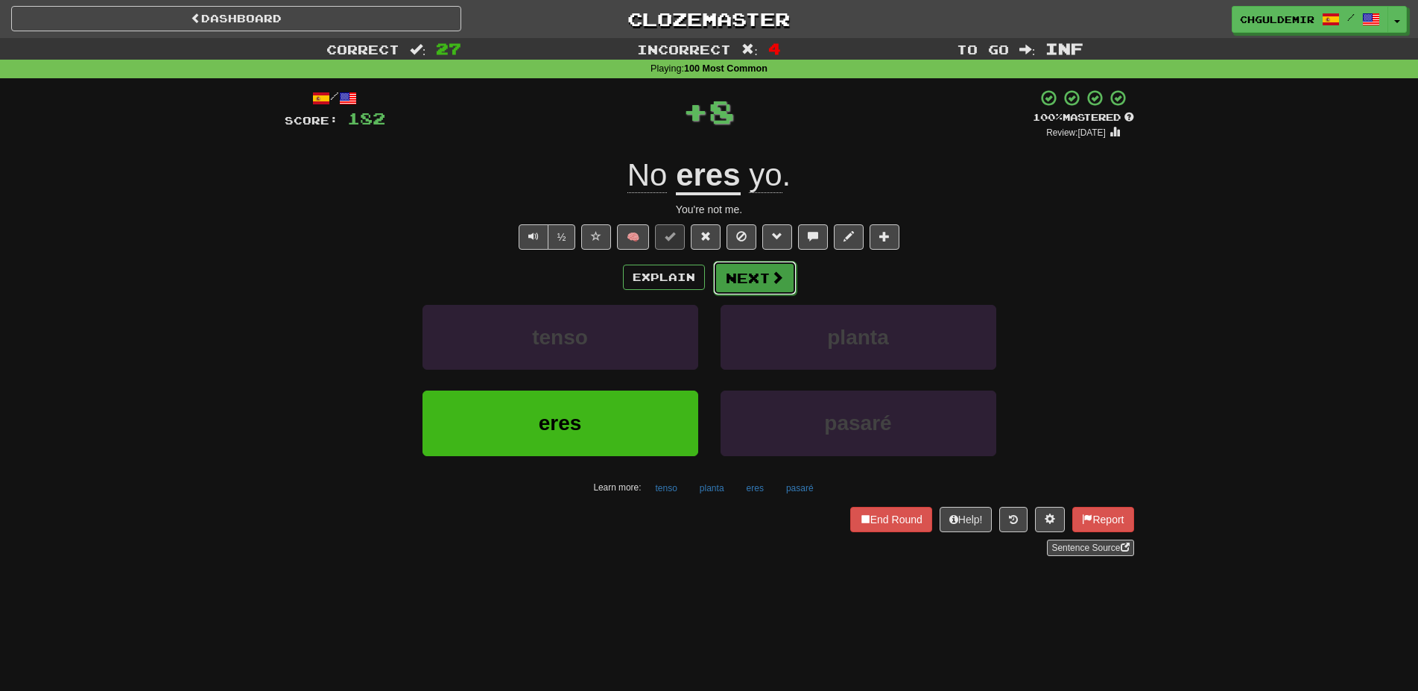
click at [770, 273] on span at bounding box center [776, 276] width 13 height 13
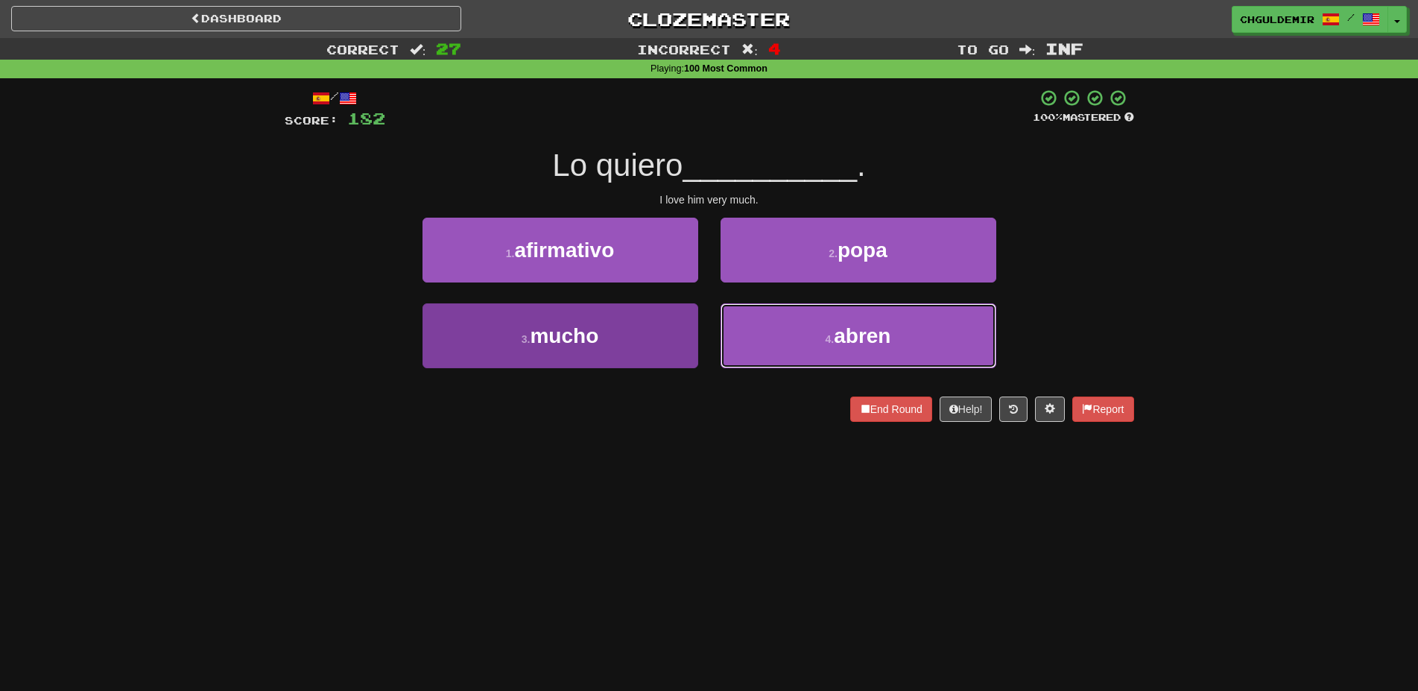
drag, startPoint x: 762, startPoint y: 334, endPoint x: 598, endPoint y: 346, distance: 164.4
click at [598, 346] on div "3 . mucho 4 . abren" at bounding box center [709, 346] width 894 height 86
click at [598, 342] on span "mucho" at bounding box center [564, 335] width 69 height 23
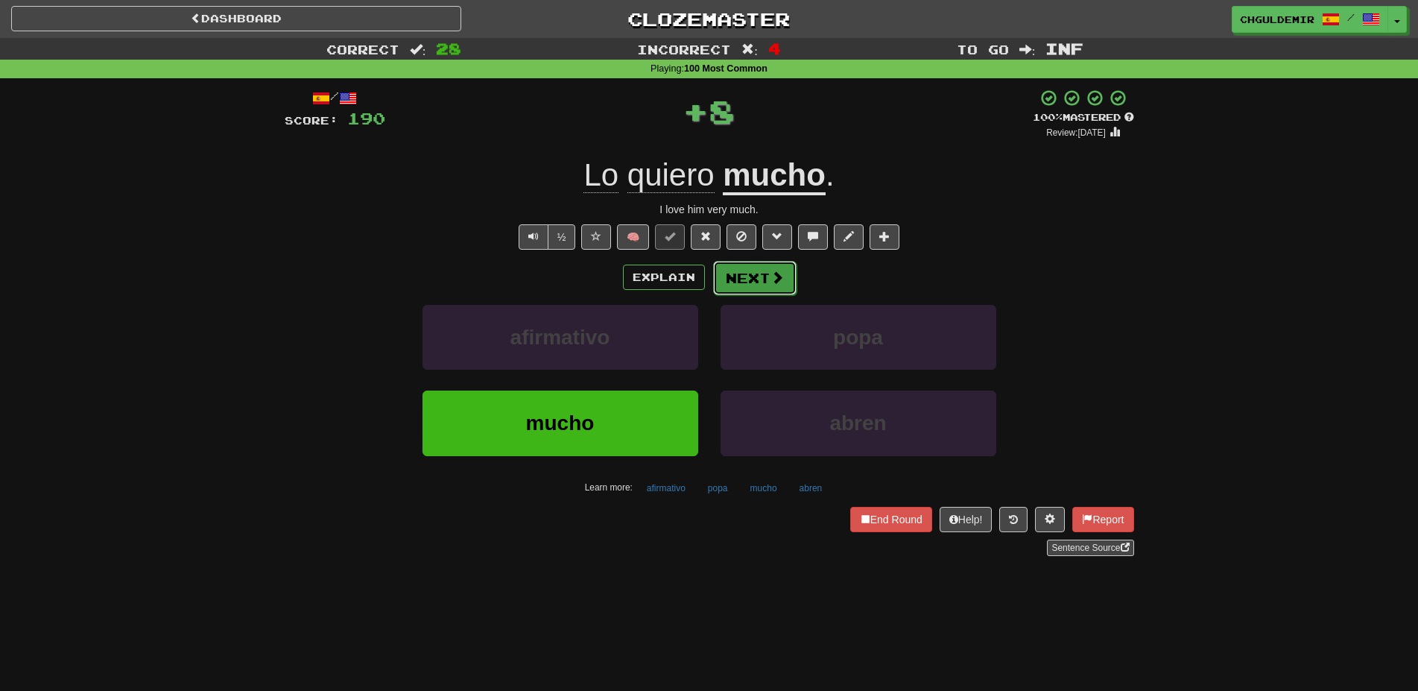
click at [779, 271] on span at bounding box center [776, 276] width 13 height 13
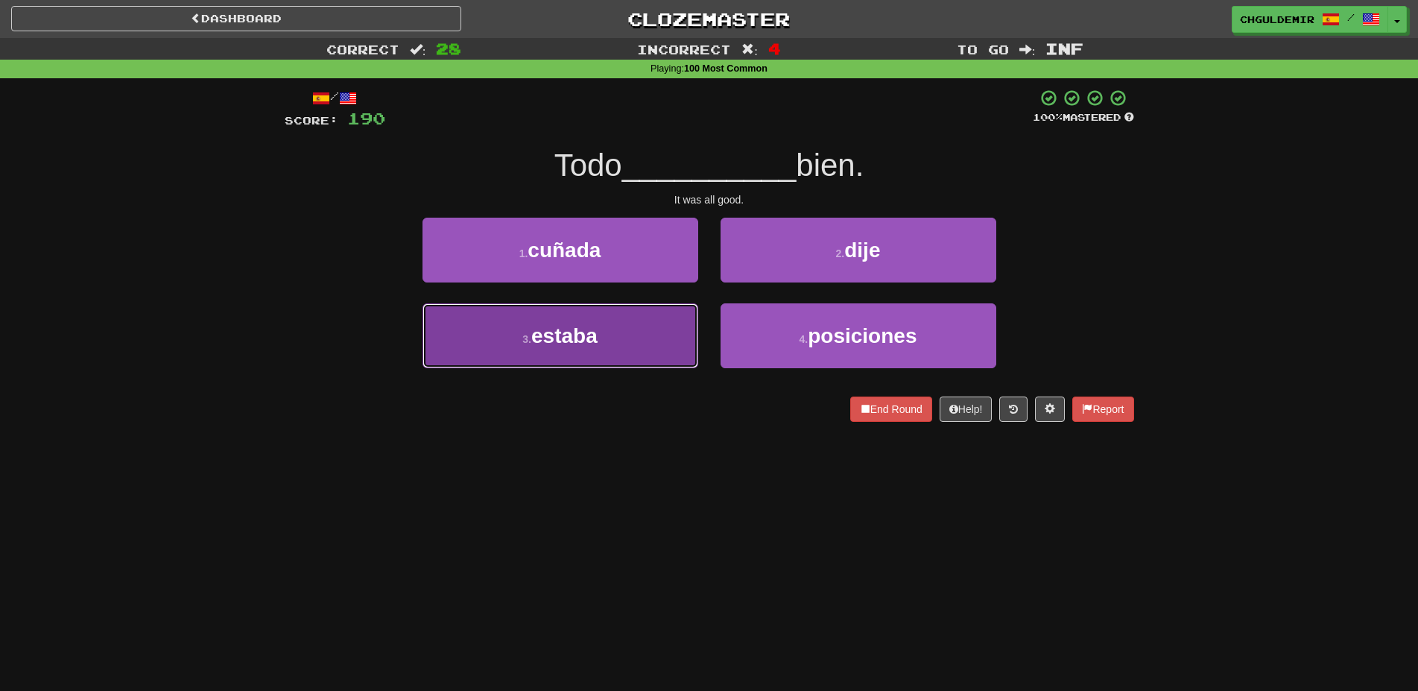
click at [679, 312] on button "3 . estaba" at bounding box center [560, 335] width 276 height 65
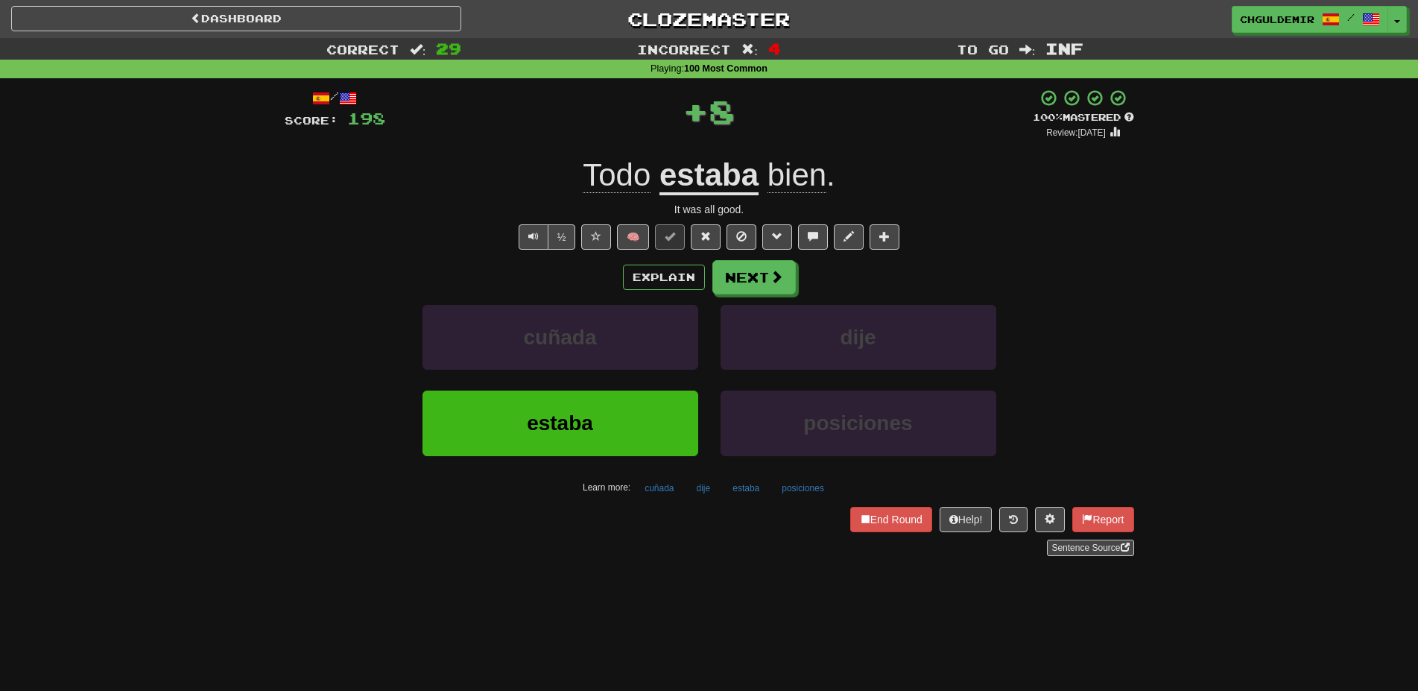
click at [776, 252] on div "/ Score: 198 + 8 100 % Mastered Review: 2026-03-19 Todo estaba bien . It was al…" at bounding box center [709, 322] width 849 height 467
click at [774, 285] on button "Next" at bounding box center [754, 278] width 83 height 34
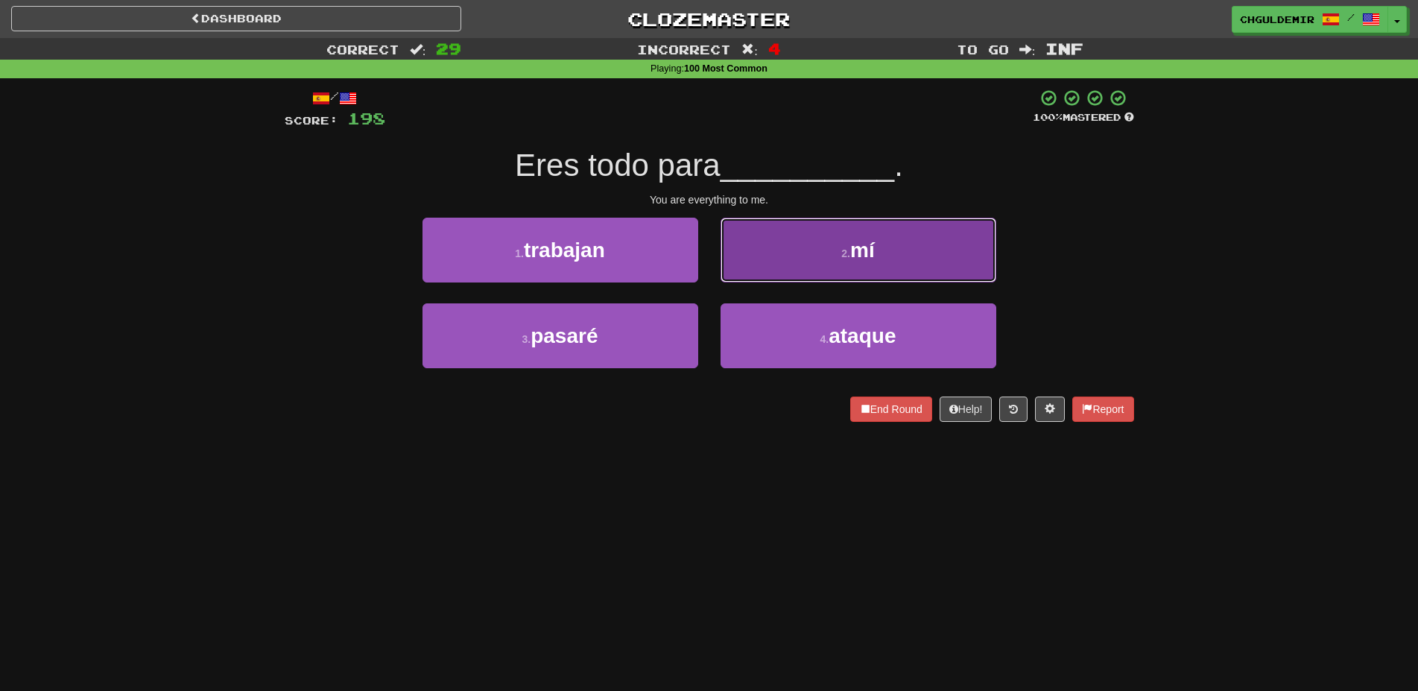
click at [805, 276] on button "2 . mí" at bounding box center [858, 250] width 276 height 65
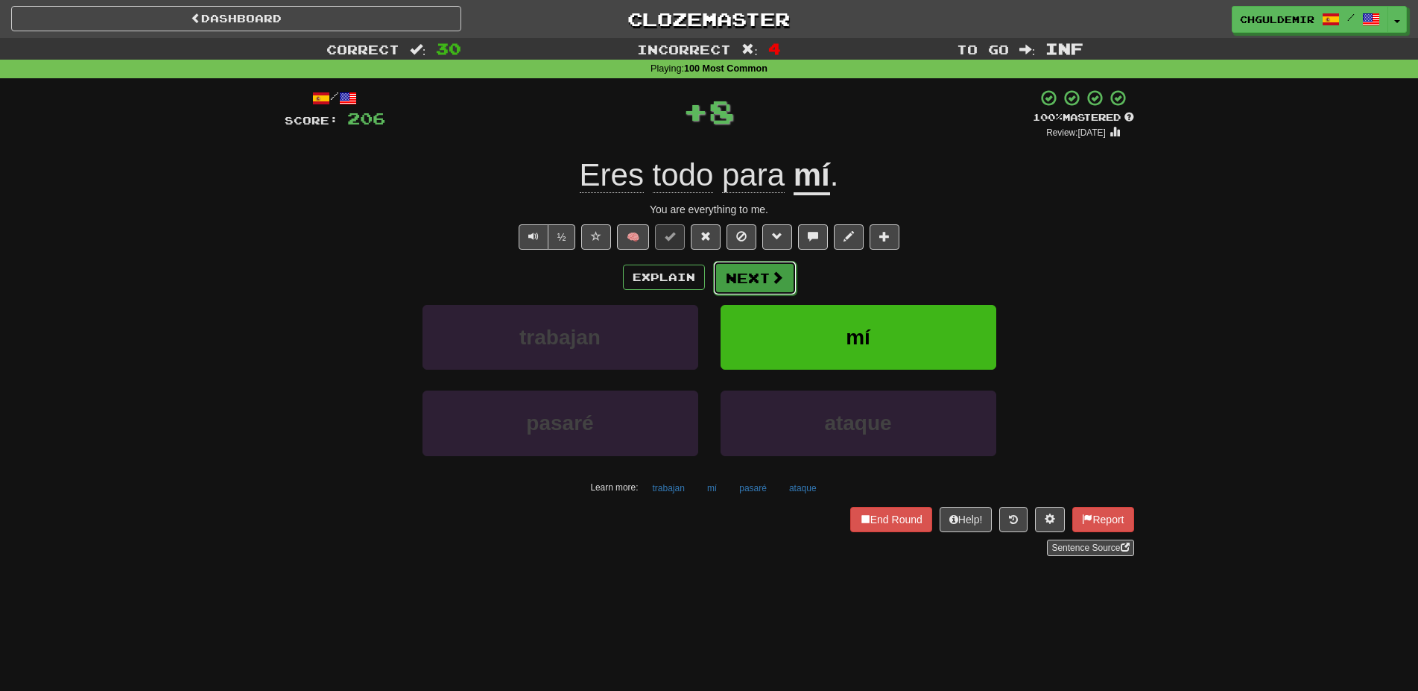
click at [732, 286] on button "Next" at bounding box center [754, 278] width 83 height 34
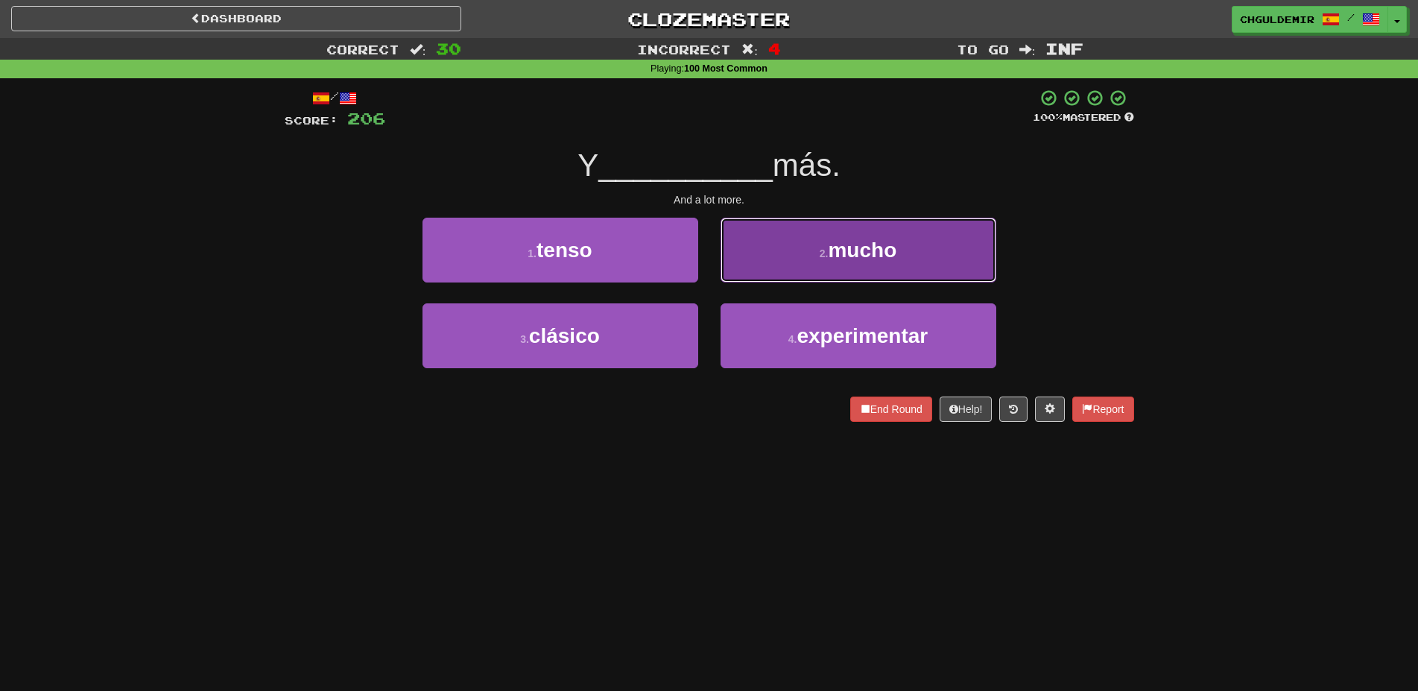
click at [763, 272] on button "2 . mucho" at bounding box center [858, 250] width 276 height 65
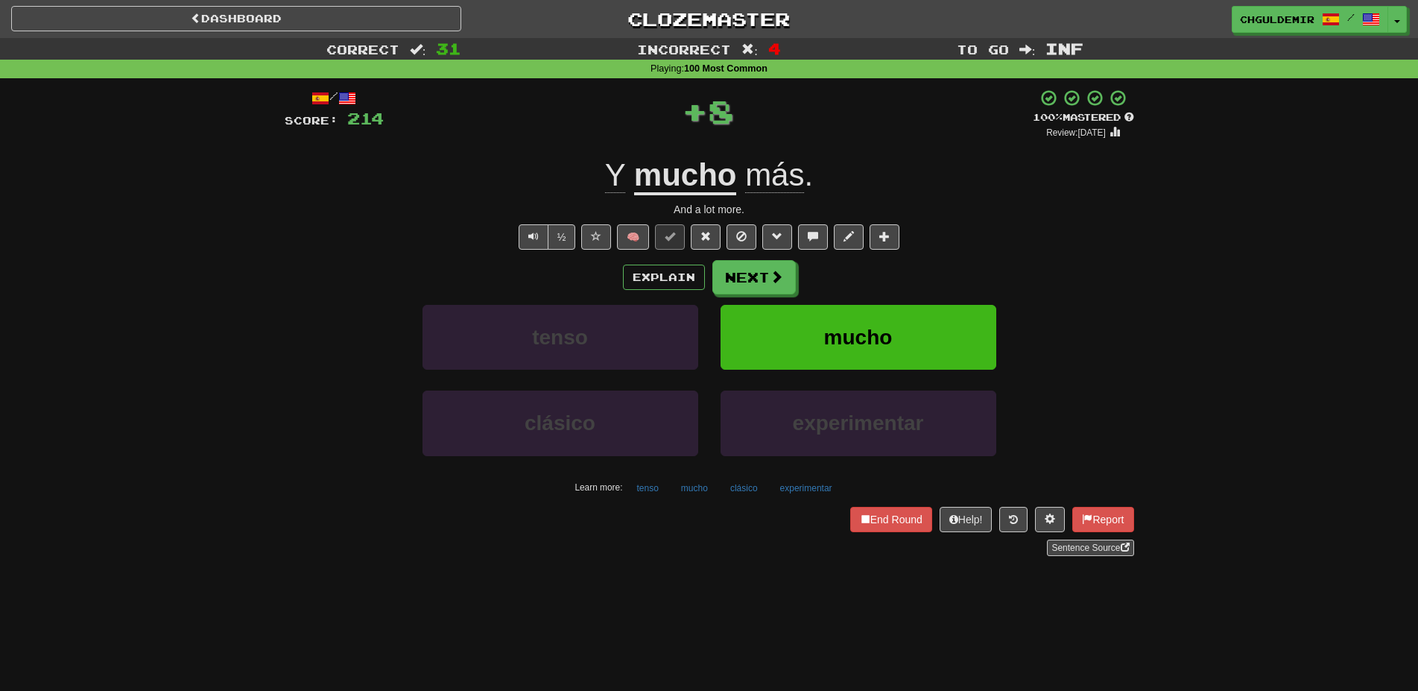
click at [755, 279] on button "Next" at bounding box center [753, 277] width 83 height 34
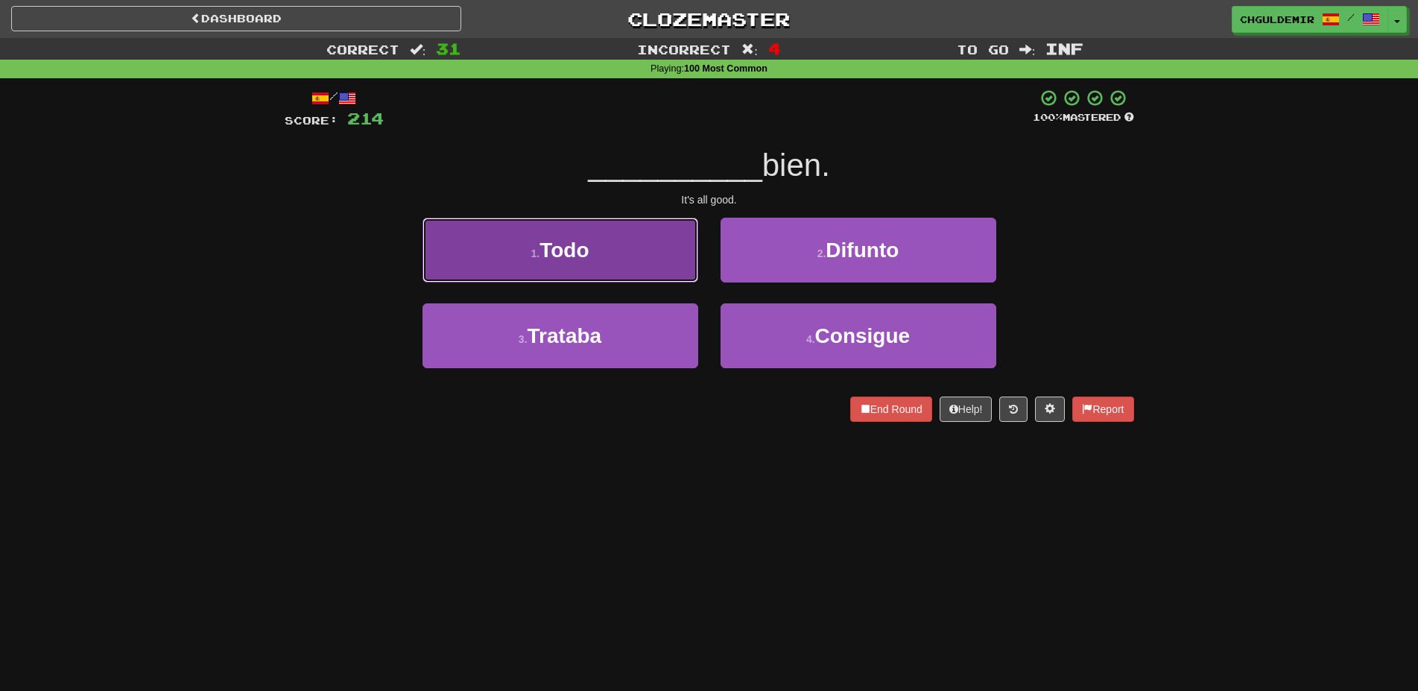
click at [631, 276] on button "1 . Todo" at bounding box center [560, 250] width 276 height 65
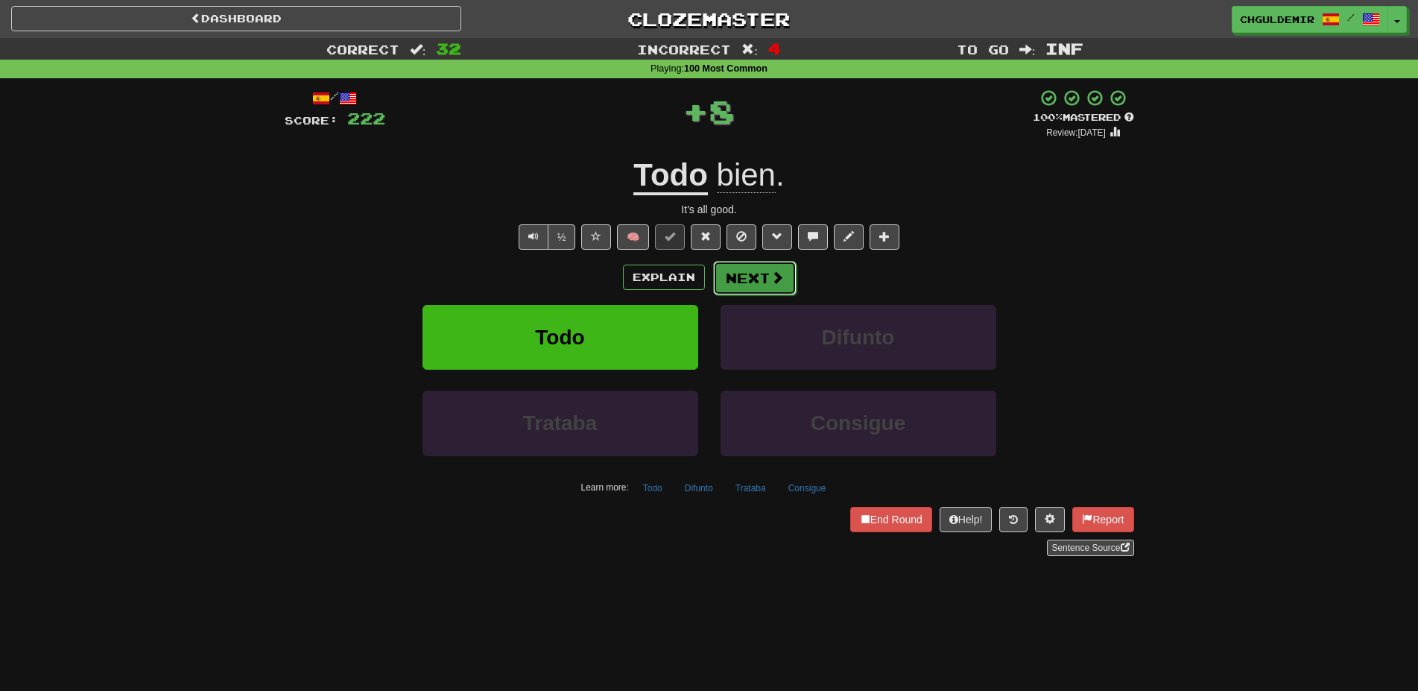
click at [735, 273] on button "Next" at bounding box center [754, 278] width 83 height 34
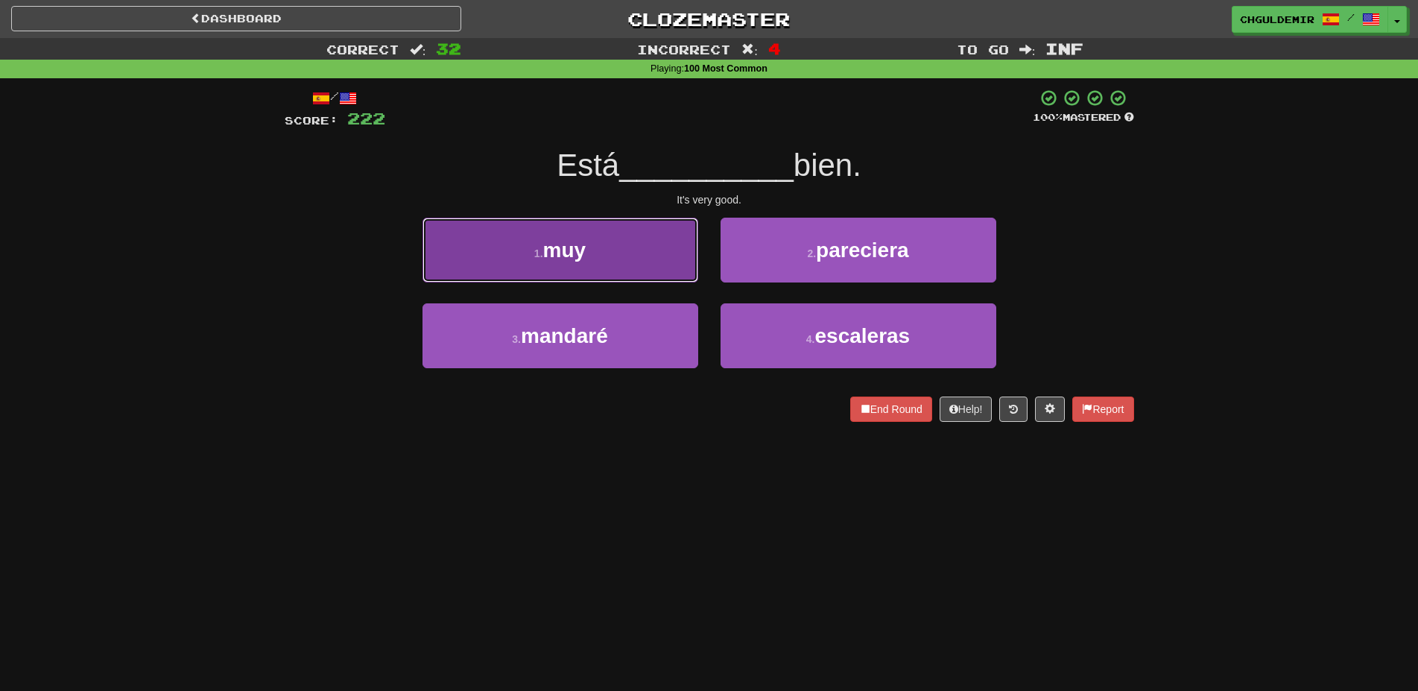
drag, startPoint x: 633, startPoint y: 276, endPoint x: 663, endPoint y: 279, distance: 30.7
click at [636, 276] on button "1 . muy" at bounding box center [560, 250] width 276 height 65
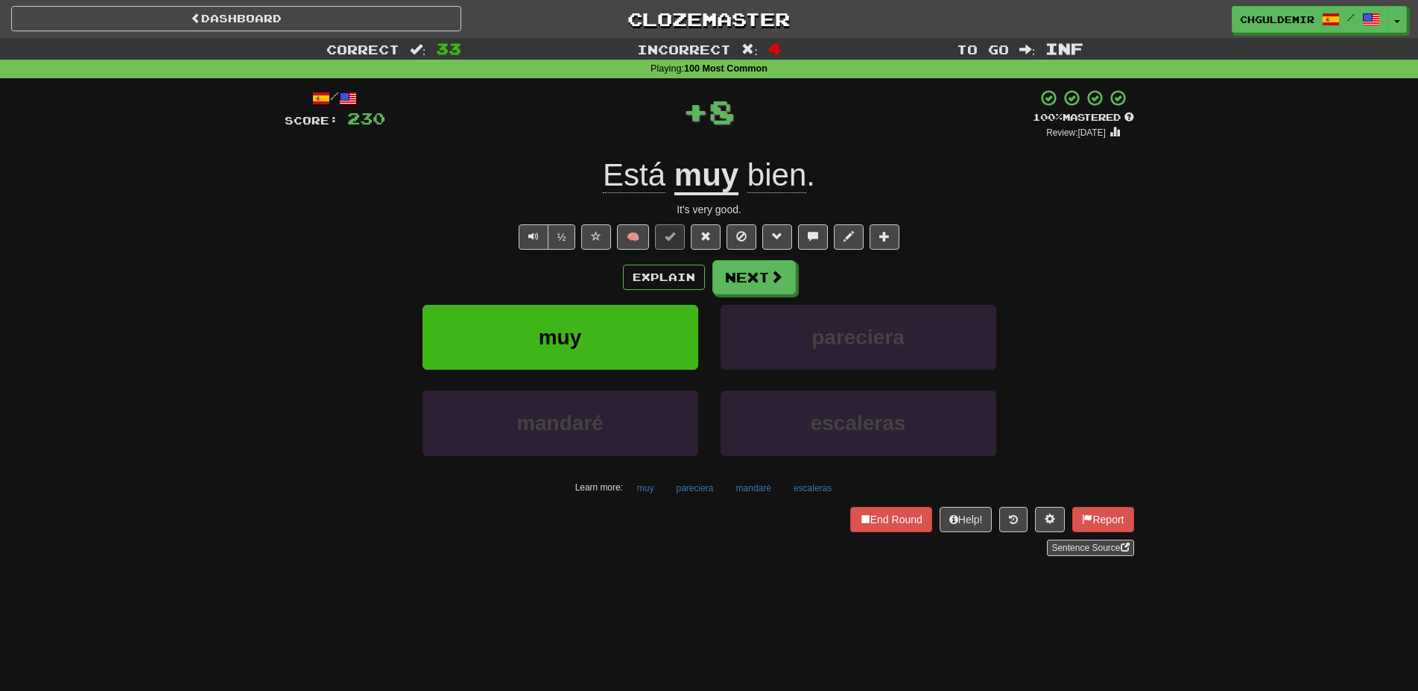
click at [758, 281] on button "Next" at bounding box center [753, 277] width 83 height 34
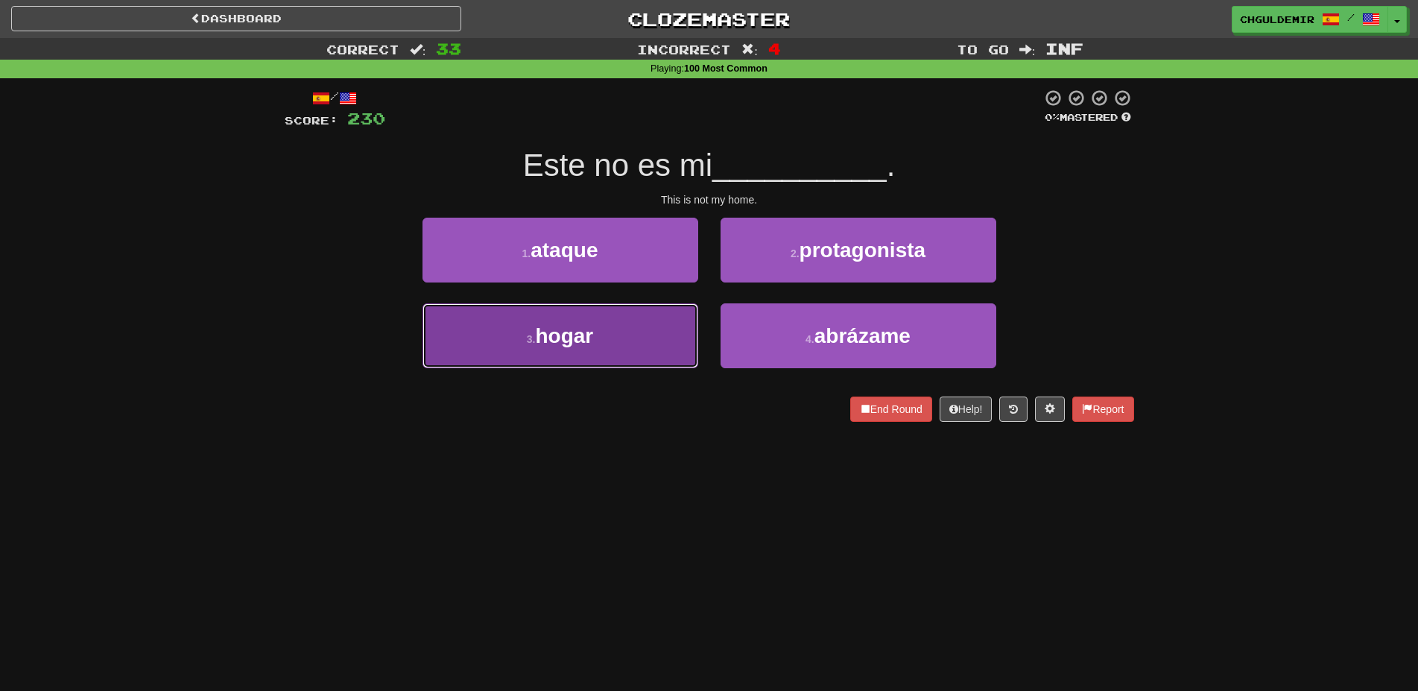
click at [647, 326] on button "3 . hogar" at bounding box center [560, 335] width 276 height 65
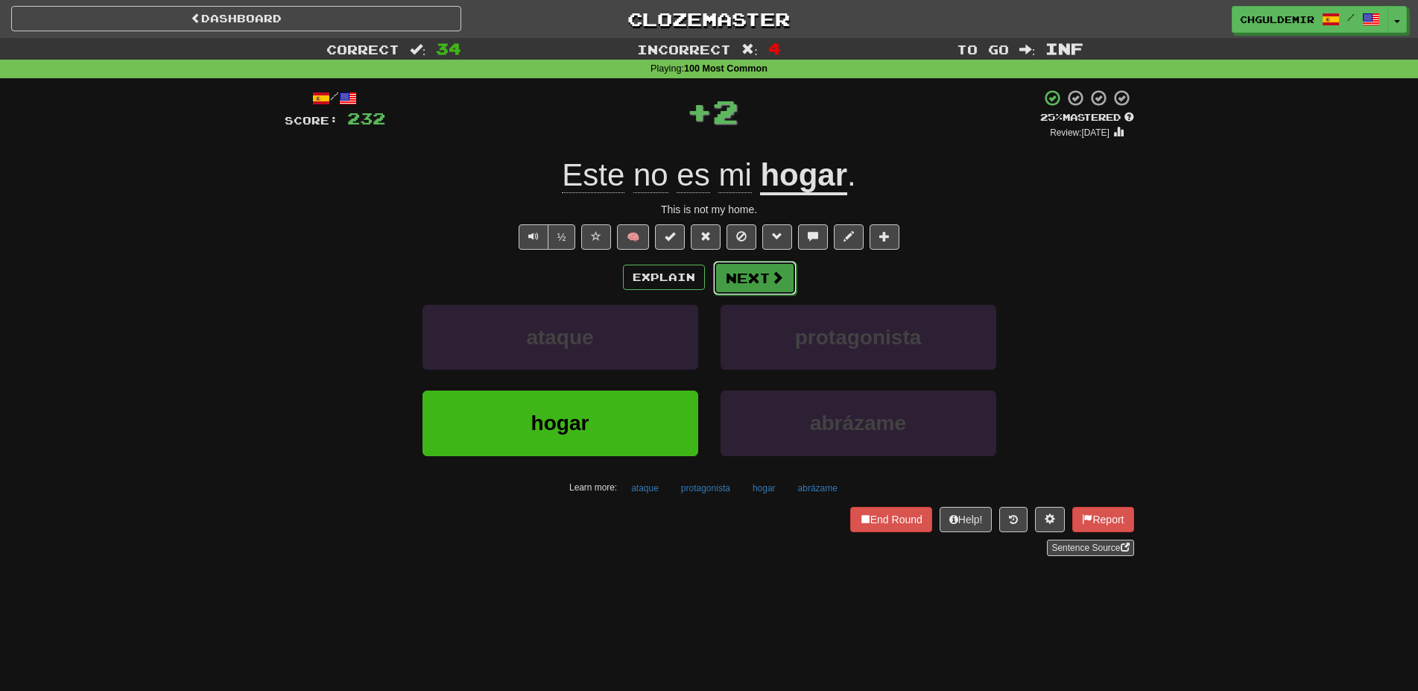
click at [759, 291] on button "Next" at bounding box center [754, 278] width 83 height 34
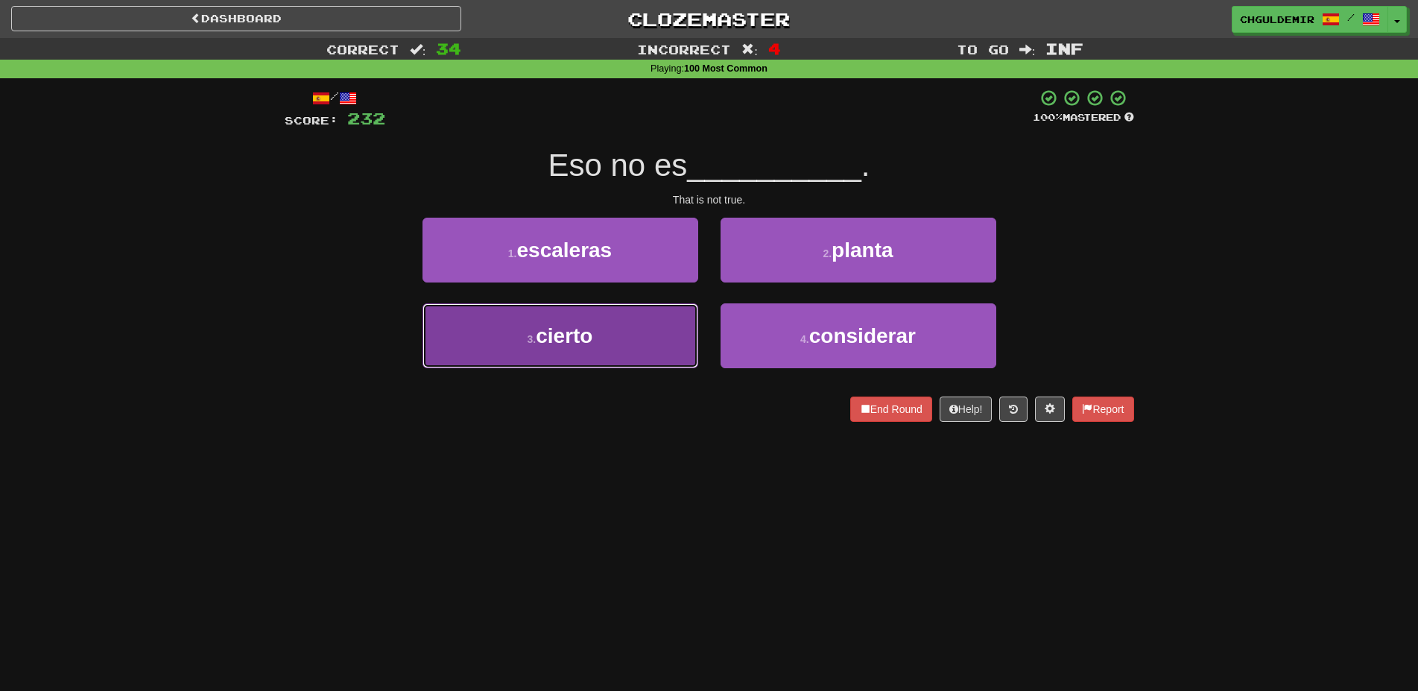
click at [647, 329] on button "3 . cierto" at bounding box center [560, 335] width 276 height 65
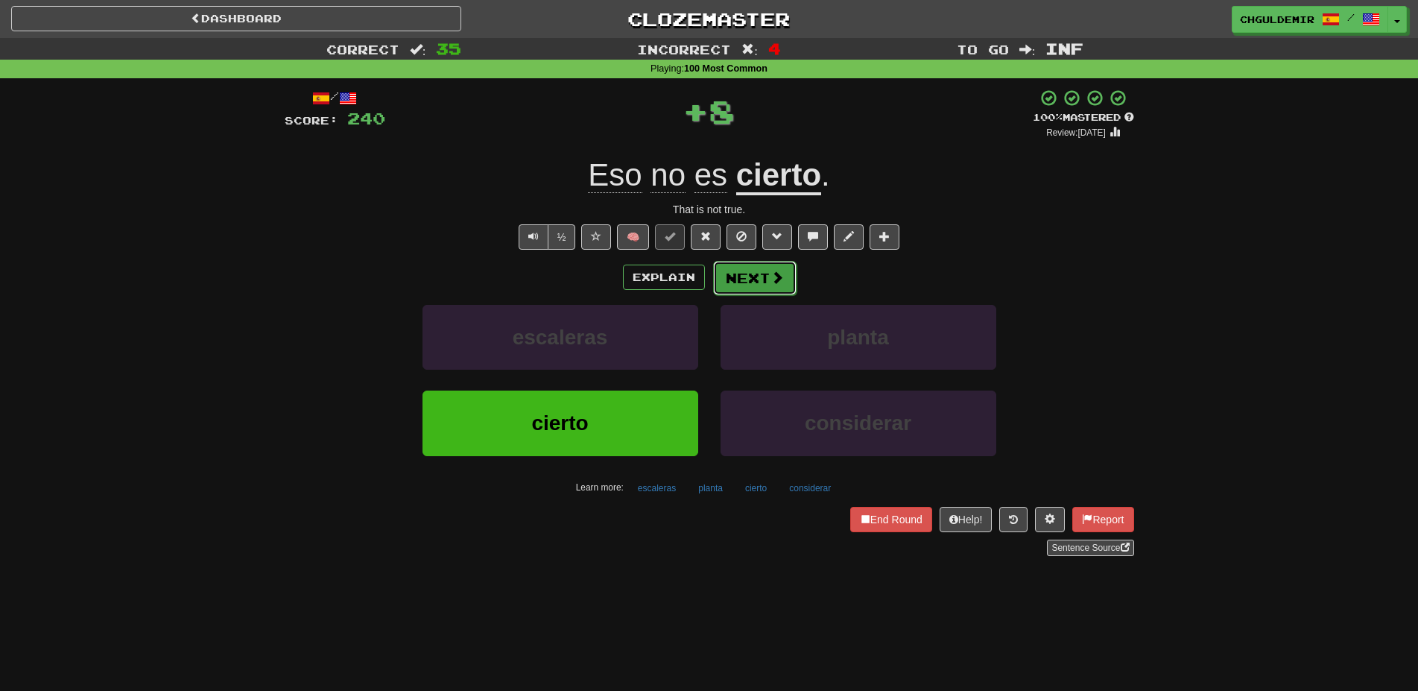
click at [755, 279] on button "Next" at bounding box center [754, 278] width 83 height 34
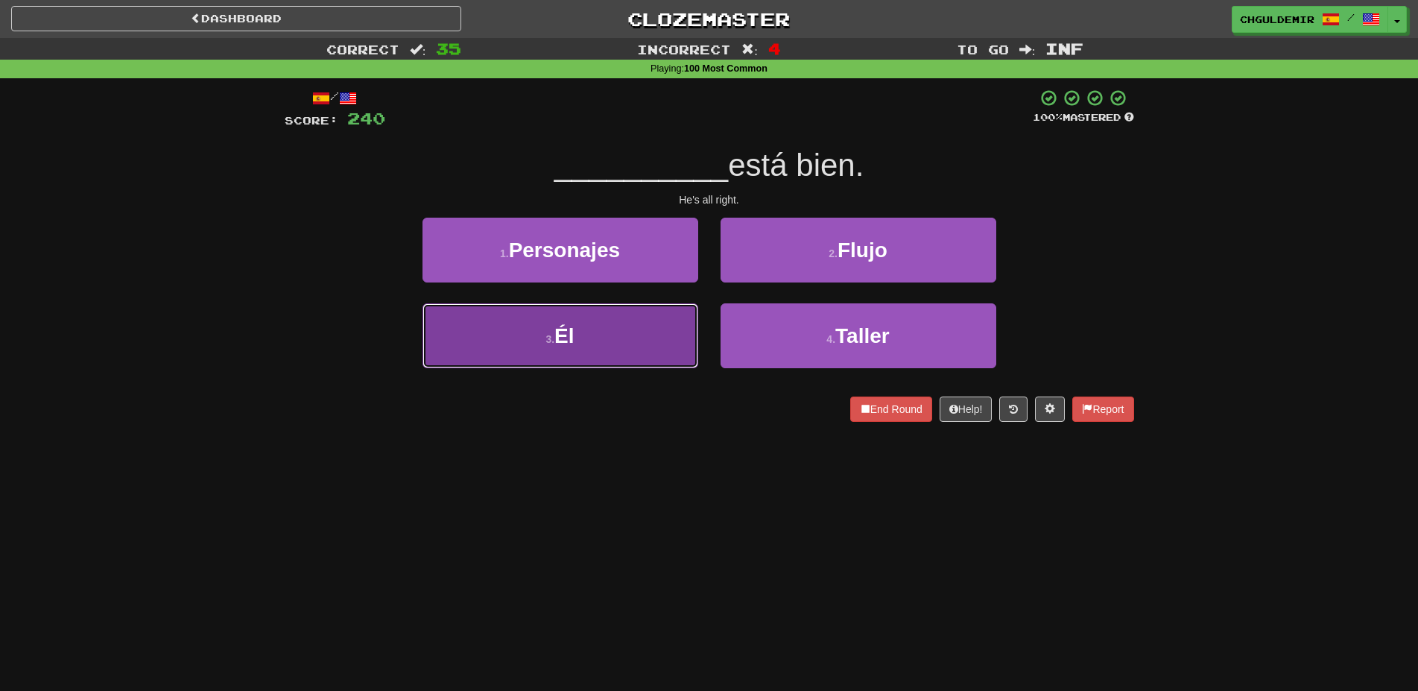
click at [665, 323] on button "3 . Él" at bounding box center [560, 335] width 276 height 65
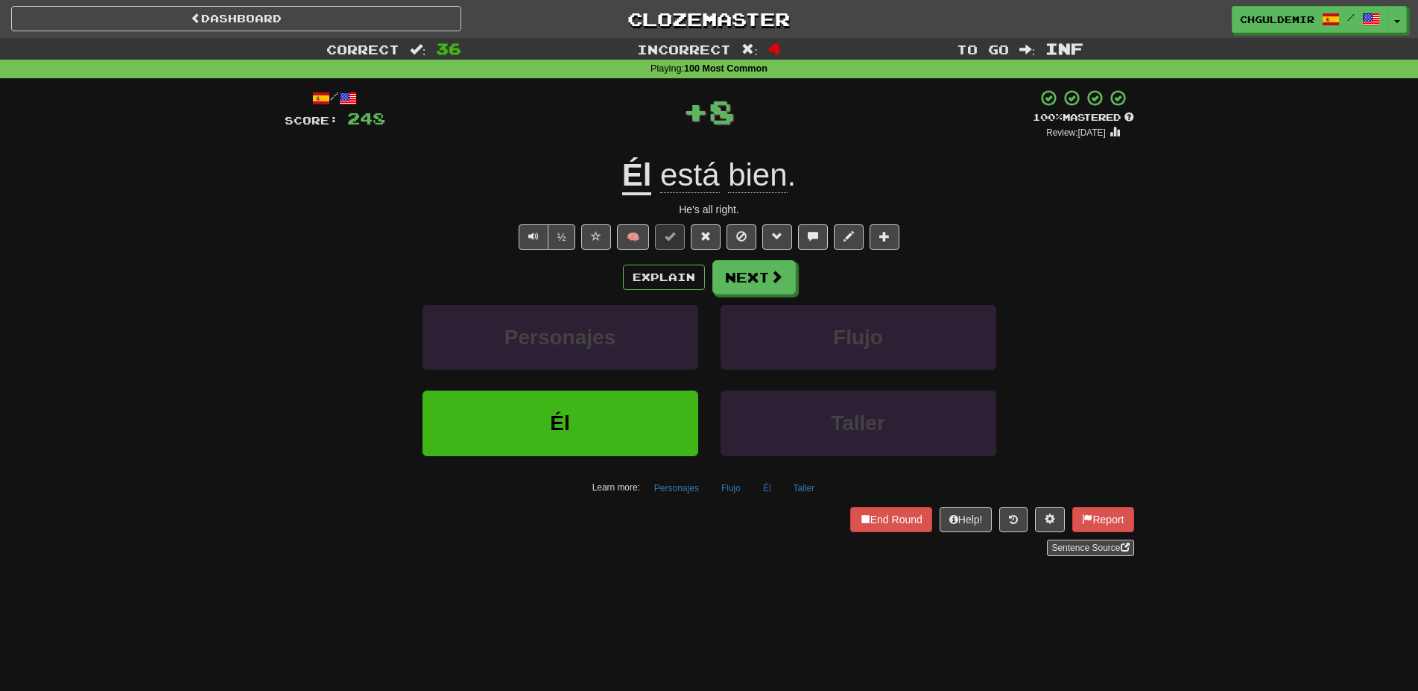
click at [732, 280] on button "Next" at bounding box center [753, 277] width 83 height 34
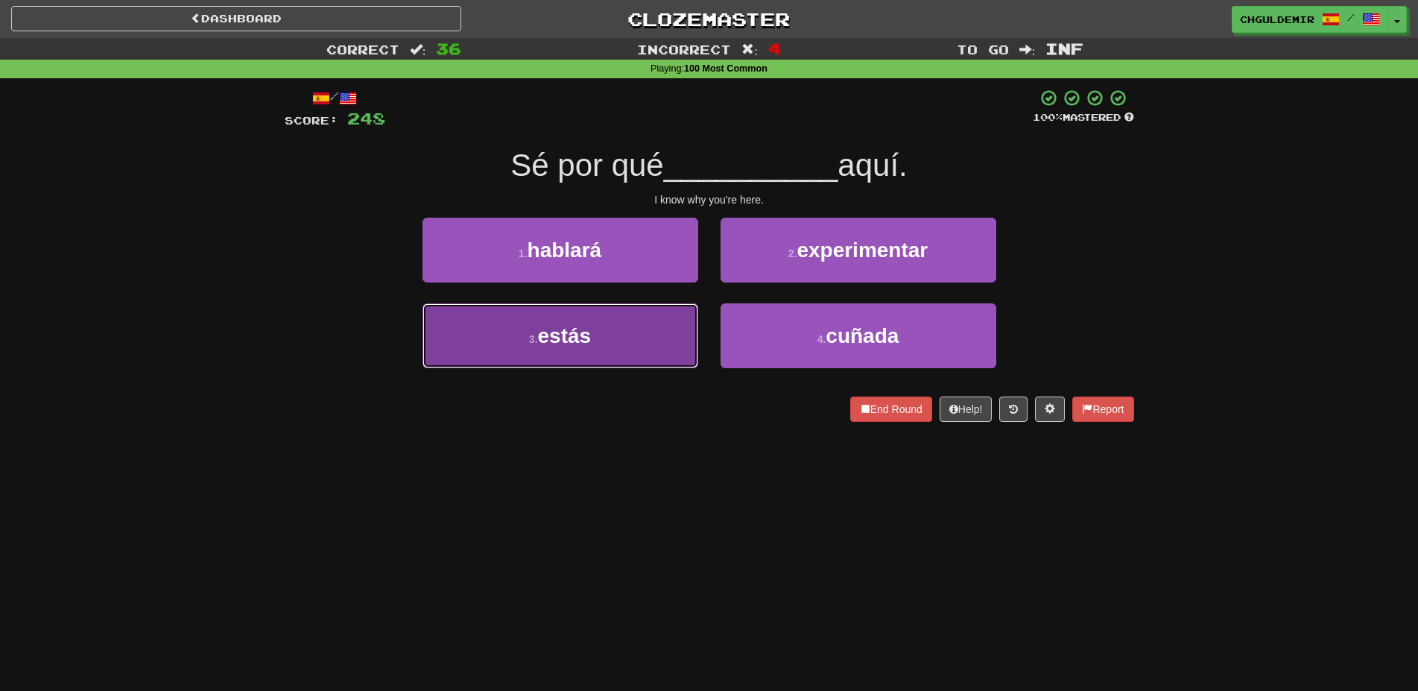
drag, startPoint x: 641, startPoint y: 326, endPoint x: 697, endPoint y: 298, distance: 62.3
click at [641, 325] on button "3 . estás" at bounding box center [560, 335] width 276 height 65
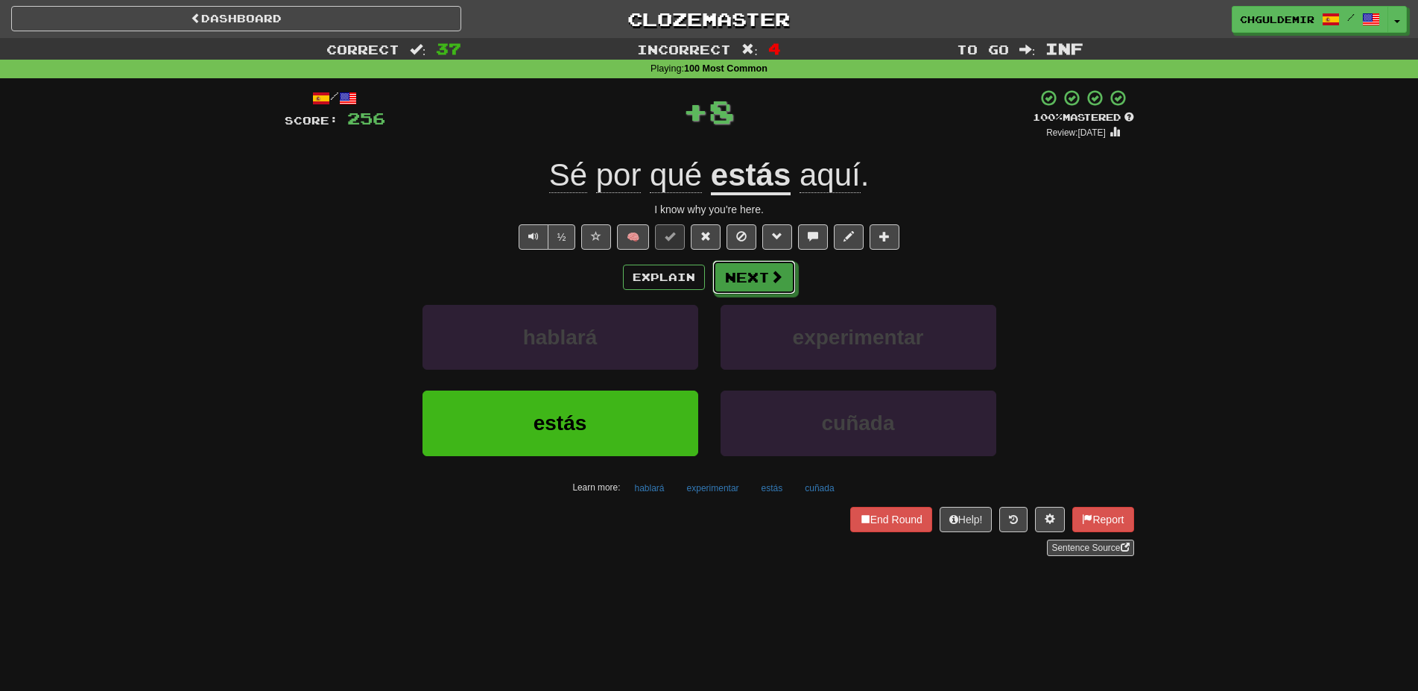
click at [753, 269] on button "Next" at bounding box center [753, 277] width 83 height 34
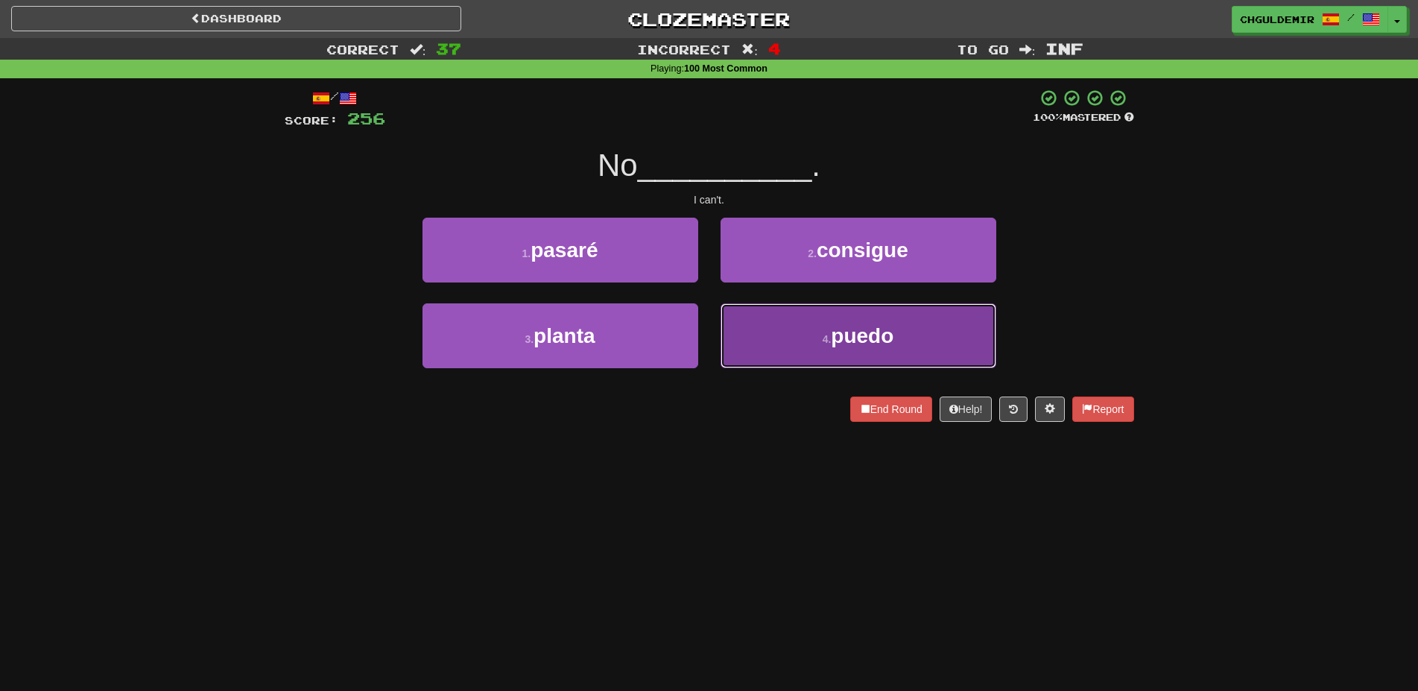
click at [780, 340] on button "4 . puedo" at bounding box center [858, 335] width 276 height 65
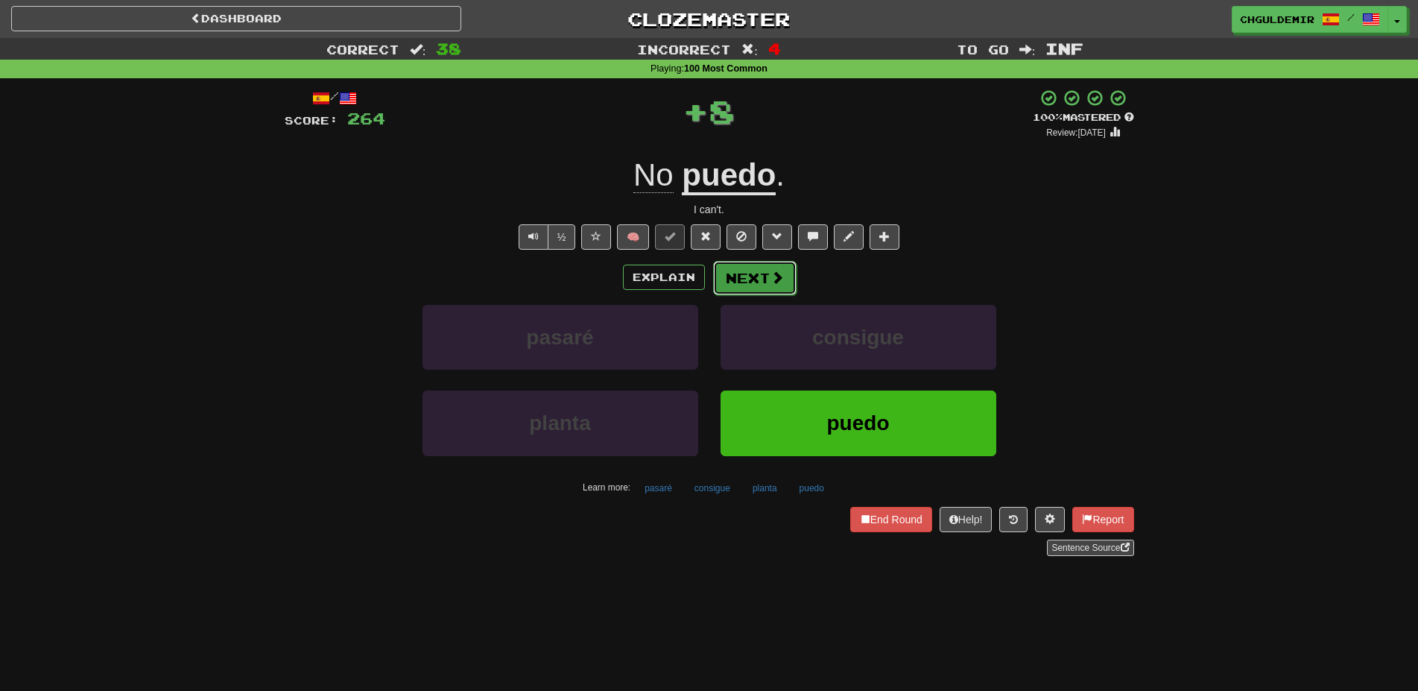
click at [726, 276] on button "Next" at bounding box center [754, 278] width 83 height 34
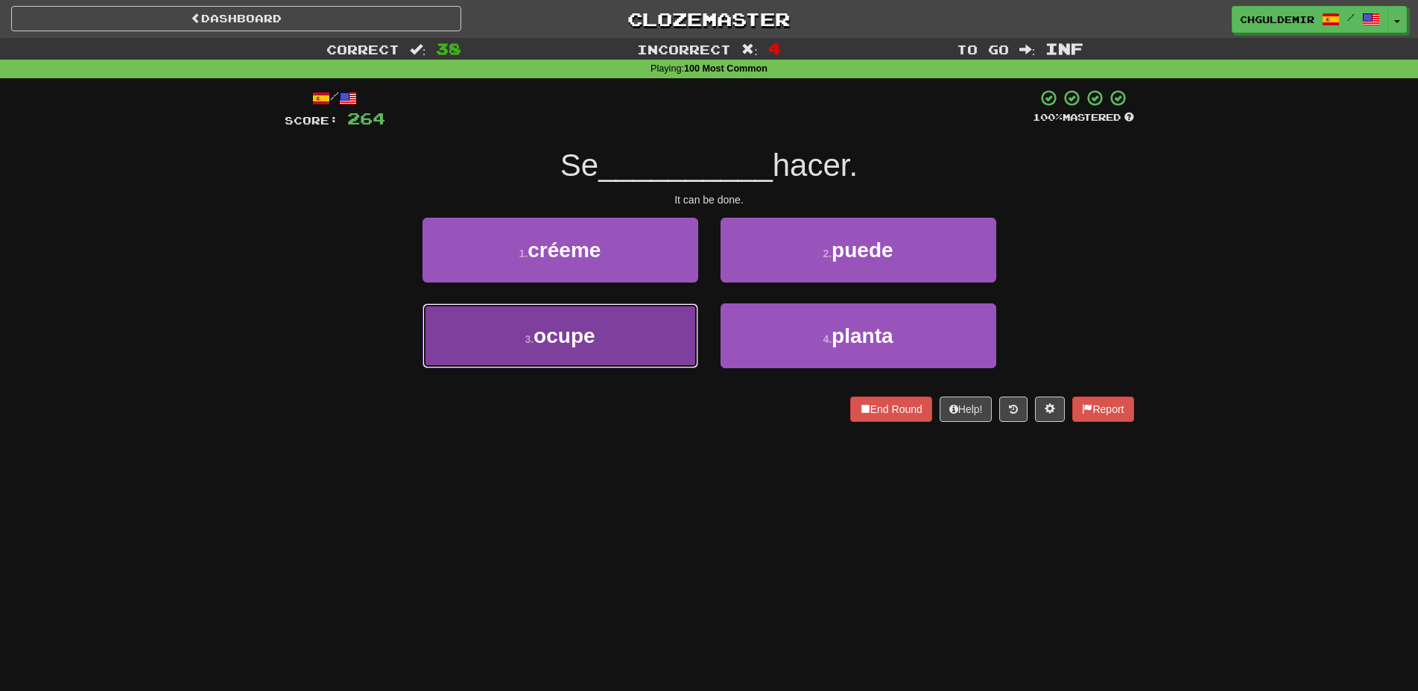
click at [624, 329] on button "3 . ocupe" at bounding box center [560, 335] width 276 height 65
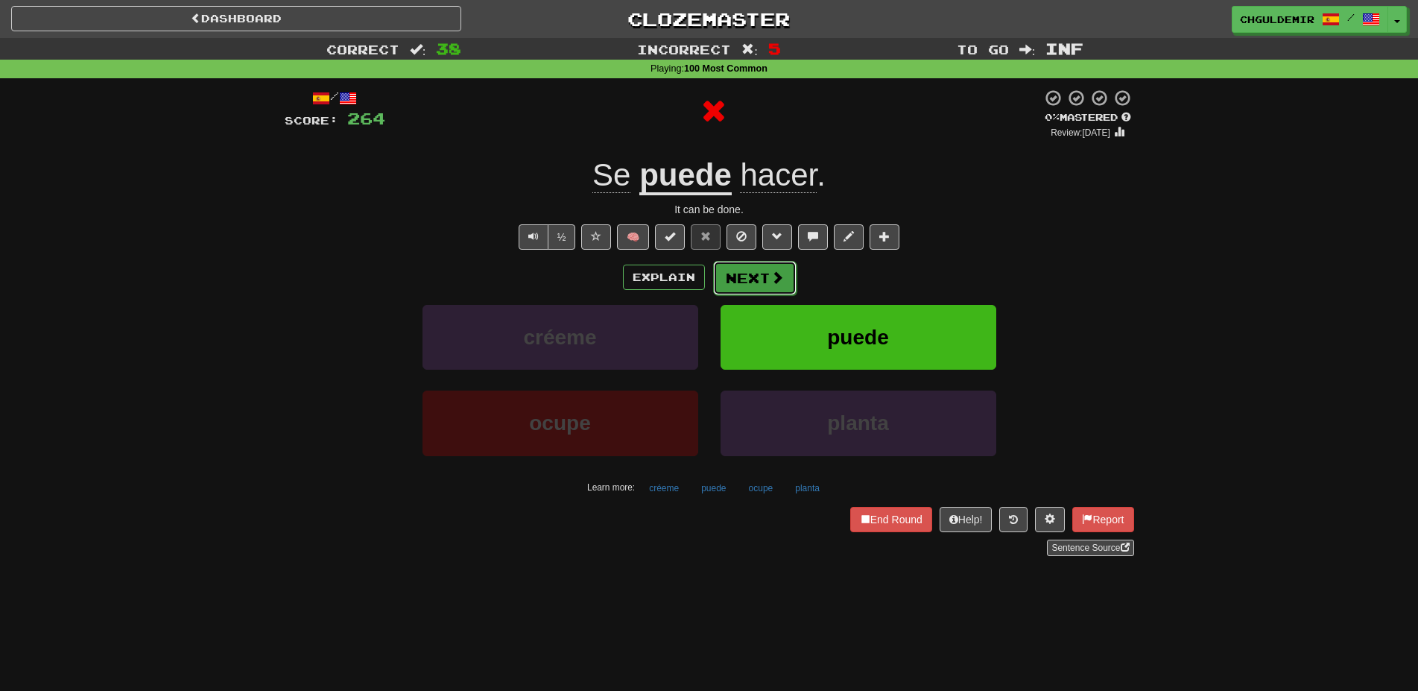
click at [736, 277] on button "Next" at bounding box center [754, 278] width 83 height 34
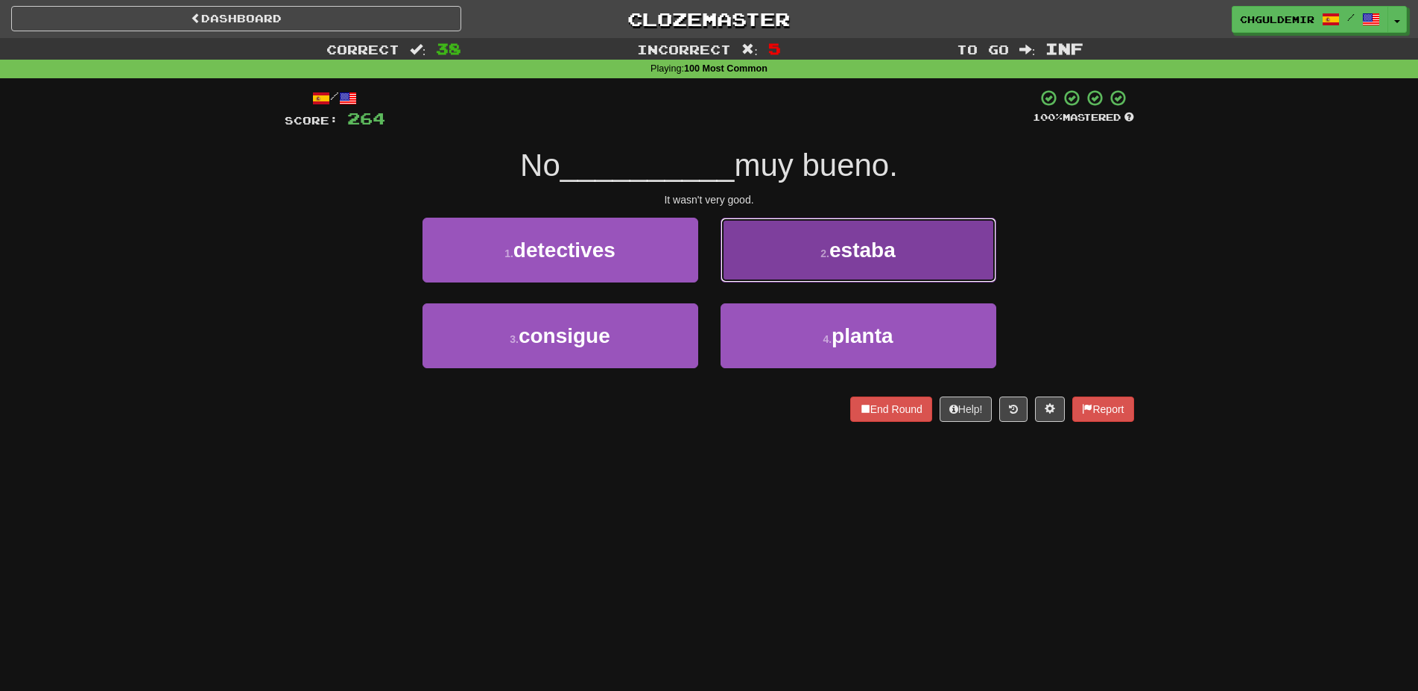
click at [772, 262] on button "2 . estaba" at bounding box center [858, 250] width 276 height 65
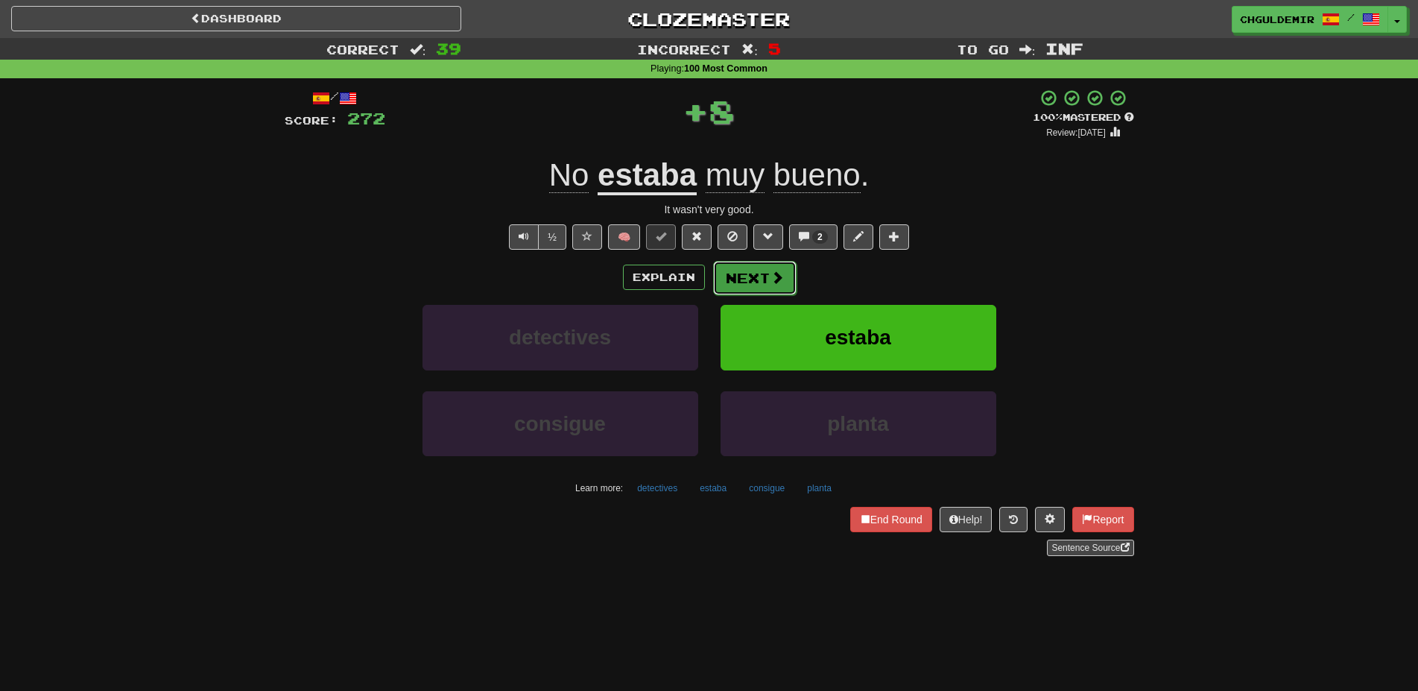
click at [762, 273] on button "Next" at bounding box center [754, 278] width 83 height 34
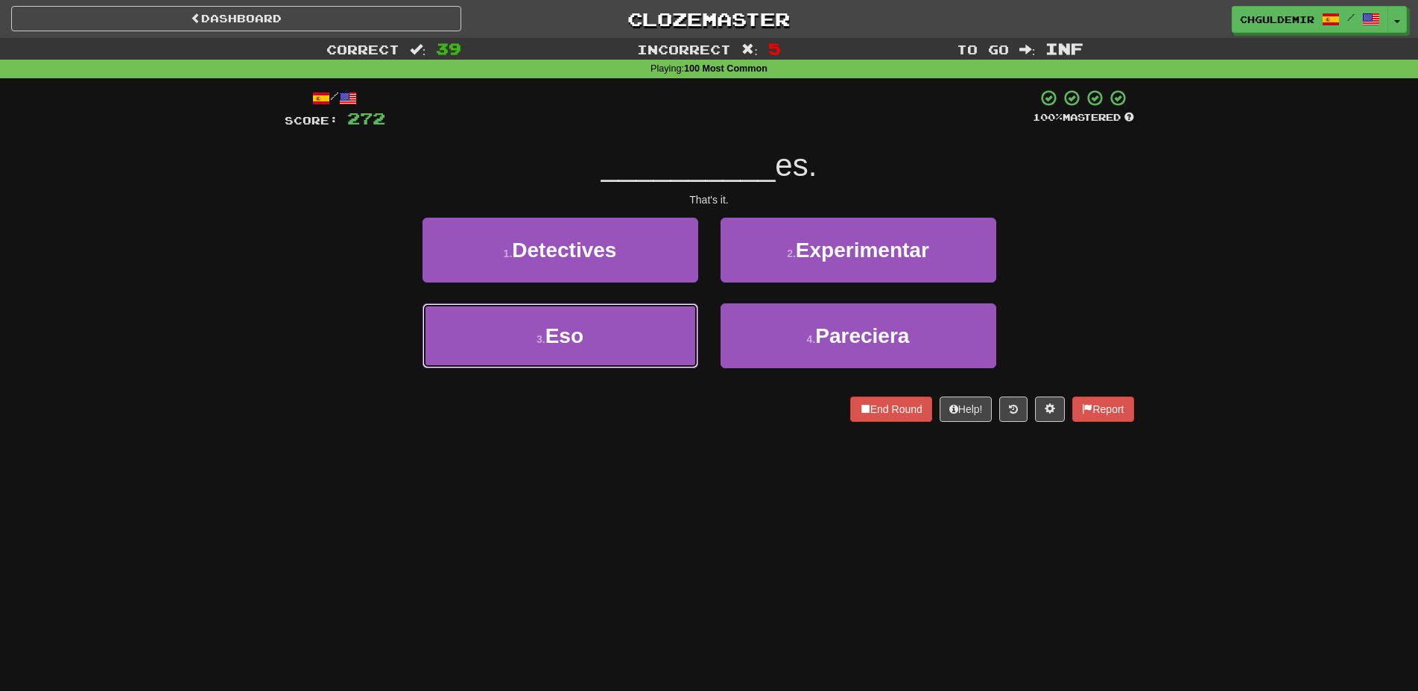
click at [639, 325] on button "3 . Eso" at bounding box center [560, 335] width 276 height 65
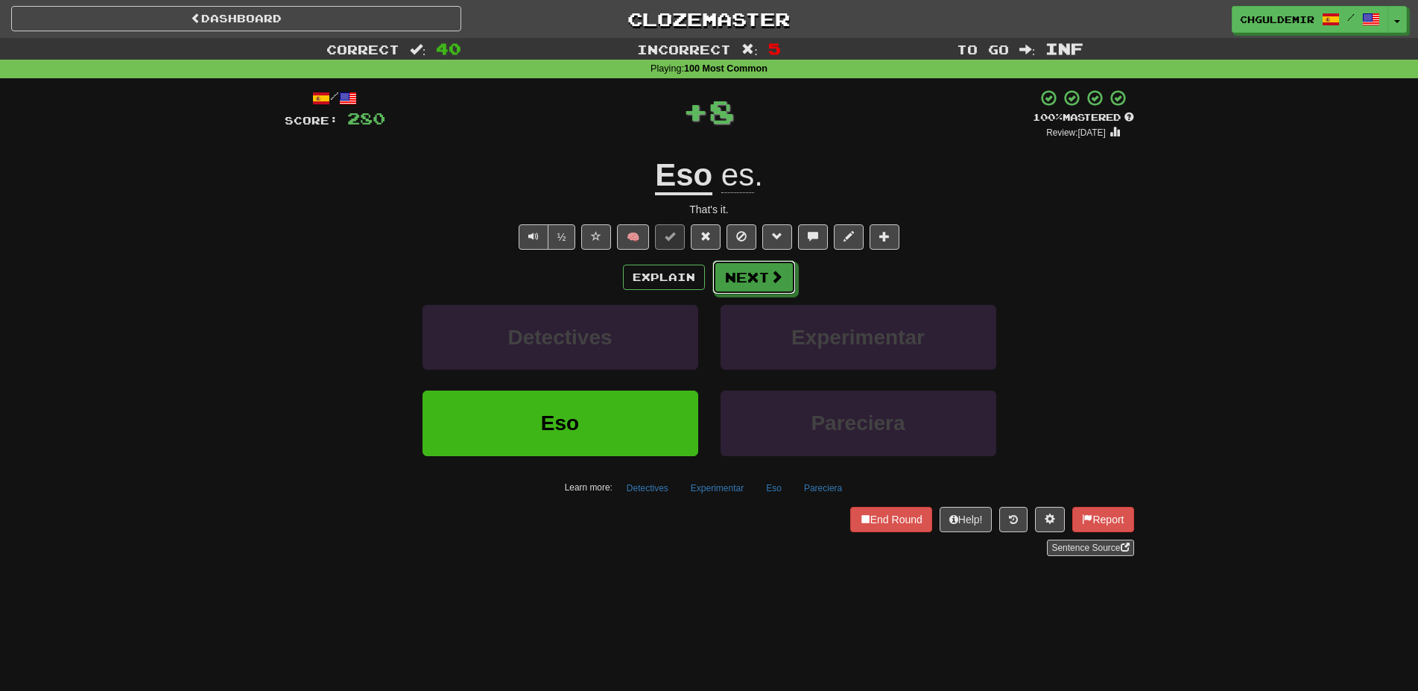
click at [767, 277] on button "Next" at bounding box center [753, 277] width 83 height 34
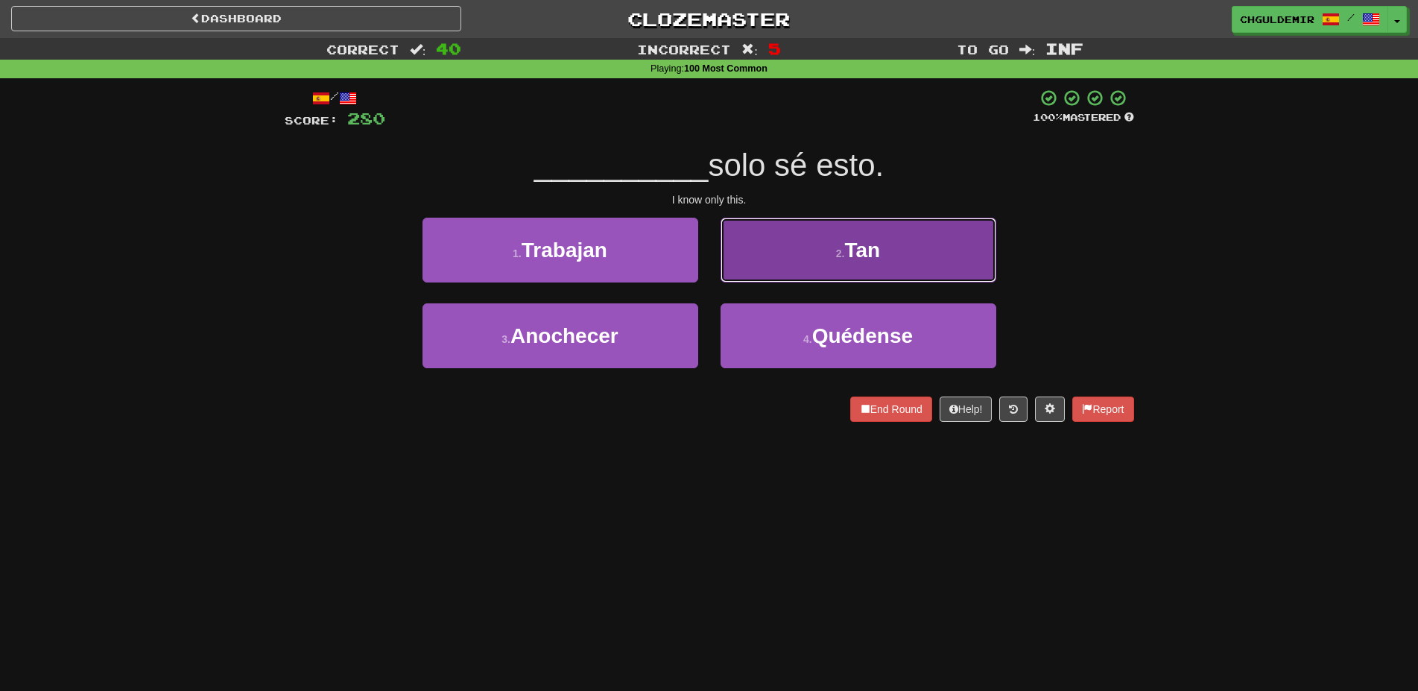
click at [769, 267] on button "2 . Tan" at bounding box center [858, 250] width 276 height 65
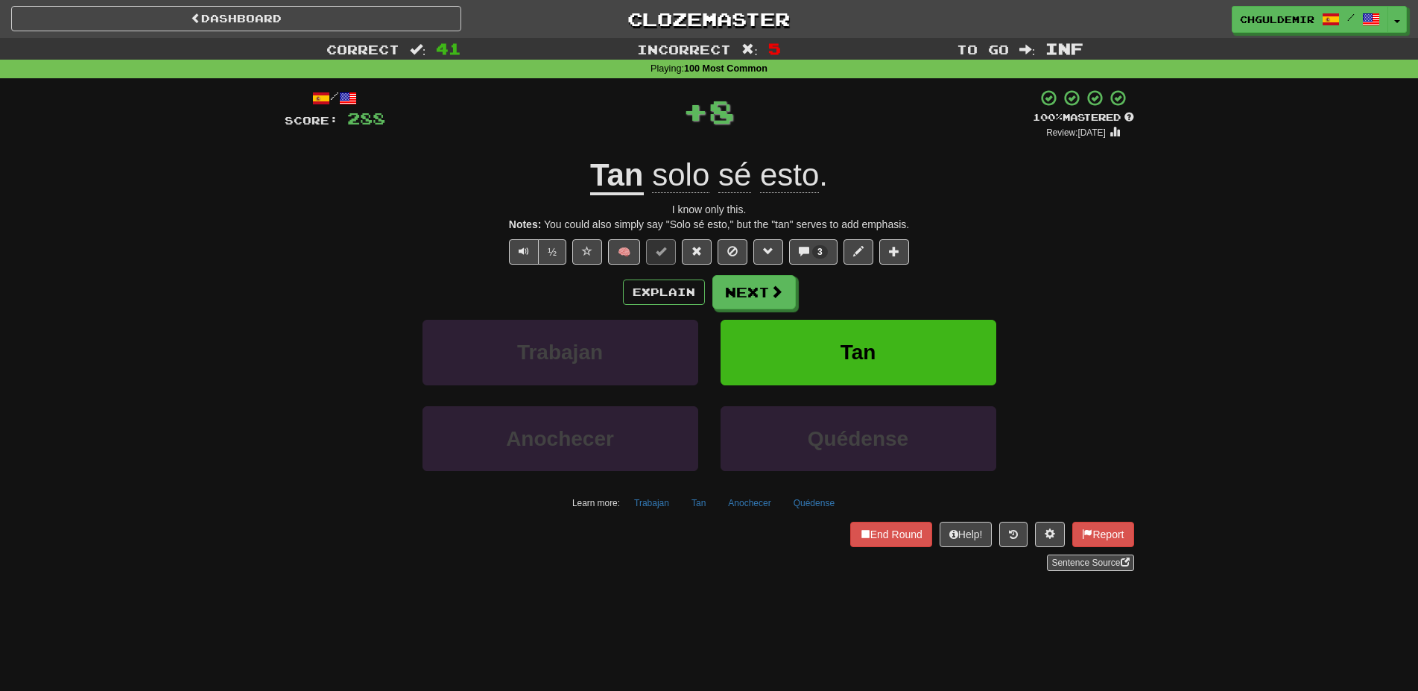
click at [761, 271] on div "/ Score: 288 + 8 100 % Mastered Review: 2026-03-19 Tan solo sé esto . I know on…" at bounding box center [709, 330] width 849 height 482
click at [740, 288] on button "Next" at bounding box center [754, 293] width 83 height 34
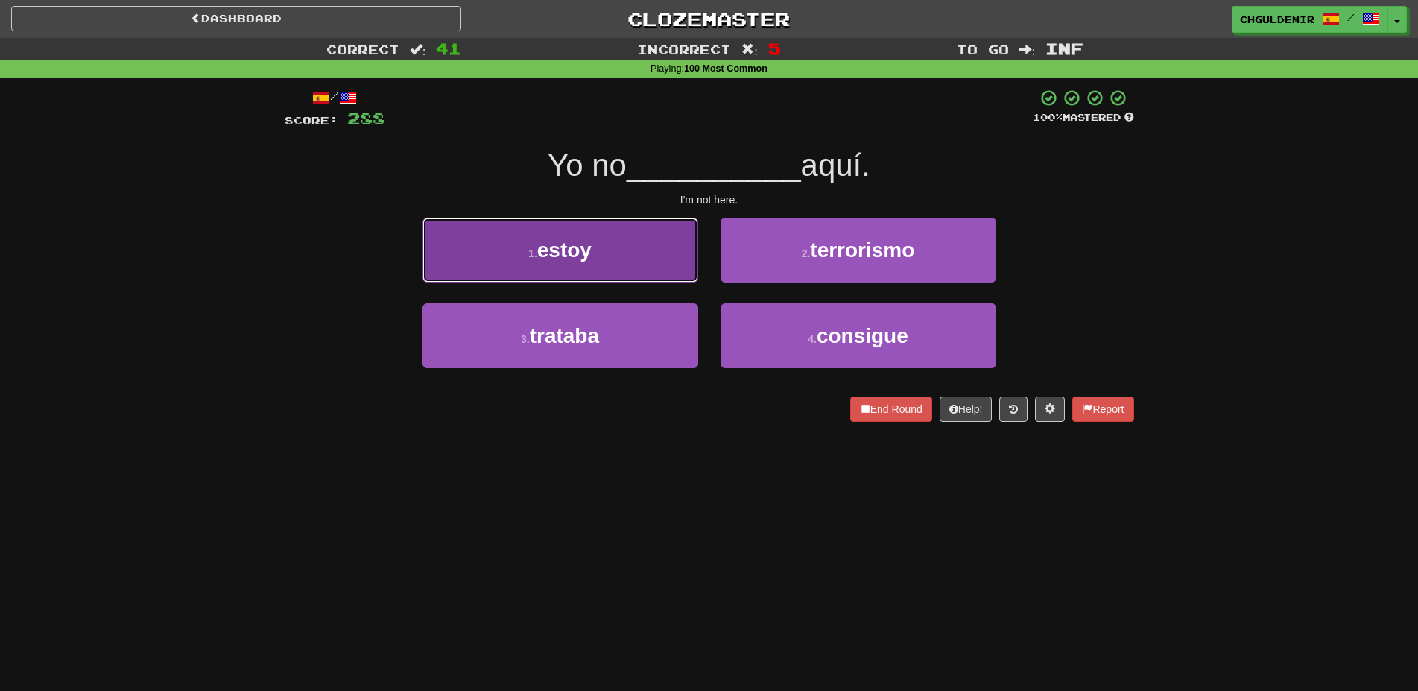
drag, startPoint x: 657, startPoint y: 260, endPoint x: 669, endPoint y: 264, distance: 12.5
click at [661, 262] on button "1 . estoy" at bounding box center [560, 250] width 276 height 65
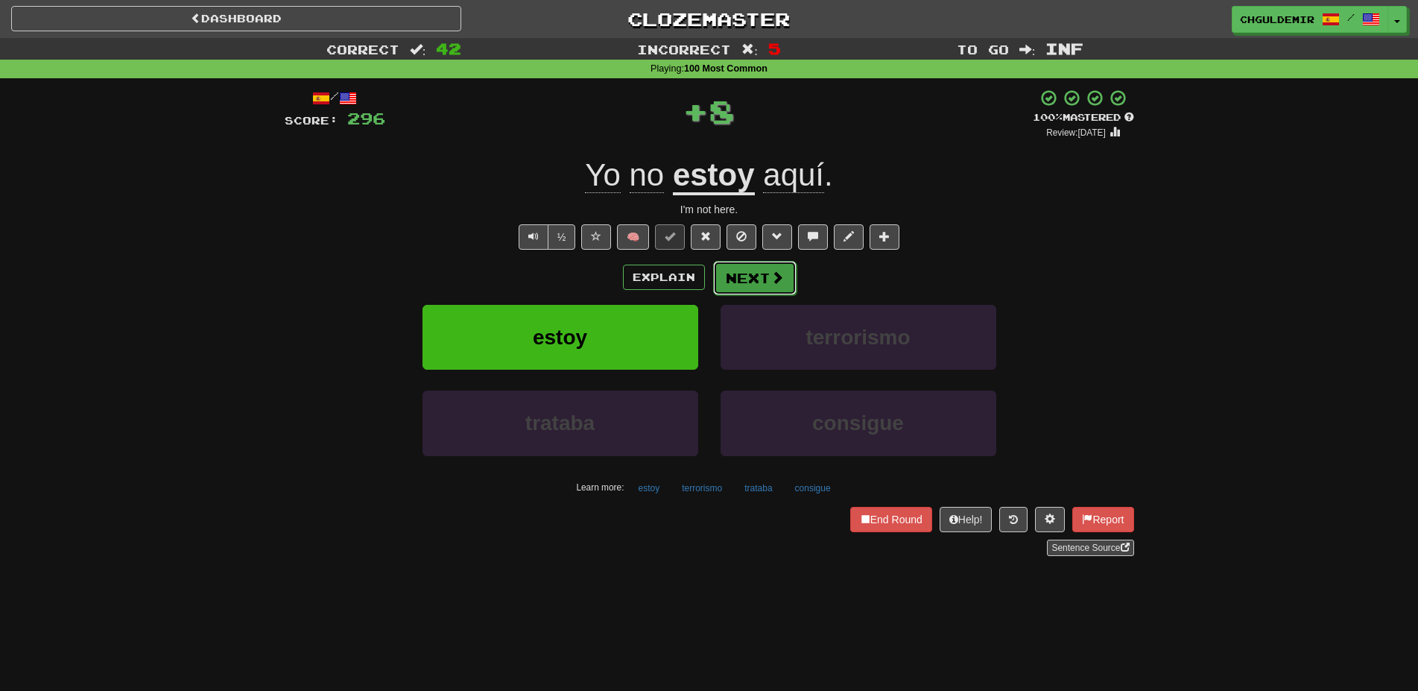
click at [779, 276] on span at bounding box center [776, 276] width 13 height 13
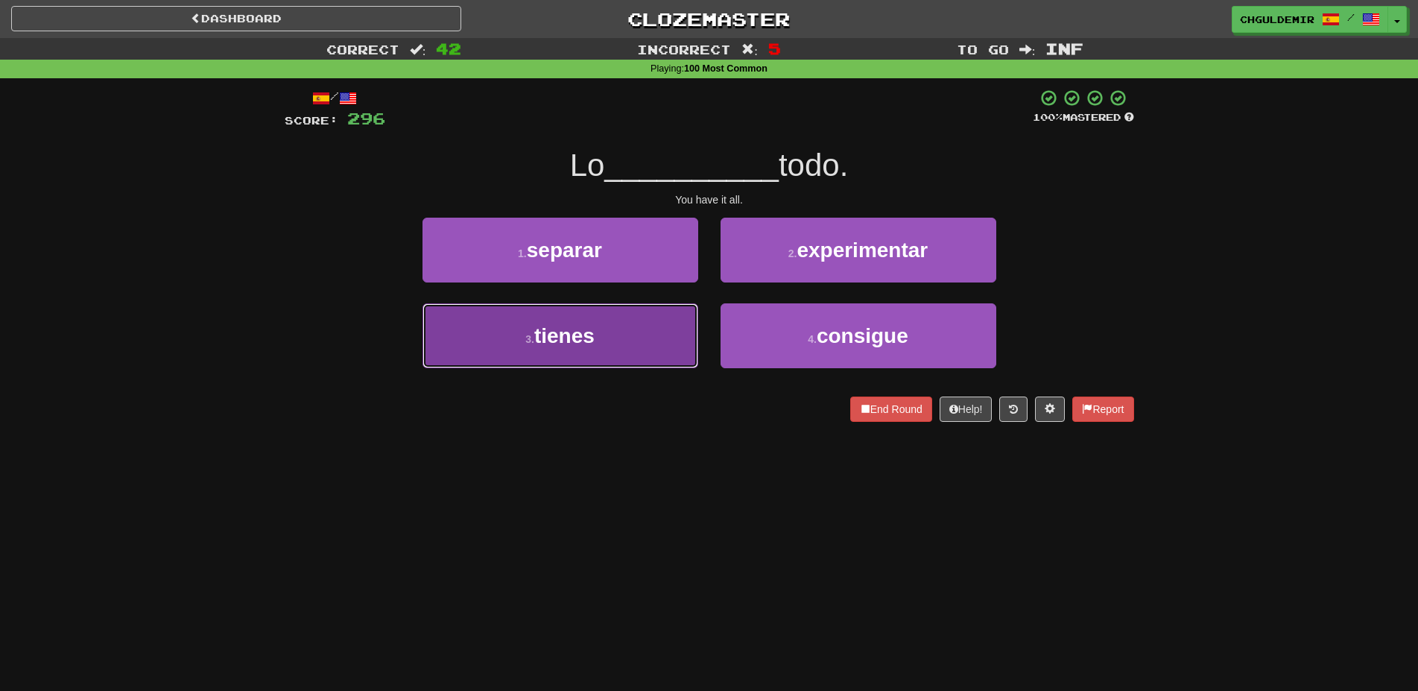
click at [674, 319] on button "3 . tienes" at bounding box center [560, 335] width 276 height 65
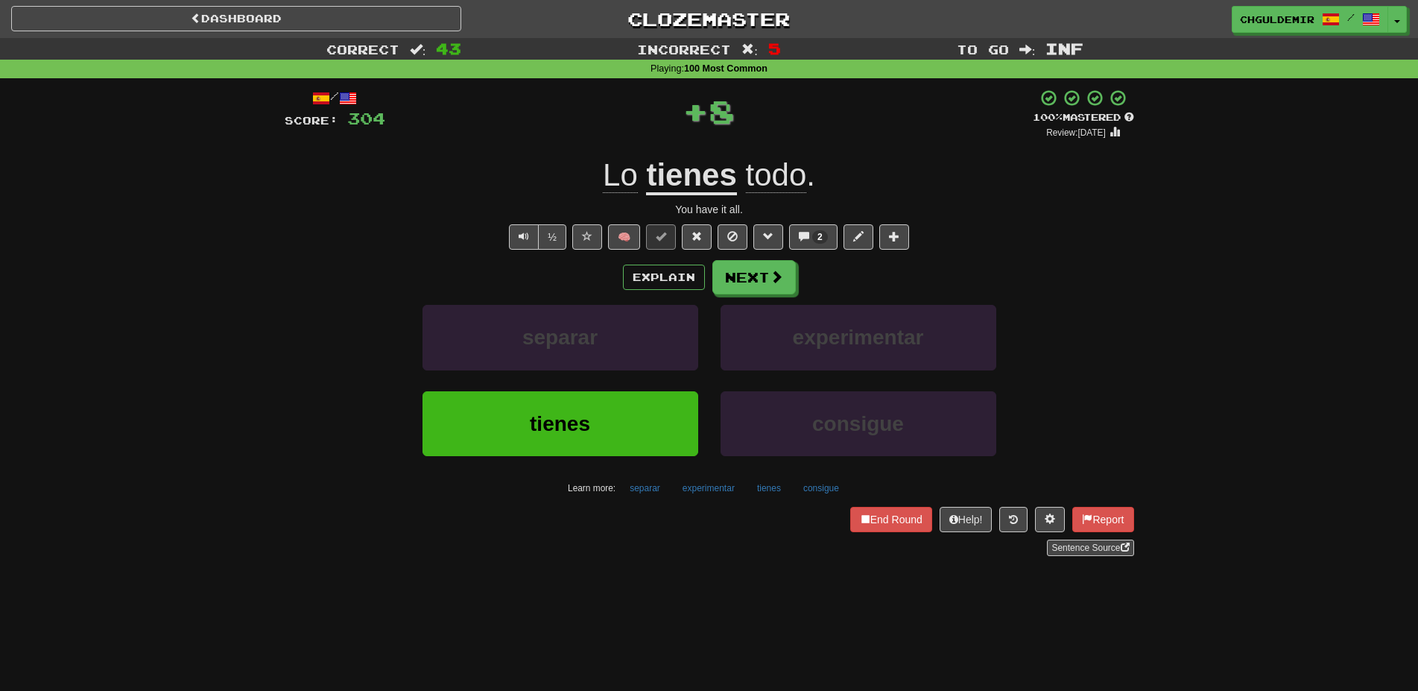
click at [747, 285] on button "Next" at bounding box center [753, 277] width 83 height 34
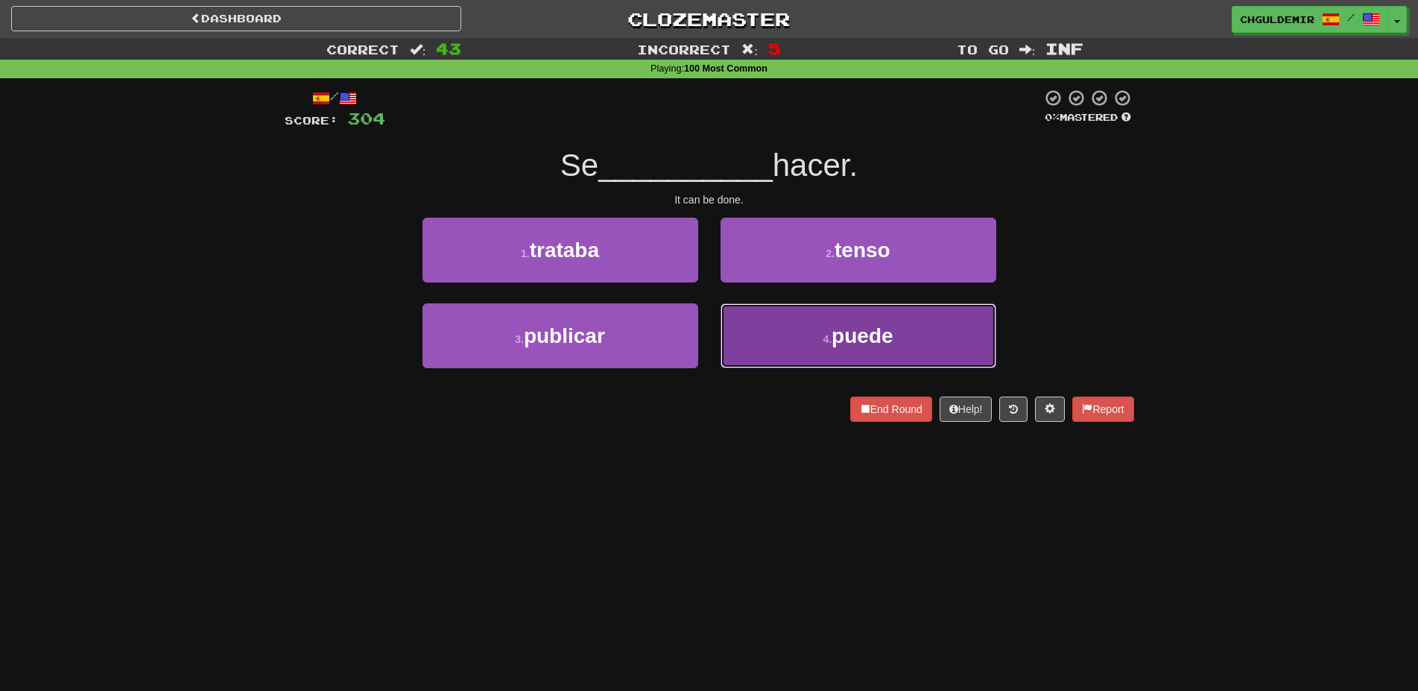
click at [751, 323] on button "4 . puede" at bounding box center [858, 335] width 276 height 65
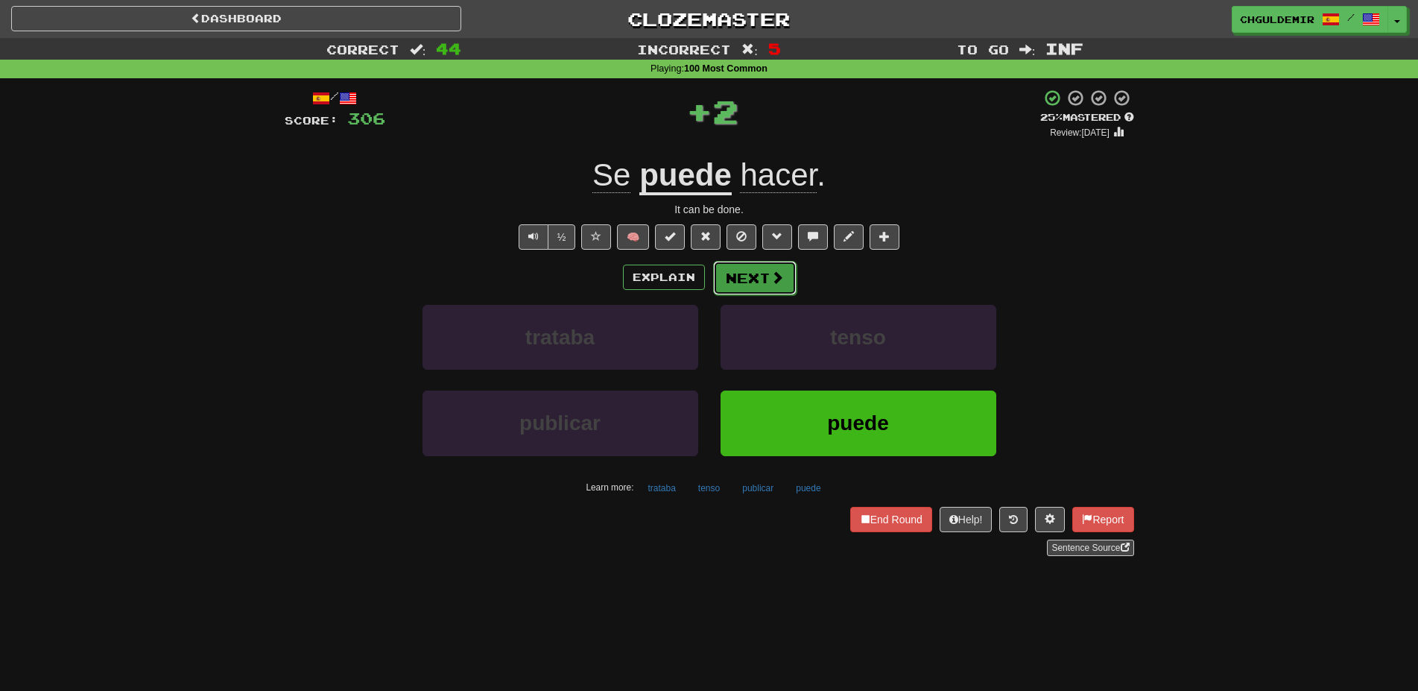
click at [740, 285] on button "Next" at bounding box center [754, 278] width 83 height 34
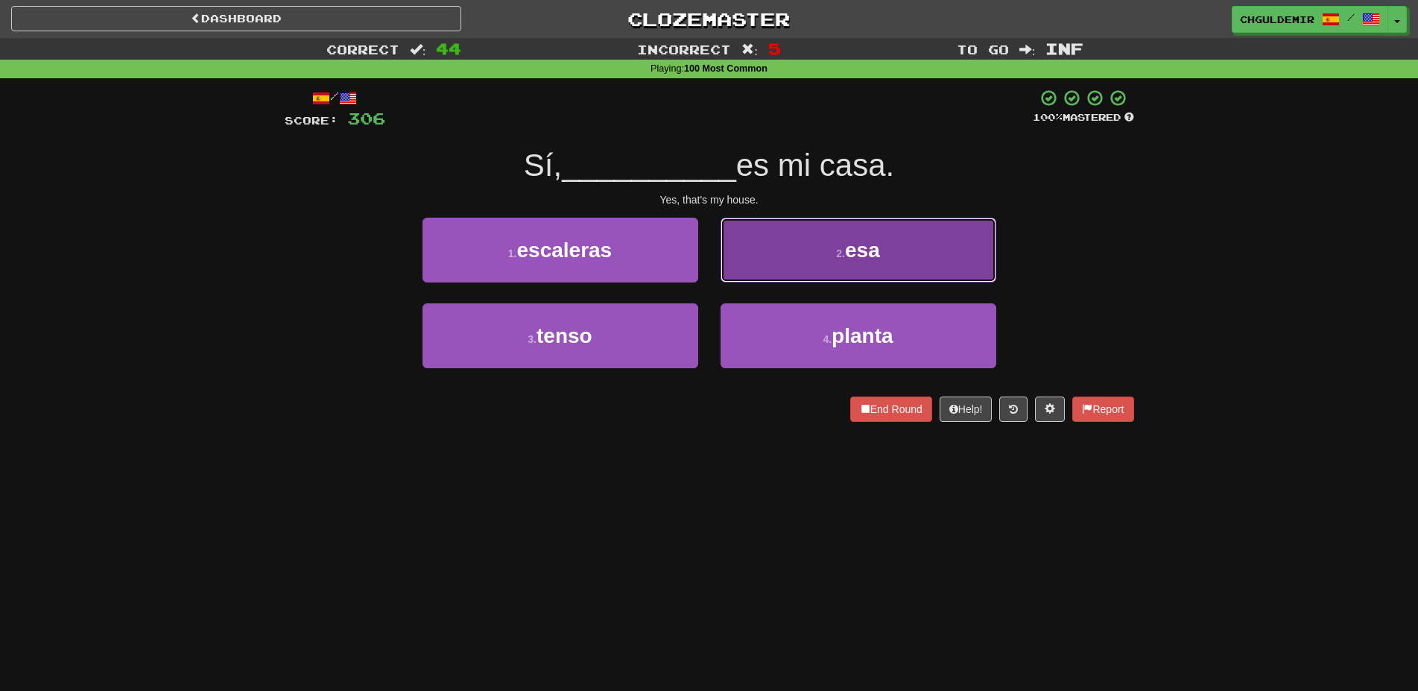
click at [767, 256] on button "2 . esa" at bounding box center [858, 250] width 276 height 65
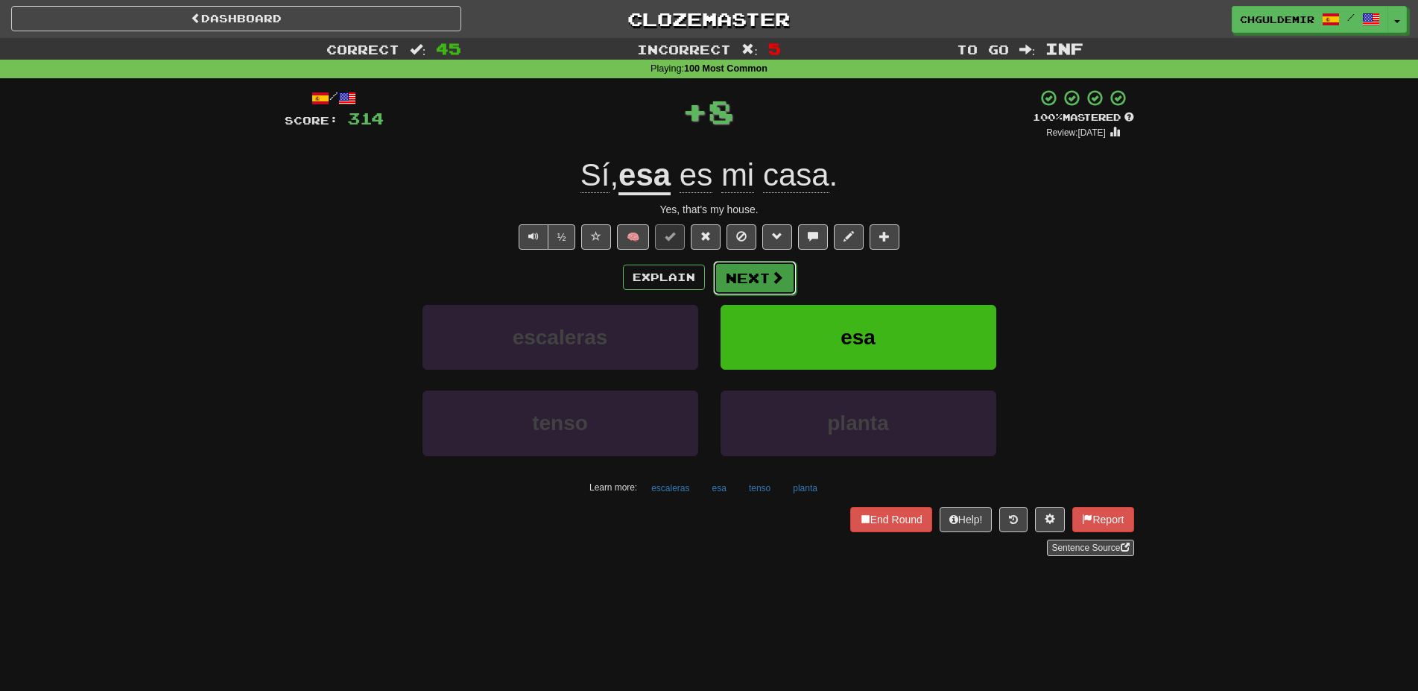
click at [752, 278] on button "Next" at bounding box center [754, 278] width 83 height 34
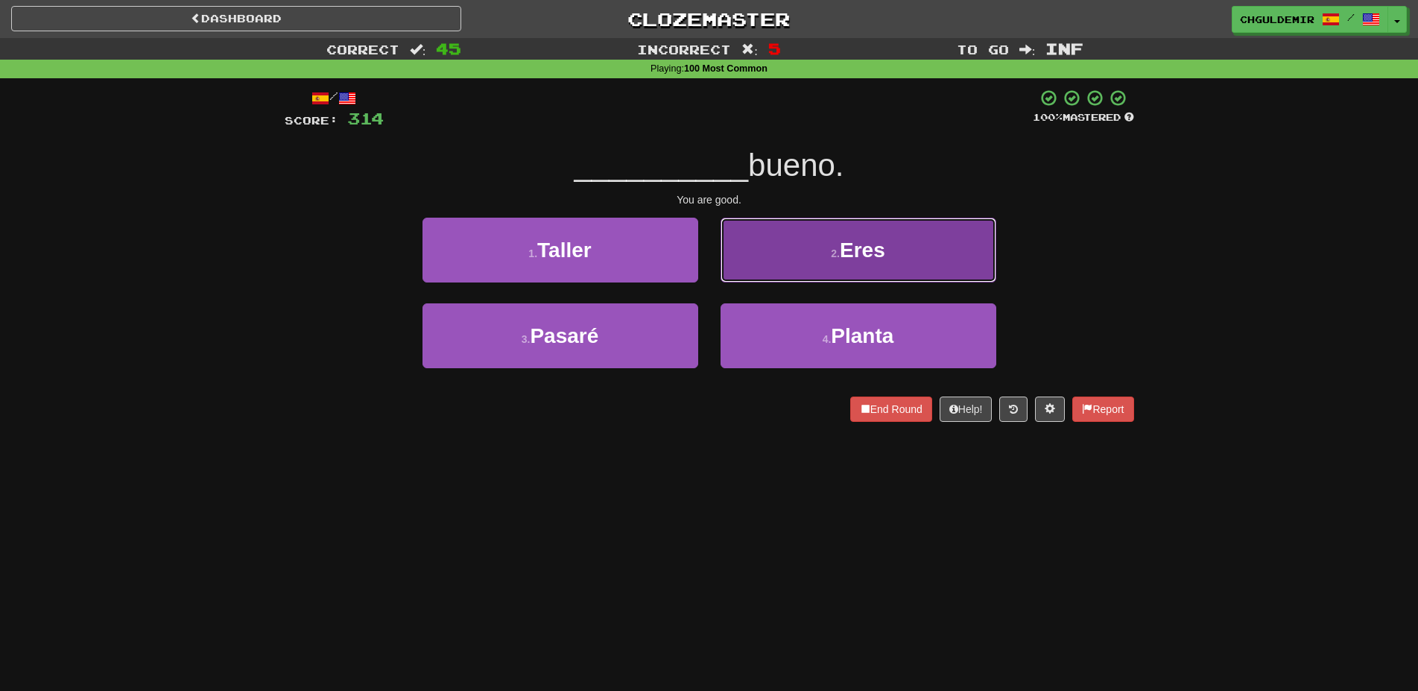
click at [757, 261] on button "2 . Eres" at bounding box center [858, 250] width 276 height 65
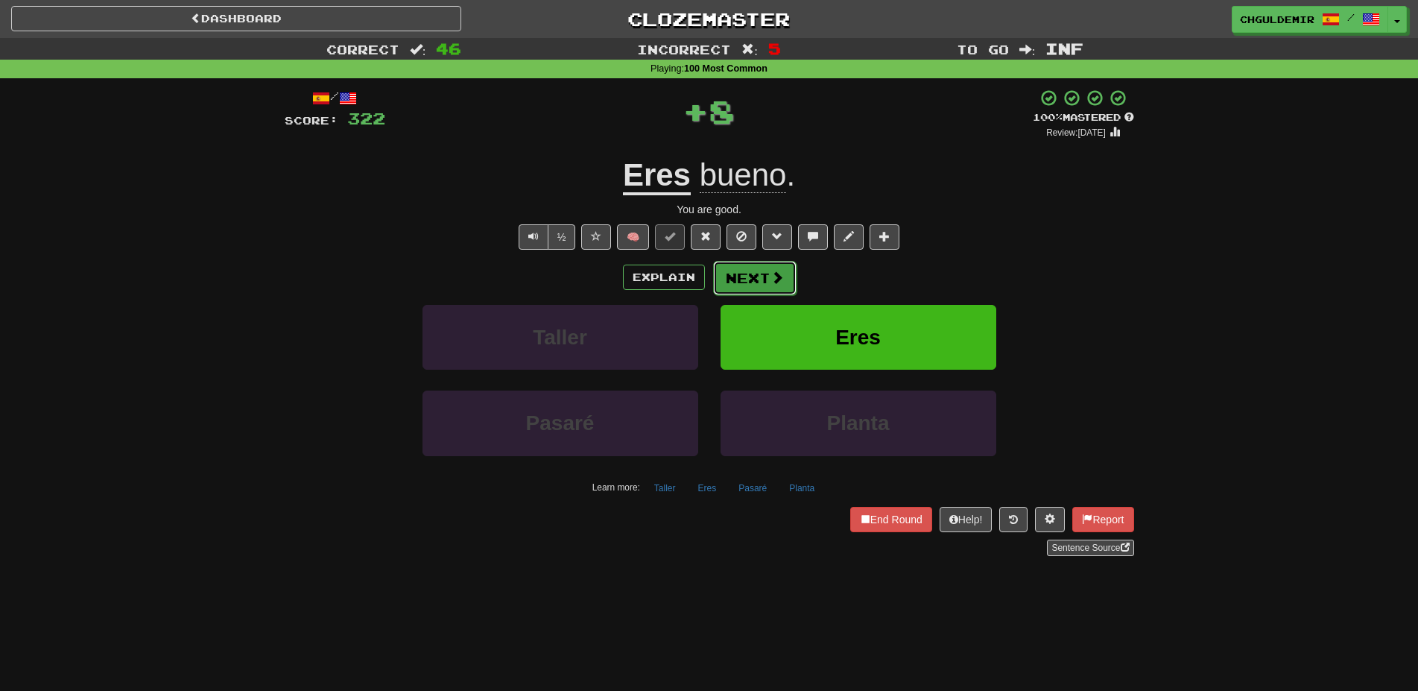
click at [756, 267] on button "Next" at bounding box center [754, 278] width 83 height 34
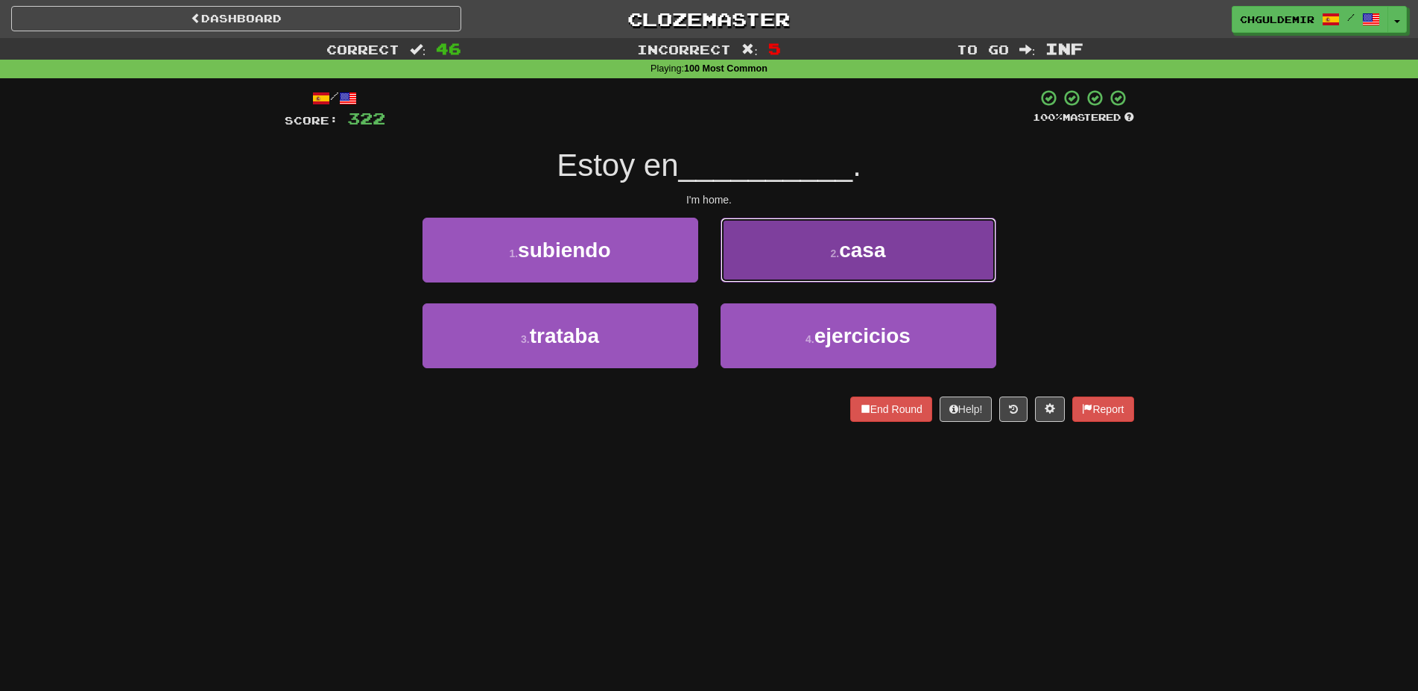
click at [764, 266] on button "2 . casa" at bounding box center [858, 250] width 276 height 65
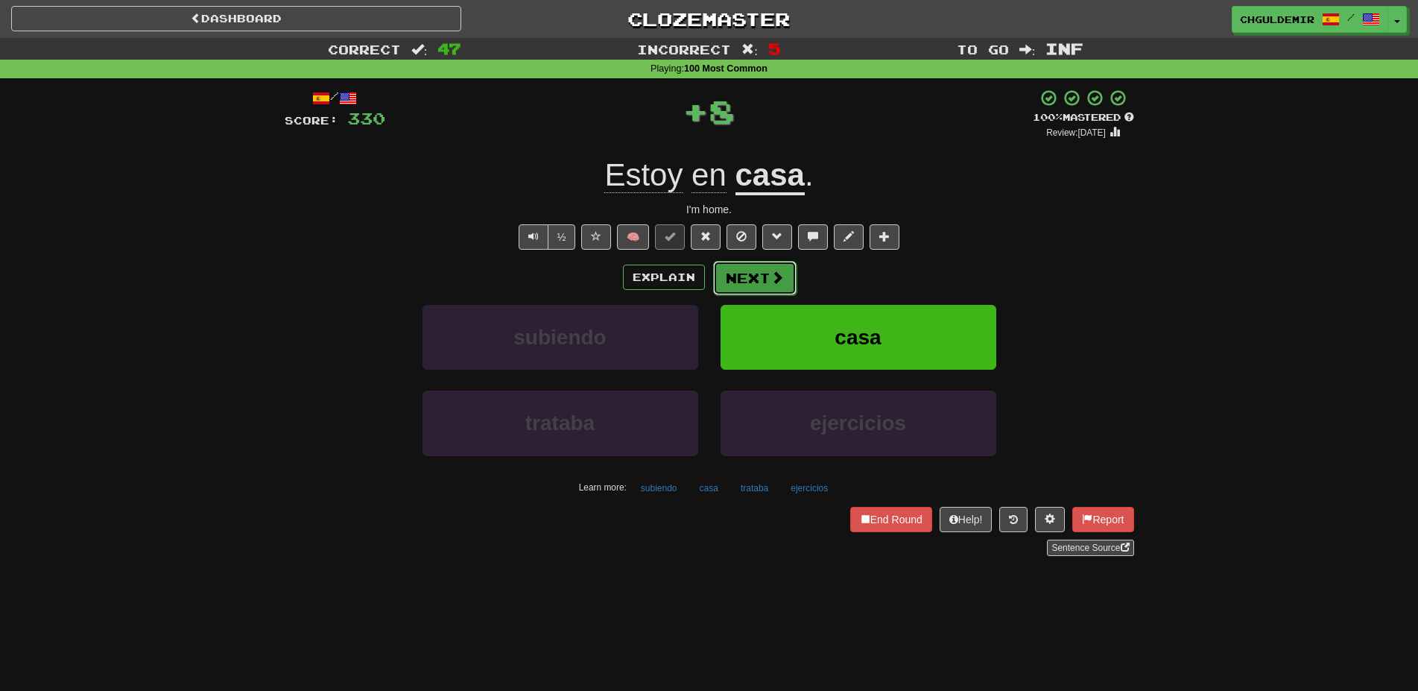
click at [764, 272] on button "Next" at bounding box center [754, 278] width 83 height 34
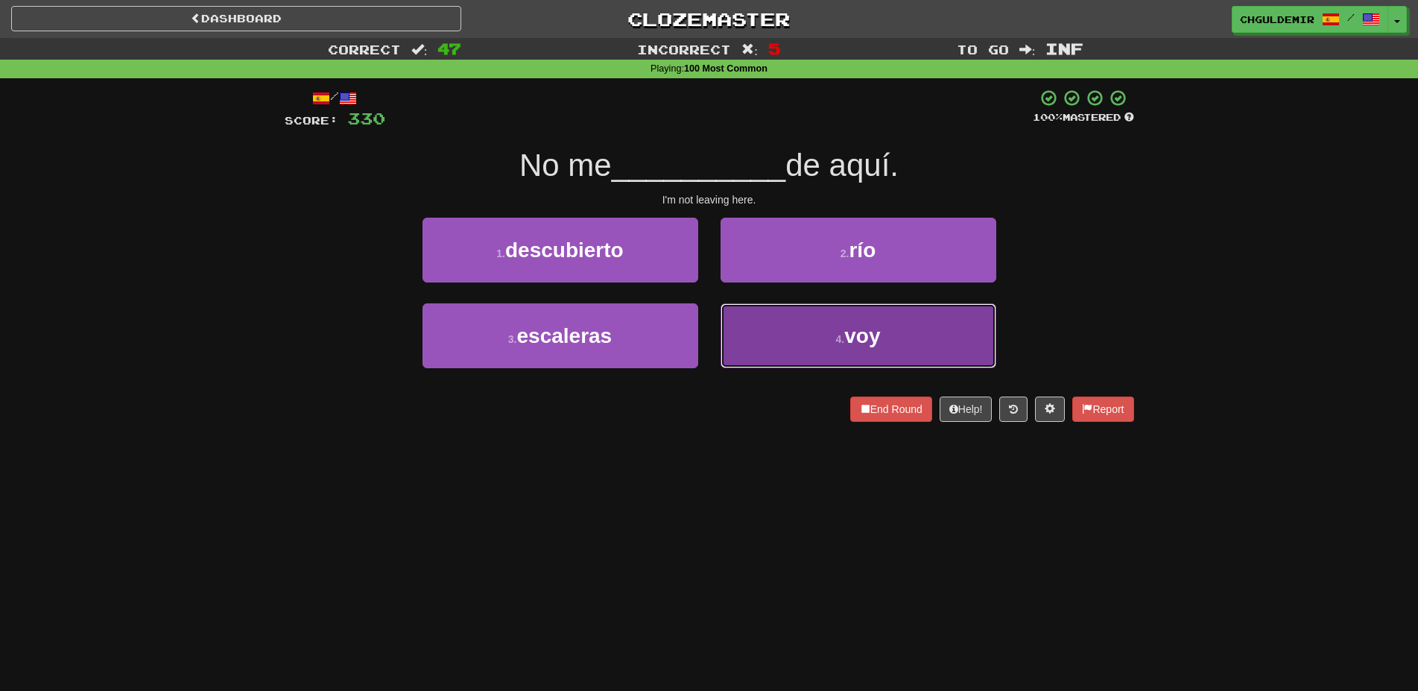
click at [786, 342] on button "4 . voy" at bounding box center [858, 335] width 276 height 65
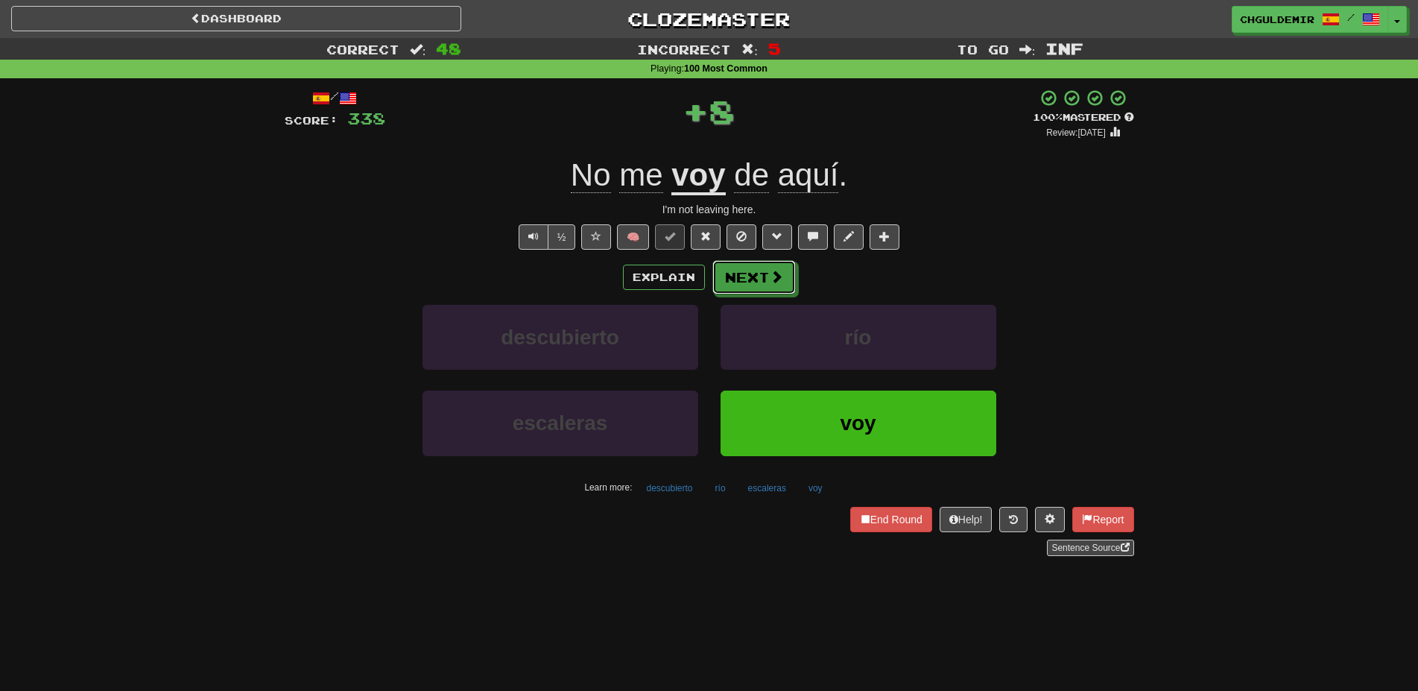
click at [750, 282] on button "Next" at bounding box center [753, 277] width 83 height 34
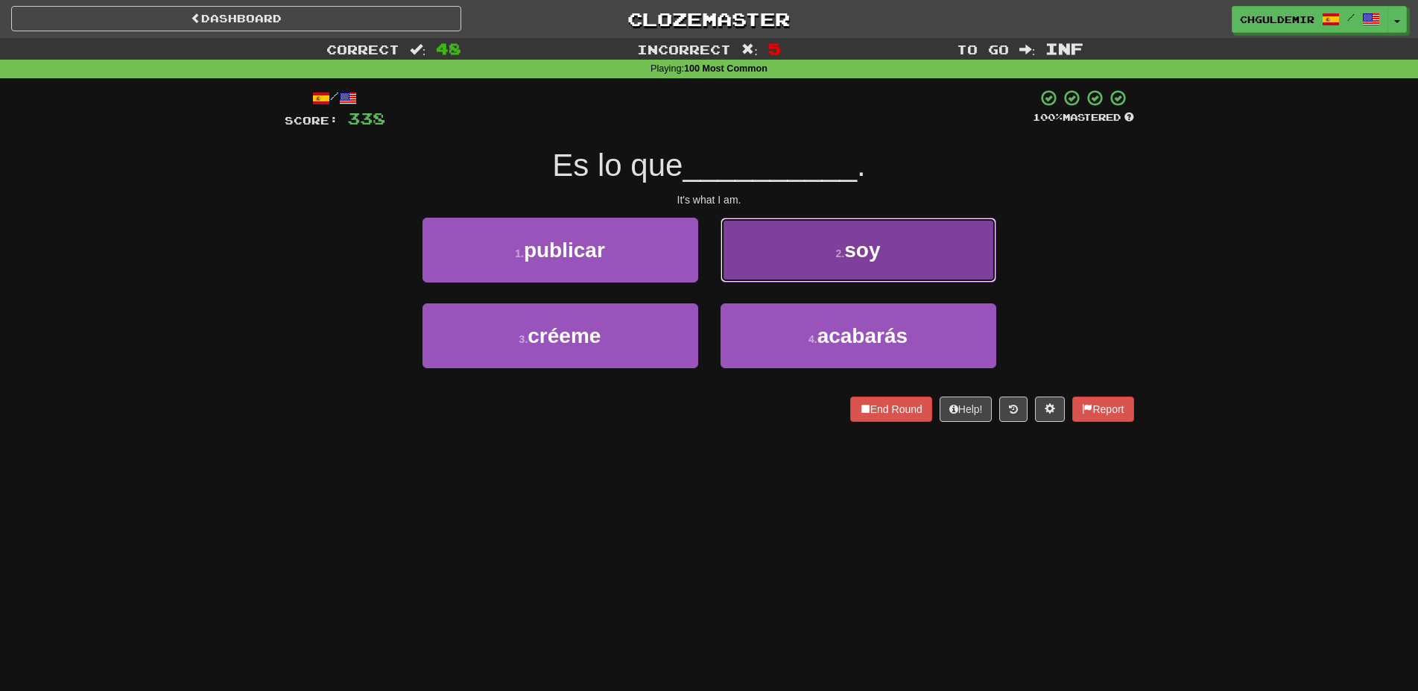
click at [758, 264] on button "2 . soy" at bounding box center [858, 250] width 276 height 65
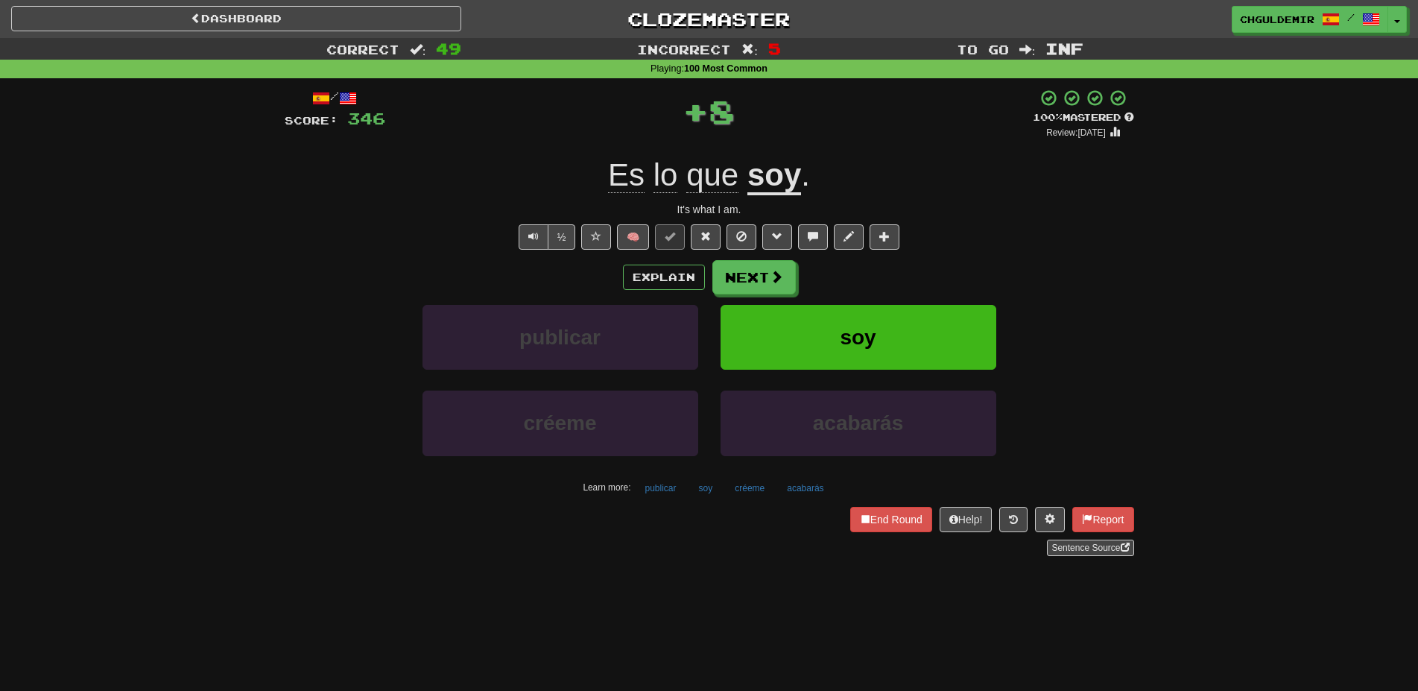
click at [756, 273] on button "Next" at bounding box center [753, 277] width 83 height 34
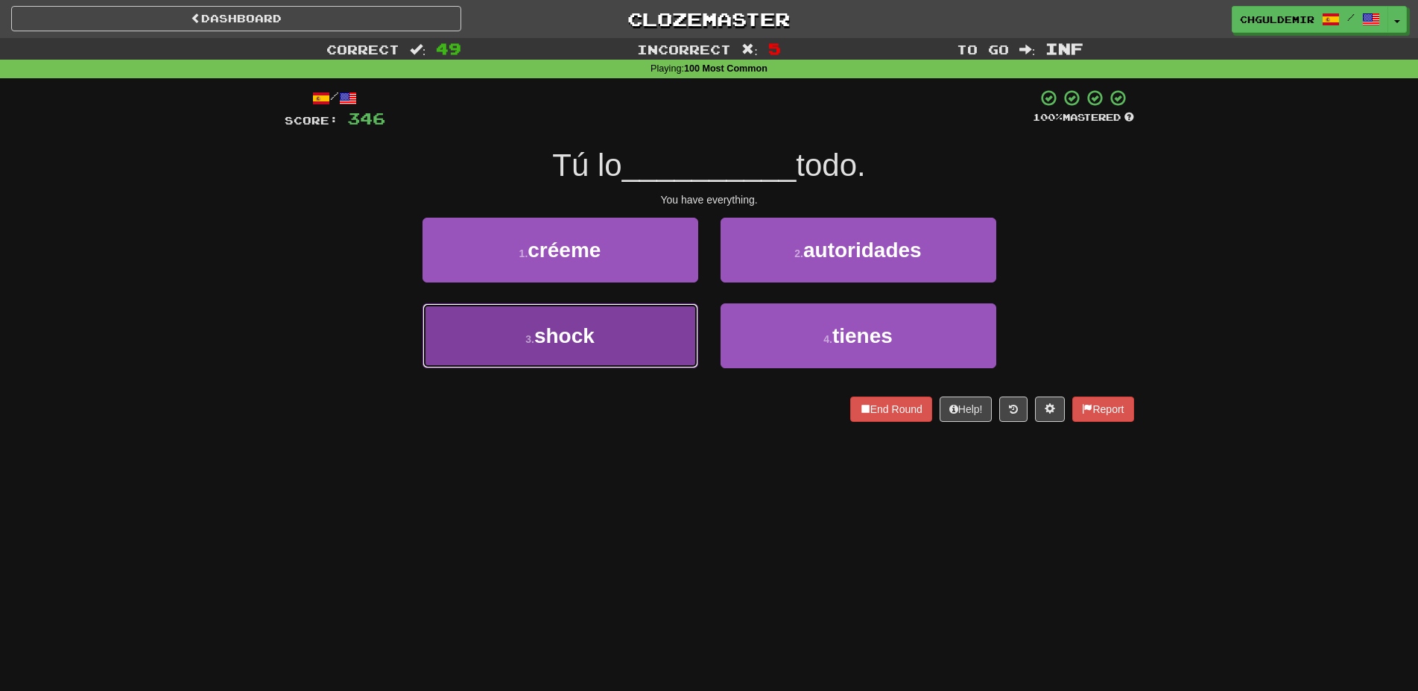
click at [647, 335] on button "3 . shock" at bounding box center [560, 335] width 276 height 65
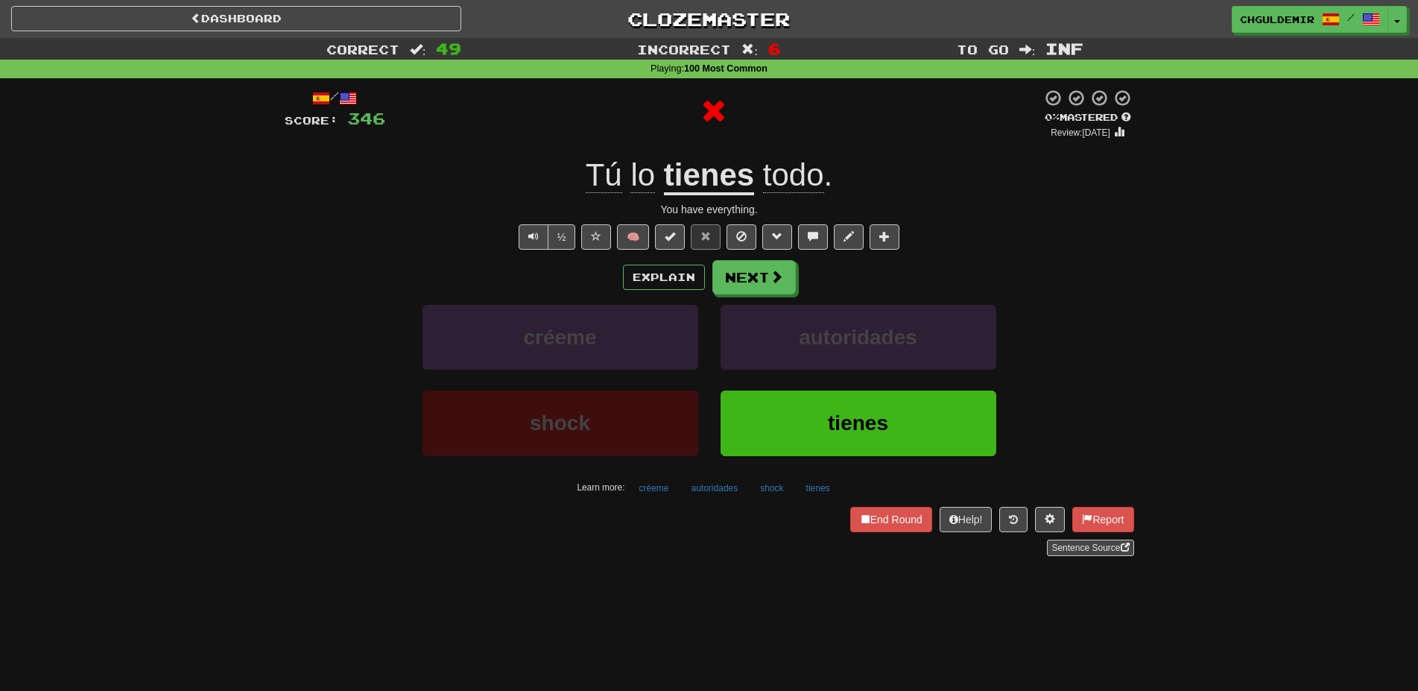
click at [754, 282] on button "Next" at bounding box center [753, 277] width 83 height 34
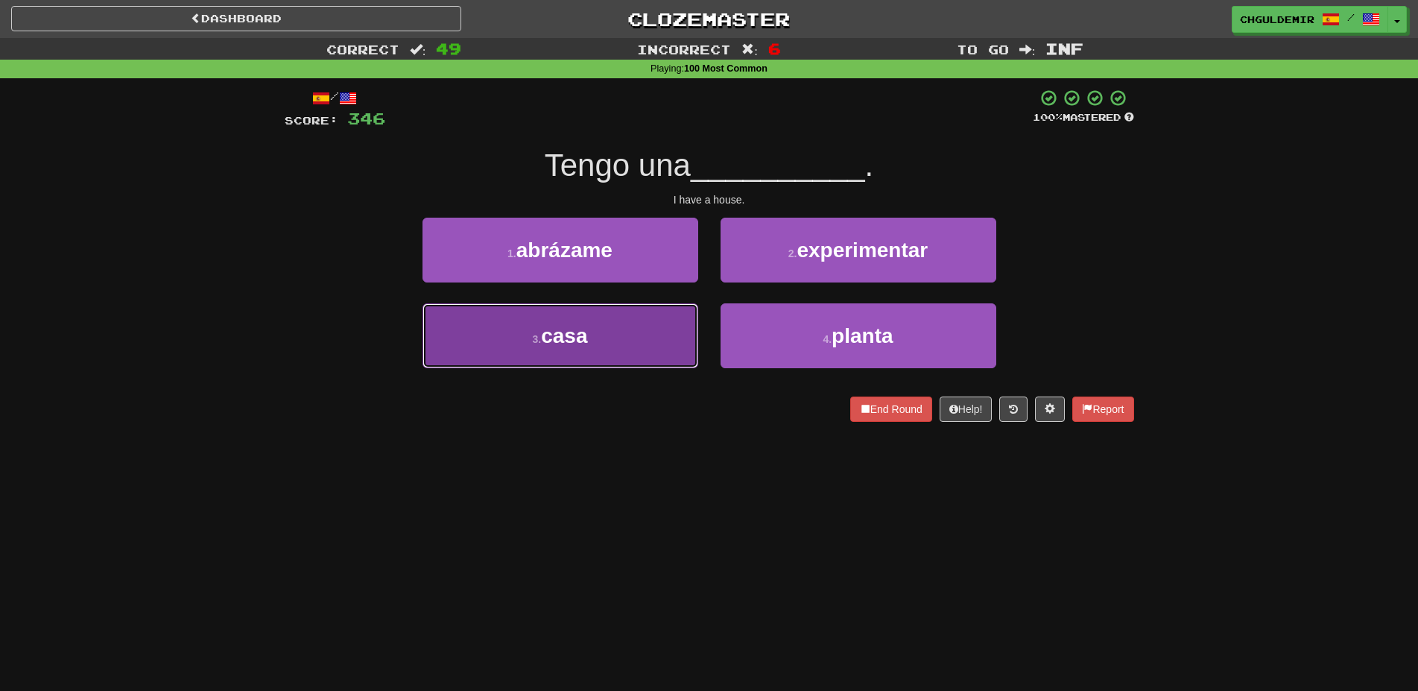
drag, startPoint x: 657, startPoint y: 330, endPoint x: 668, endPoint y: 321, distance: 13.7
click at [657, 328] on button "3 . casa" at bounding box center [560, 335] width 276 height 65
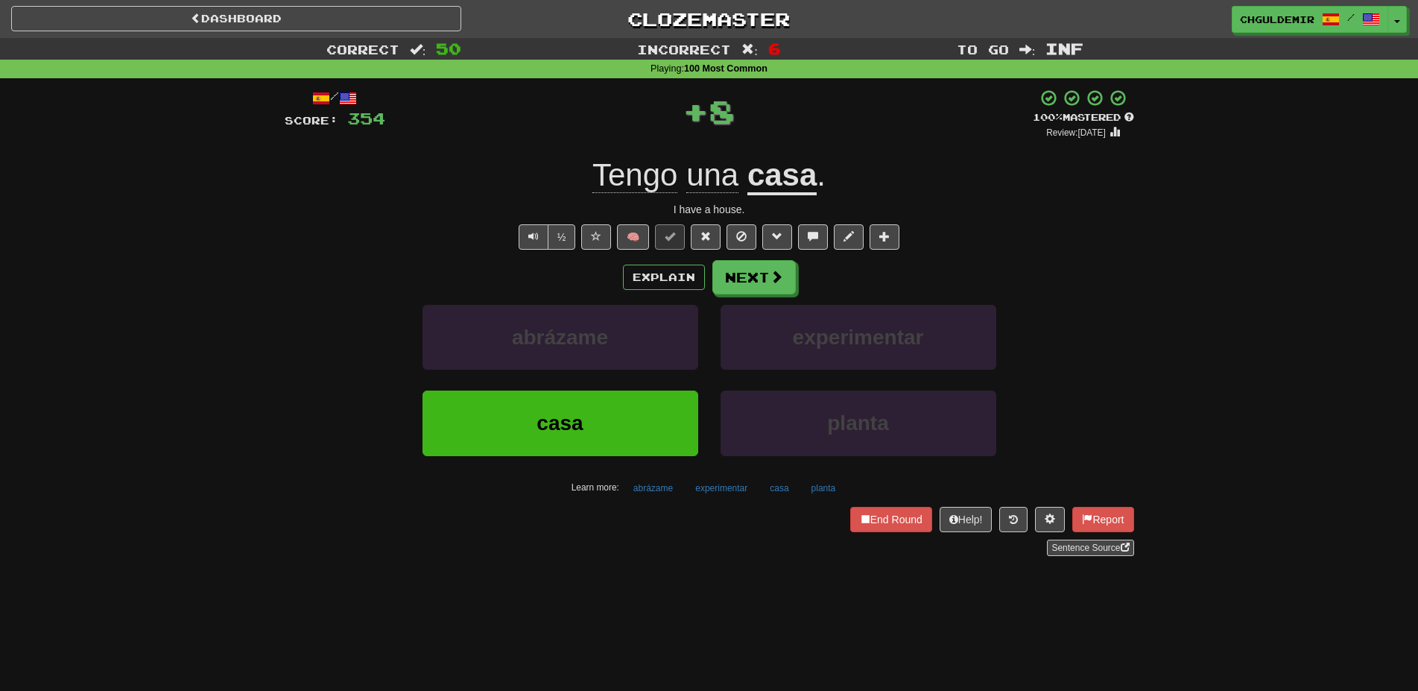
click at [758, 269] on button "Next" at bounding box center [753, 277] width 83 height 34
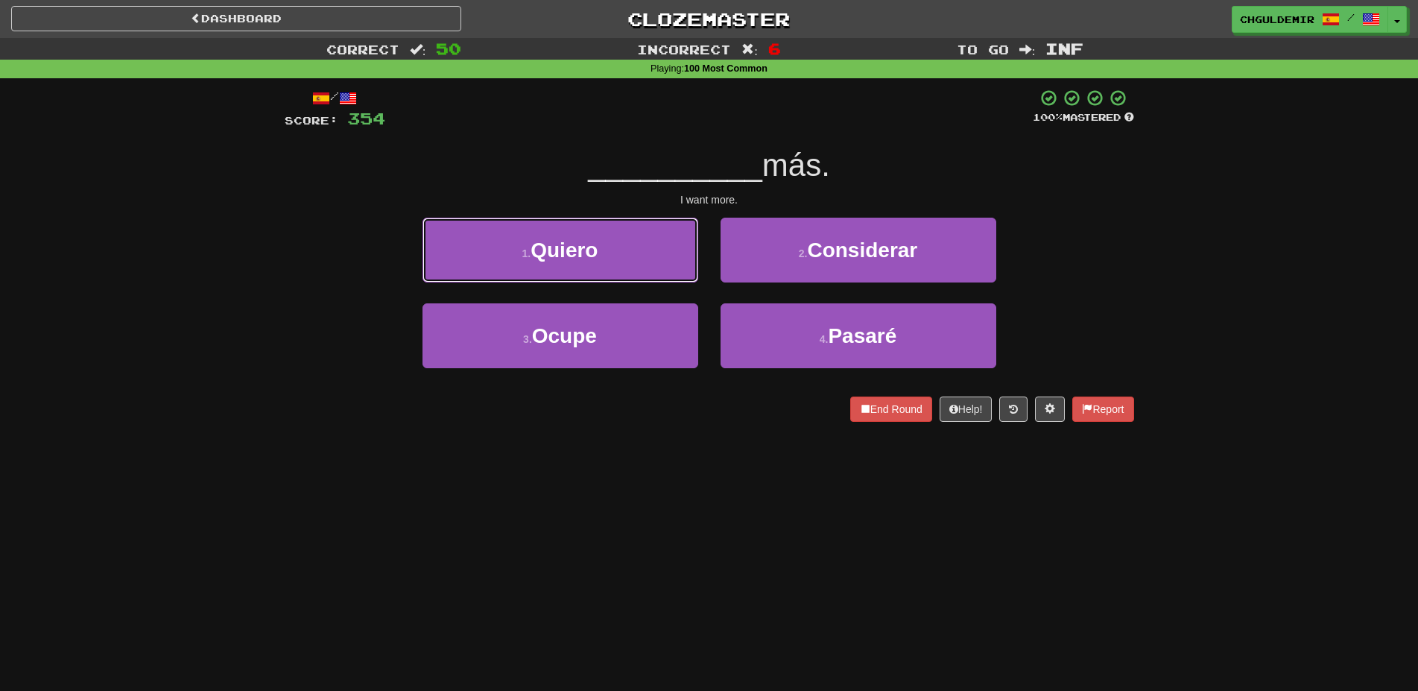
drag, startPoint x: 669, startPoint y: 247, endPoint x: 767, endPoint y: 259, distance: 99.2
click at [671, 247] on button "1 . Quiero" at bounding box center [560, 250] width 276 height 65
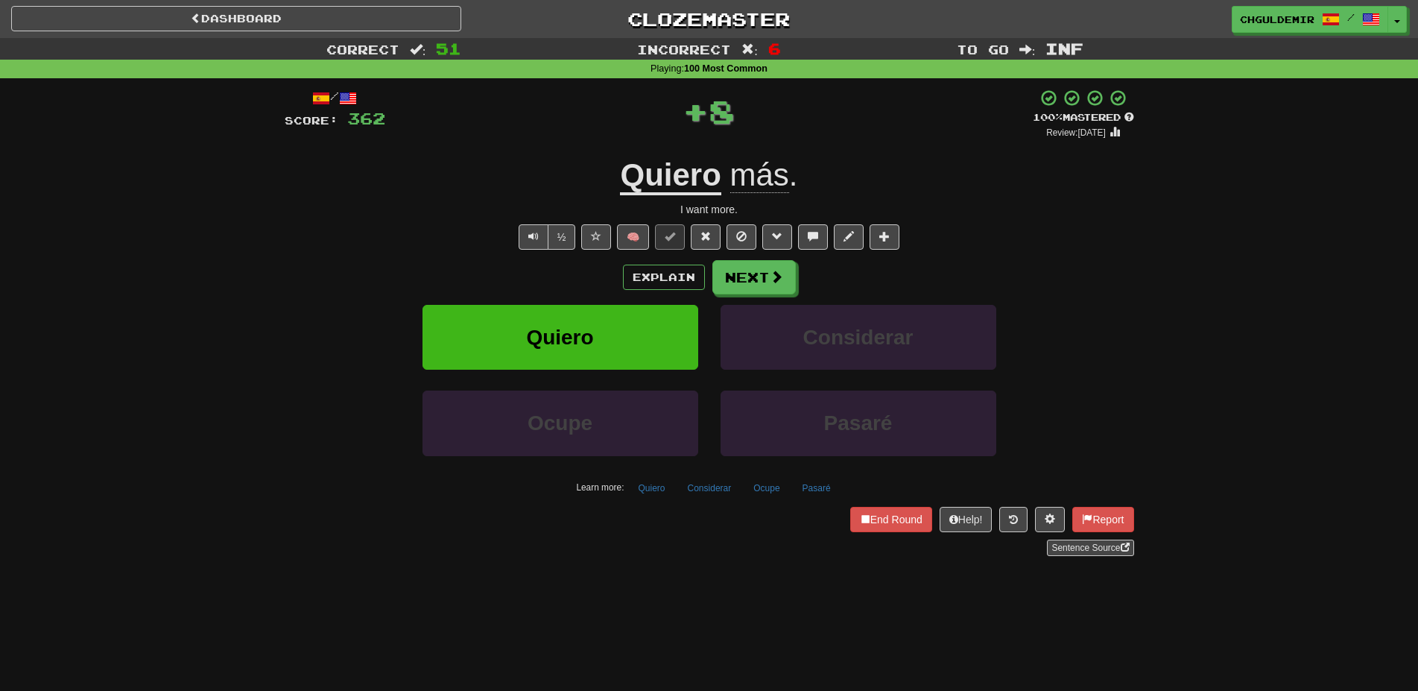
click at [789, 273] on button "Next" at bounding box center [753, 277] width 83 height 34
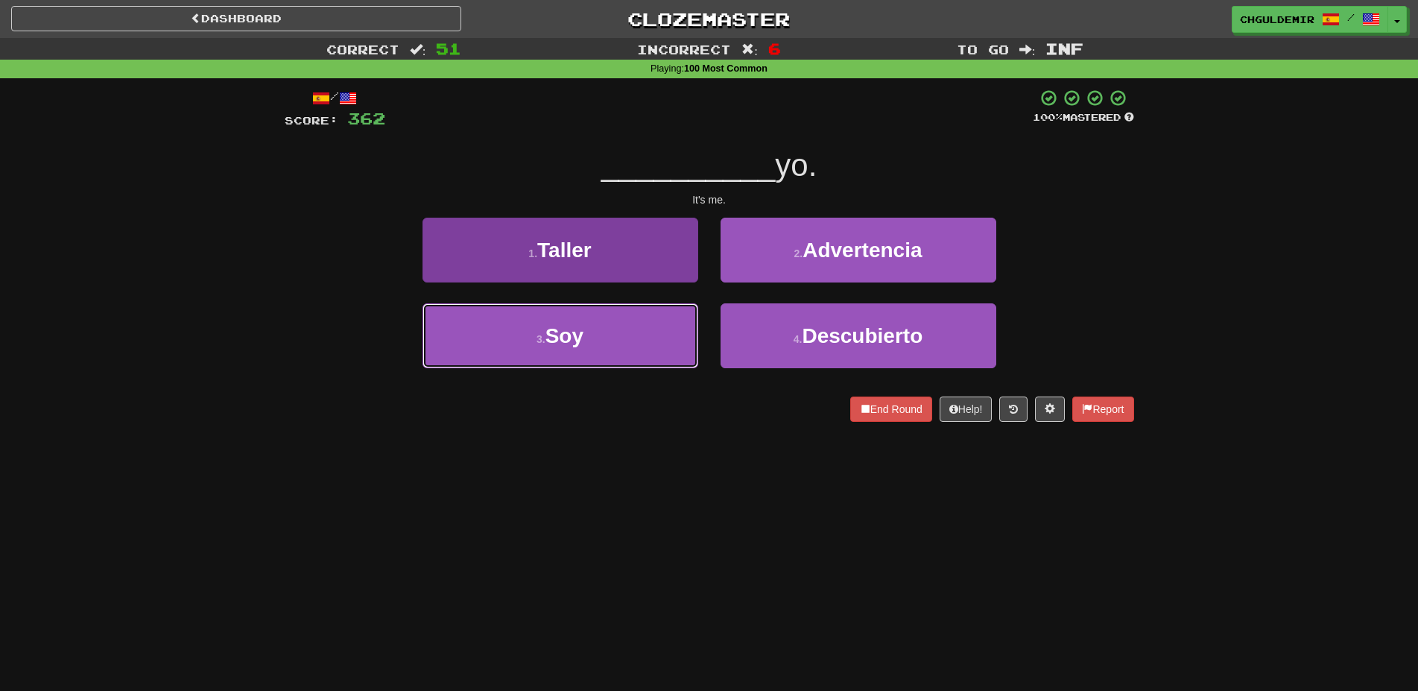
click at [643, 337] on button "3 . Soy" at bounding box center [560, 335] width 276 height 65
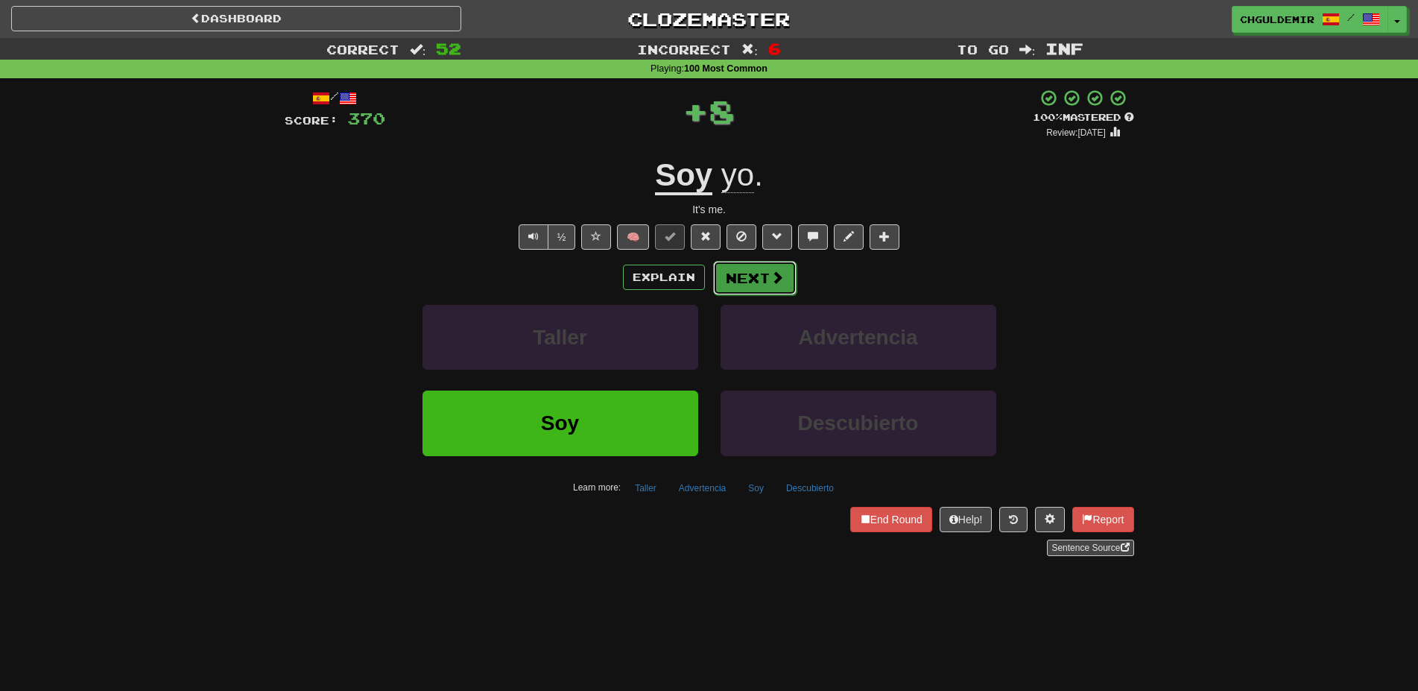
click at [733, 268] on button "Next" at bounding box center [754, 278] width 83 height 34
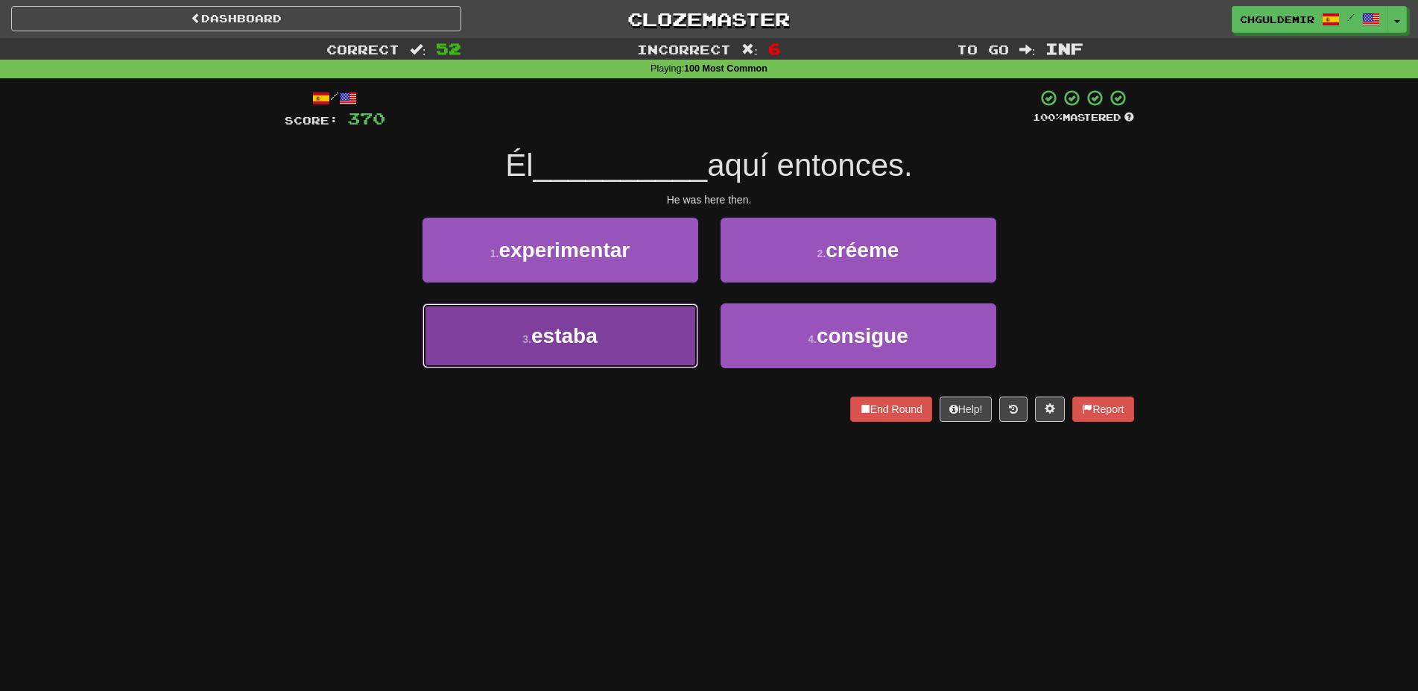
click at [635, 342] on button "3 . estaba" at bounding box center [560, 335] width 276 height 65
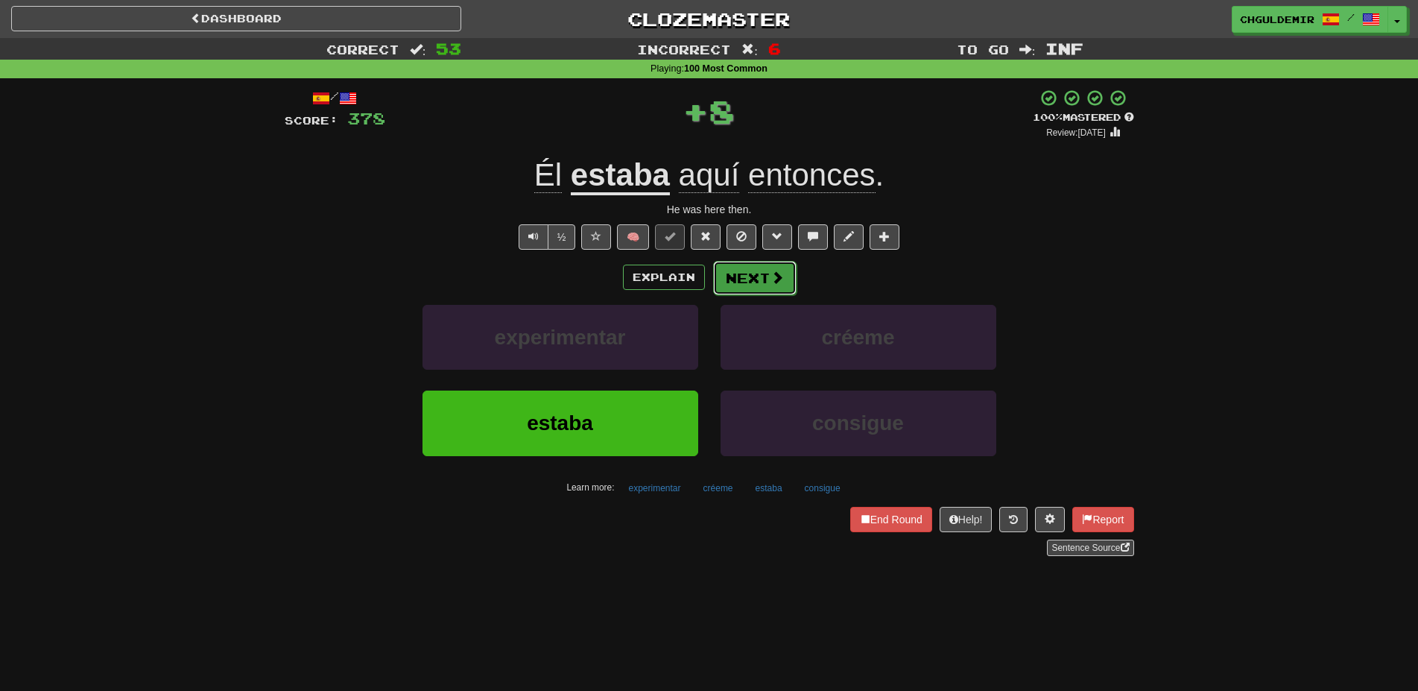
click at [743, 279] on button "Next" at bounding box center [754, 278] width 83 height 34
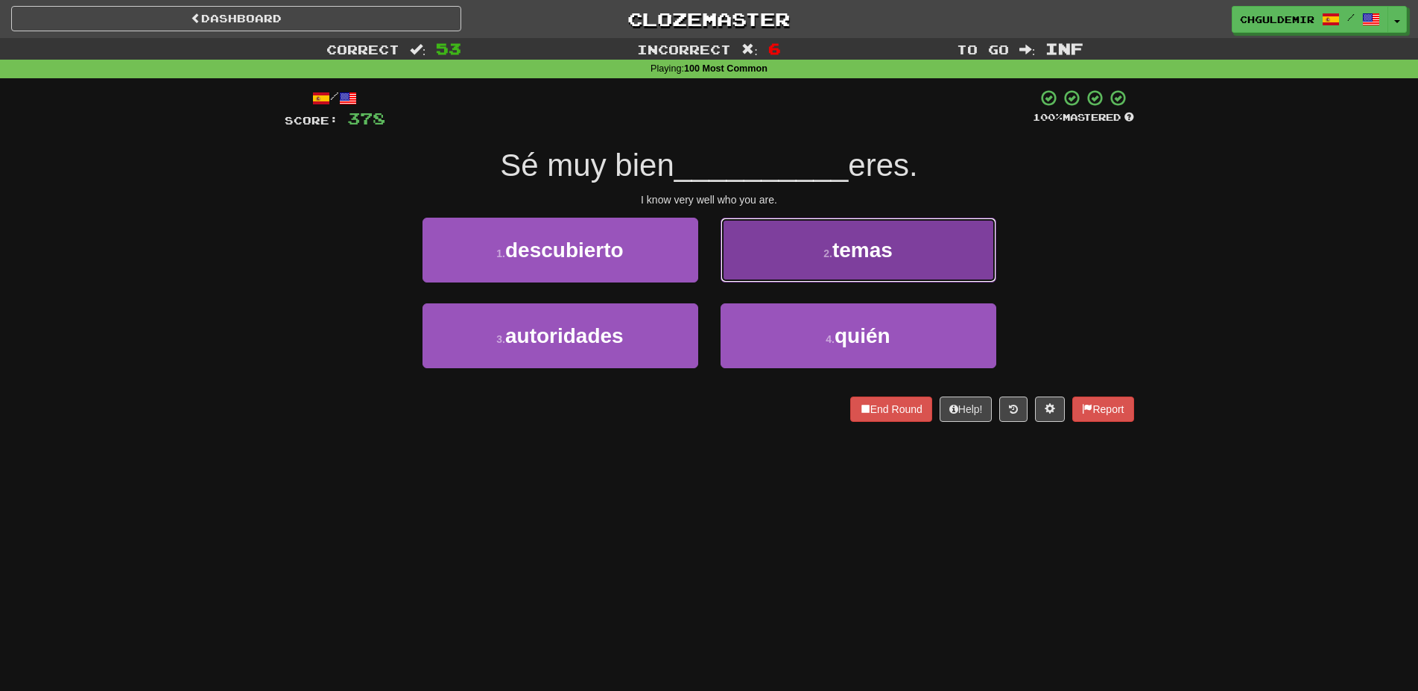
click at [796, 264] on button "2 . temas" at bounding box center [858, 250] width 276 height 65
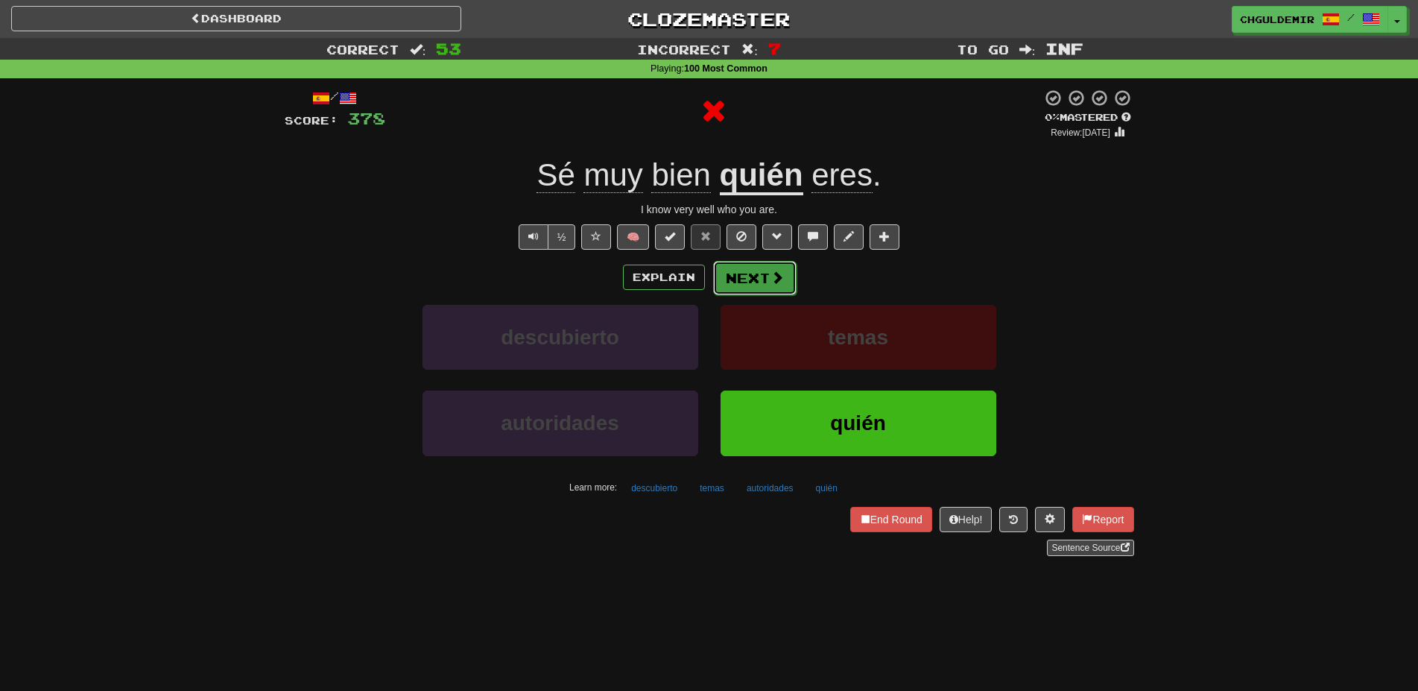
click at [757, 280] on button "Next" at bounding box center [754, 278] width 83 height 34
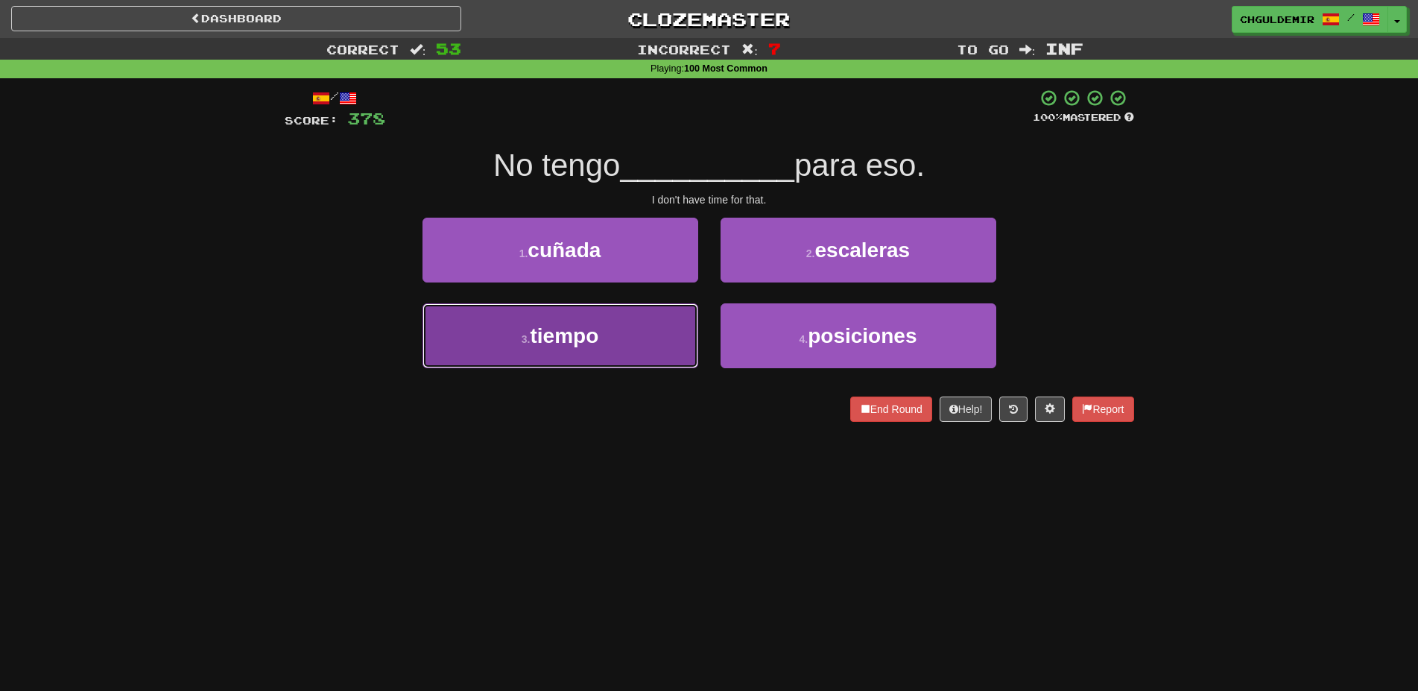
click at [639, 340] on button "3 . tiempo" at bounding box center [560, 335] width 276 height 65
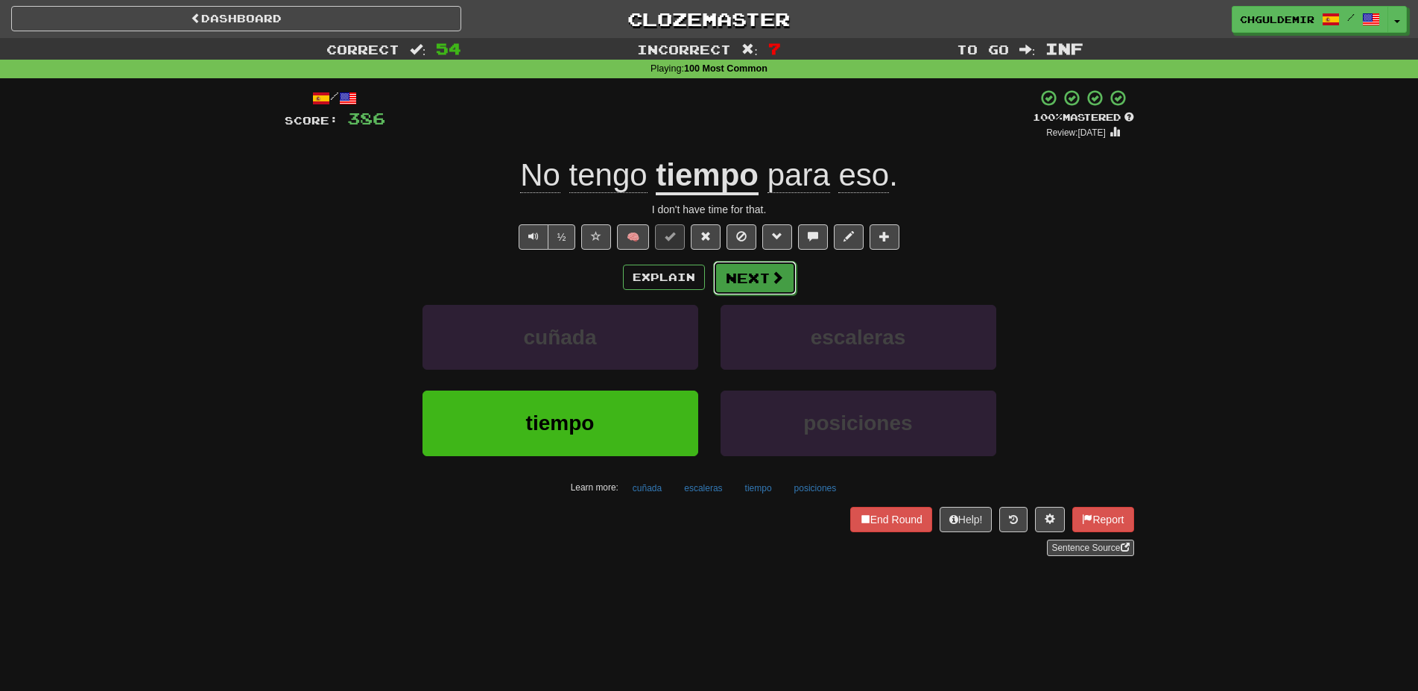
click at [750, 278] on button "Next" at bounding box center [754, 278] width 83 height 34
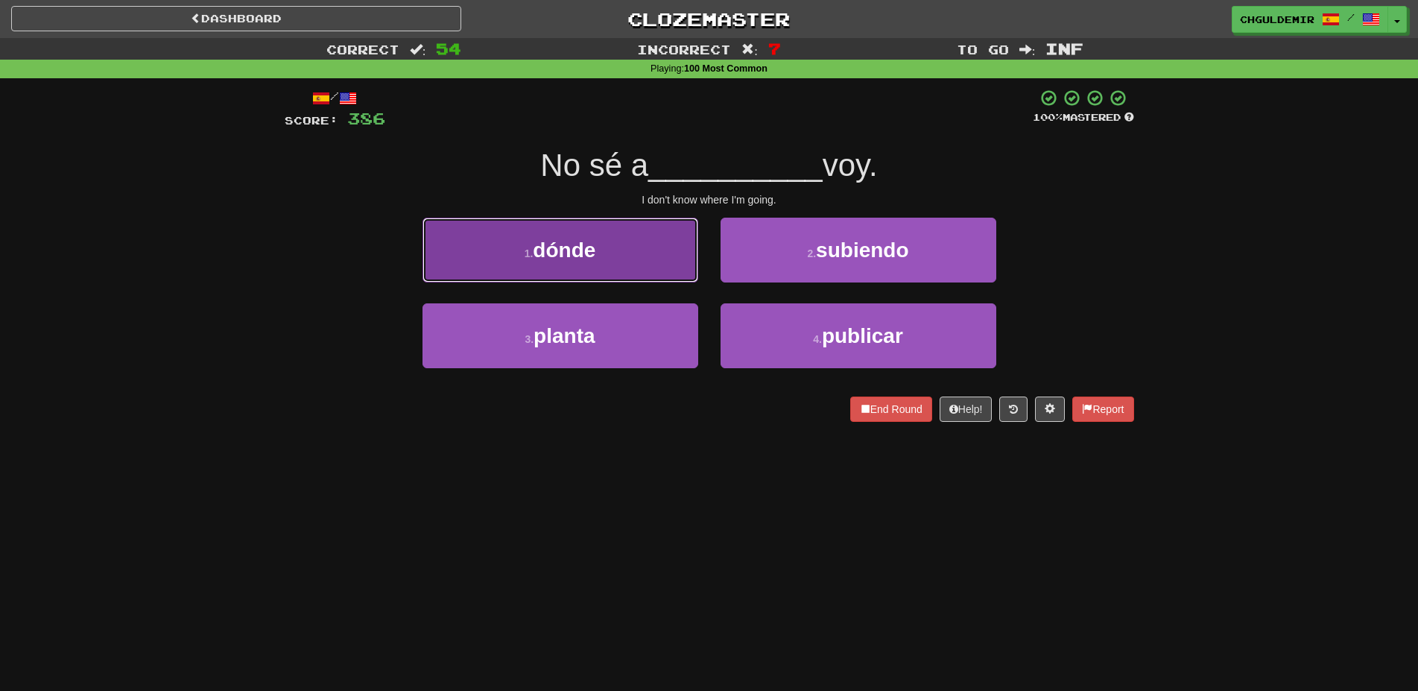
click at [656, 261] on button "1 . dónde" at bounding box center [560, 250] width 276 height 65
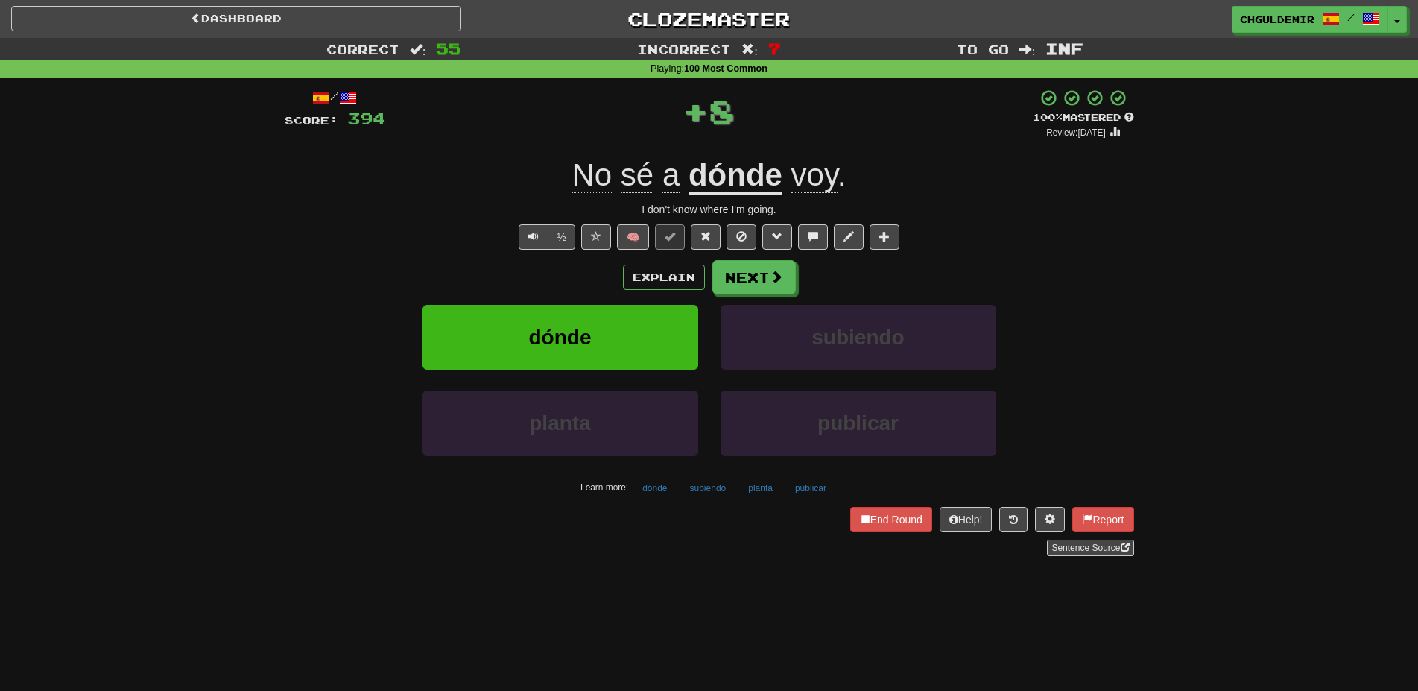
click at [717, 269] on button "Next" at bounding box center [753, 277] width 83 height 34
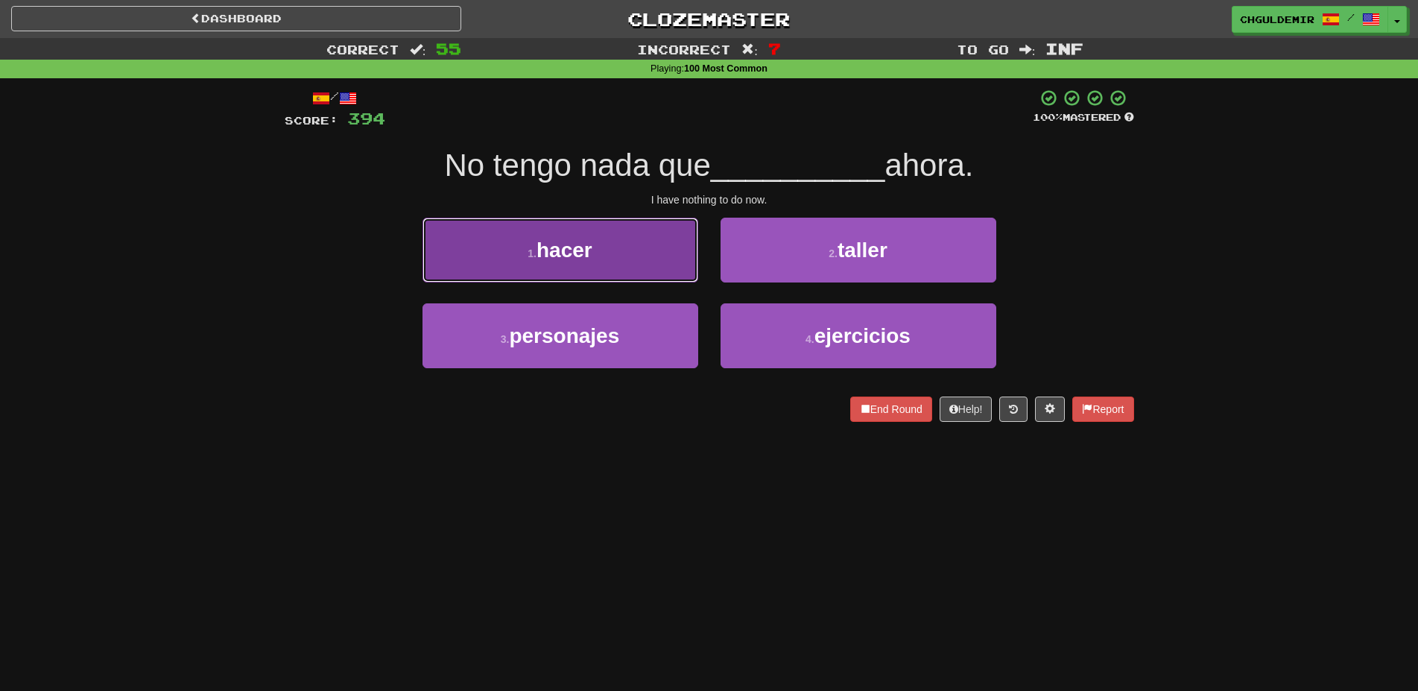
click at [662, 267] on button "1 . hacer" at bounding box center [560, 250] width 276 height 65
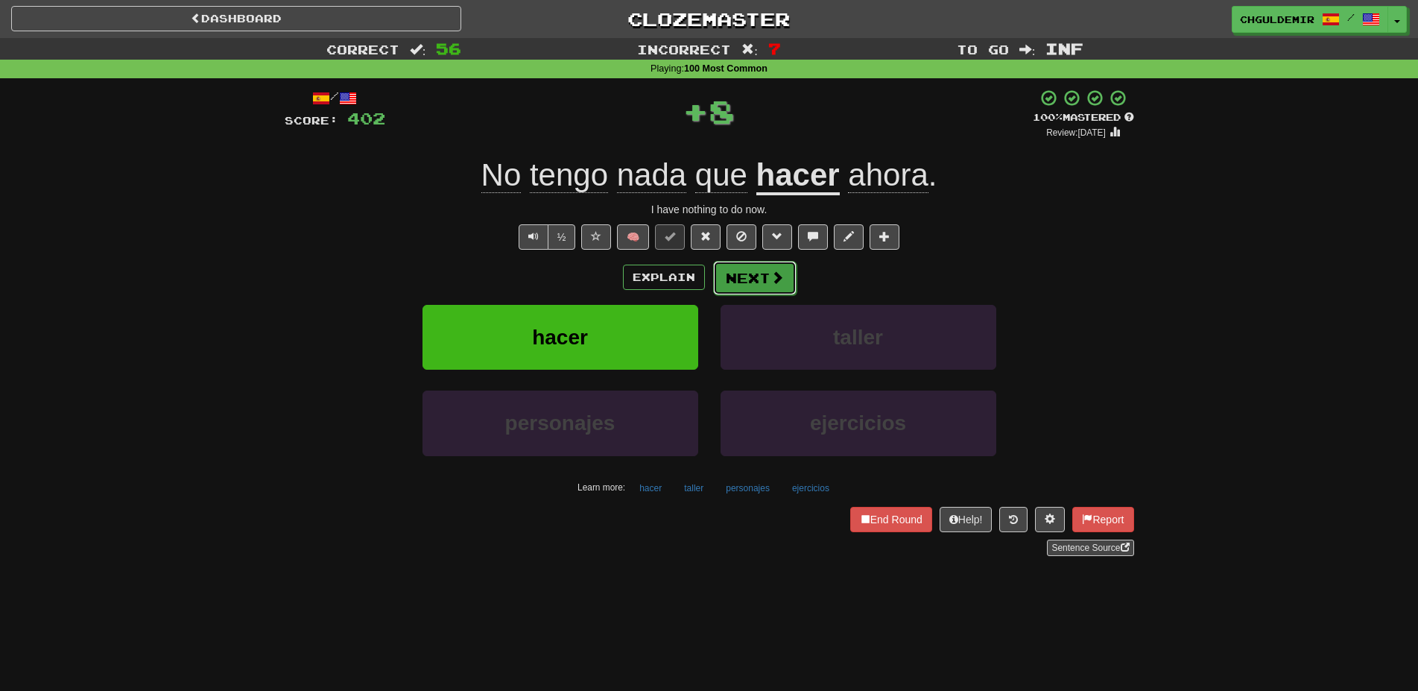
click at [742, 276] on button "Next" at bounding box center [754, 278] width 83 height 34
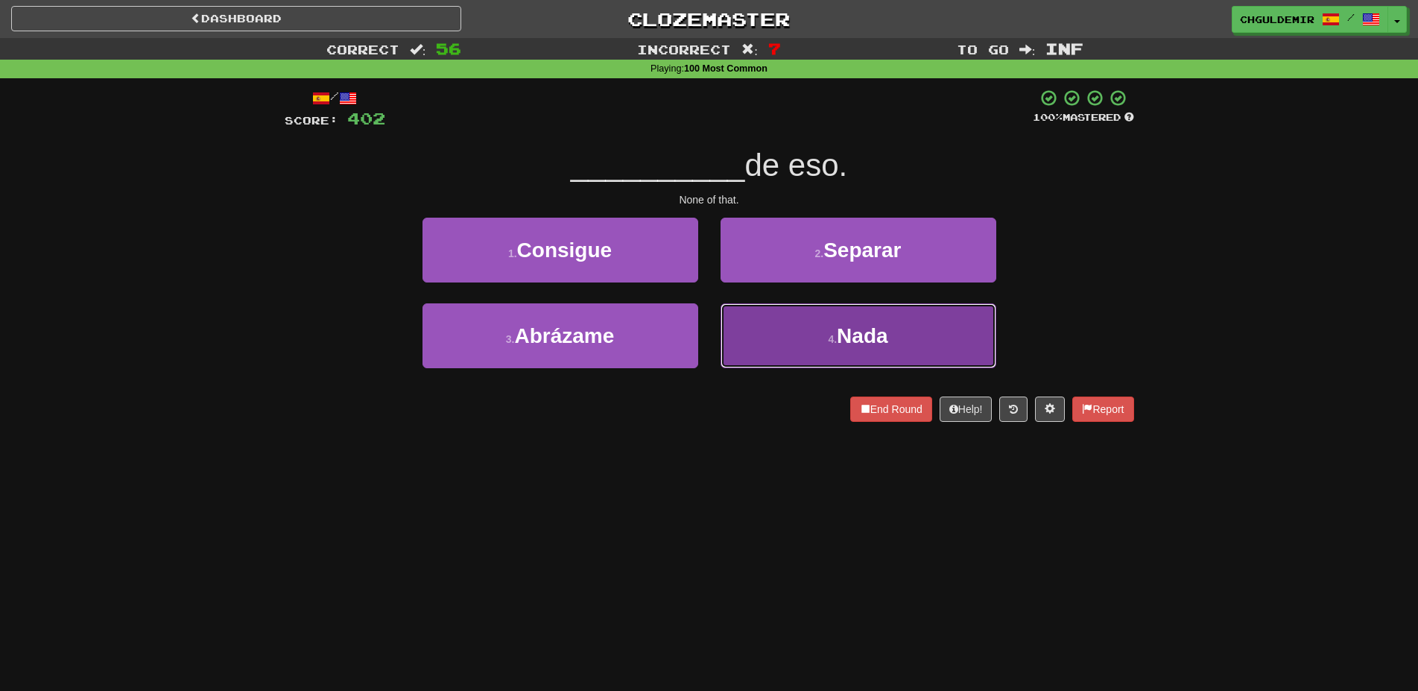
click at [767, 336] on button "4 . Nada" at bounding box center [858, 335] width 276 height 65
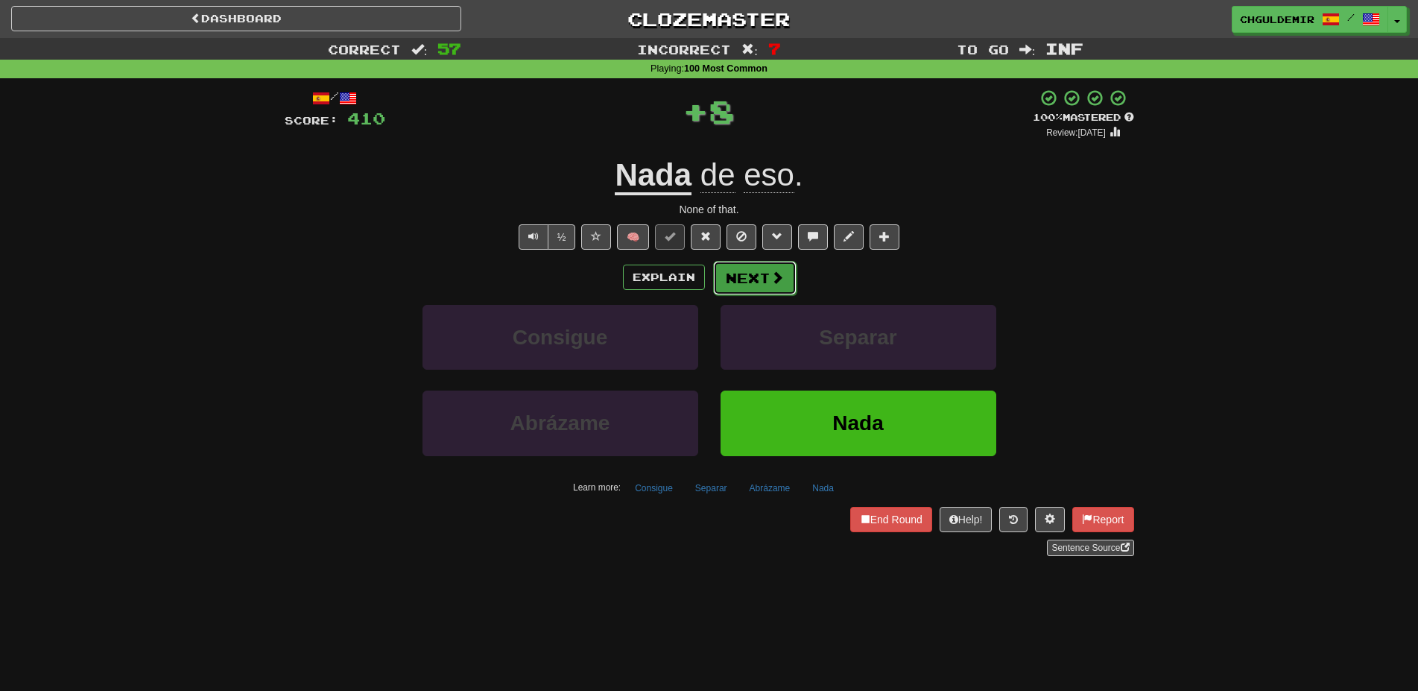
click at [762, 281] on button "Next" at bounding box center [754, 278] width 83 height 34
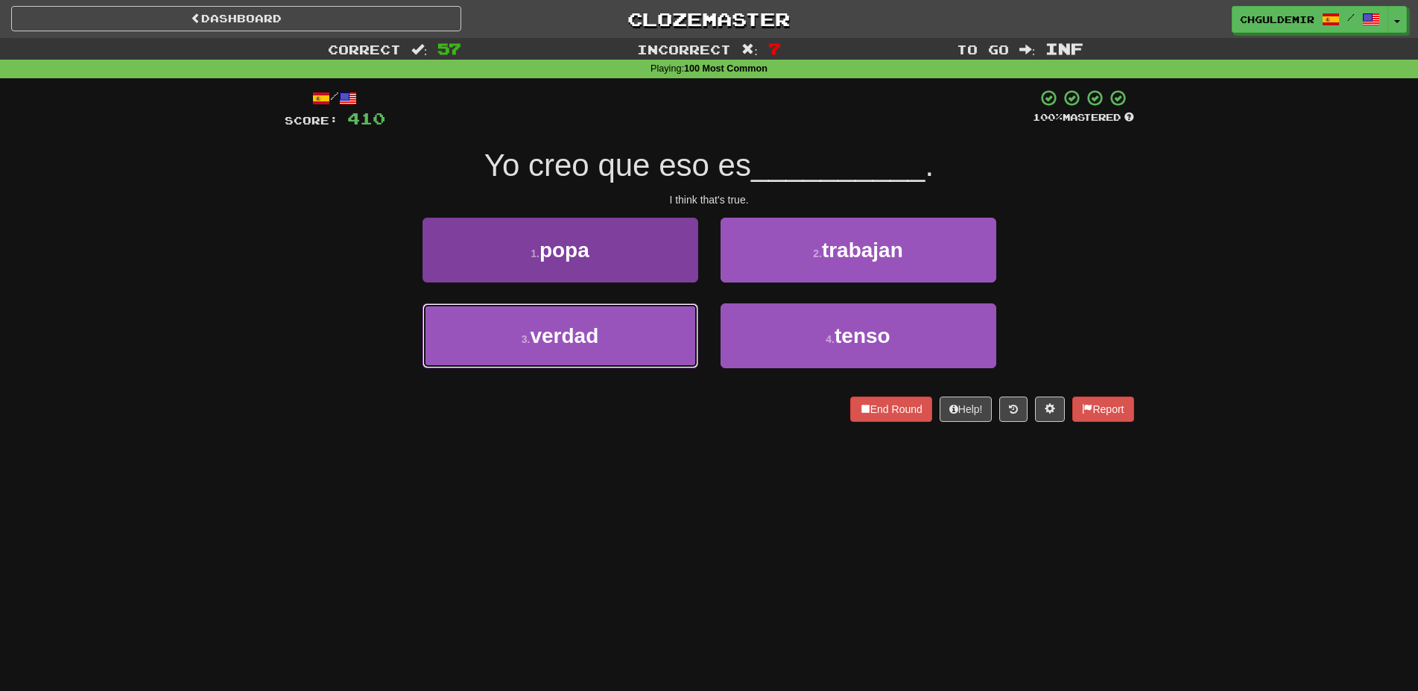
click at [650, 332] on button "3 . verdad" at bounding box center [560, 335] width 276 height 65
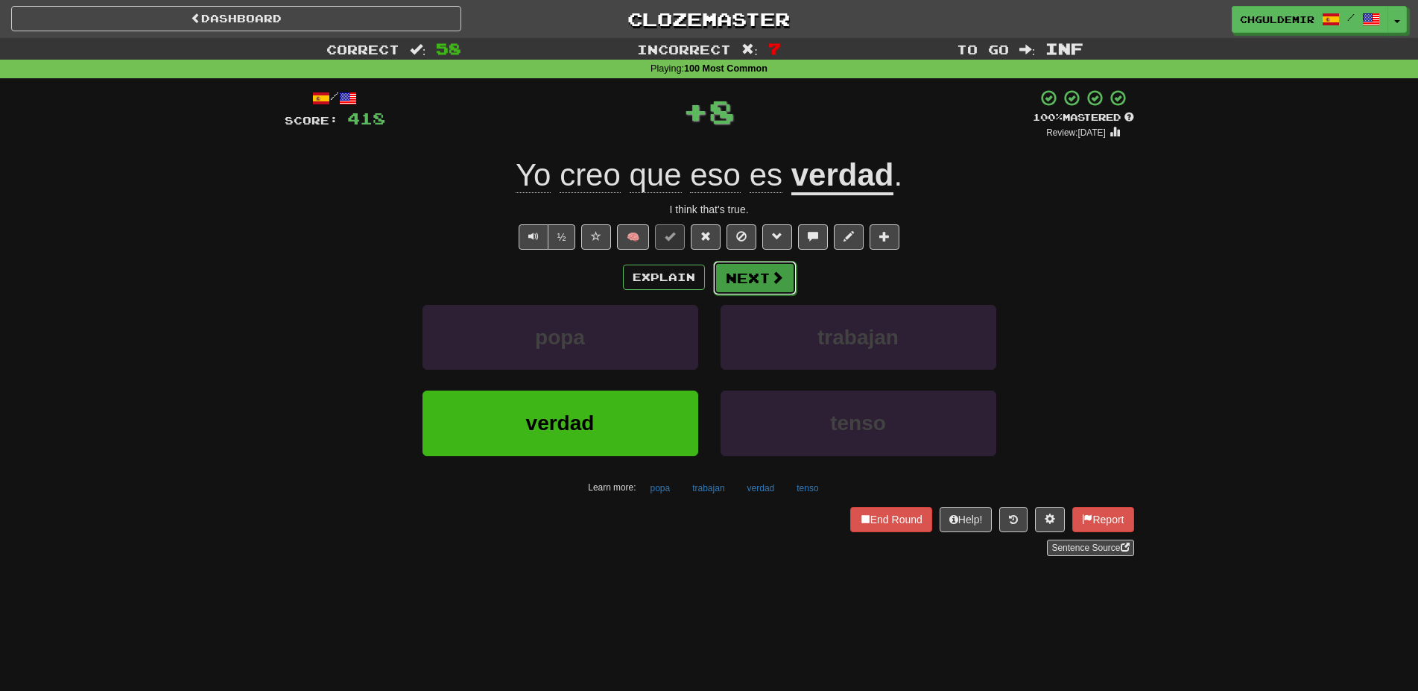
click at [729, 288] on button "Next" at bounding box center [754, 278] width 83 height 34
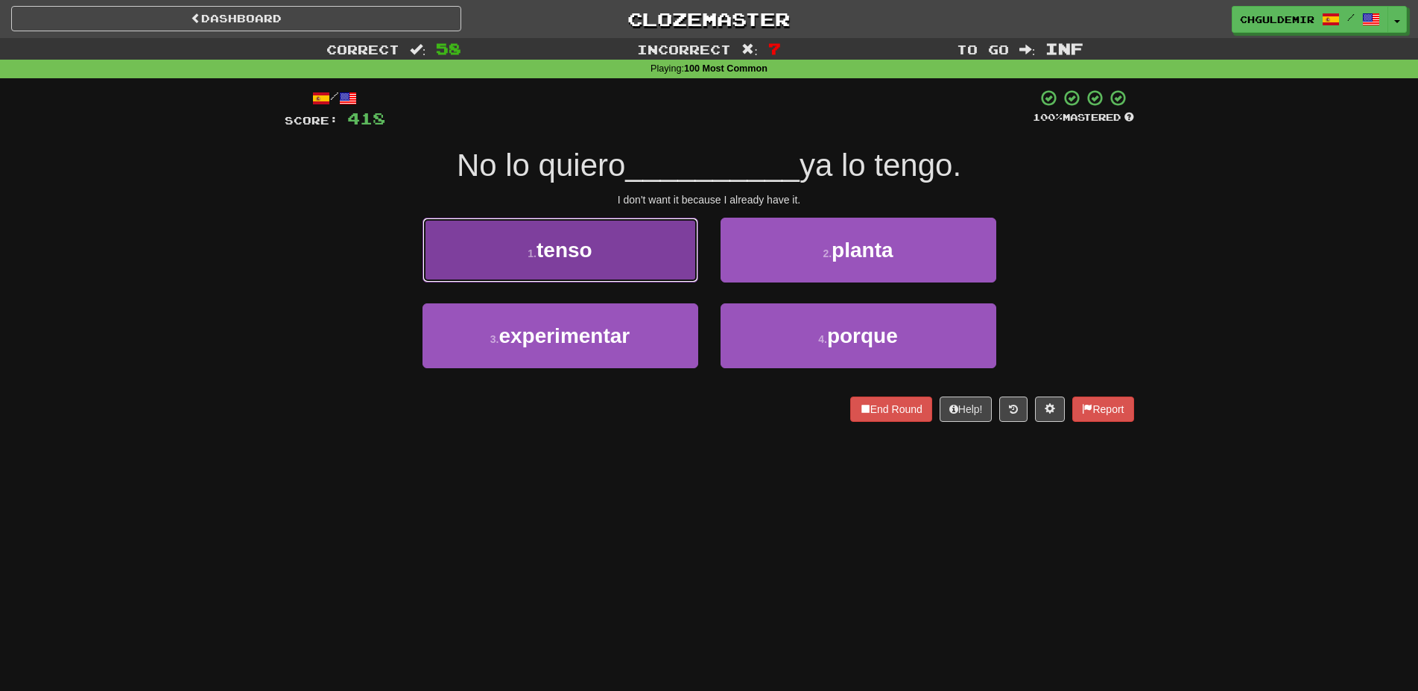
drag, startPoint x: 640, startPoint y: 258, endPoint x: 650, endPoint y: 259, distance: 10.5
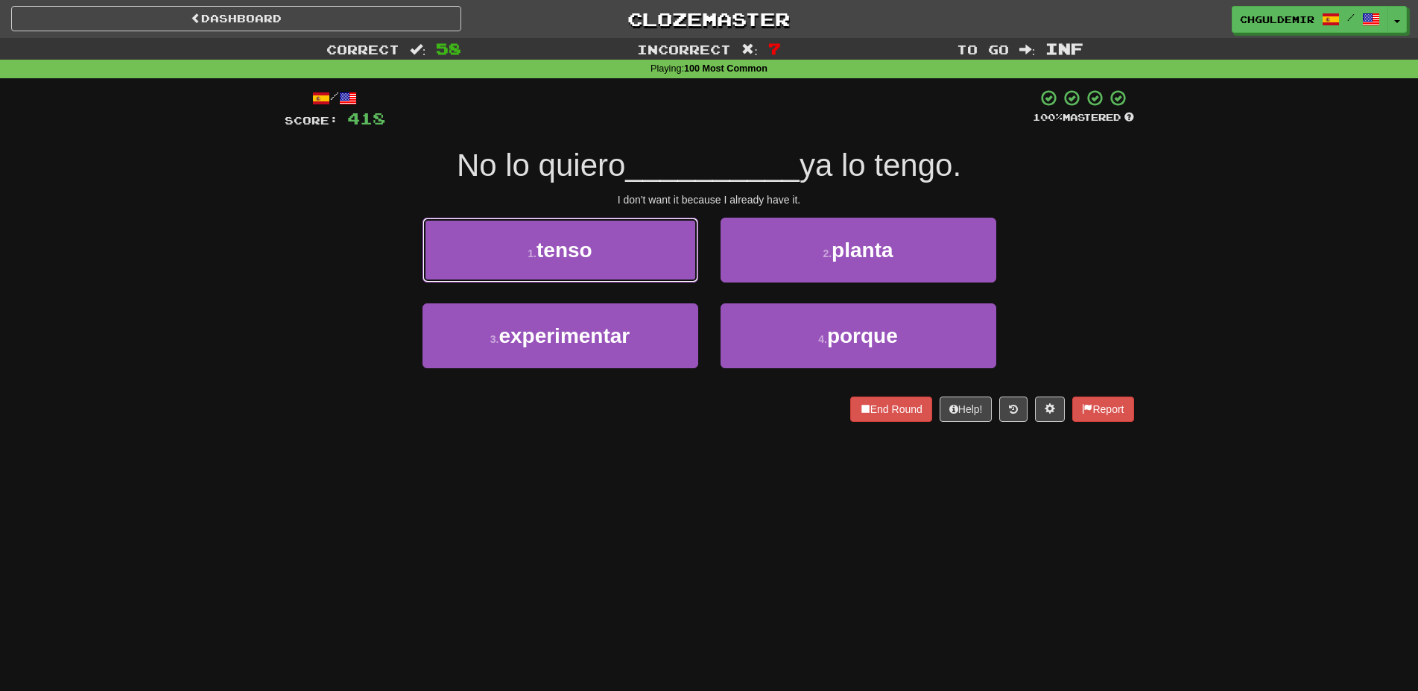
click at [641, 258] on button "1 . tenso" at bounding box center [560, 250] width 276 height 65
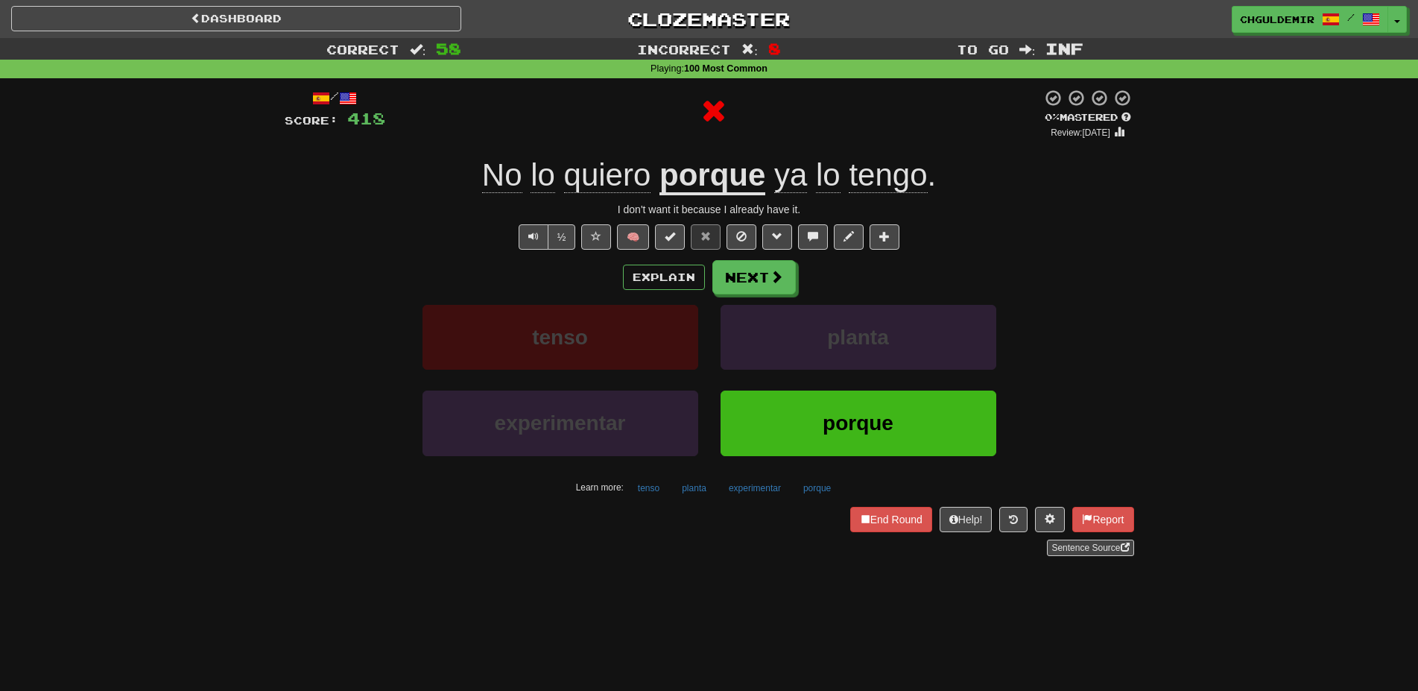
click at [799, 270] on div "Explain Next" at bounding box center [709, 277] width 849 height 34
click at [735, 272] on button "Next" at bounding box center [754, 278] width 83 height 34
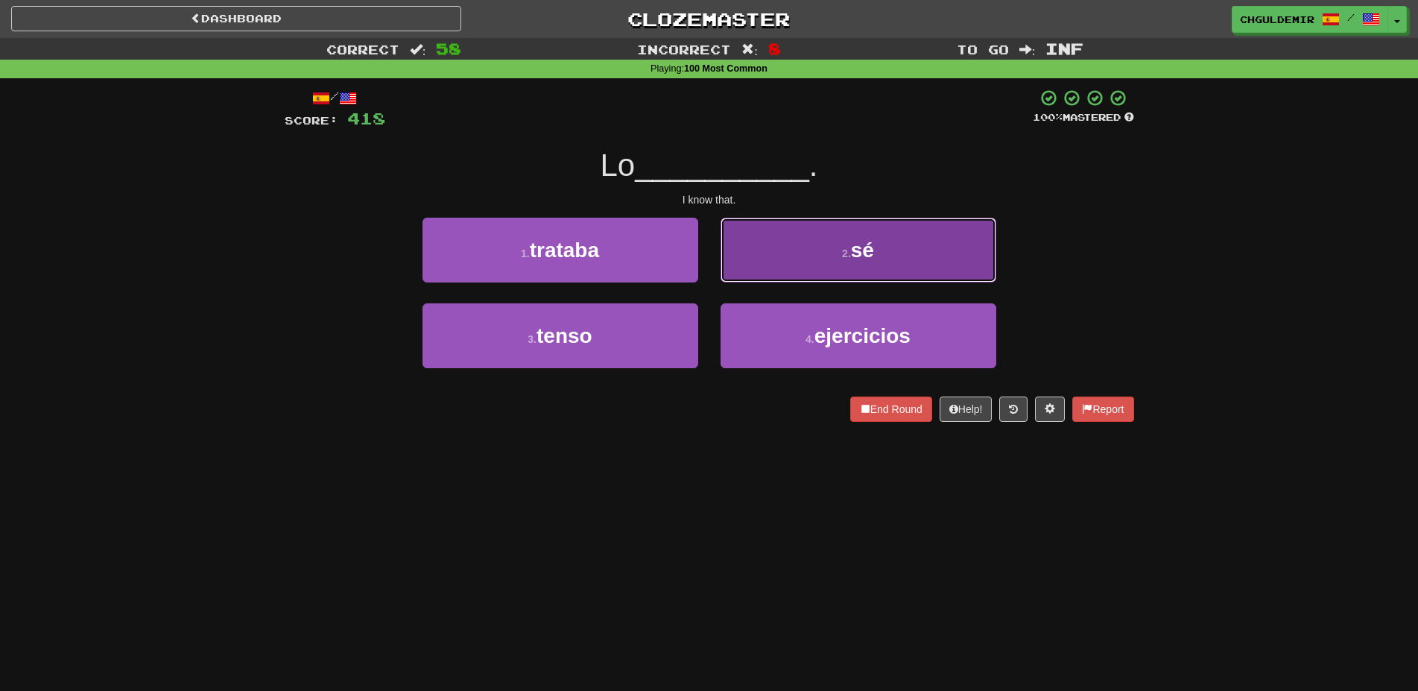
click at [837, 254] on button "2 . sé" at bounding box center [858, 250] width 276 height 65
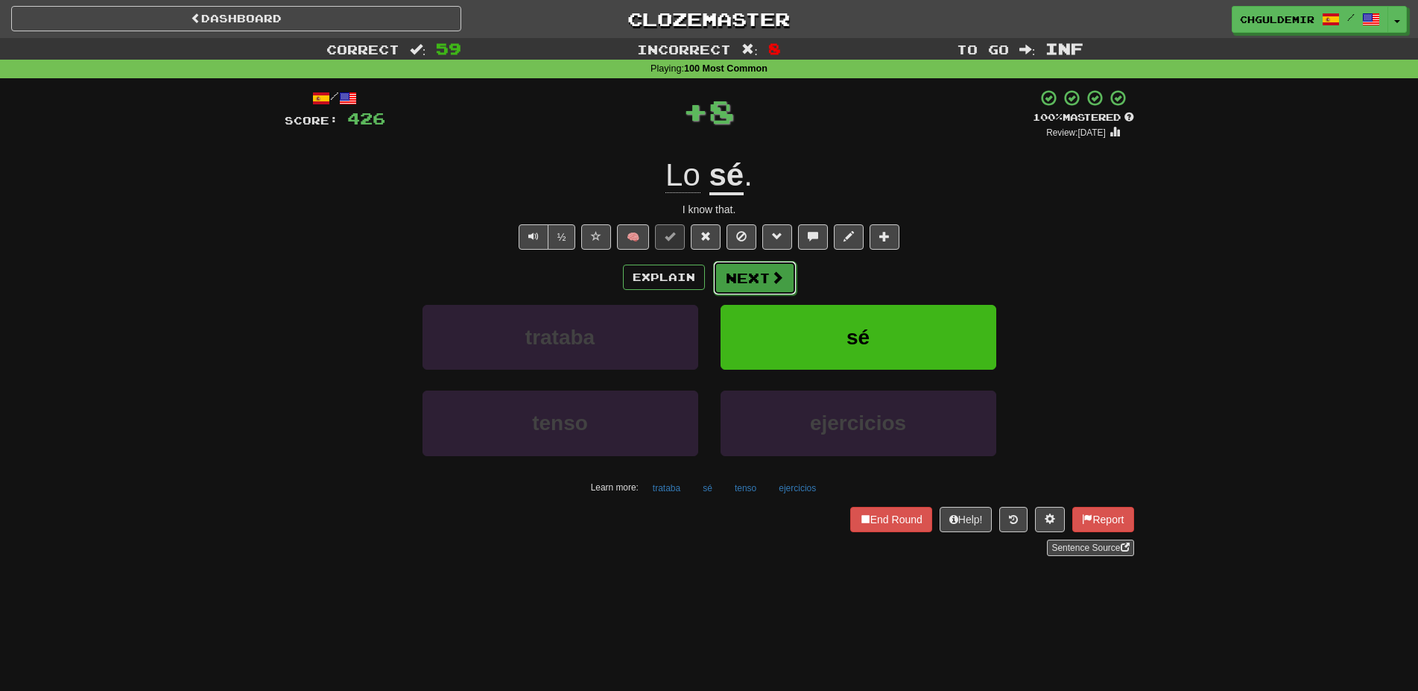
click at [748, 264] on button "Next" at bounding box center [754, 278] width 83 height 34
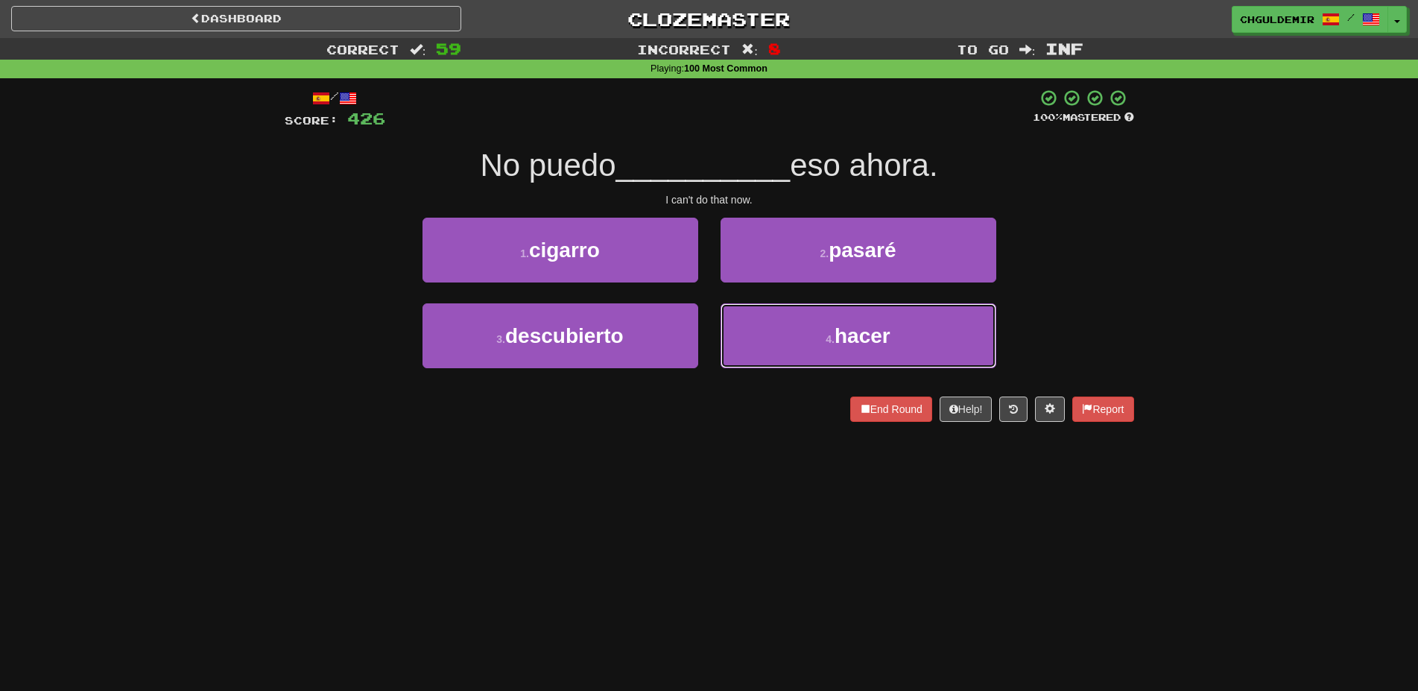
drag, startPoint x: 767, startPoint y: 346, endPoint x: 753, endPoint y: 295, distance: 52.6
click at [766, 343] on button "4 . hacer" at bounding box center [858, 335] width 276 height 65
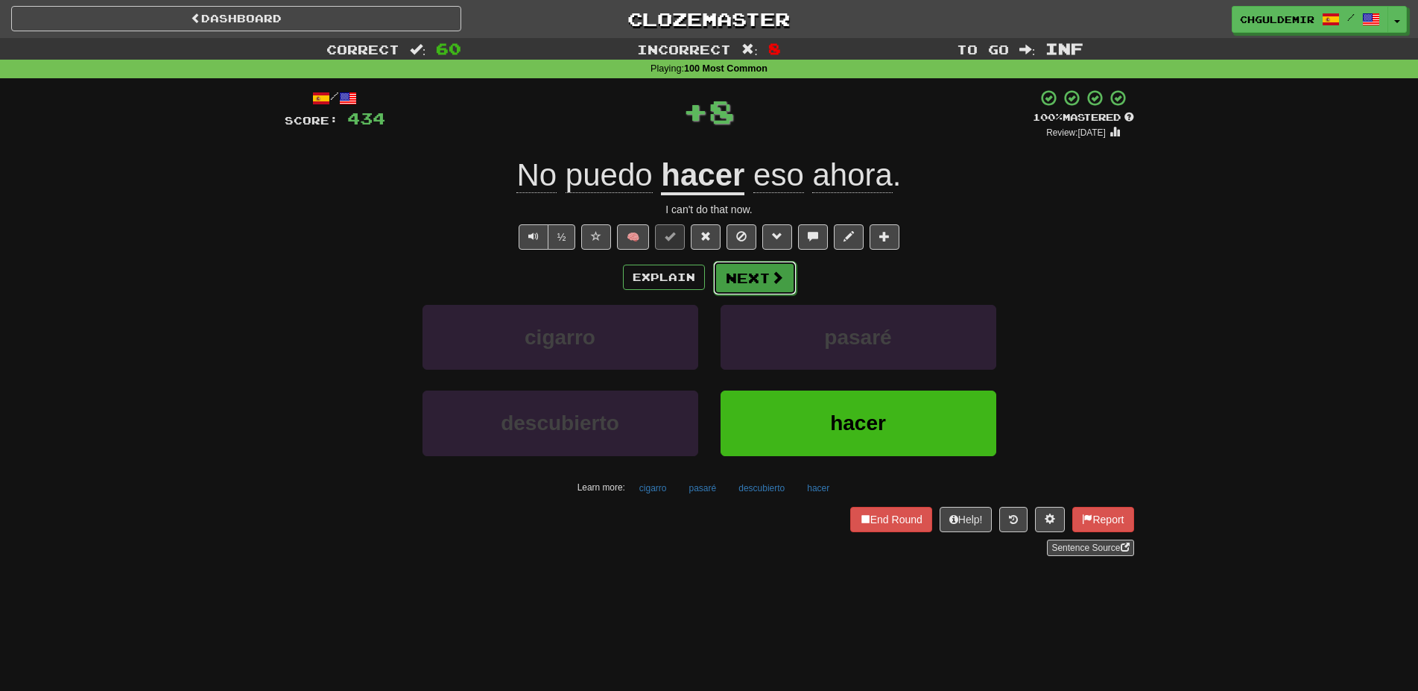
click at [757, 279] on button "Next" at bounding box center [754, 278] width 83 height 34
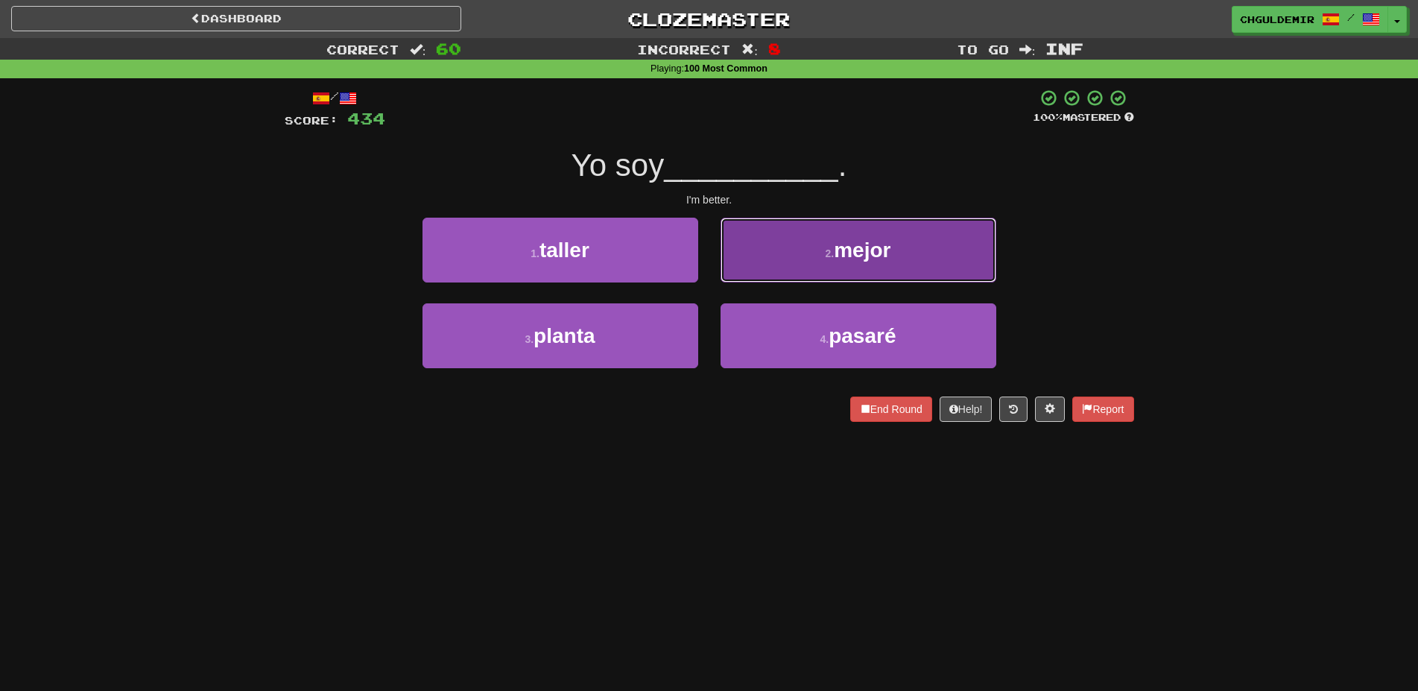
click at [785, 249] on button "2 . mejor" at bounding box center [858, 250] width 276 height 65
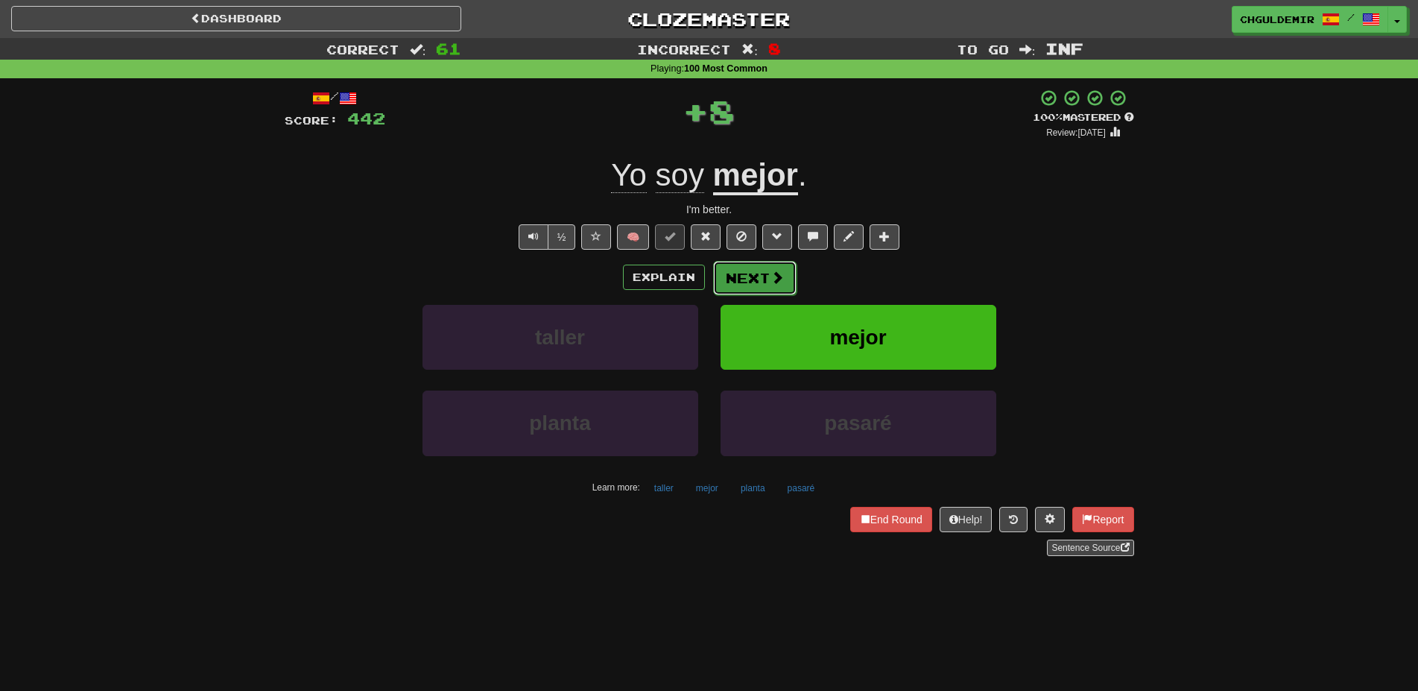
click at [764, 279] on button "Next" at bounding box center [754, 278] width 83 height 34
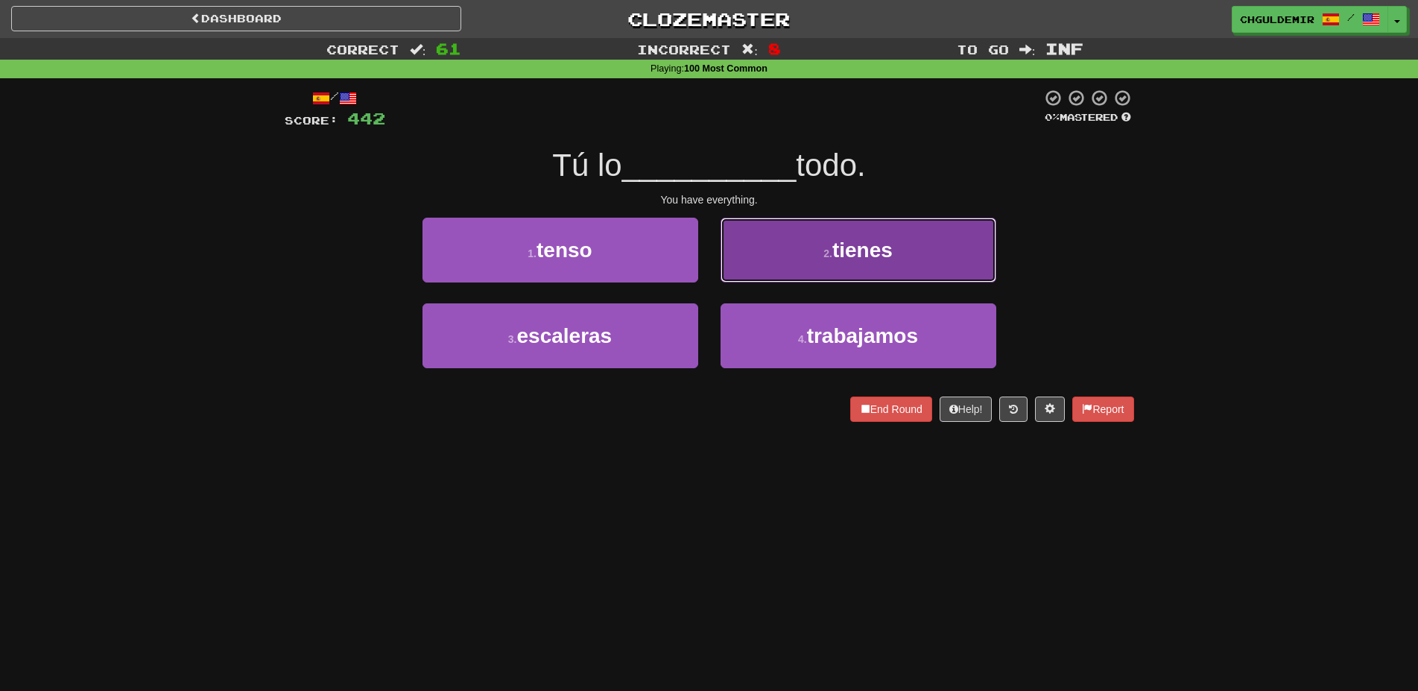
click at [758, 267] on button "2 . tienes" at bounding box center [858, 250] width 276 height 65
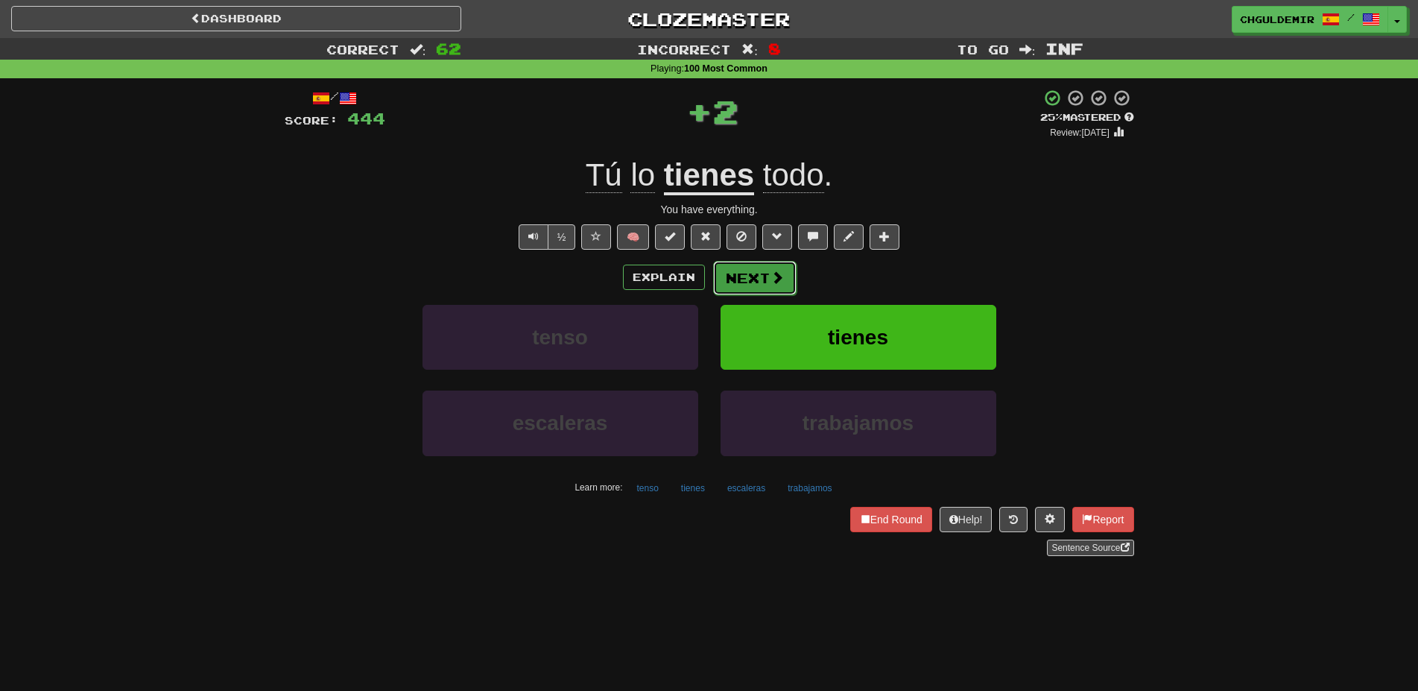
click at [754, 276] on button "Next" at bounding box center [754, 278] width 83 height 34
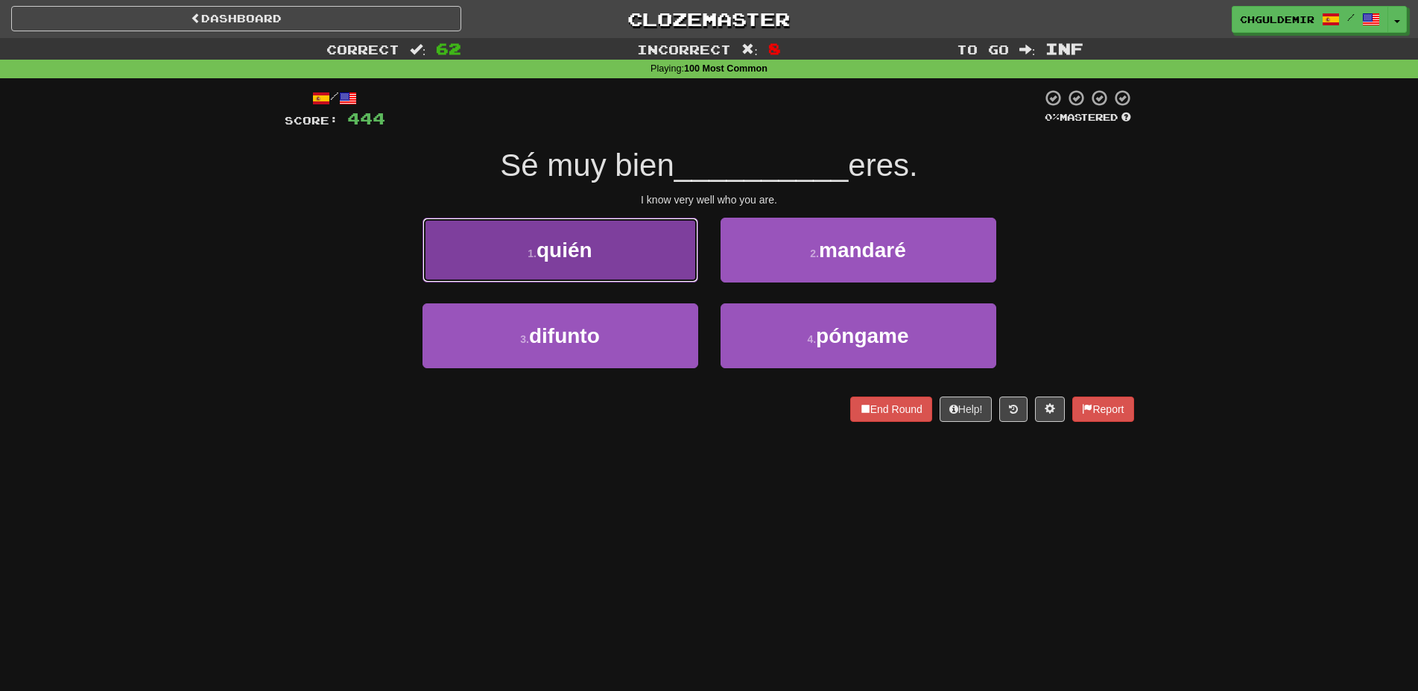
click at [672, 265] on button "1 . quién" at bounding box center [560, 250] width 276 height 65
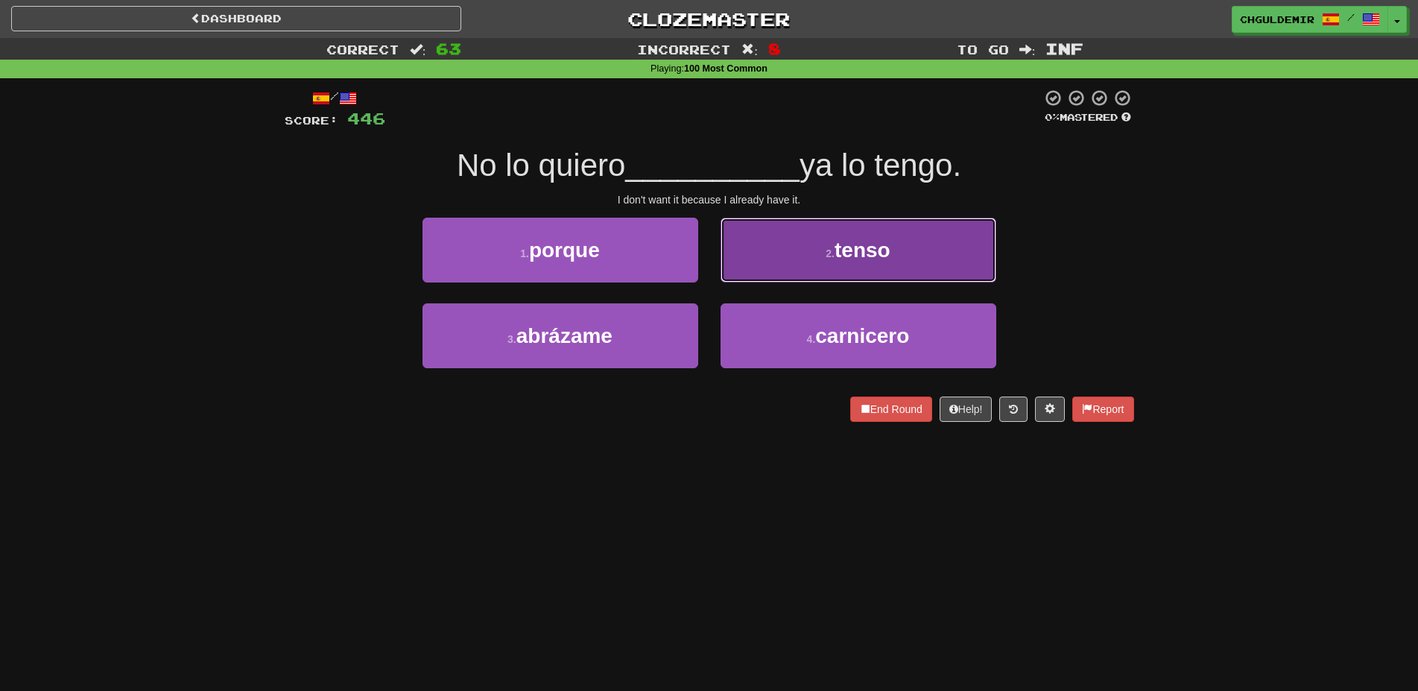
click at [776, 273] on button "2 . tenso" at bounding box center [858, 250] width 276 height 65
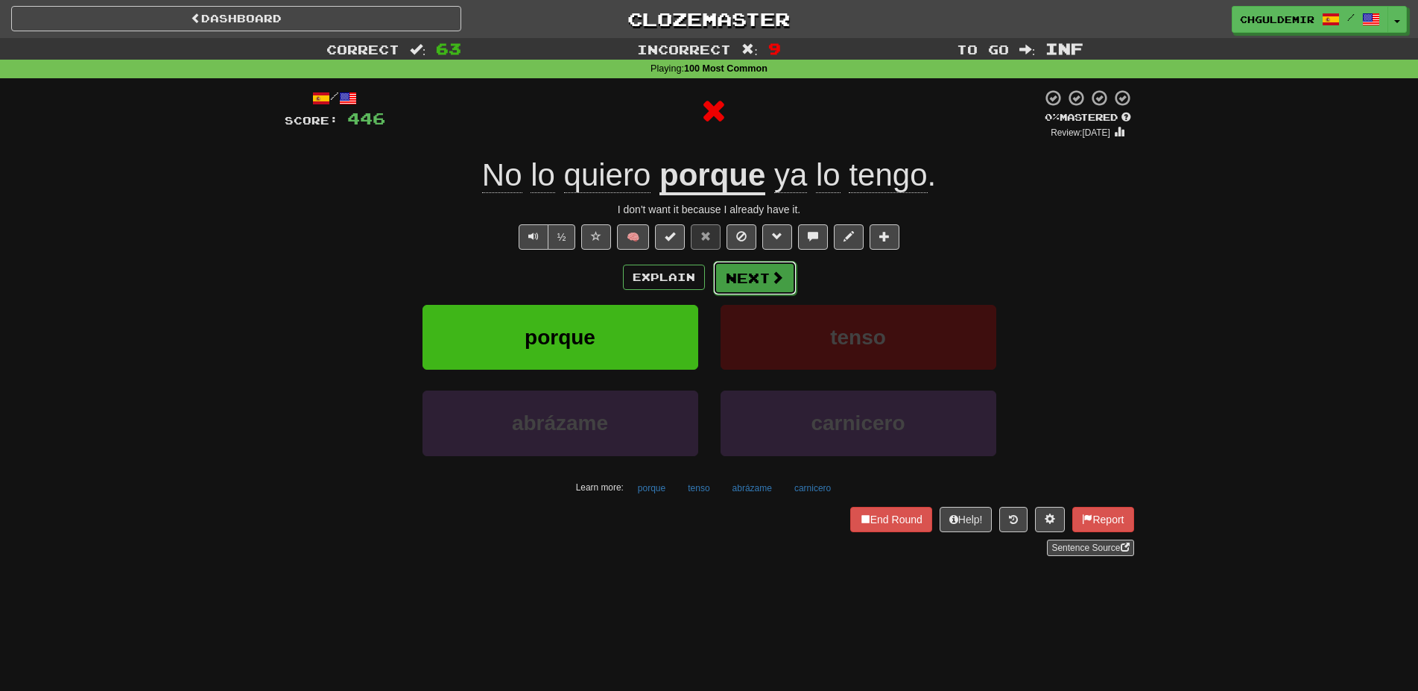
click at [722, 276] on button "Next" at bounding box center [754, 278] width 83 height 34
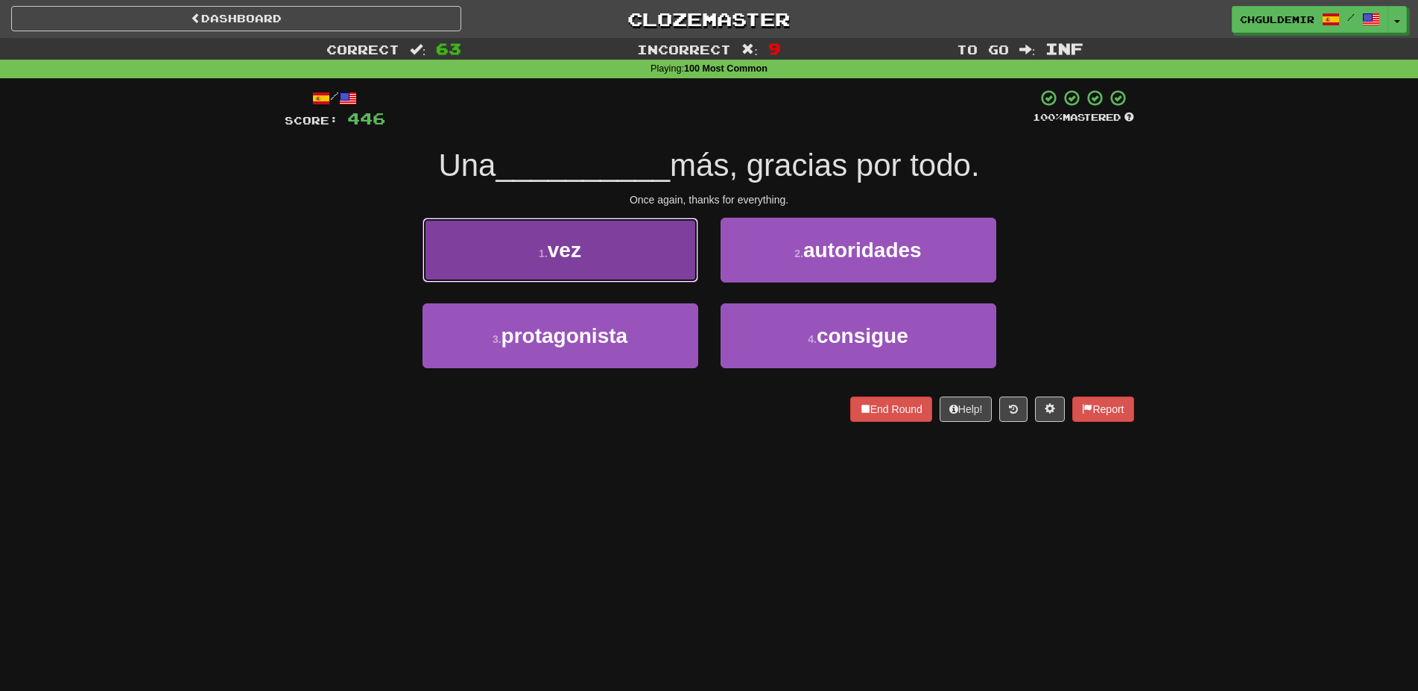
drag, startPoint x: 616, startPoint y: 264, endPoint x: 649, endPoint y: 270, distance: 33.3
click at [621, 265] on button "1 . vez" at bounding box center [560, 250] width 276 height 65
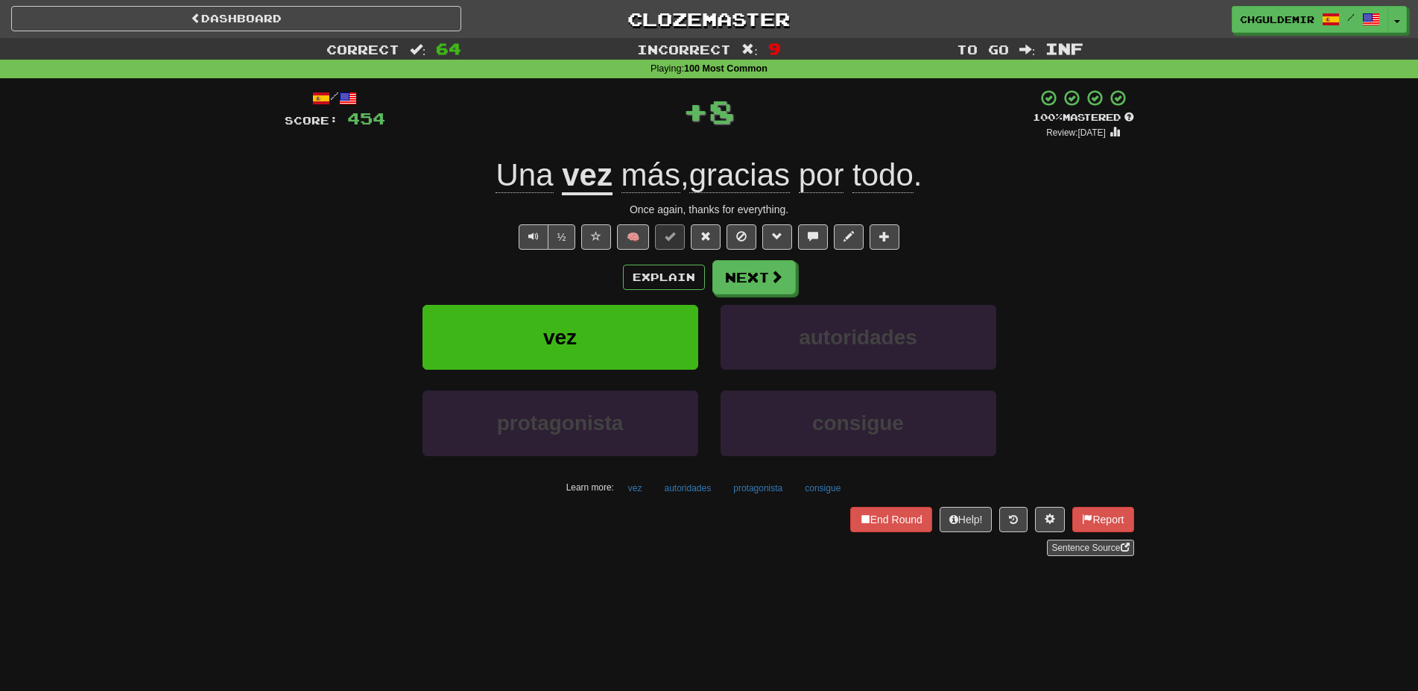
click at [817, 276] on div "Explain Next" at bounding box center [709, 277] width 849 height 34
click at [758, 275] on button "Next" at bounding box center [754, 278] width 83 height 34
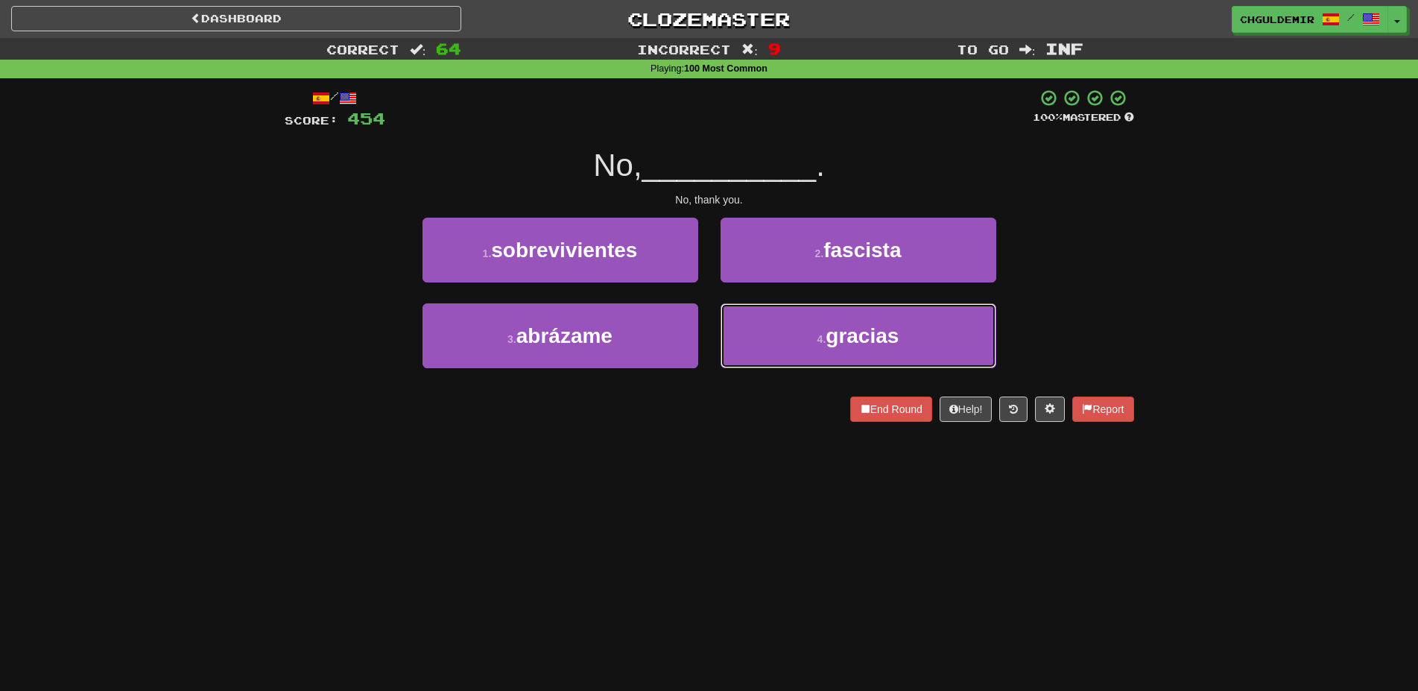
drag, startPoint x: 766, startPoint y: 332, endPoint x: 748, endPoint y: 297, distance: 40.0
click at [762, 329] on button "4 . gracias" at bounding box center [858, 335] width 276 height 65
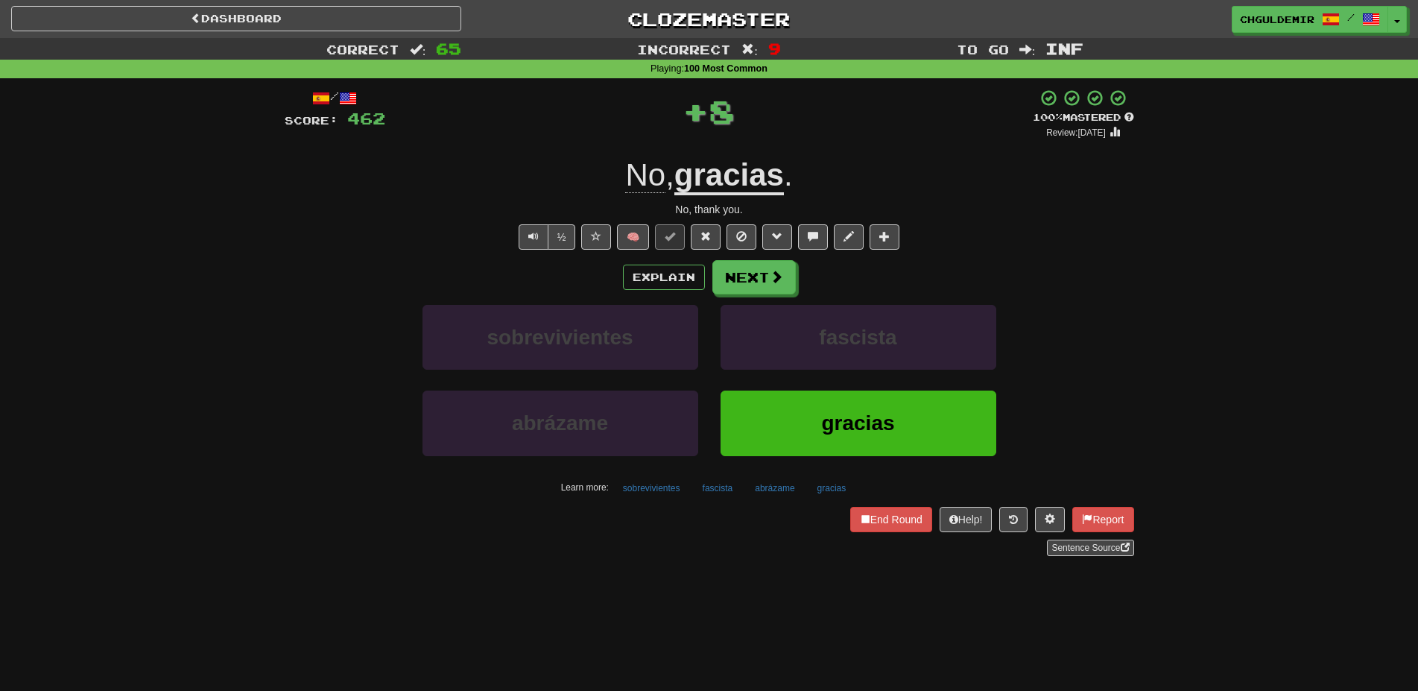
click at [744, 267] on button "Next" at bounding box center [753, 277] width 83 height 34
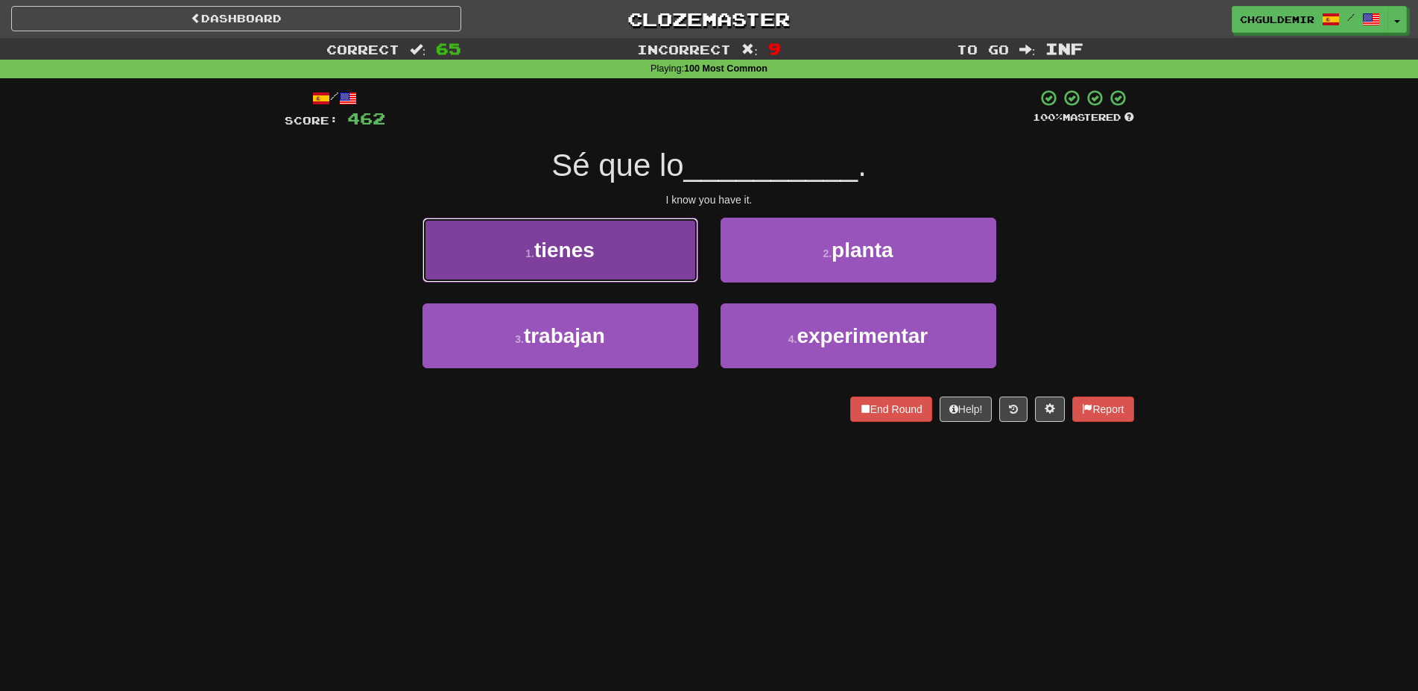
drag, startPoint x: 662, startPoint y: 258, endPoint x: 678, endPoint y: 262, distance: 16.1
click at [663, 258] on button "1 . tienes" at bounding box center [560, 250] width 276 height 65
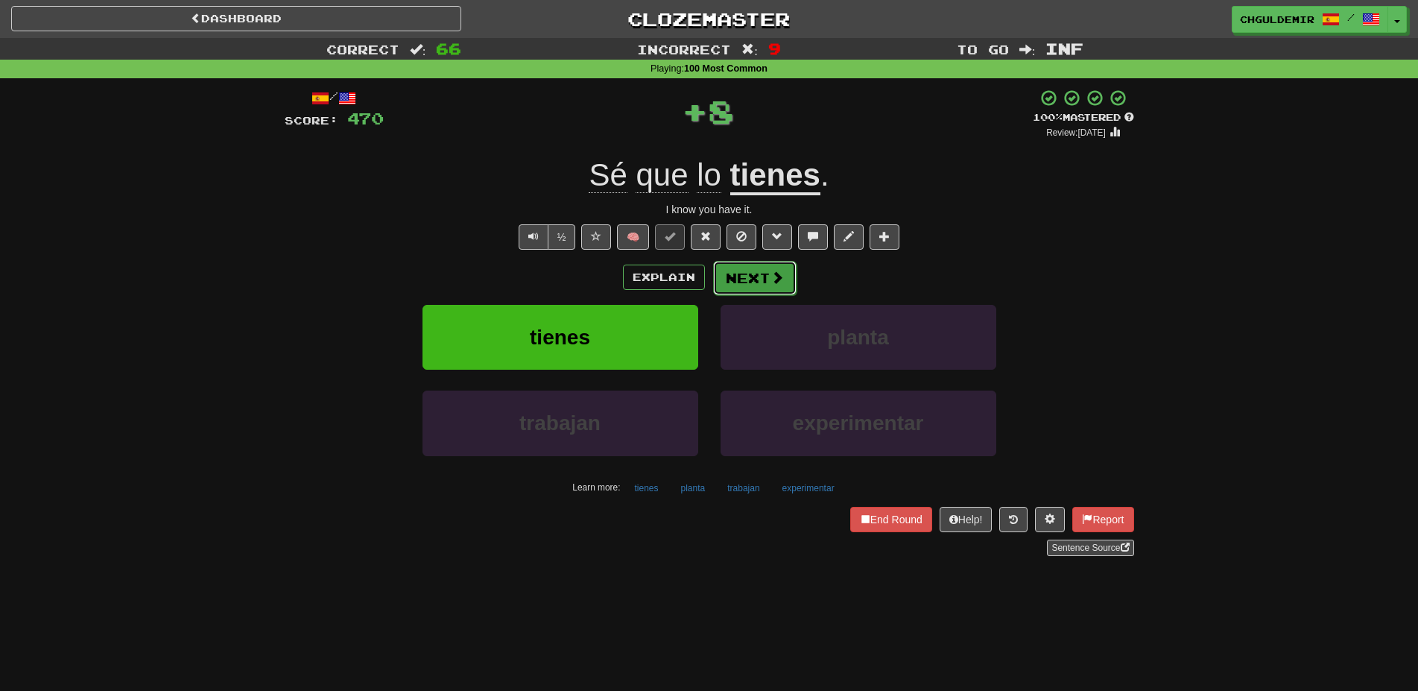
click at [773, 275] on span at bounding box center [776, 276] width 13 height 13
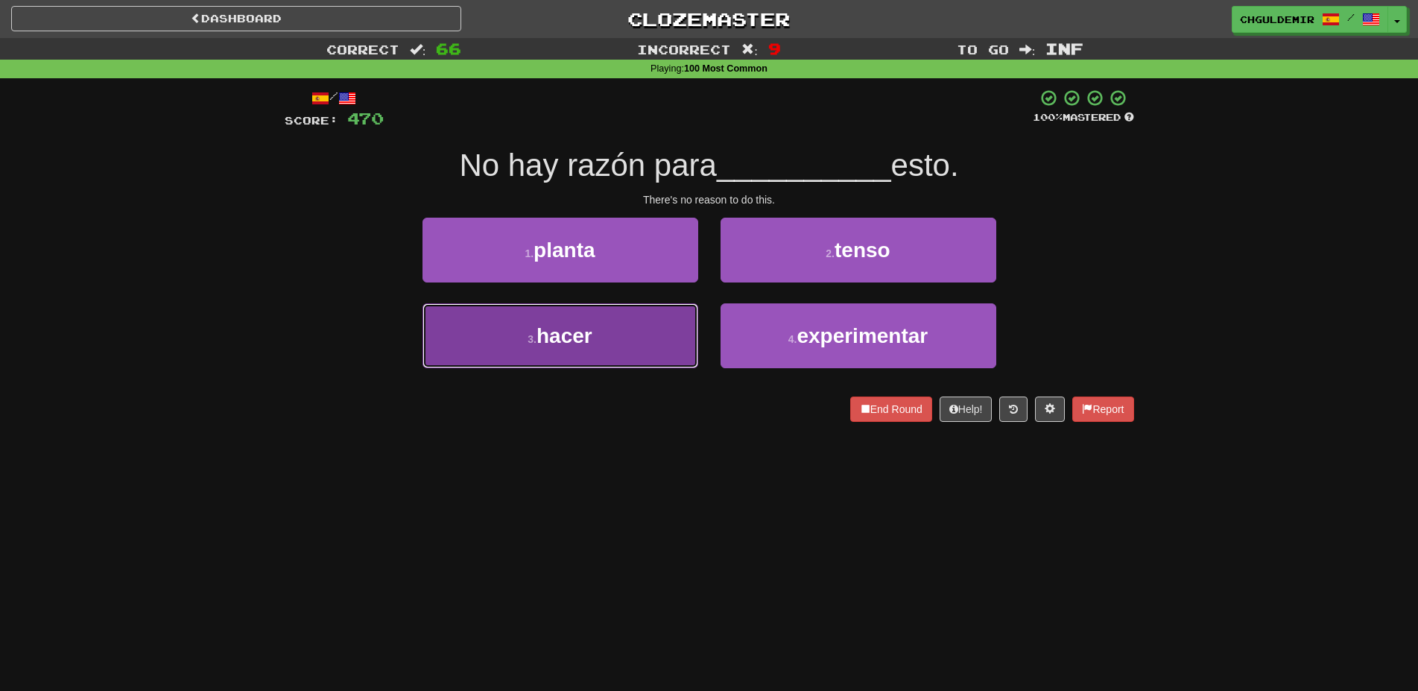
click at [649, 334] on button "3 . hacer" at bounding box center [560, 335] width 276 height 65
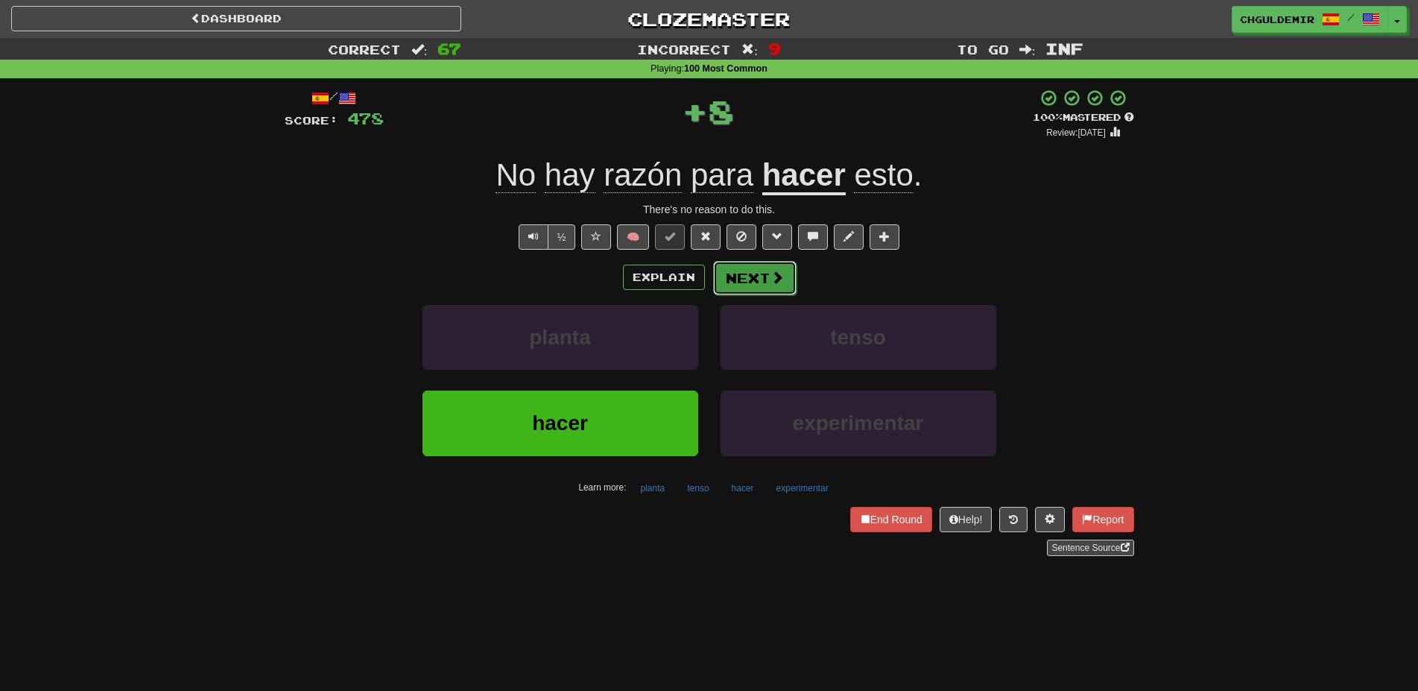
click at [726, 275] on button "Next" at bounding box center [754, 278] width 83 height 34
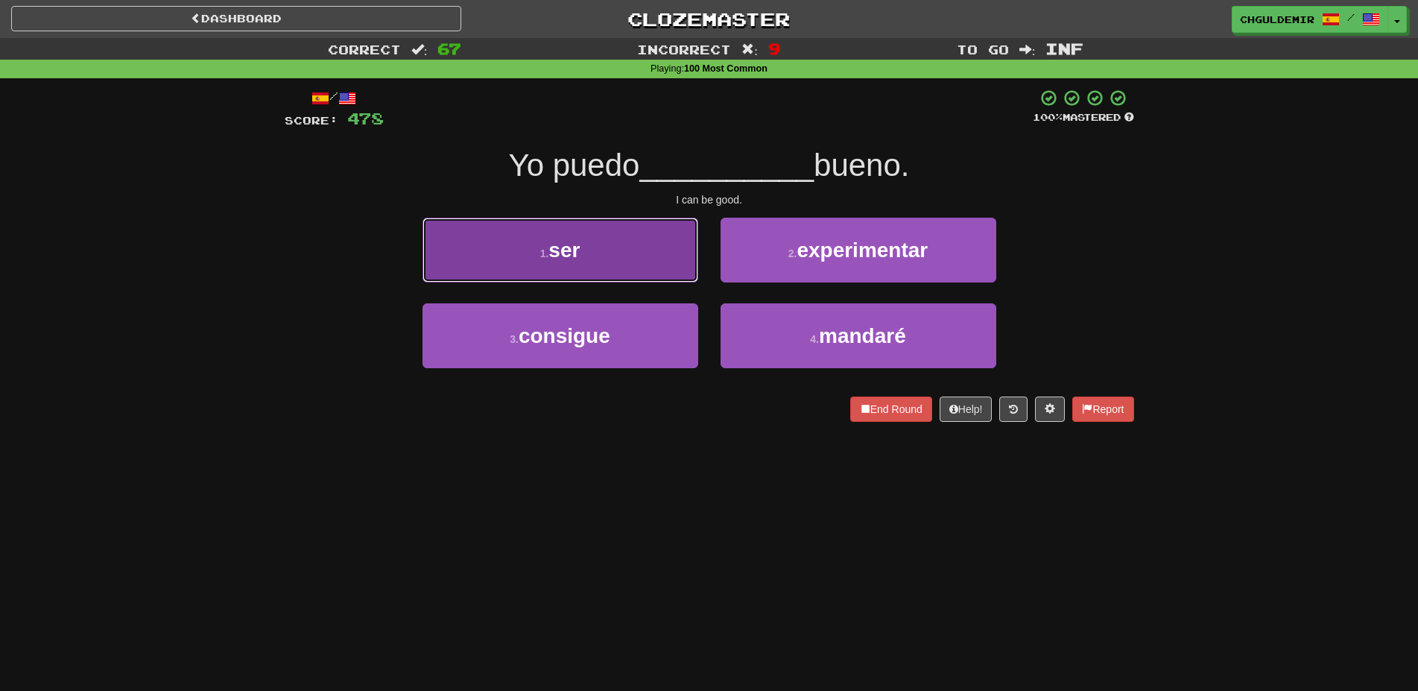
drag, startPoint x: 627, startPoint y: 256, endPoint x: 661, endPoint y: 260, distance: 33.8
click at [633, 256] on button "1 . ser" at bounding box center [560, 250] width 276 height 65
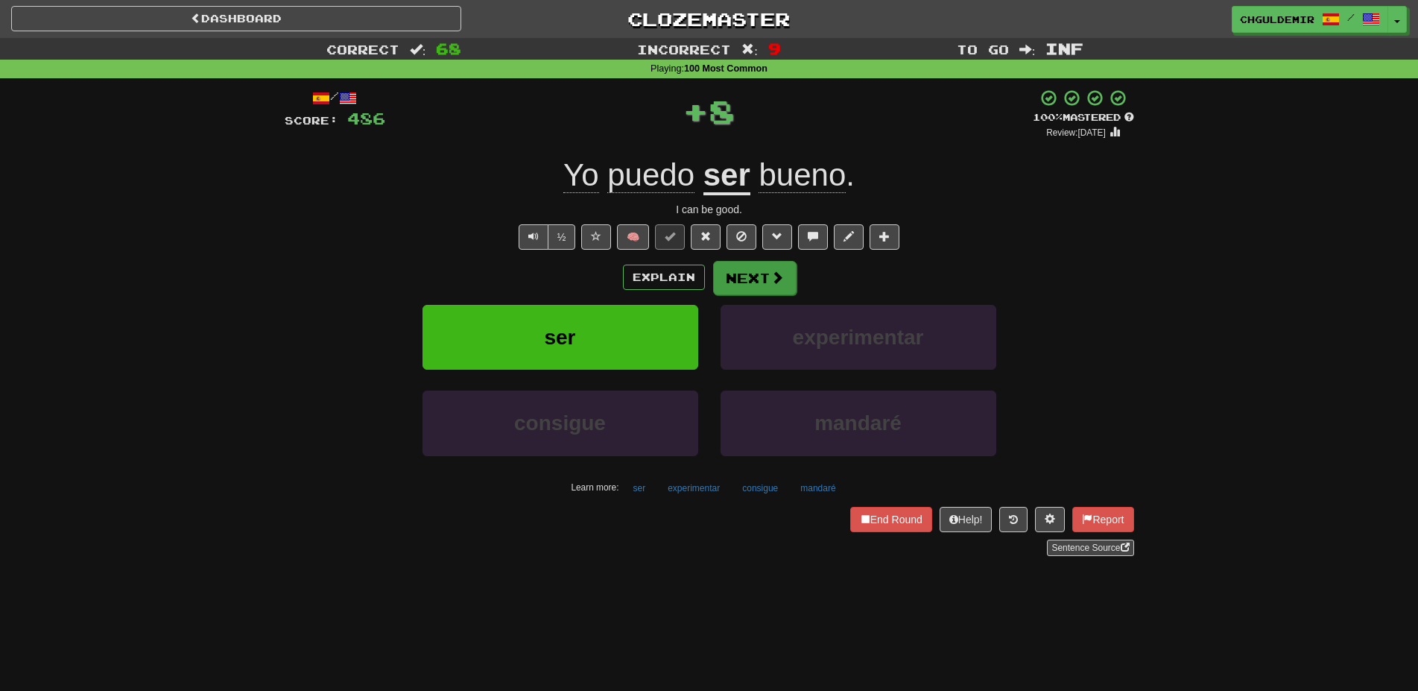
drag, startPoint x: 797, startPoint y: 267, endPoint x: 769, endPoint y: 269, distance: 28.4
click at [788, 267] on div "Explain Next" at bounding box center [709, 277] width 849 height 34
click at [769, 269] on button "Next" at bounding box center [754, 278] width 83 height 34
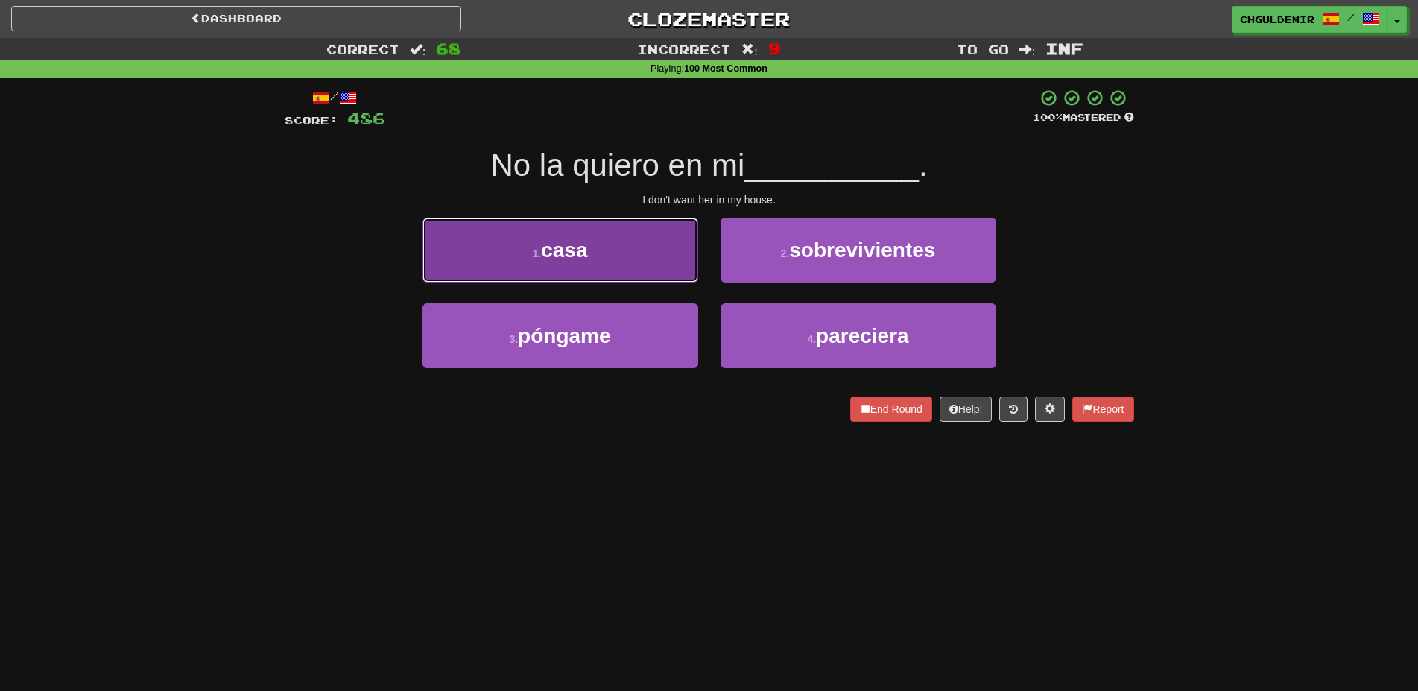
click at [663, 257] on button "1 . casa" at bounding box center [560, 250] width 276 height 65
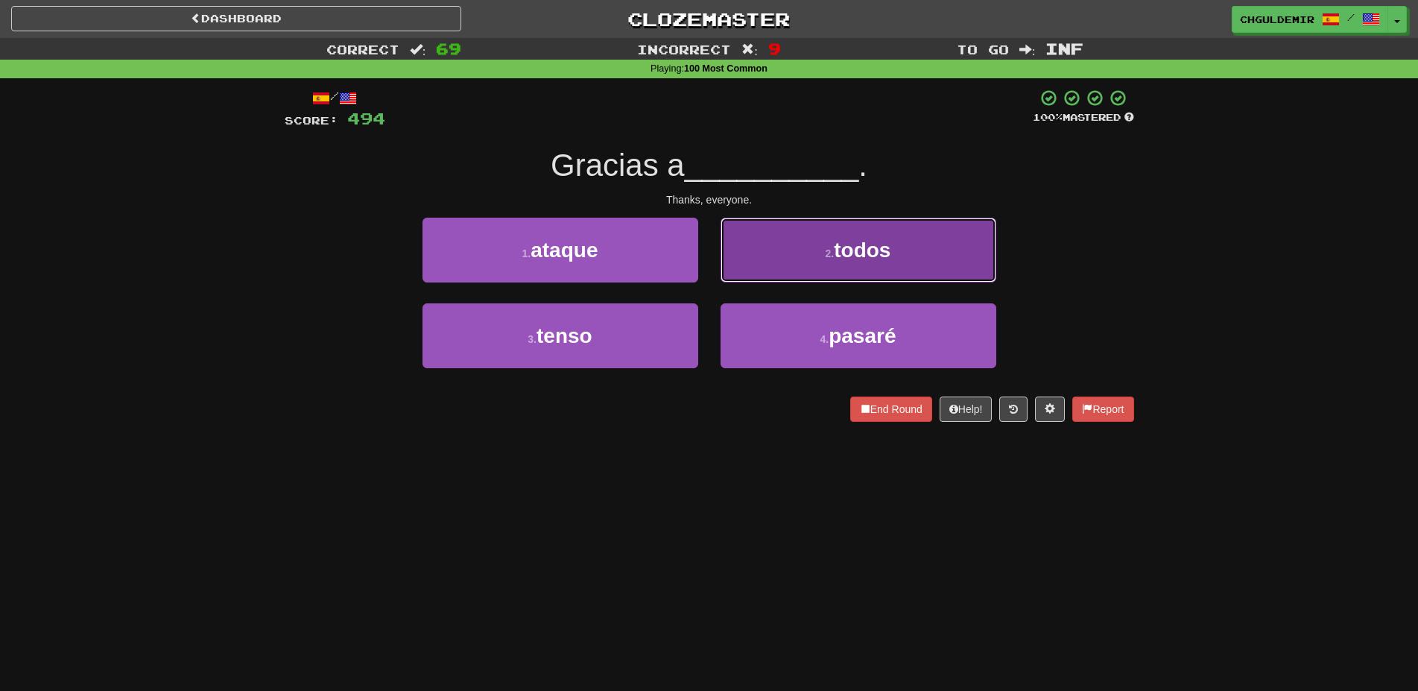
click at [758, 282] on button "2 . todos" at bounding box center [858, 250] width 276 height 65
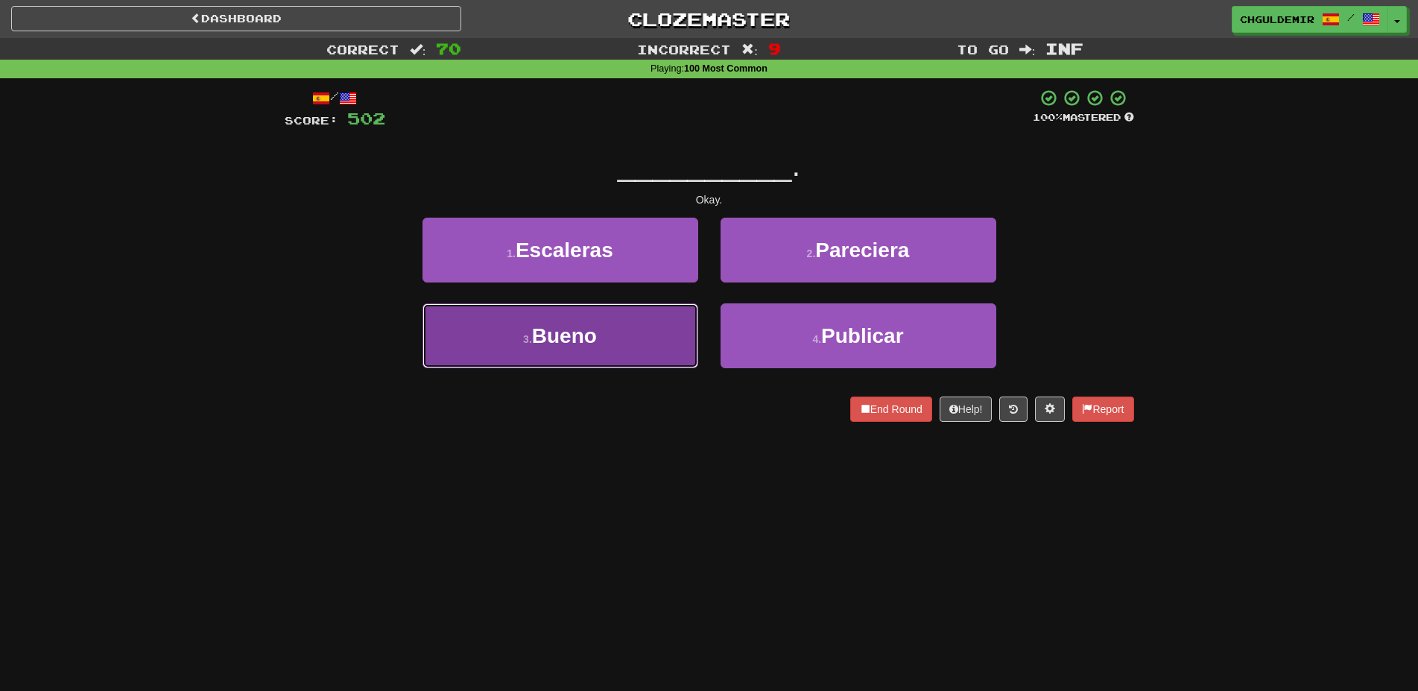
click at [658, 323] on button "3 . Bueno" at bounding box center [560, 335] width 276 height 65
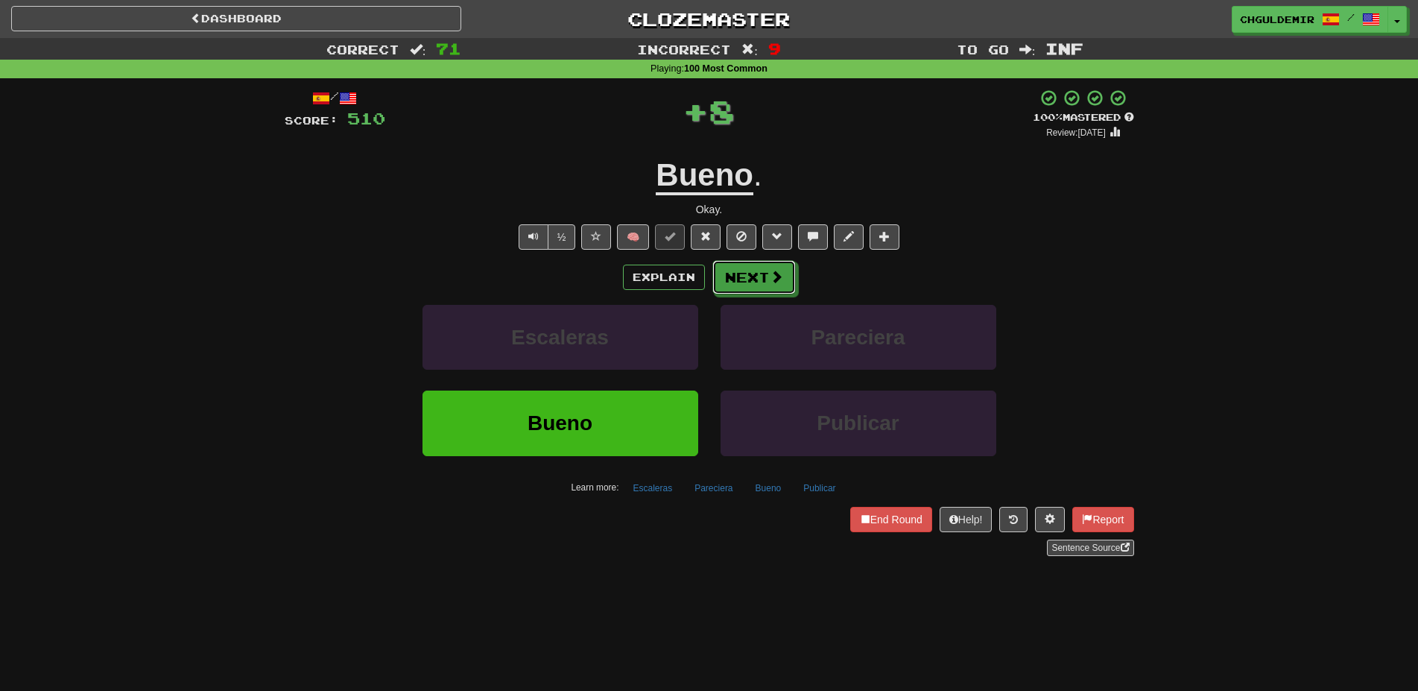
click at [744, 288] on button "Next" at bounding box center [753, 277] width 83 height 34
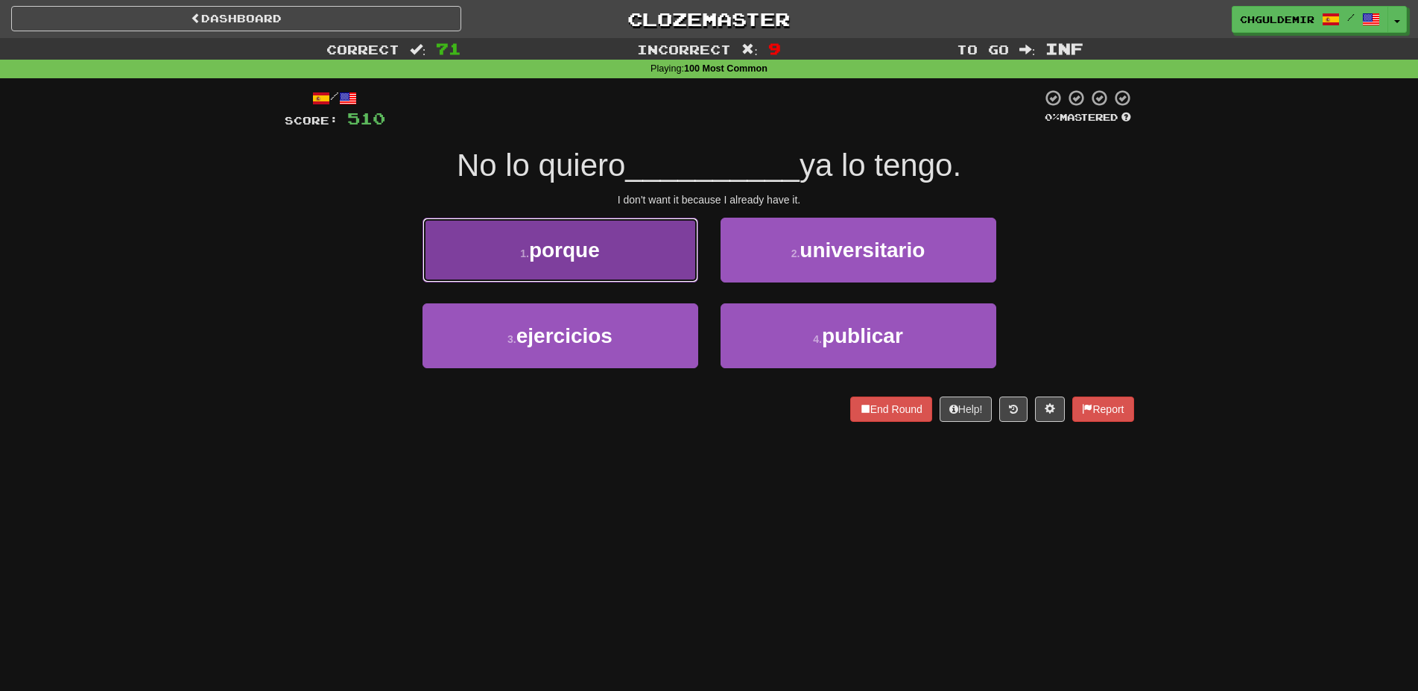
click at [627, 256] on button "1 . porque" at bounding box center [560, 250] width 276 height 65
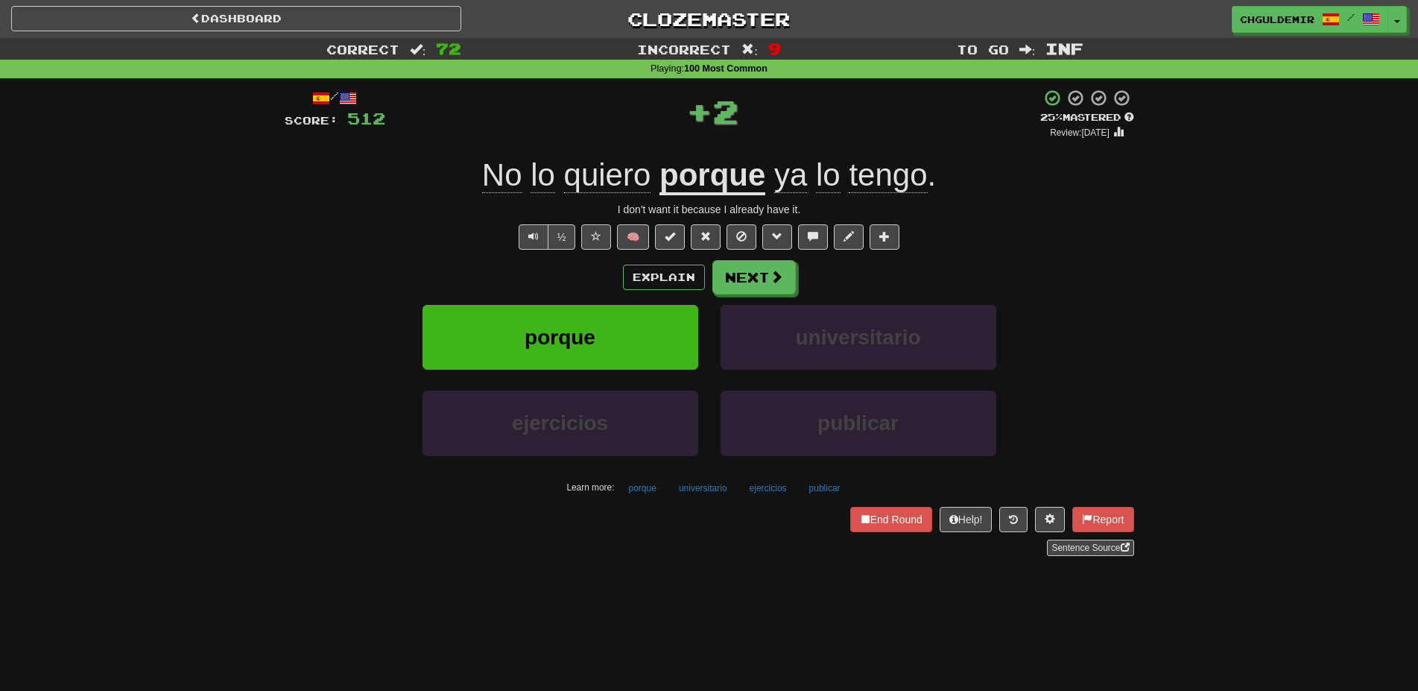
click at [774, 264] on button "Next" at bounding box center [753, 277] width 83 height 34
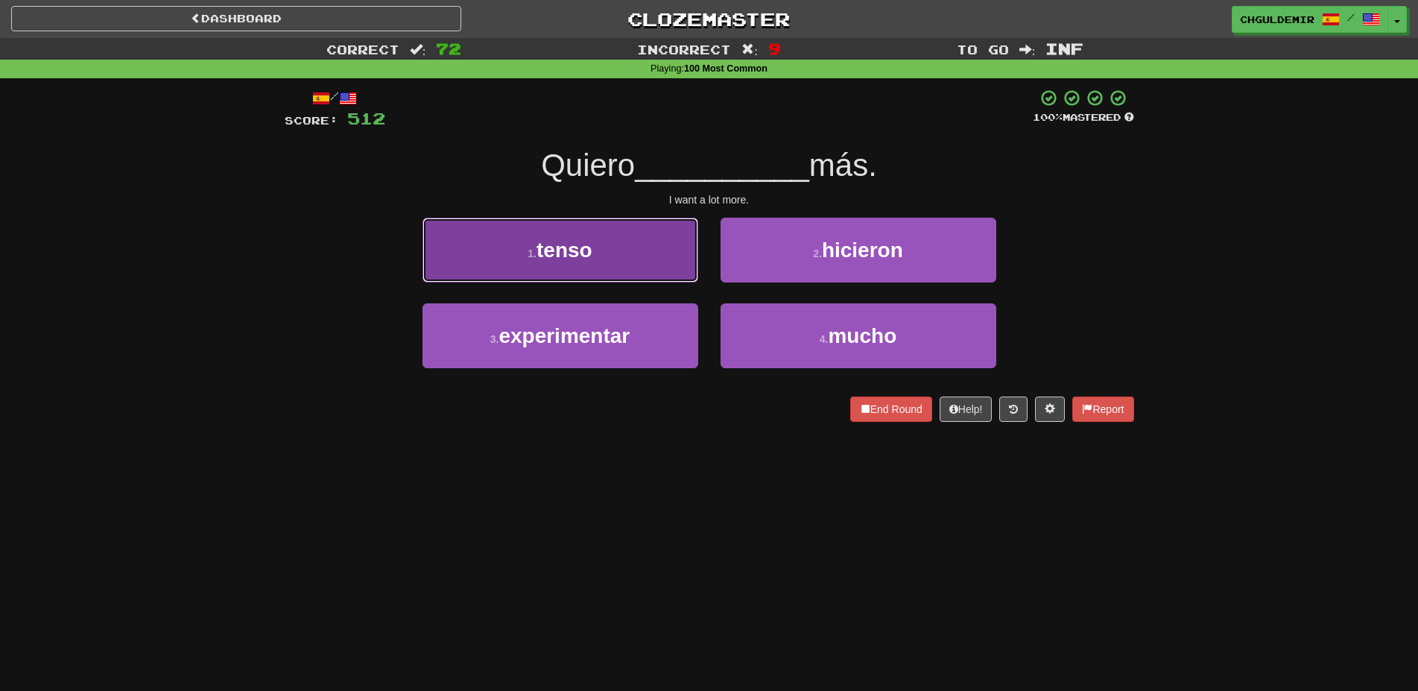
click at [663, 257] on button "1 . tenso" at bounding box center [560, 250] width 276 height 65
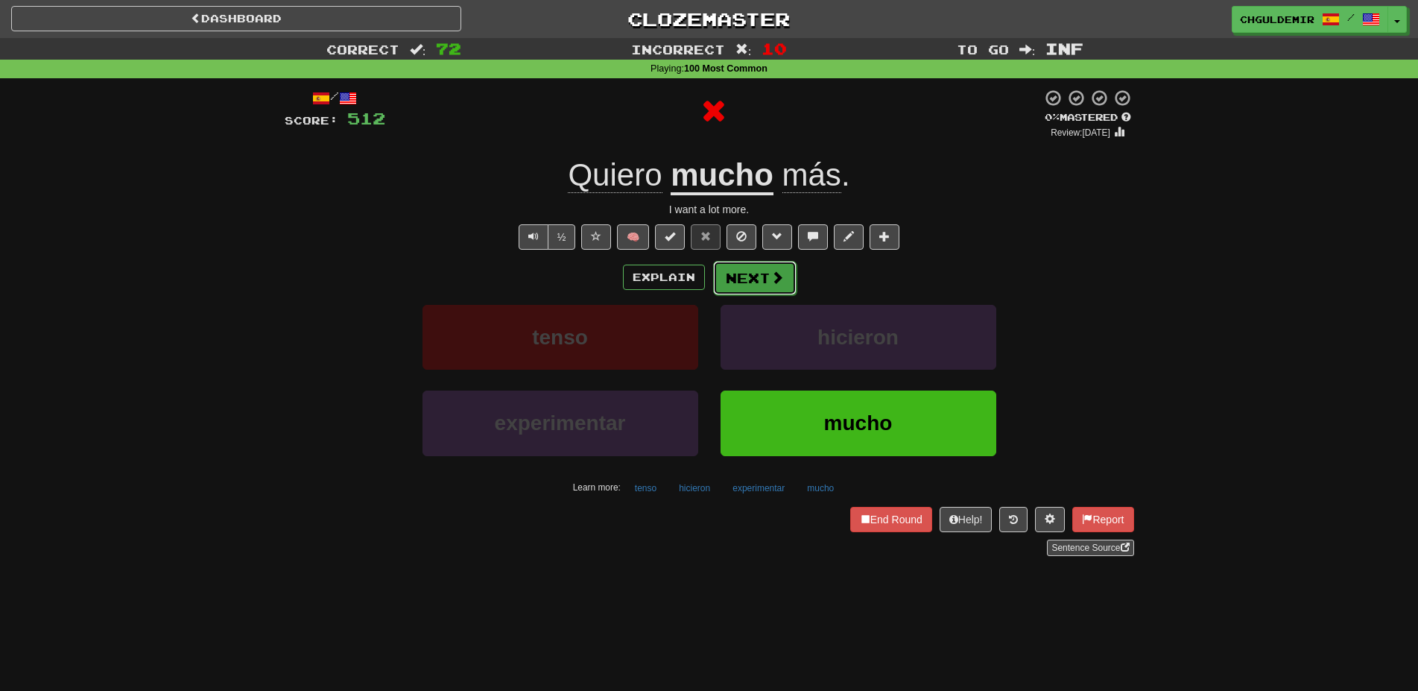
click at [717, 269] on button "Next" at bounding box center [754, 278] width 83 height 34
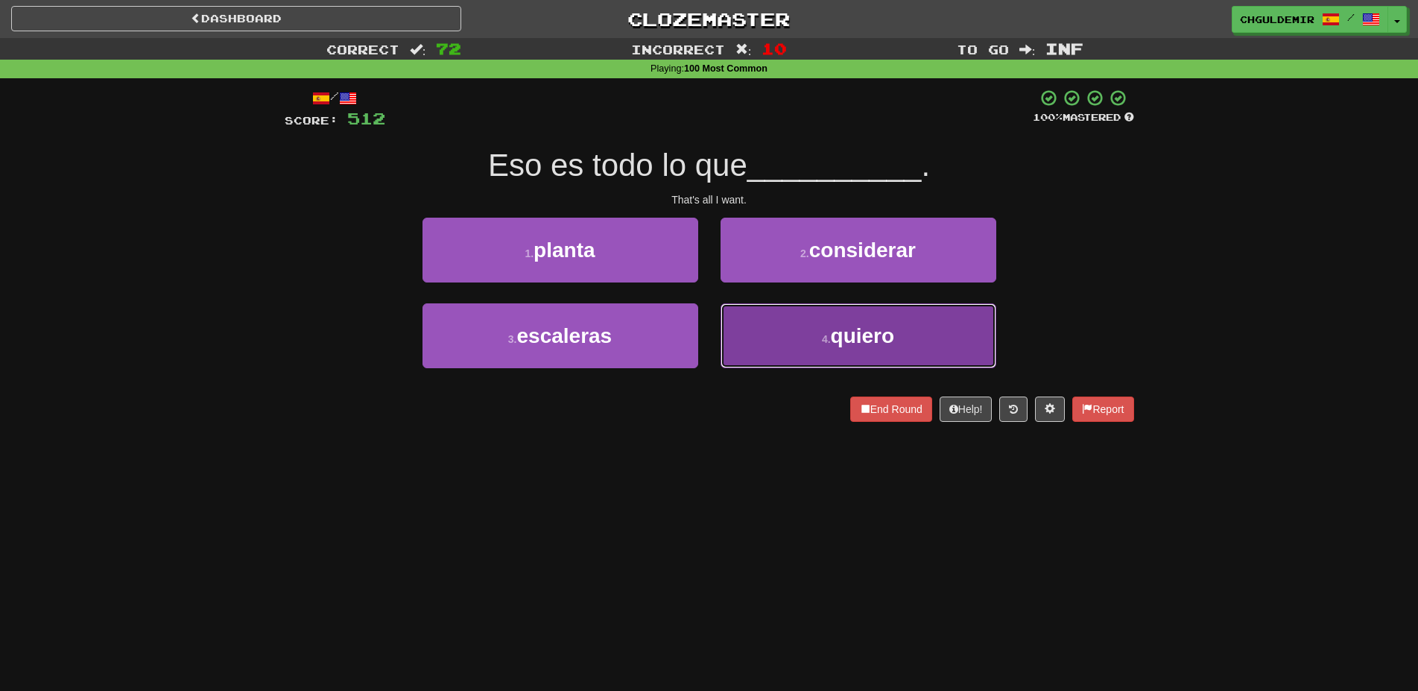
click at [744, 332] on button "4 . quiero" at bounding box center [858, 335] width 276 height 65
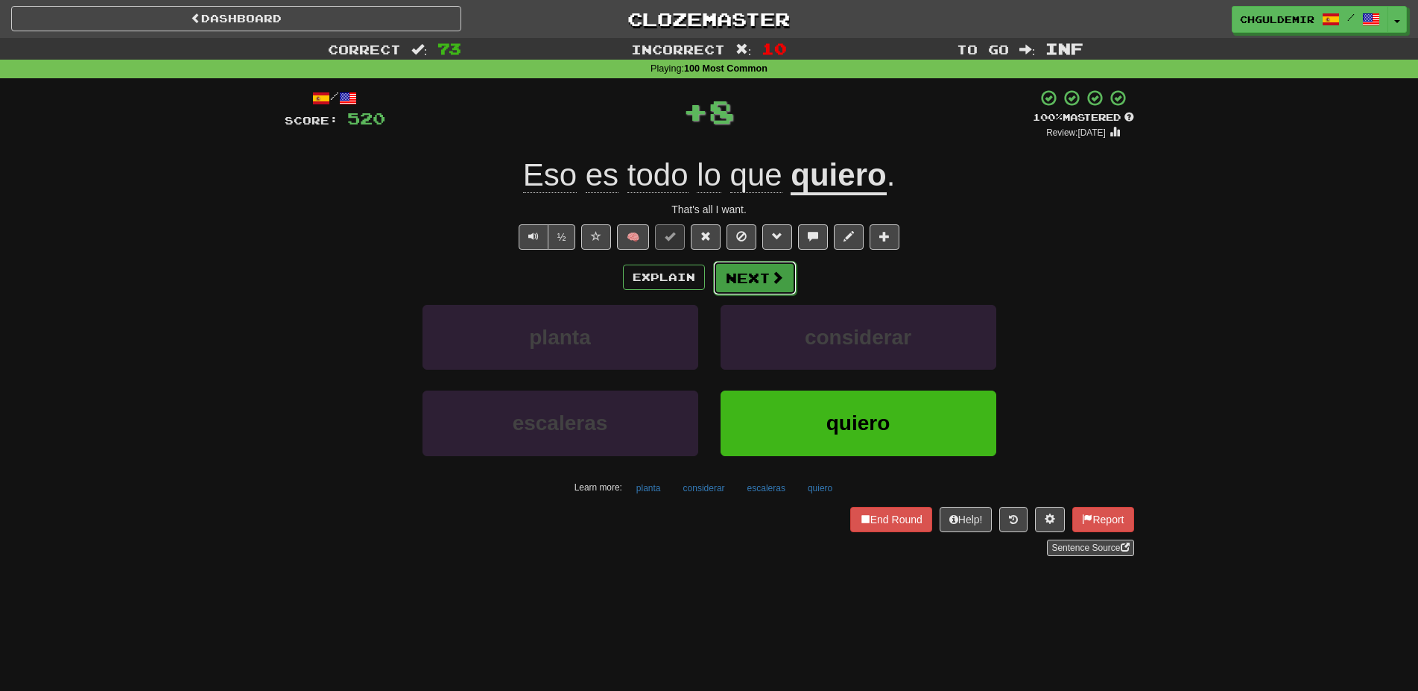
click at [735, 293] on button "Next" at bounding box center [754, 278] width 83 height 34
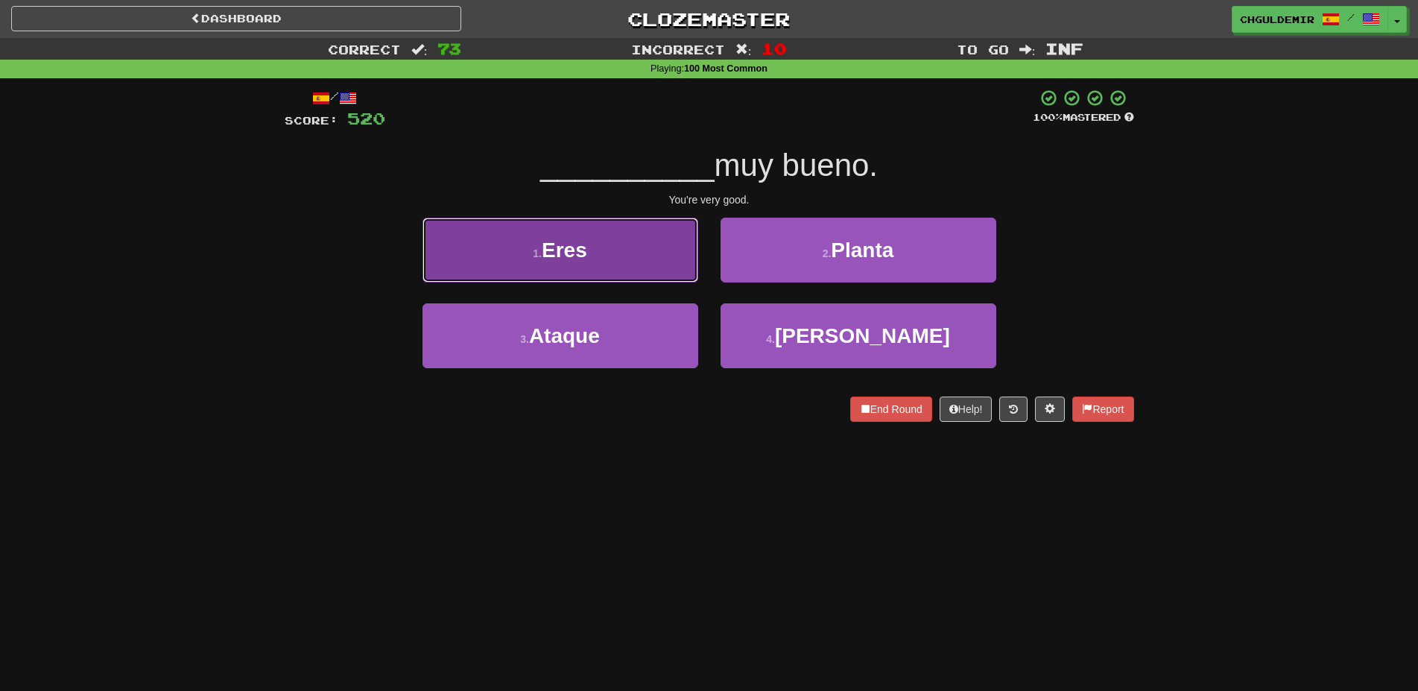
click at [650, 256] on button "1 . Eres" at bounding box center [560, 250] width 276 height 65
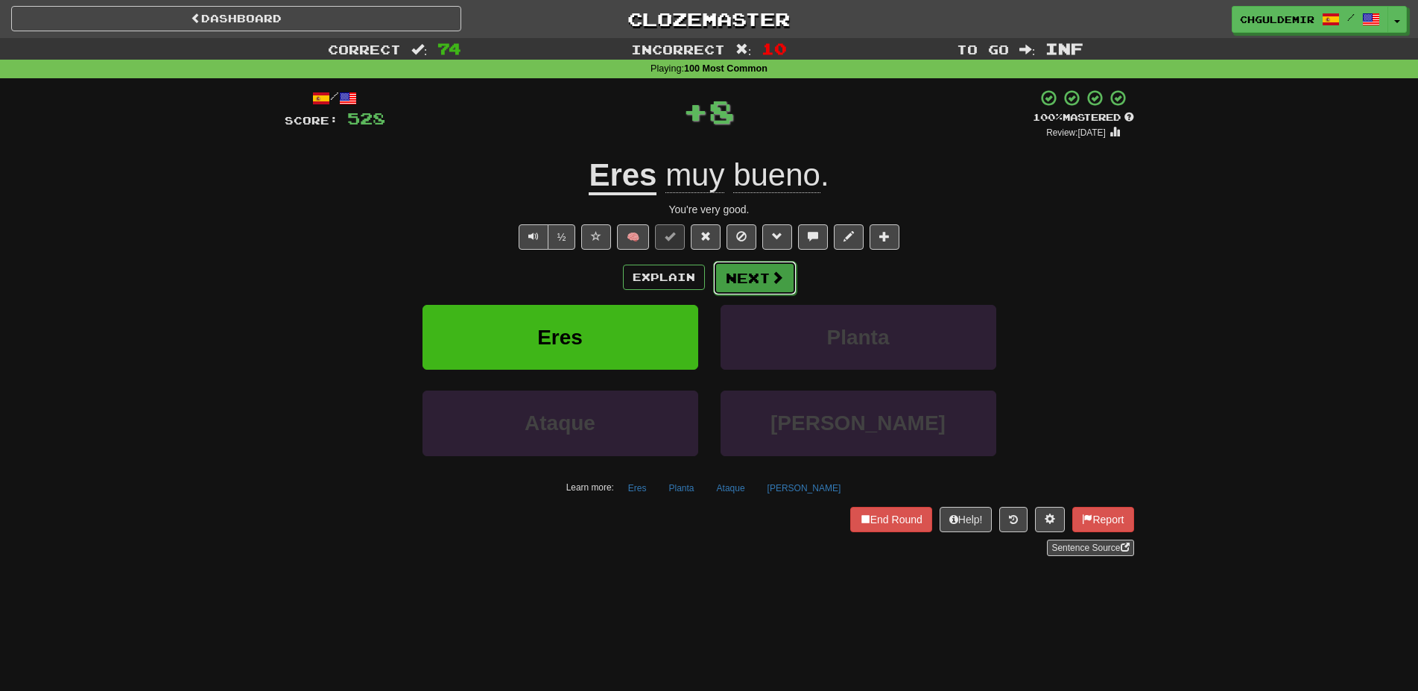
click at [752, 268] on button "Next" at bounding box center [754, 278] width 83 height 34
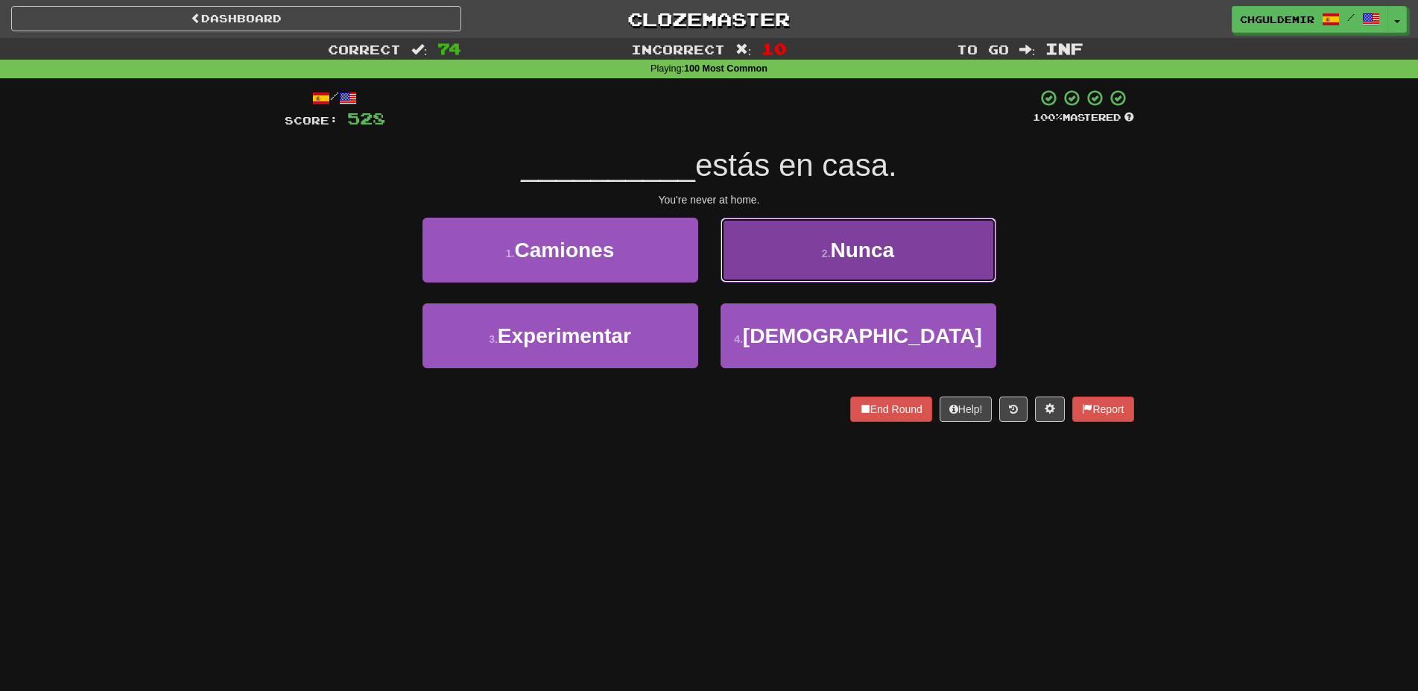
click at [797, 264] on button "2 . Nunca" at bounding box center [858, 250] width 276 height 65
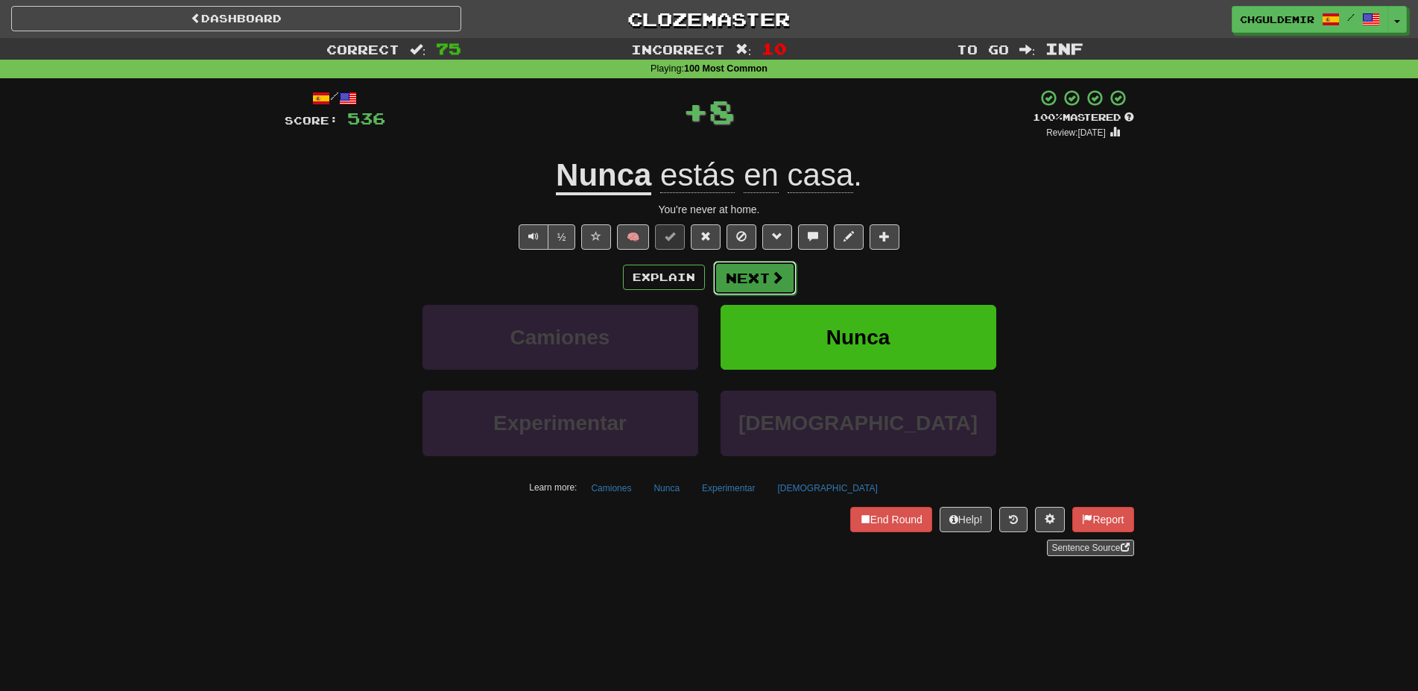
click at [750, 276] on button "Next" at bounding box center [754, 278] width 83 height 34
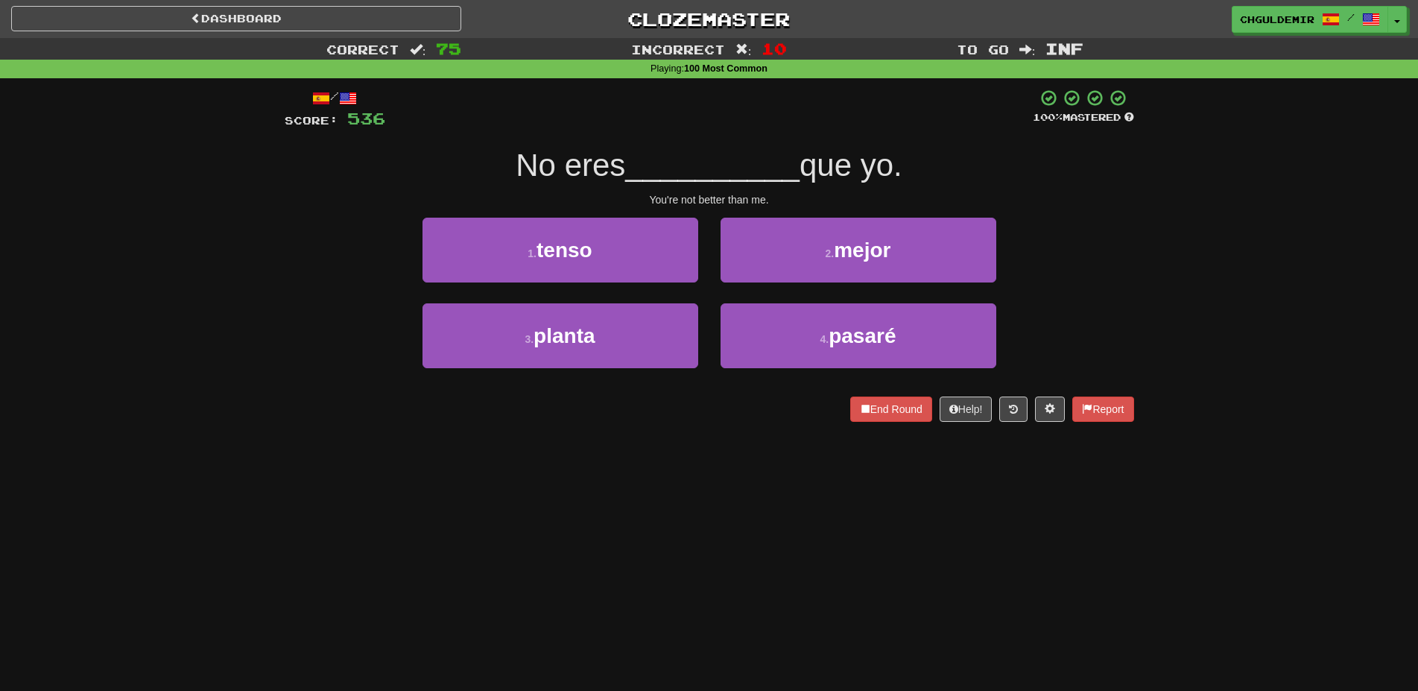
click at [851, 395] on div "/ Score: 536 100 % Mastered No eres __________ que yo. You're not better than m…" at bounding box center [709, 255] width 849 height 333
click at [864, 411] on button "End Round" at bounding box center [891, 408] width 82 height 25
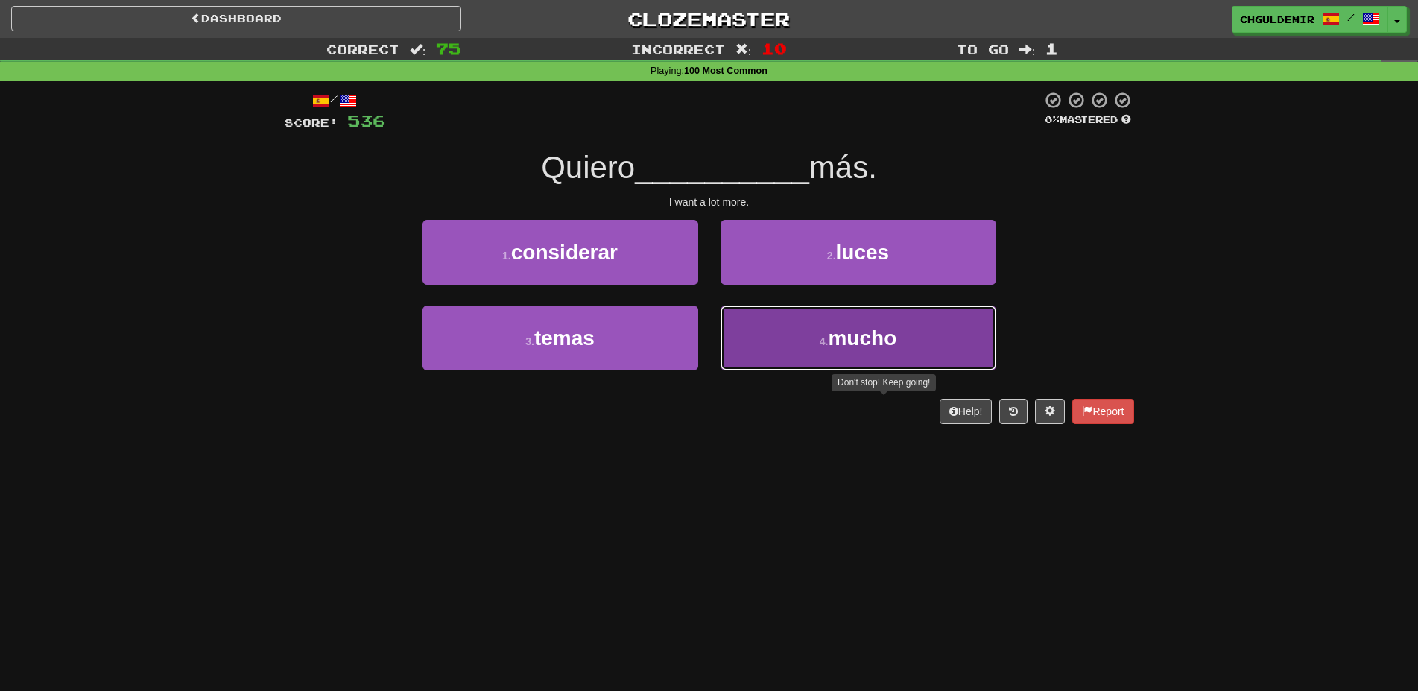
click at [771, 340] on button "4 . mucho" at bounding box center [858, 337] width 276 height 65
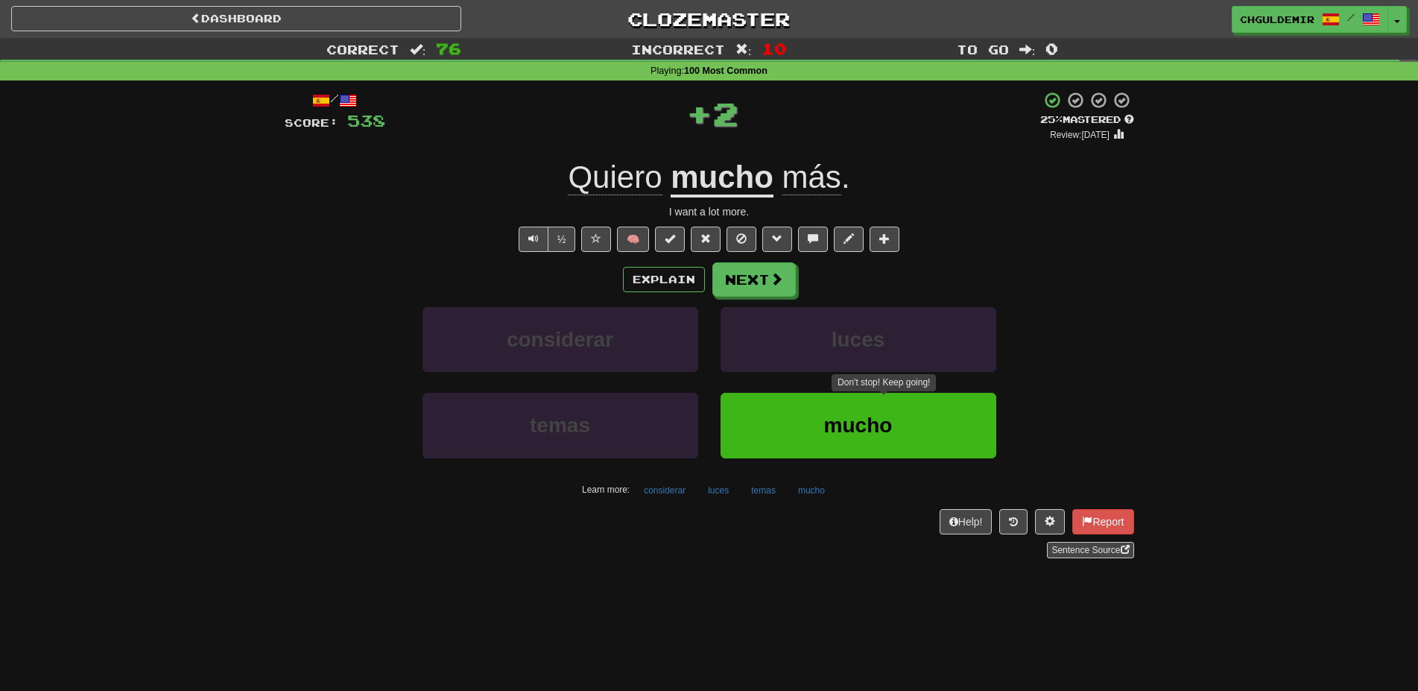
click at [763, 297] on div "Explain Next considerar luces temas mucho Learn more: considerar luces temas mu…" at bounding box center [709, 381] width 849 height 239
click at [764, 297] on div "Explain Next considerar luces temas mucho Learn more: considerar luces temas mu…" at bounding box center [709, 381] width 849 height 239
click at [761, 281] on button "Next" at bounding box center [754, 280] width 83 height 34
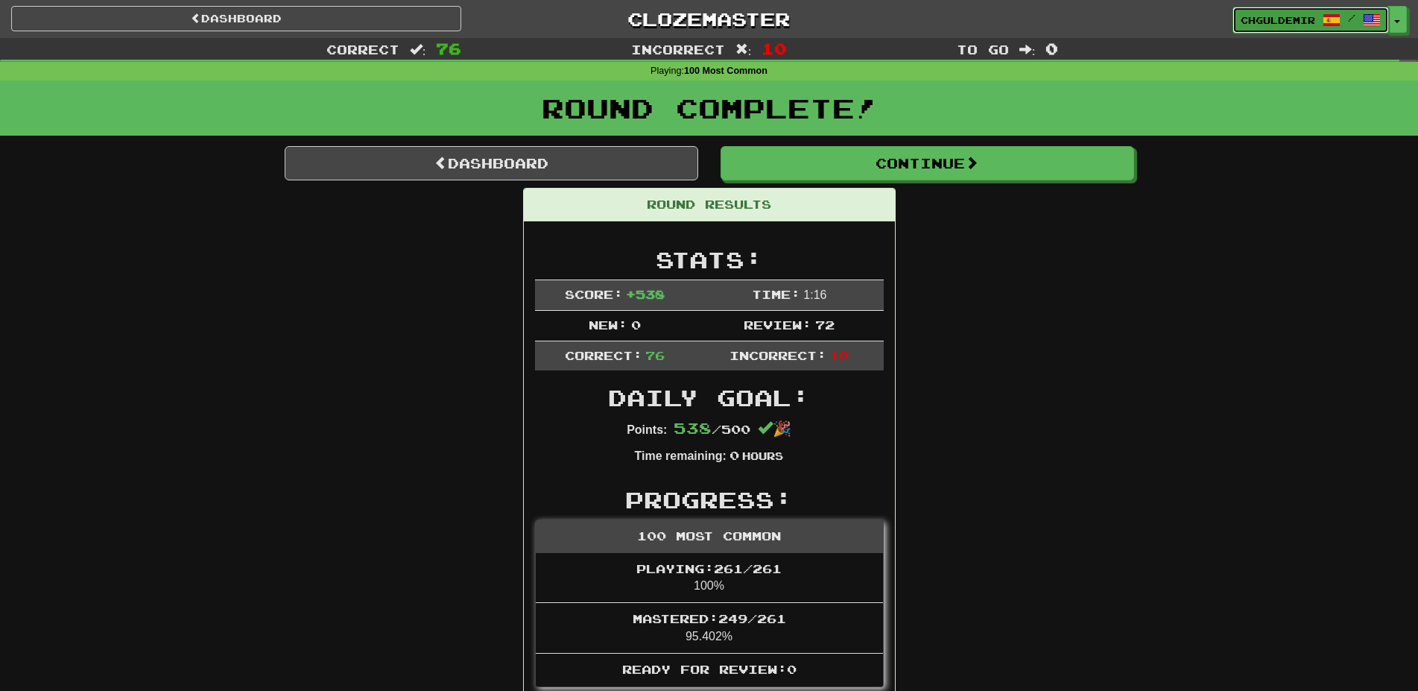
click at [1380, 27] on span at bounding box center [1372, 20] width 18 height 18
